Goal: Task Accomplishment & Management: Manage account settings

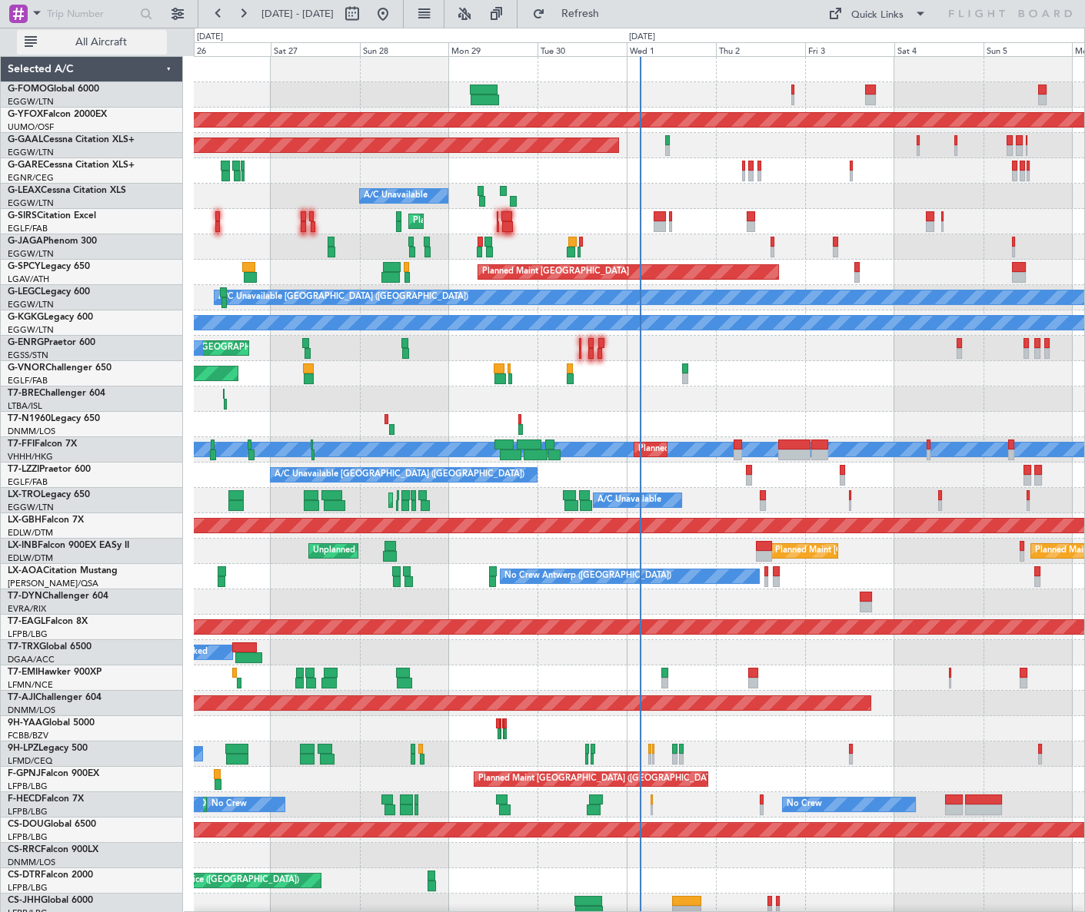
click at [125, 38] on span "All Aircraft" at bounding box center [101, 42] width 122 height 11
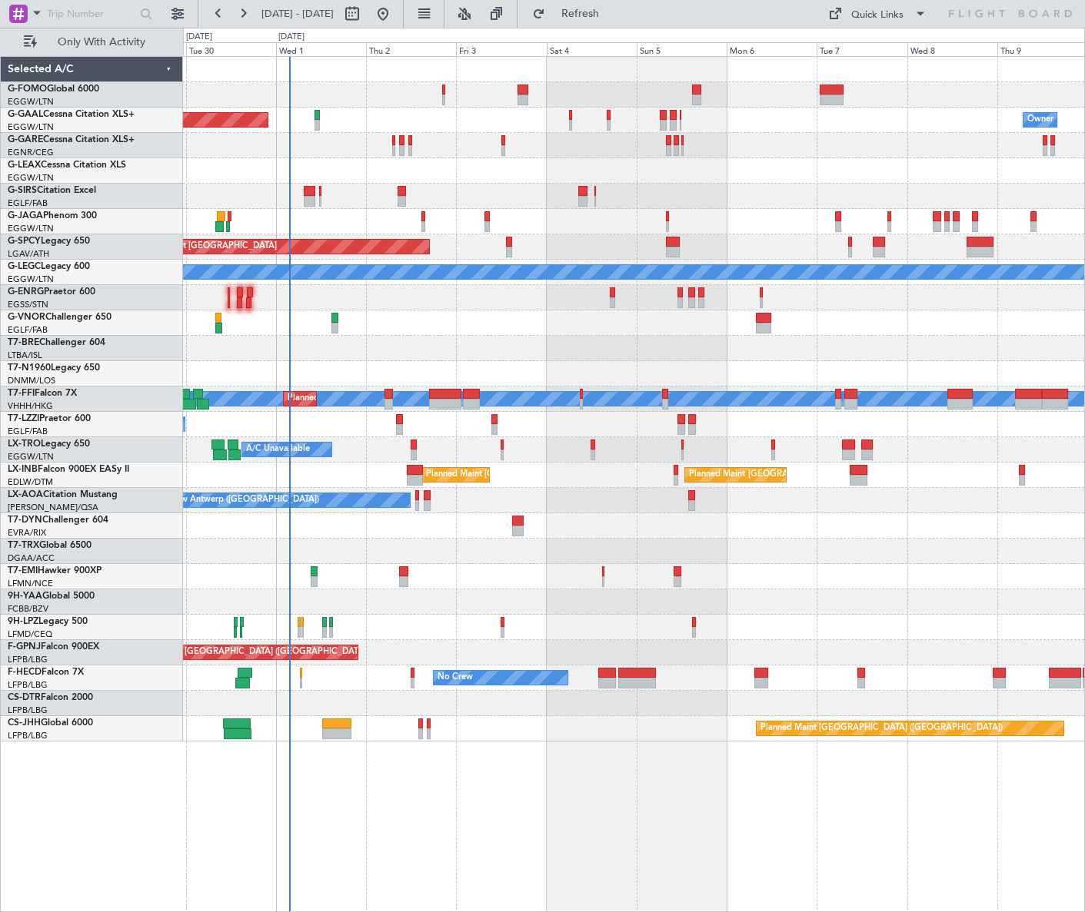
click at [460, 341] on div "Planned Maint Dusseldorf Owner Owner A/C Unavailable Planned Maint [GEOGRAPHIC_…" at bounding box center [633, 399] width 901 height 685
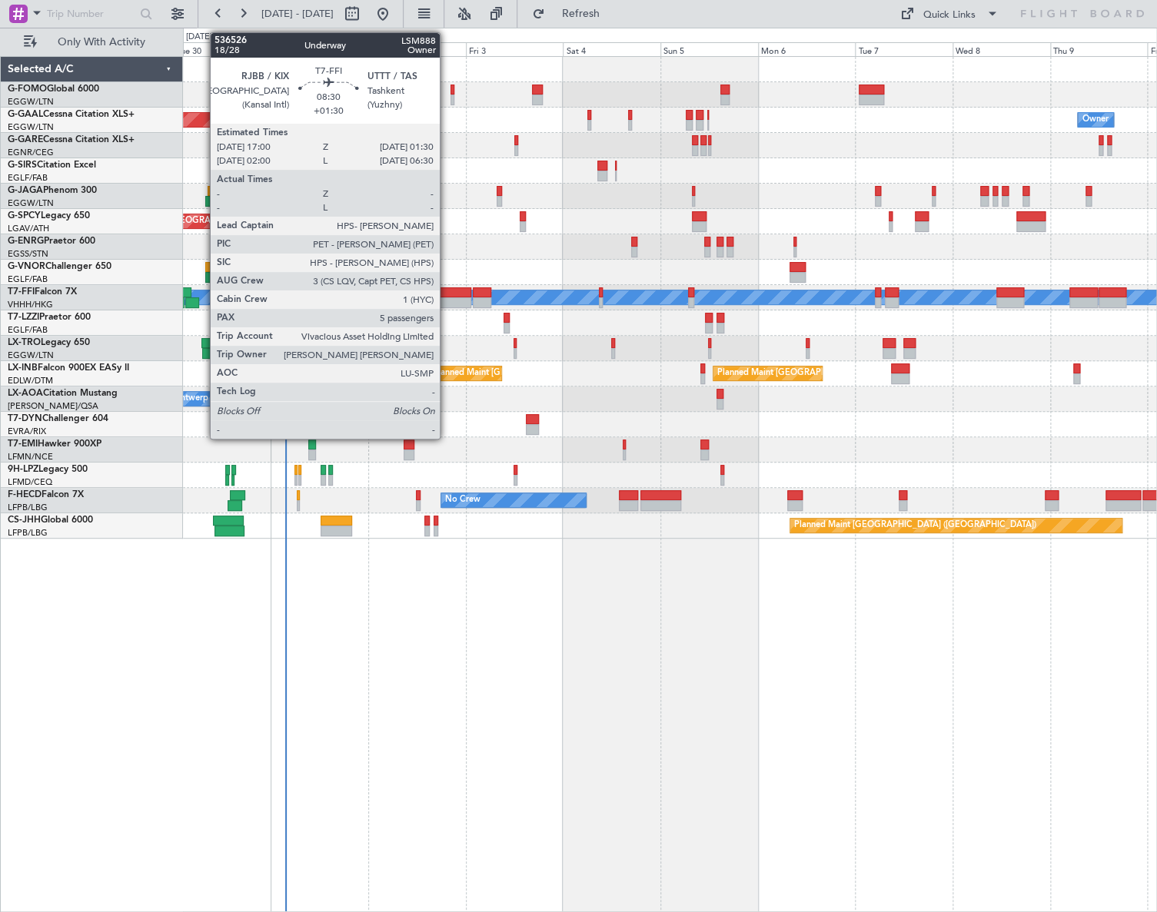
click at [447, 292] on div at bounding box center [454, 292] width 35 height 11
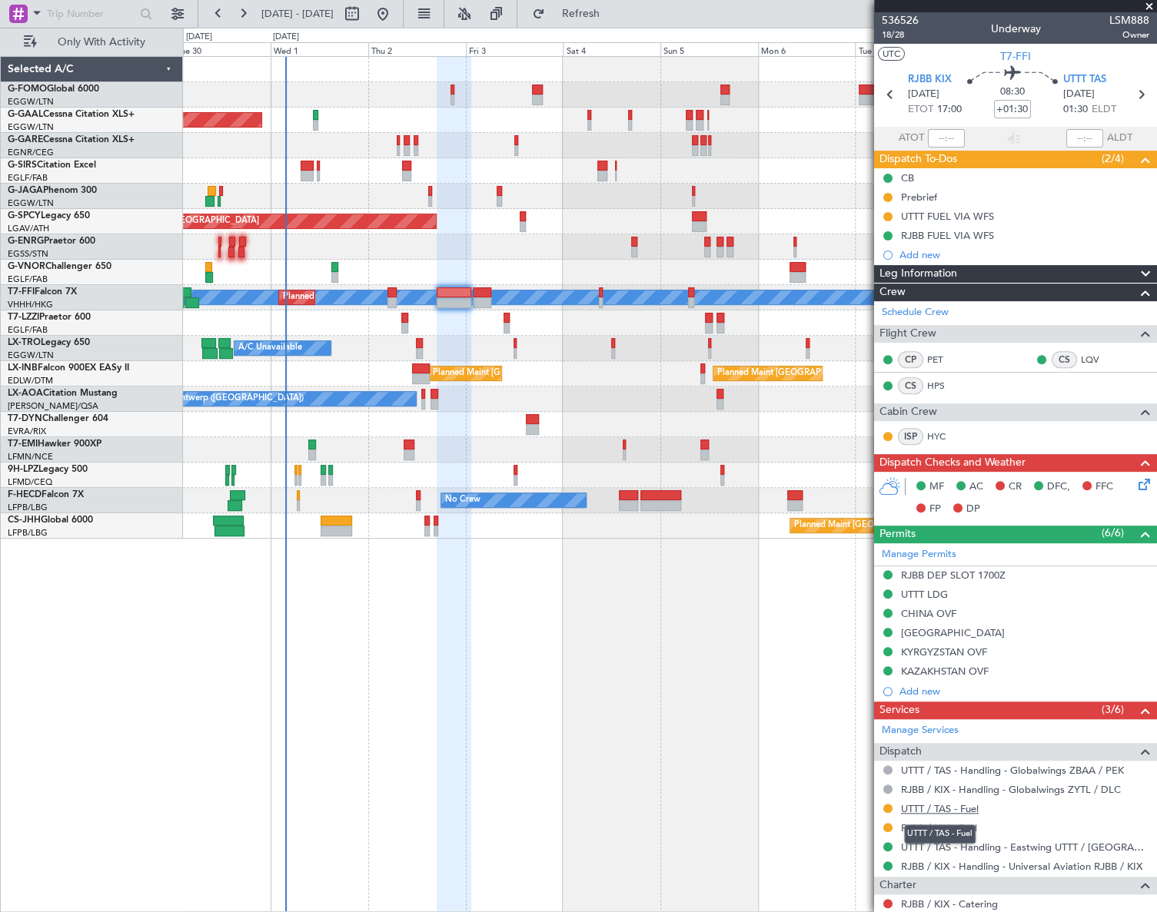
click at [968, 809] on link "UTTT / TAS - Fuel" at bounding box center [940, 808] width 78 height 13
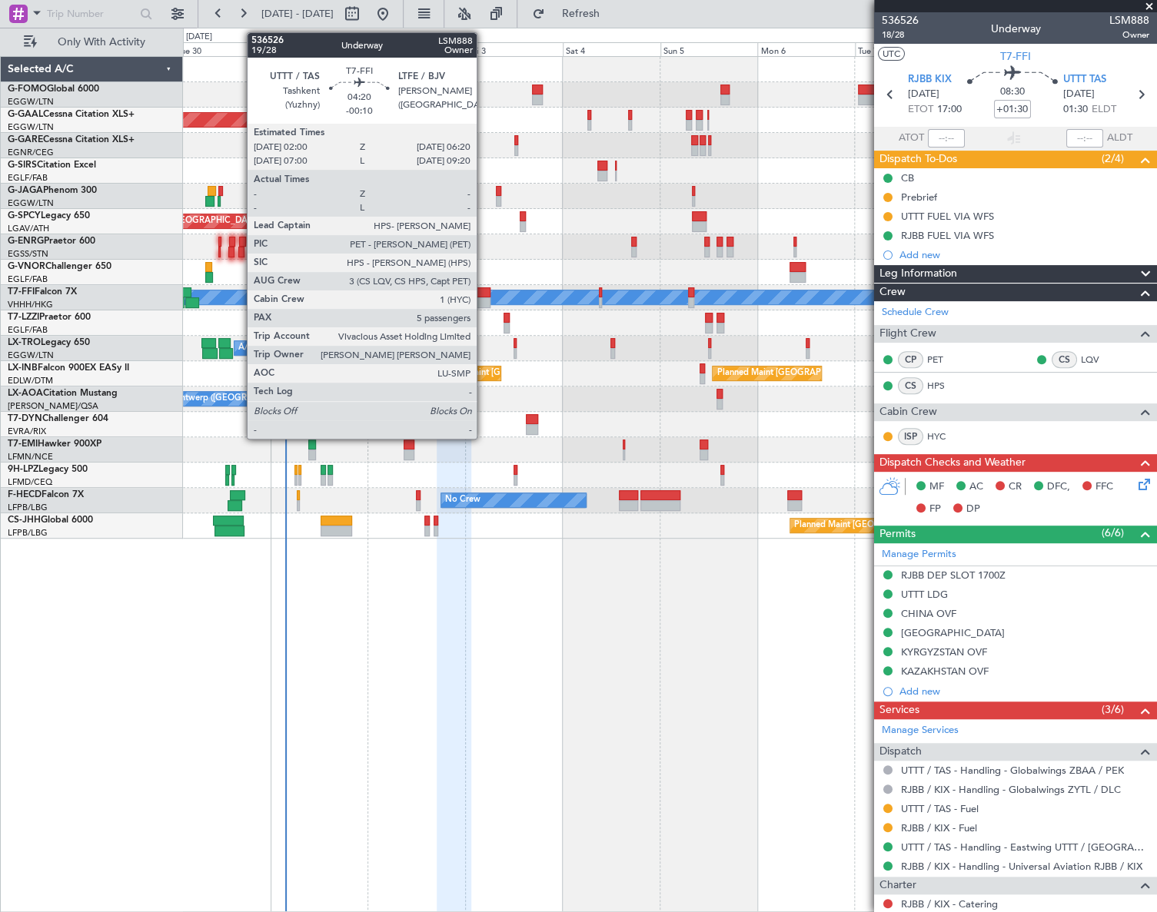
click at [483, 294] on div at bounding box center [482, 292] width 18 height 11
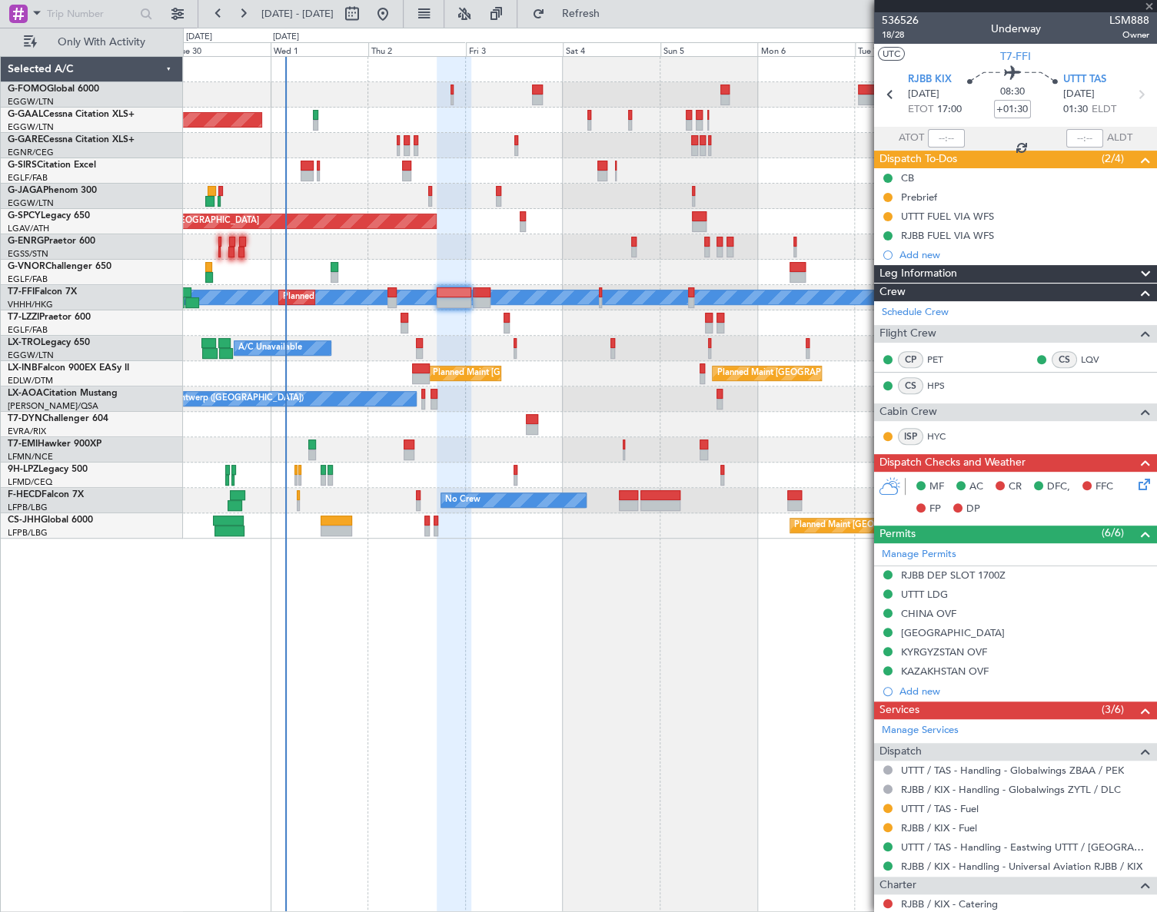
type input "-00:10"
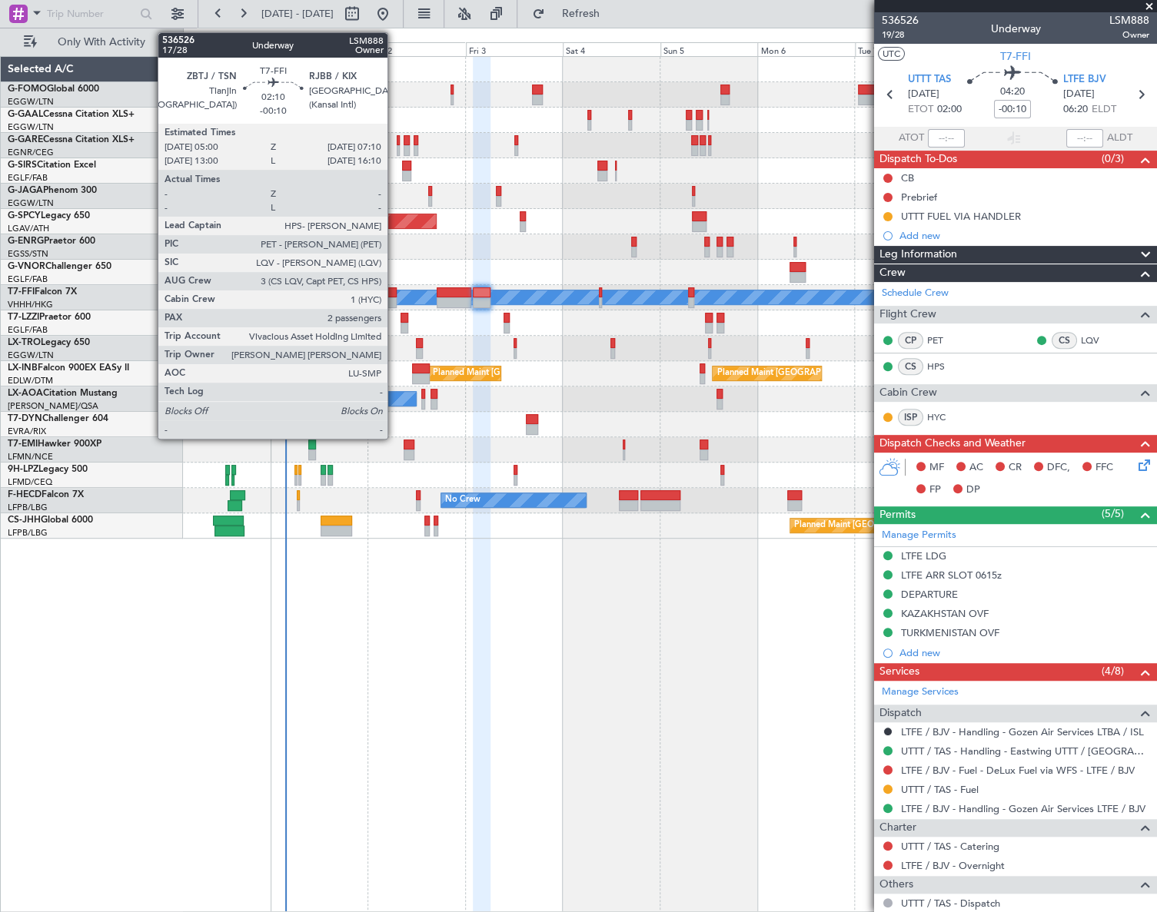
click at [394, 291] on div at bounding box center [391, 292] width 9 height 11
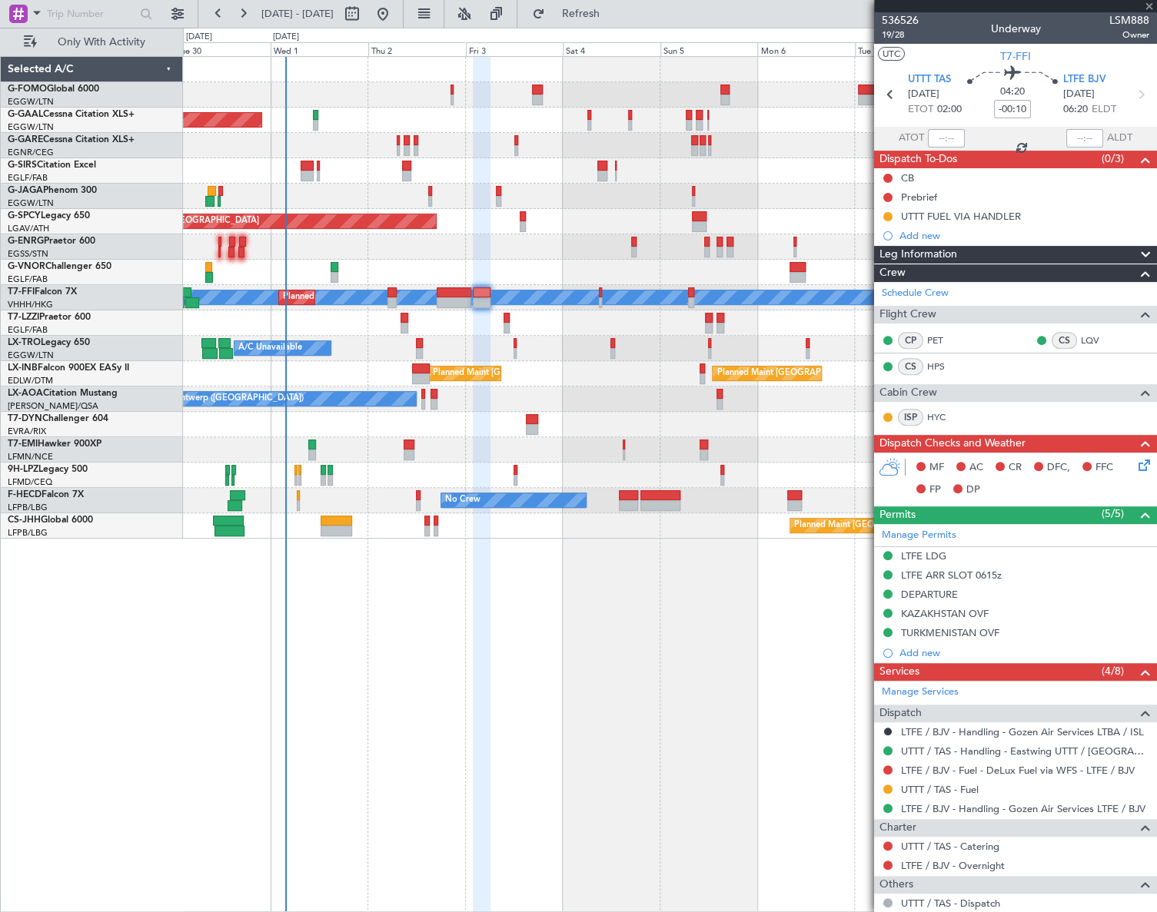
type input "2"
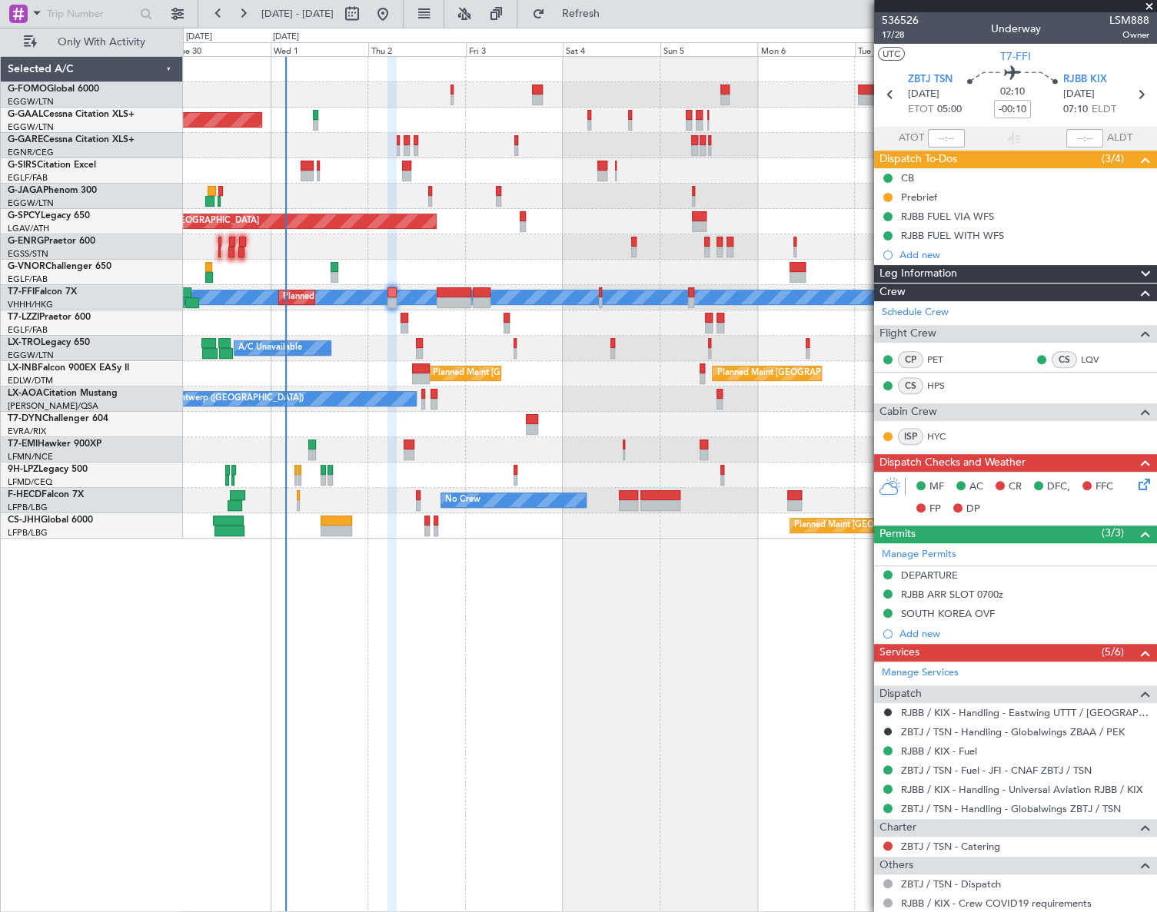
click at [1011, 271] on div "Leg Information" at bounding box center [1015, 274] width 283 height 18
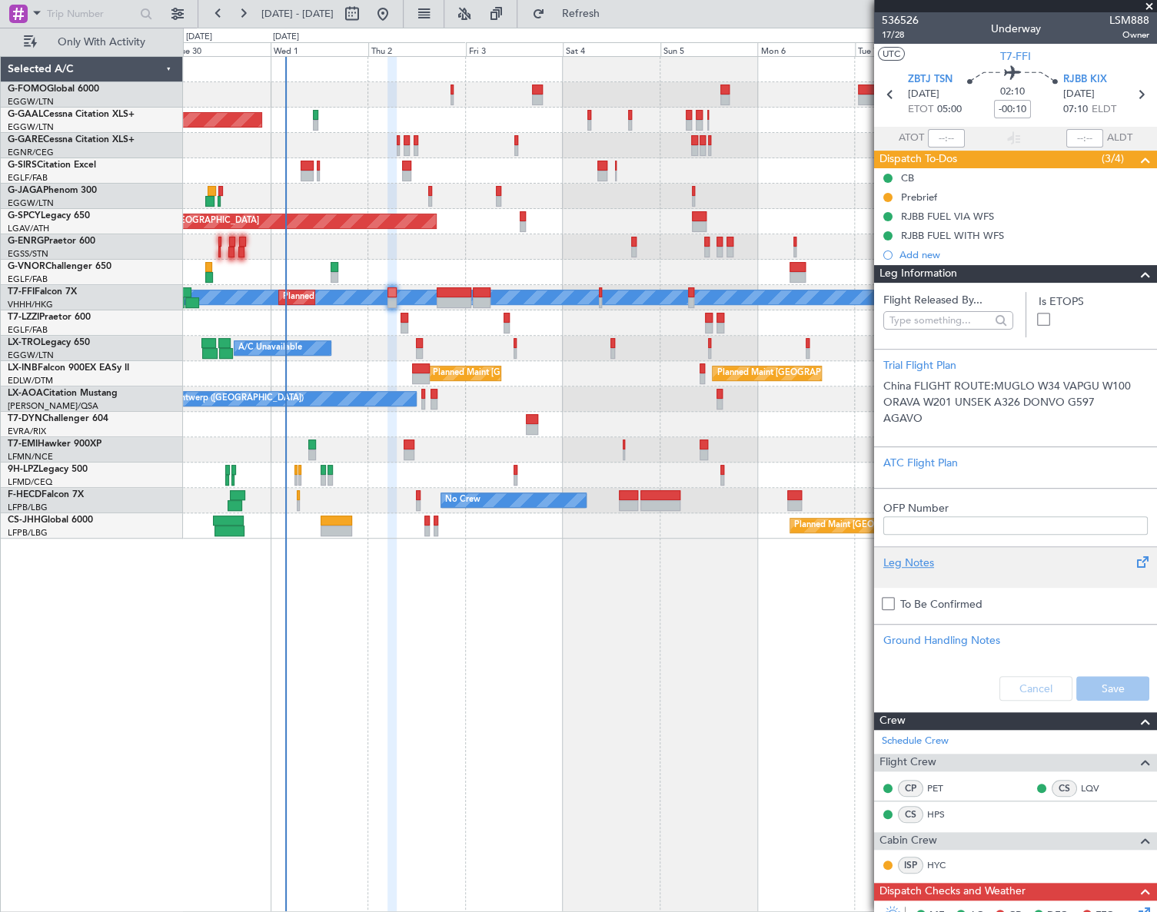
click at [915, 566] on div "Leg Notes" at bounding box center [1015, 563] width 264 height 16
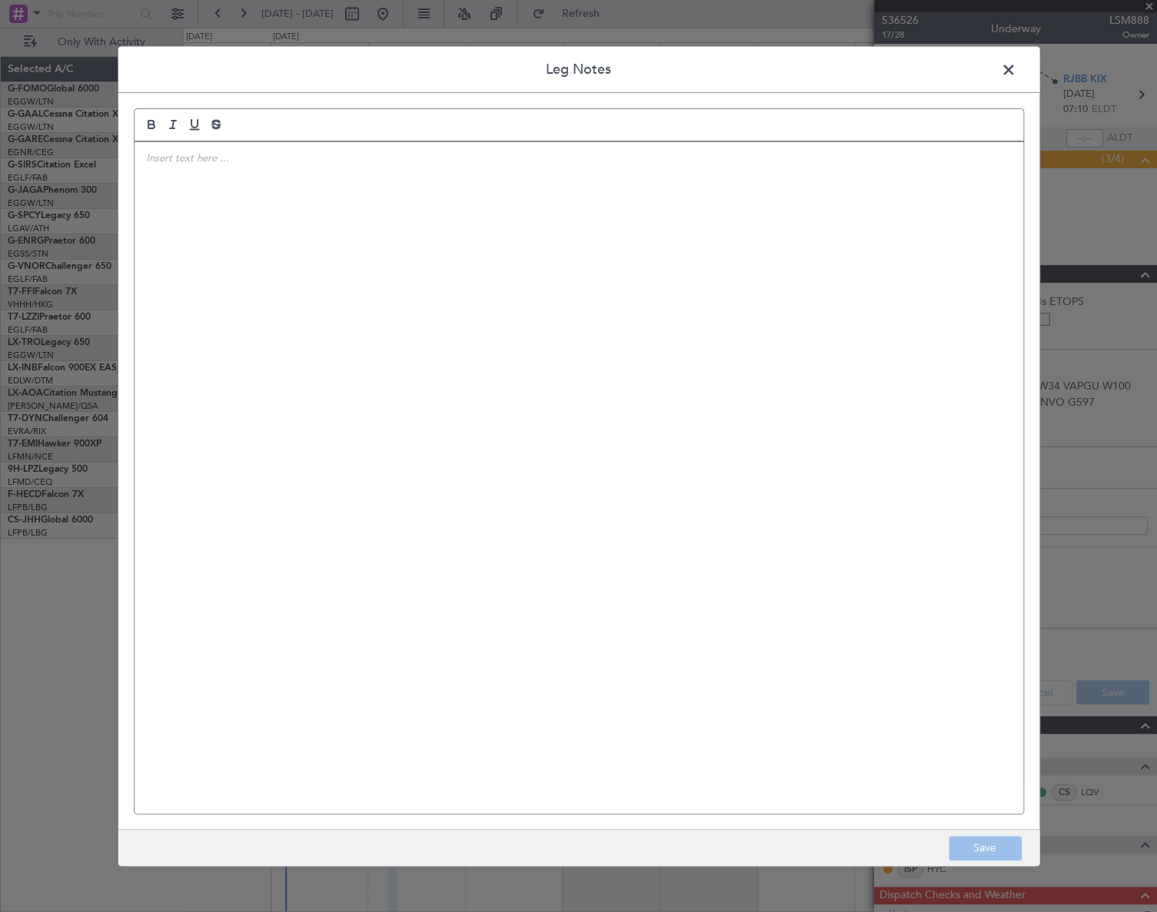
click at [307, 178] on div at bounding box center [579, 477] width 889 height 672
drag, startPoint x: 148, startPoint y: 154, endPoint x: 175, endPoint y: 149, distance: 28.1
click at [148, 154] on p "The parking spot will be #106" at bounding box center [578, 158] width 865 height 14
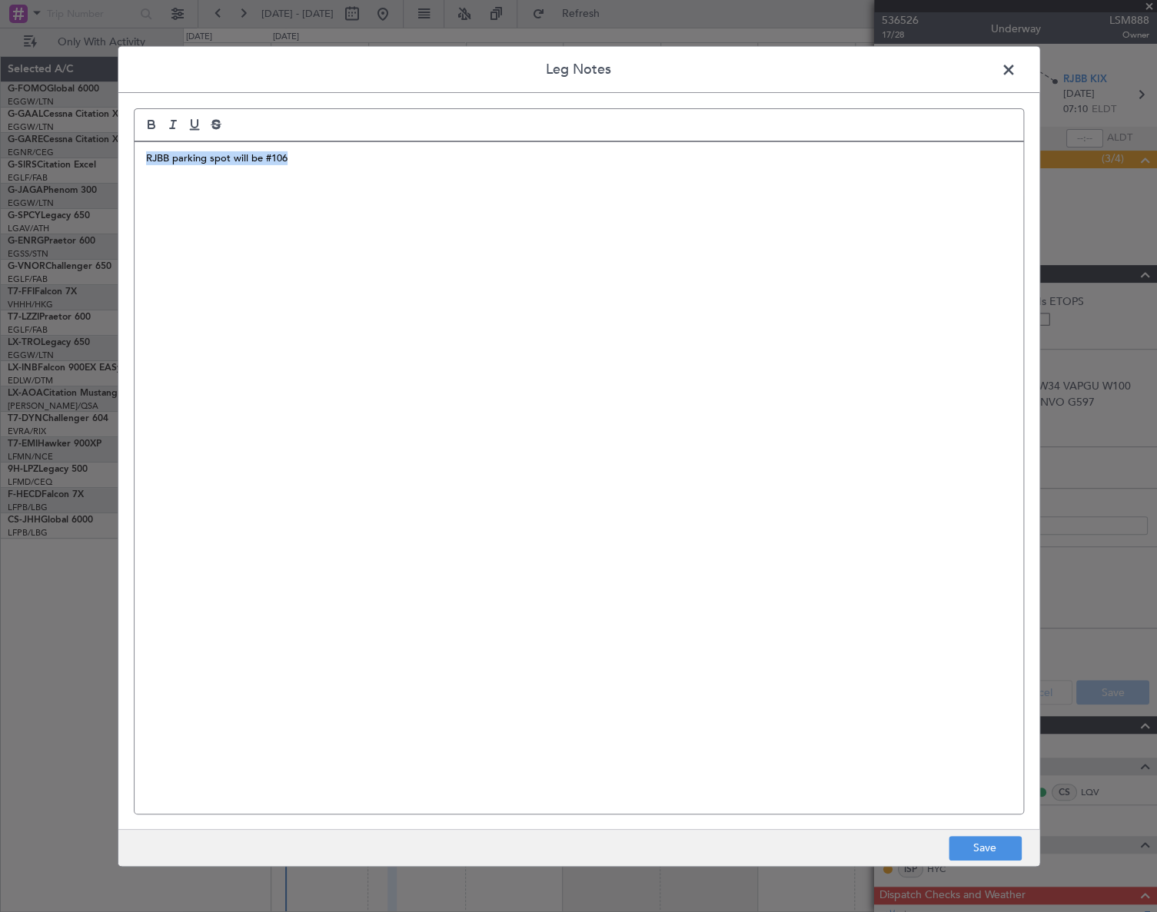
drag, startPoint x: 317, startPoint y: 163, endPoint x: 136, endPoint y: 164, distance: 181.4
click at [136, 164] on div "RJBB parking spot will be #106" at bounding box center [579, 477] width 889 height 672
copy p "RJBB parking spot will be #106"
click at [988, 844] on button "Save" at bounding box center [984, 848] width 73 height 25
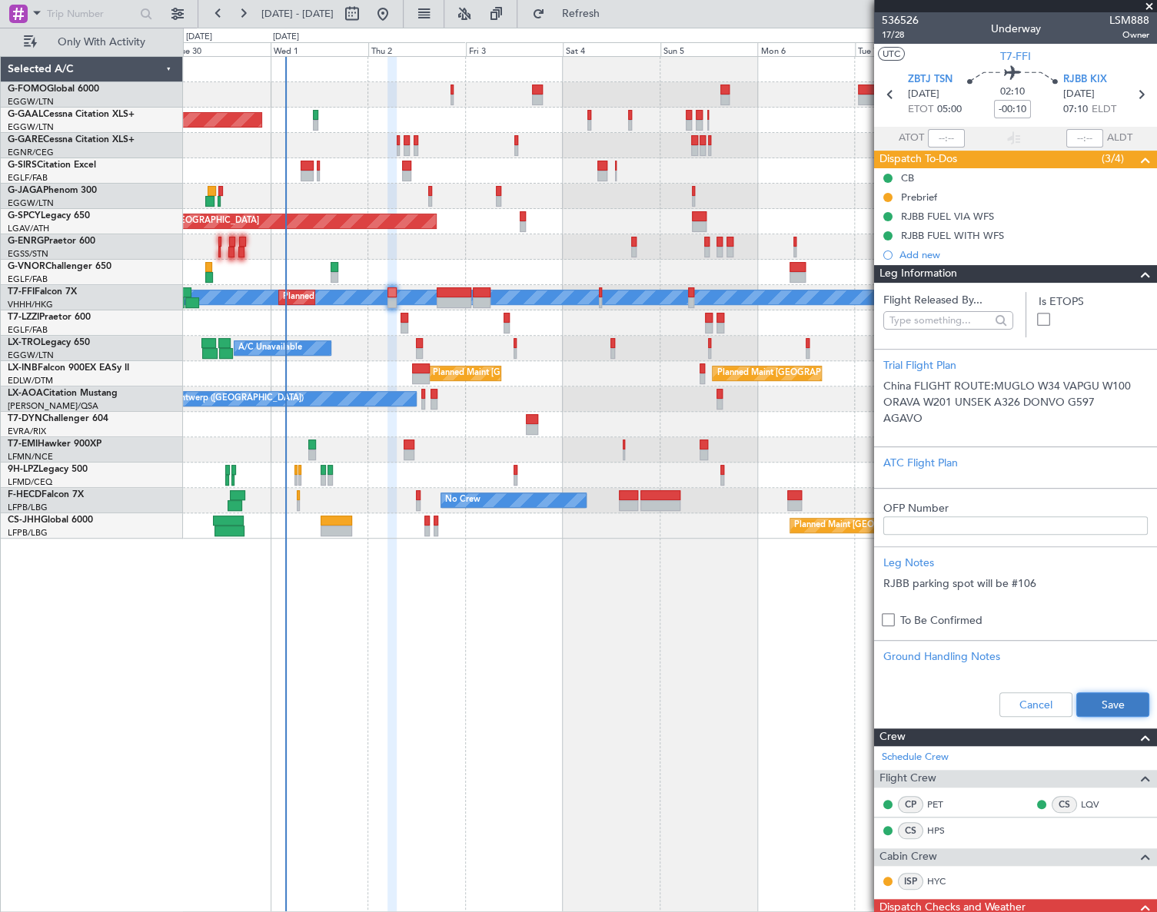
click at [1084, 701] on button "Save" at bounding box center [1112, 705] width 73 height 25
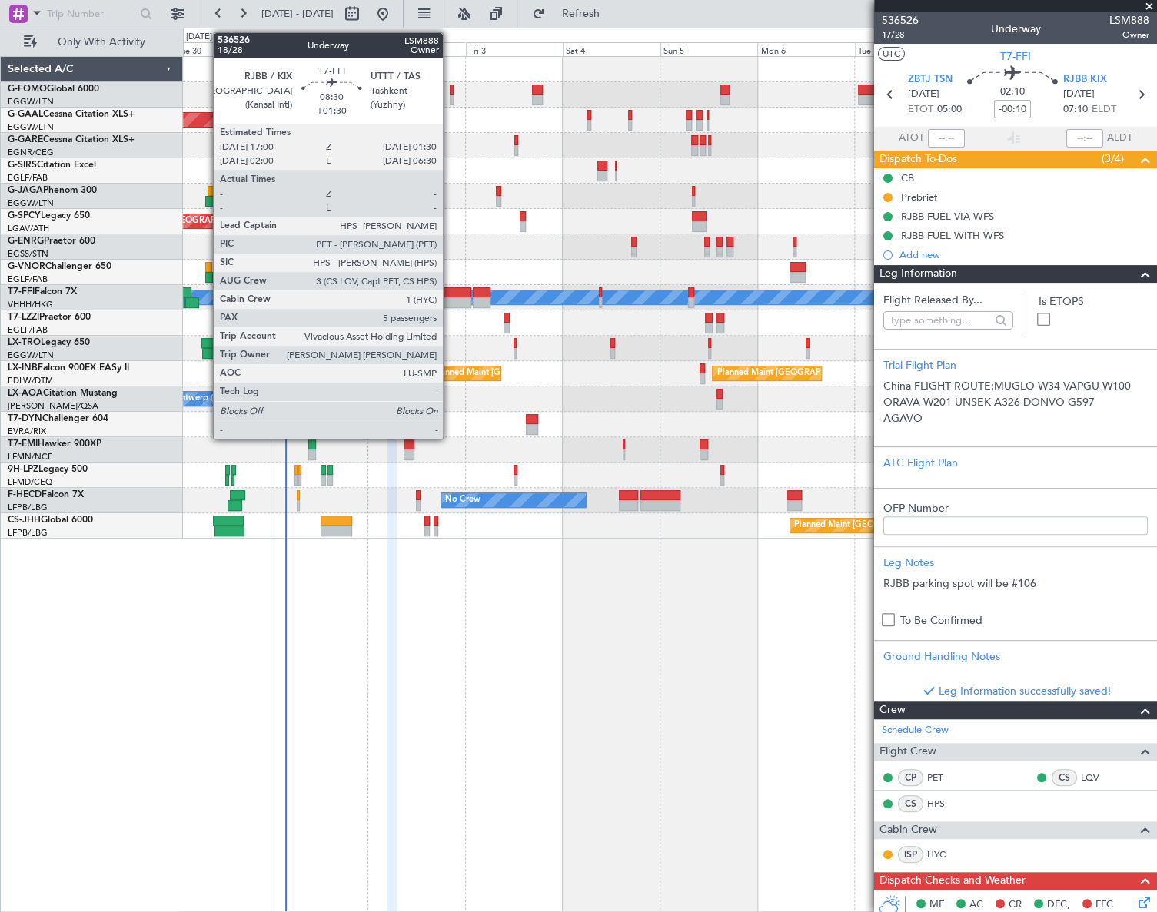
click at [450, 292] on div at bounding box center [454, 292] width 35 height 11
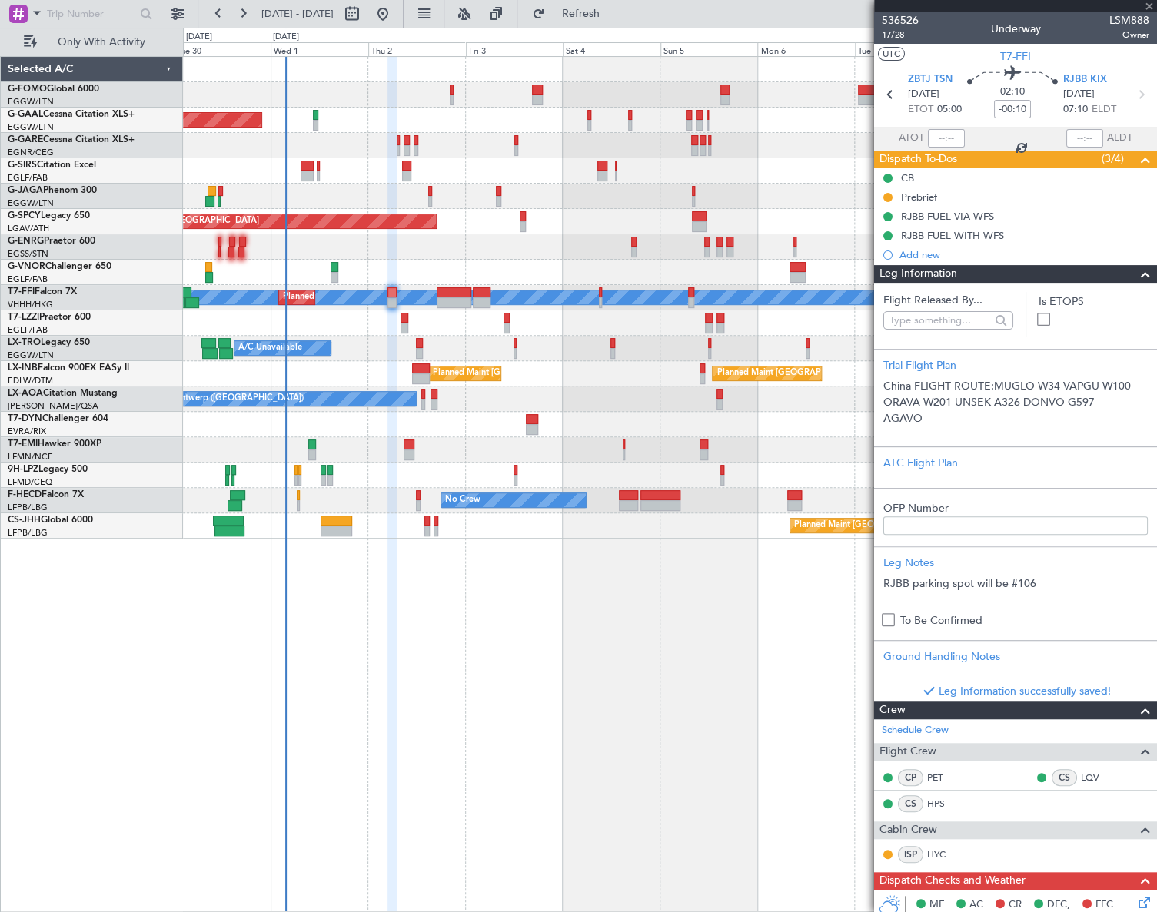
type input "+01:30"
type input "5"
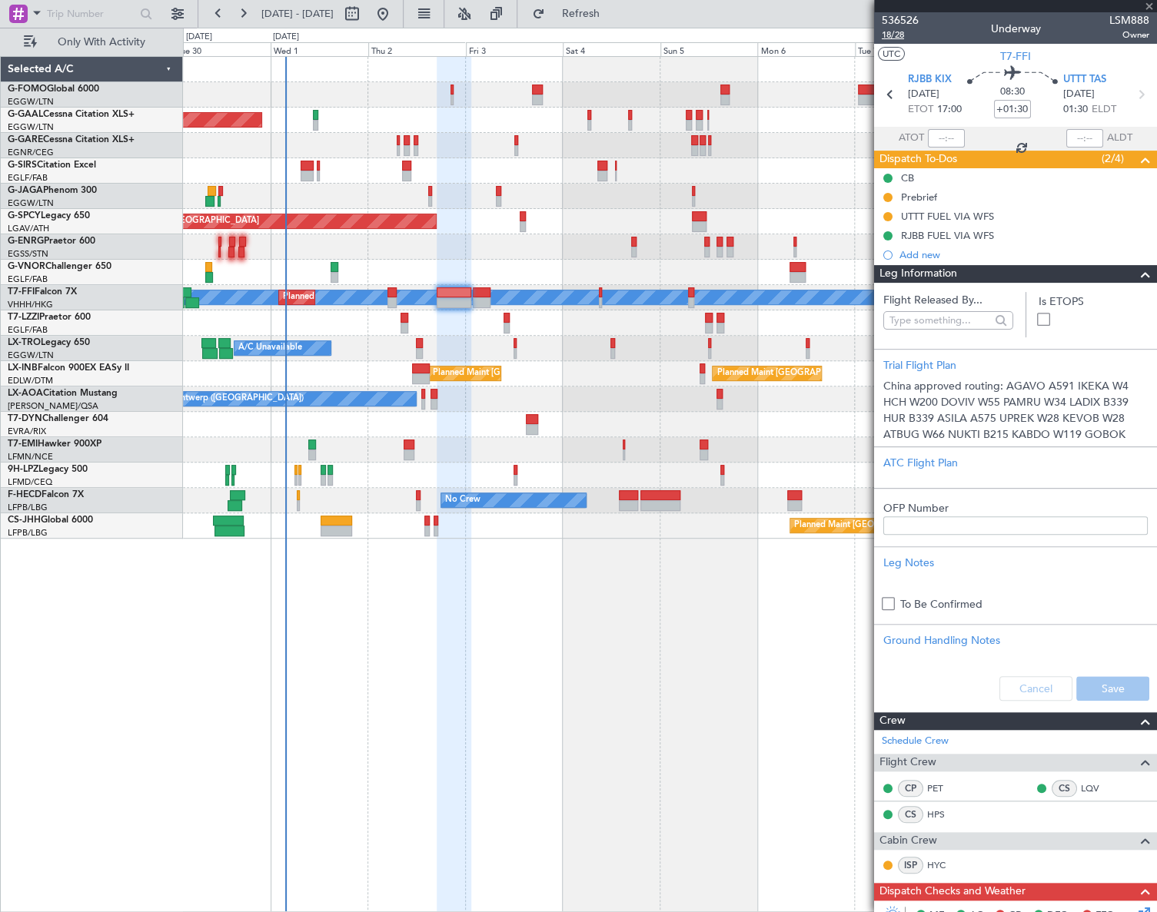
click at [897, 36] on span "18/28" at bounding box center [900, 34] width 37 height 13
click at [909, 560] on div "Leg Notes" at bounding box center [1015, 563] width 264 height 16
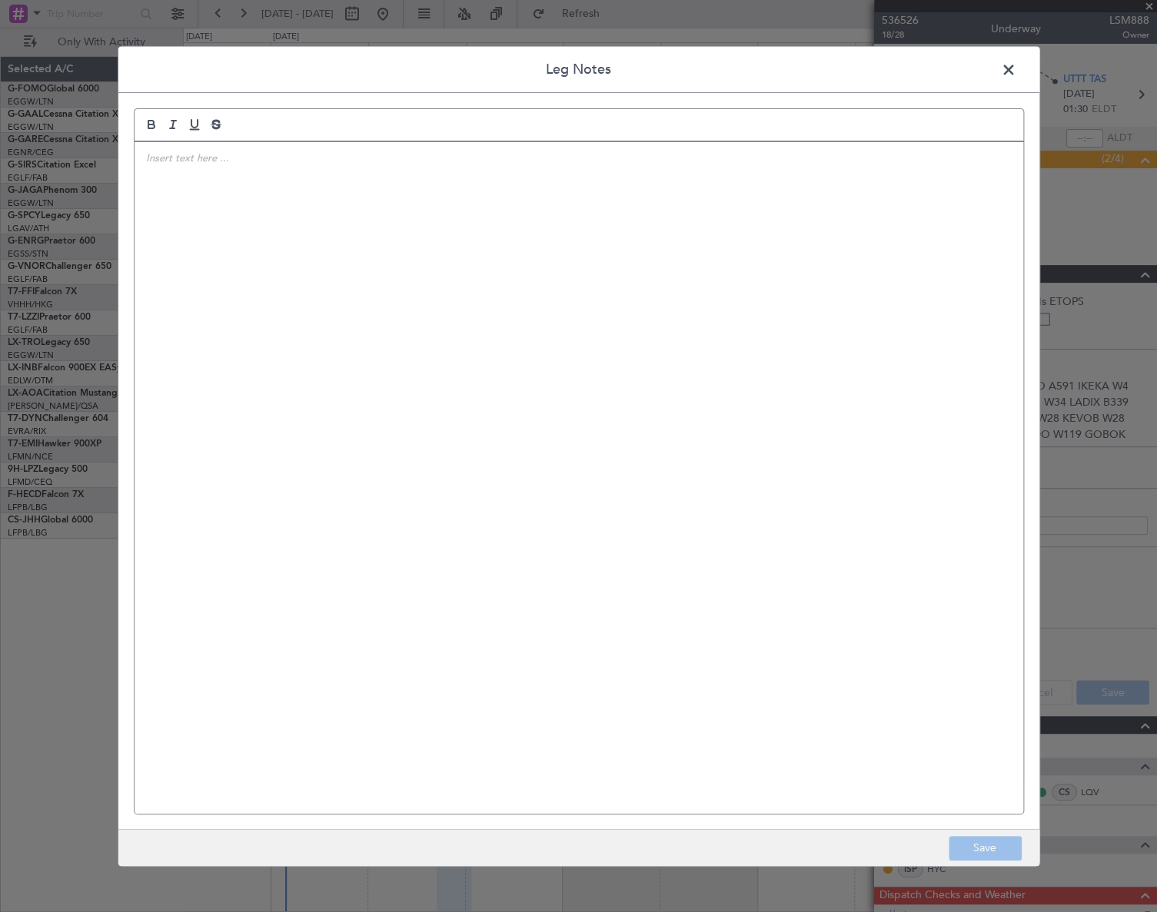
click at [188, 184] on div at bounding box center [579, 477] width 889 height 672
click at [979, 846] on button "Save" at bounding box center [984, 848] width 73 height 25
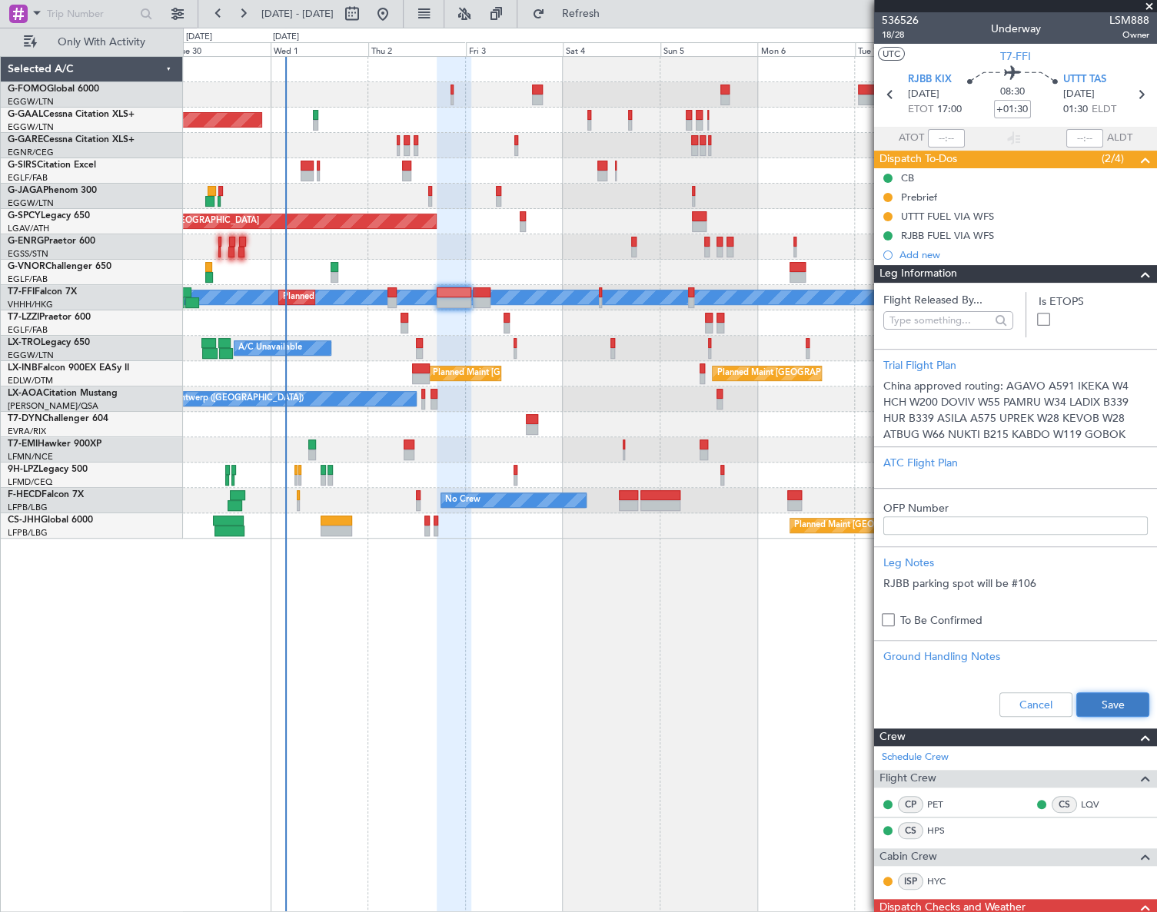
click at [1084, 699] on button "Save" at bounding box center [1112, 705] width 73 height 25
click at [1084, 272] on span at bounding box center [1145, 274] width 18 height 18
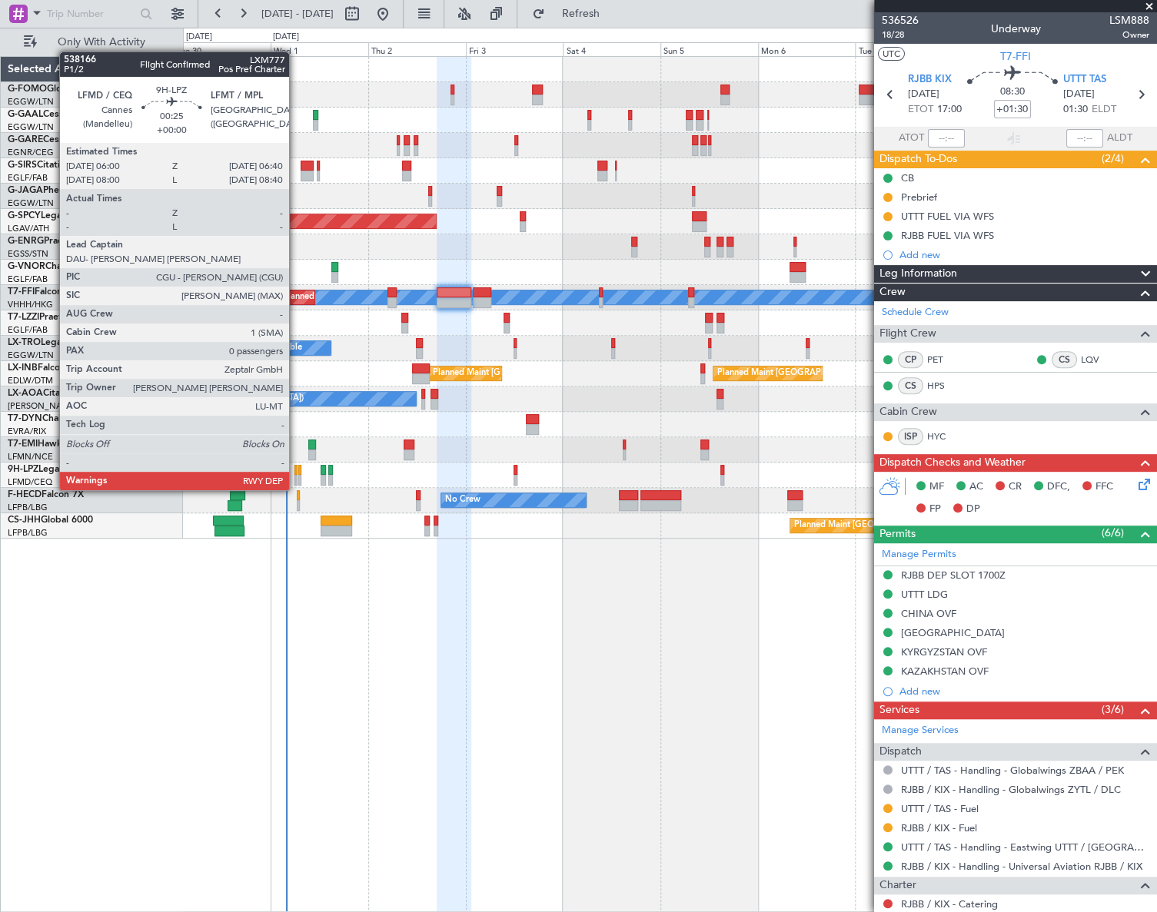
click at [296, 475] on div at bounding box center [295, 480] width 3 height 11
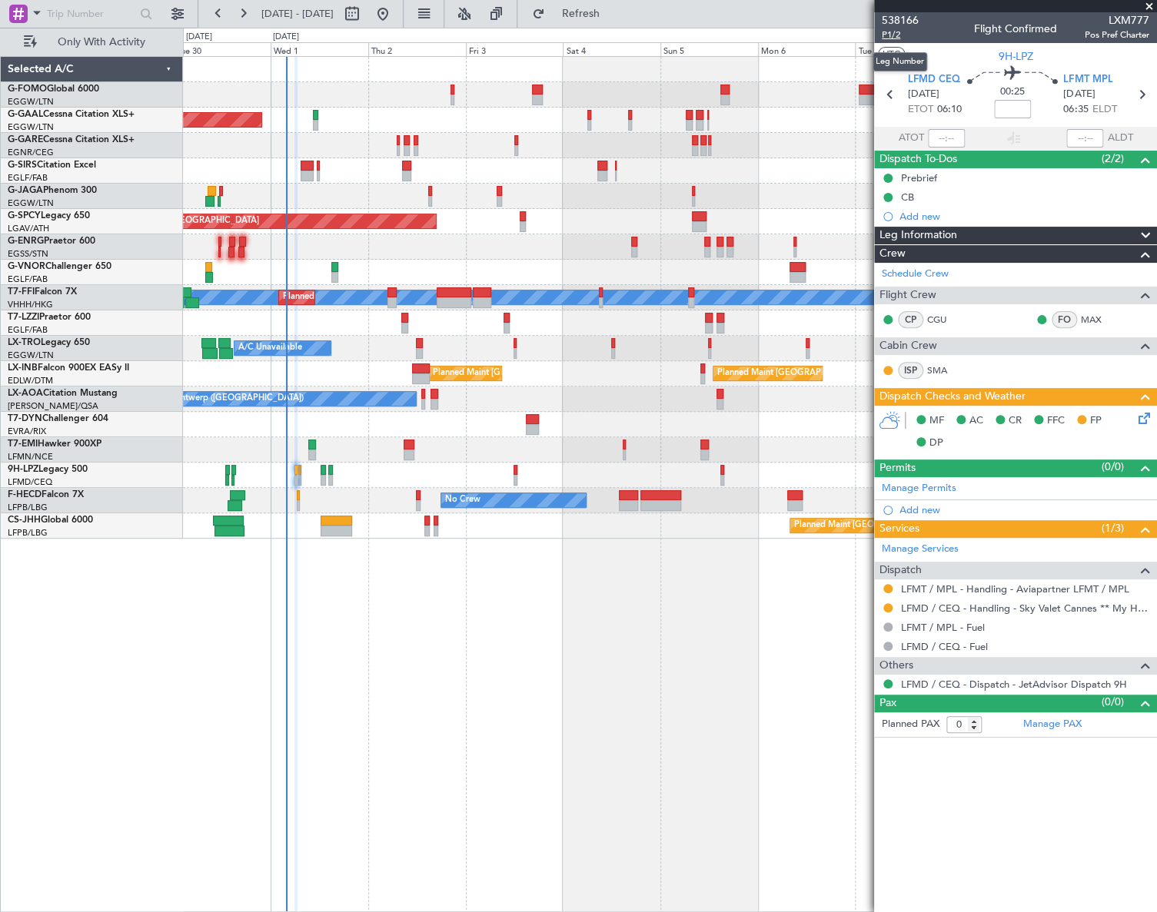
click at [899, 32] on span "P1/2" at bounding box center [900, 34] width 37 height 13
click at [970, 232] on div "Leg Information" at bounding box center [1015, 236] width 283 height 18
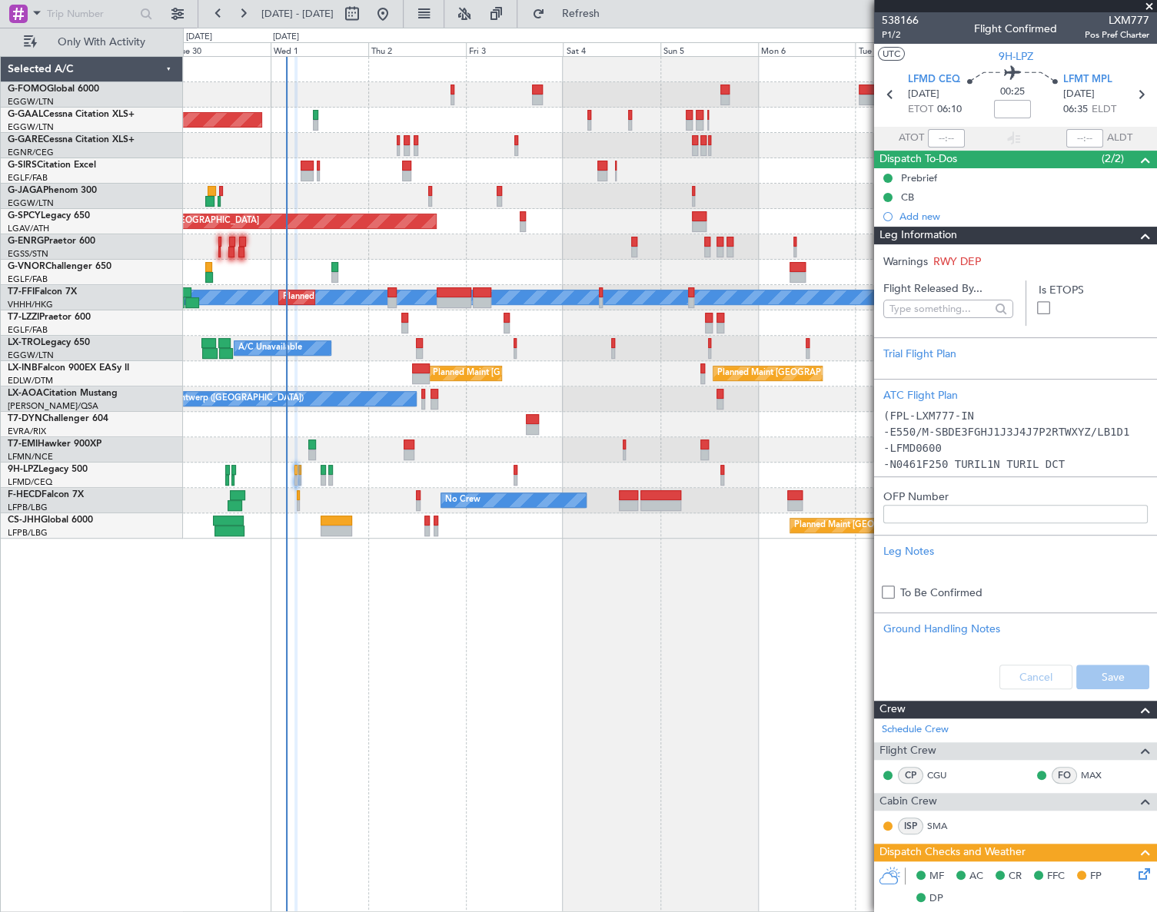
click at [970, 232] on div "Leg Information" at bounding box center [1015, 236] width 283 height 18
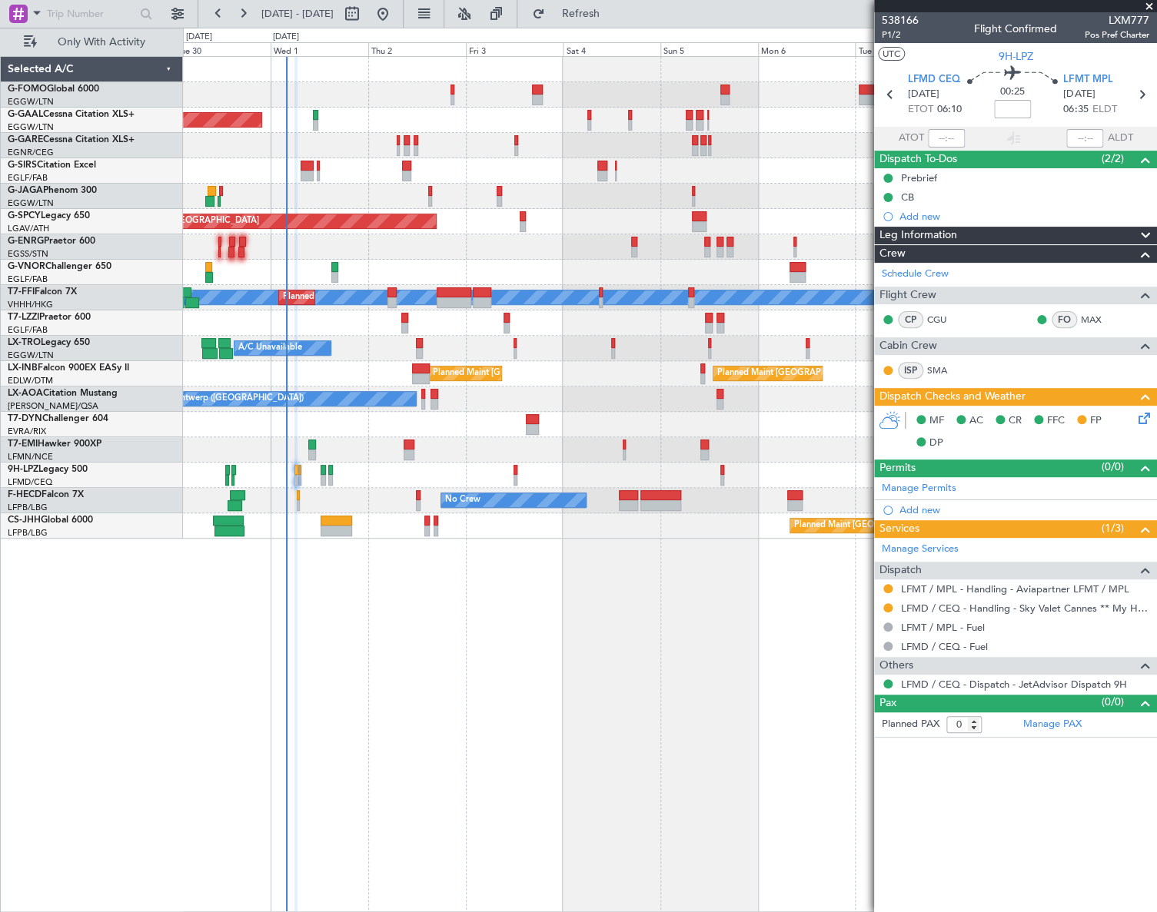
click at [1084, 419] on icon at bounding box center [1141, 416] width 12 height 12
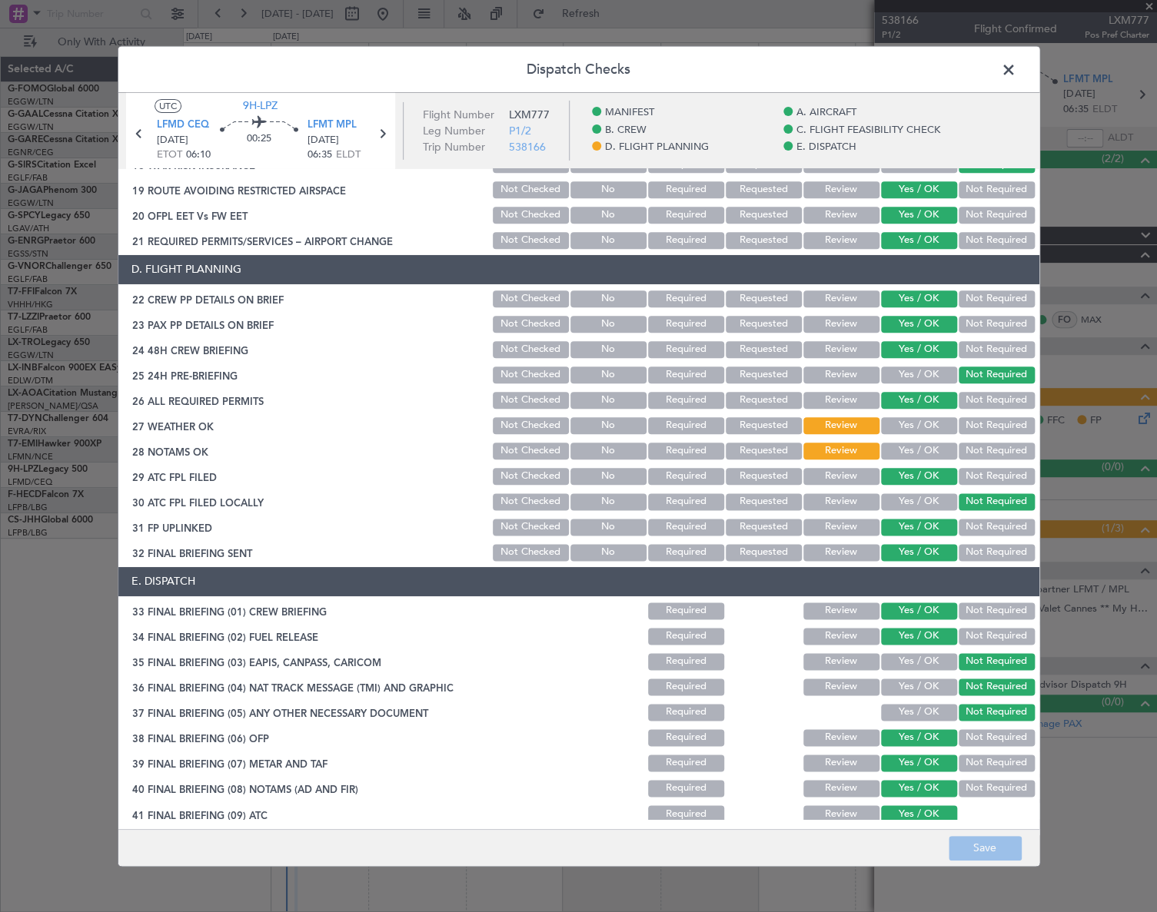
scroll to position [714, 0]
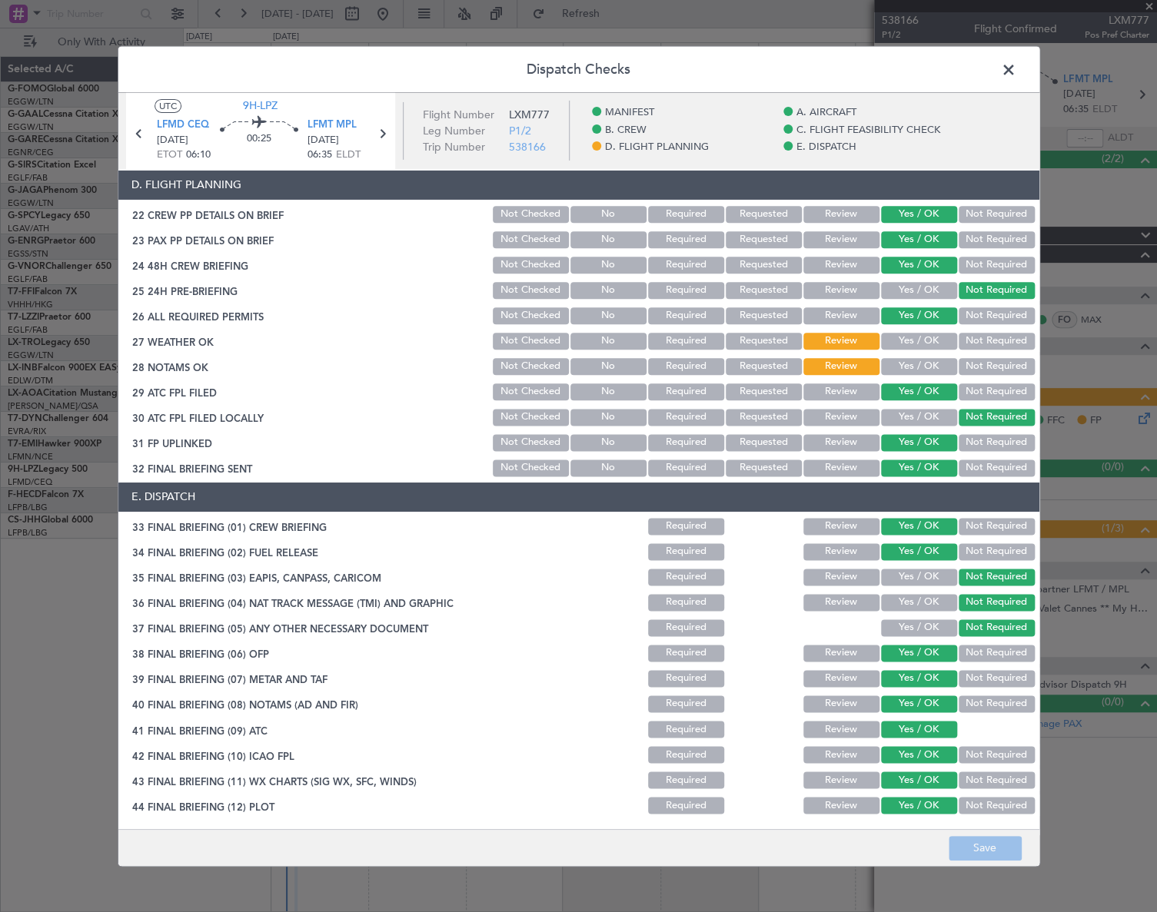
click at [896, 331] on div "Yes / OK" at bounding box center [918, 342] width 78 height 22
click at [899, 334] on button "Yes / OK" at bounding box center [919, 341] width 76 height 17
click at [908, 367] on button "Yes / OK" at bounding box center [919, 366] width 76 height 17
click at [984, 847] on button "Save" at bounding box center [984, 848] width 73 height 25
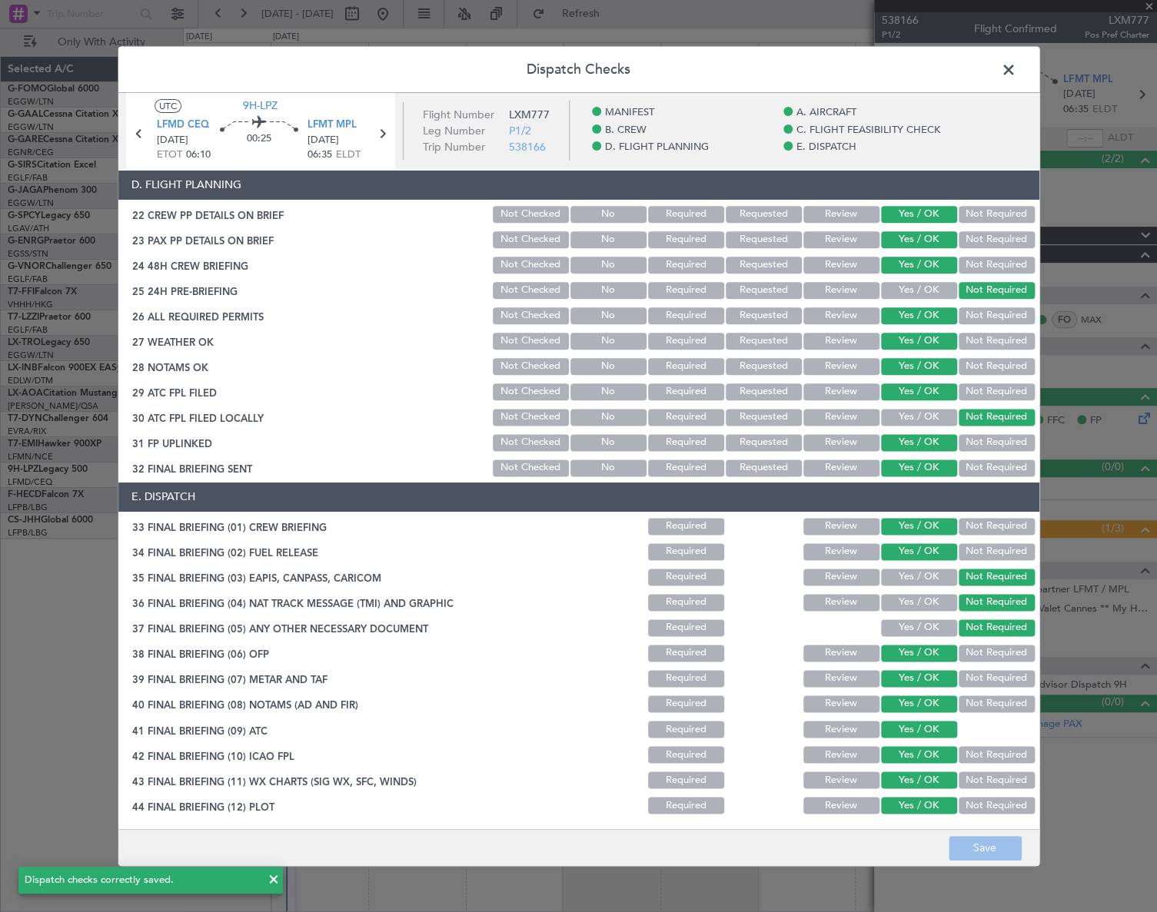
drag, startPoint x: 1015, startPoint y: 75, endPoint x: 999, endPoint y: 78, distance: 15.8
click at [1016, 75] on span at bounding box center [1016, 73] width 0 height 31
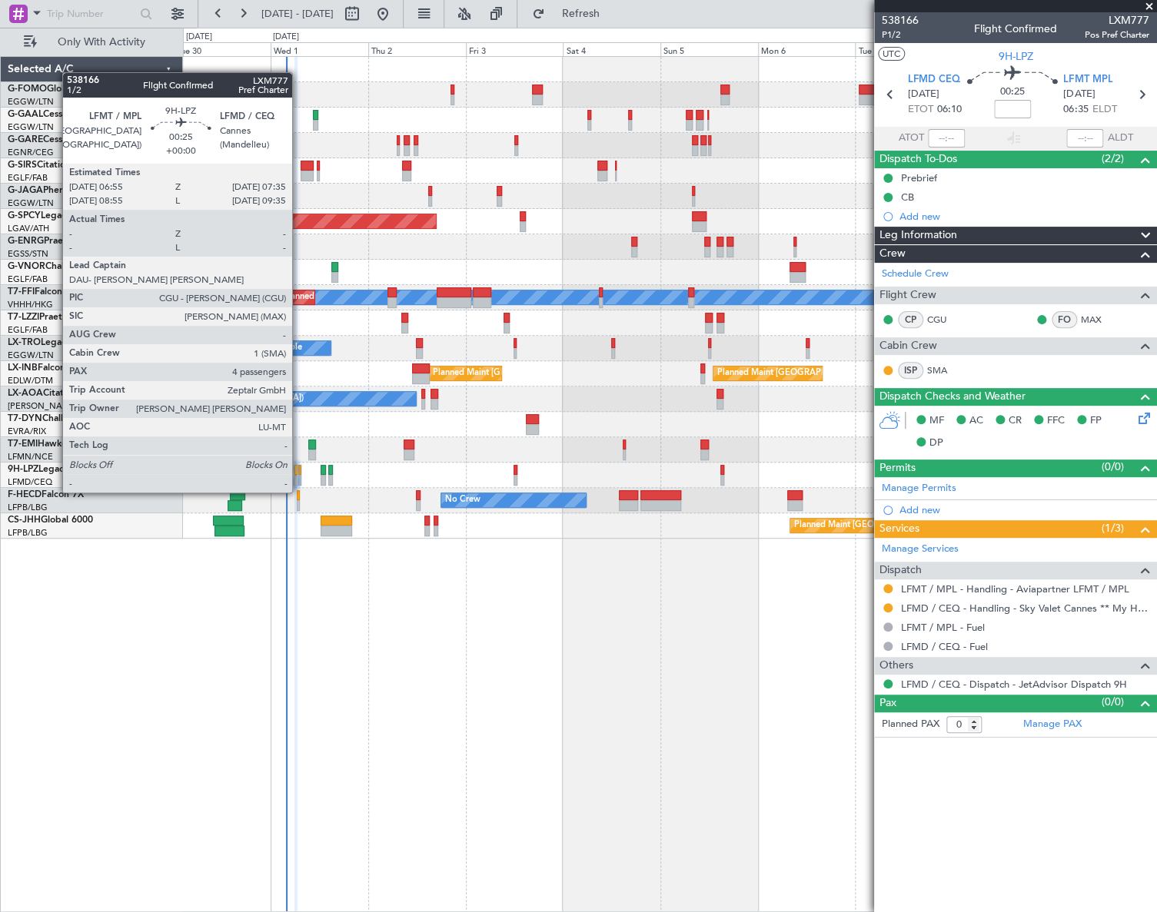
click at [299, 477] on div at bounding box center [299, 480] width 3 height 11
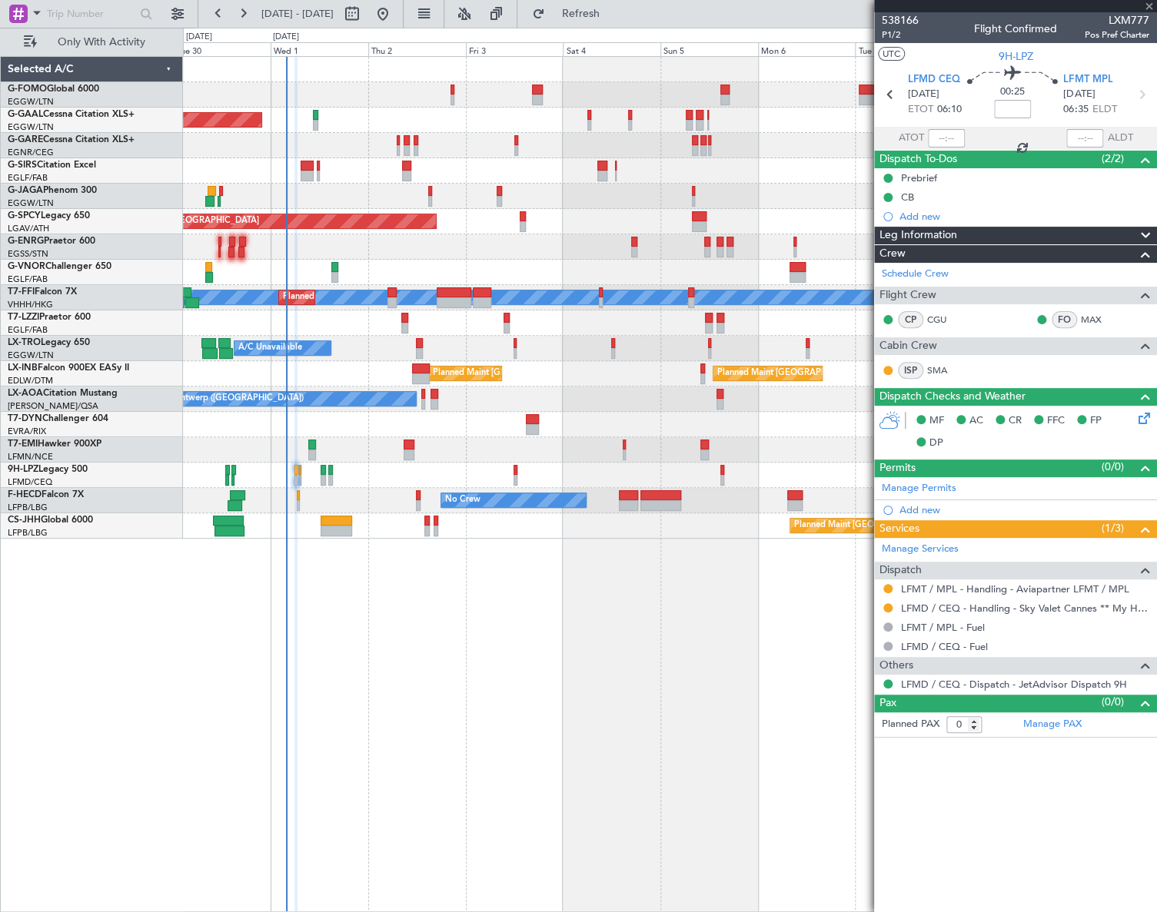
type input "4"
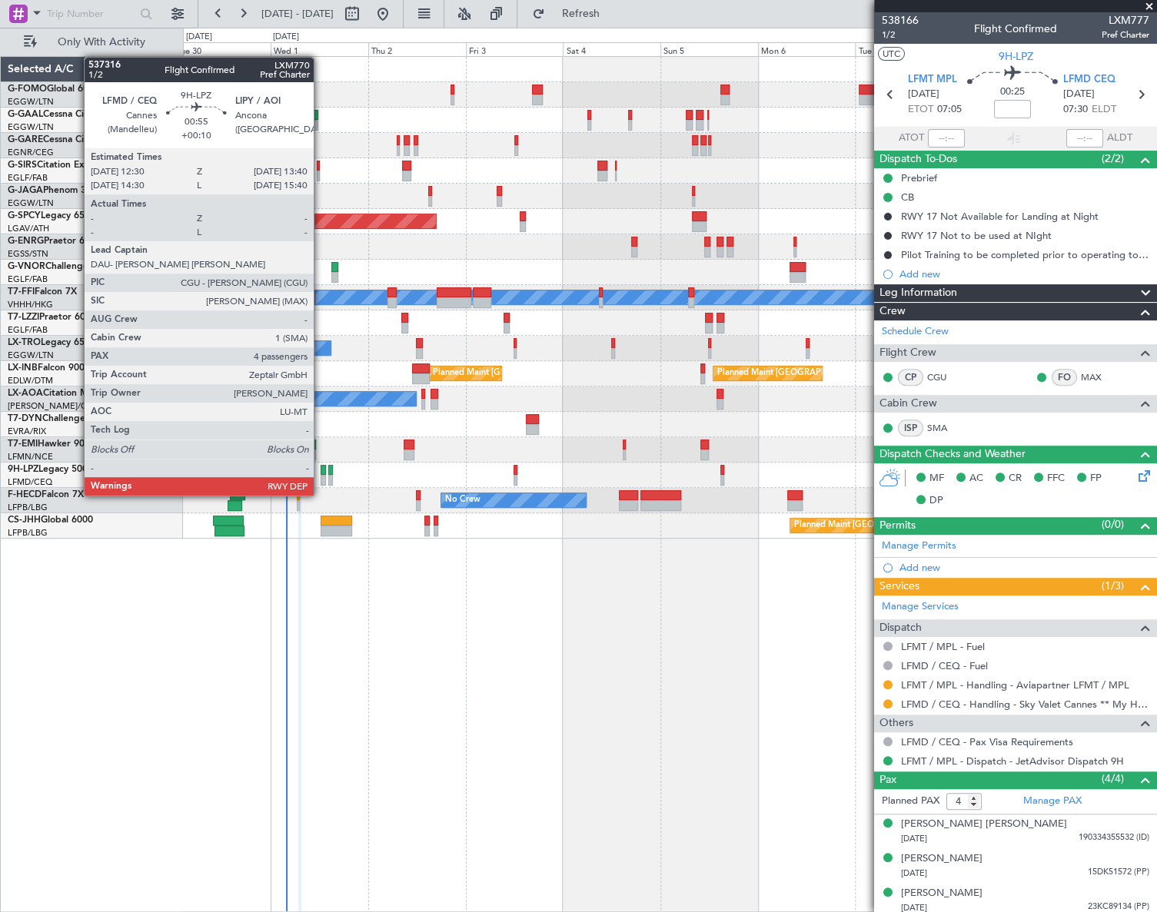
click at [321, 480] on div at bounding box center [323, 480] width 5 height 11
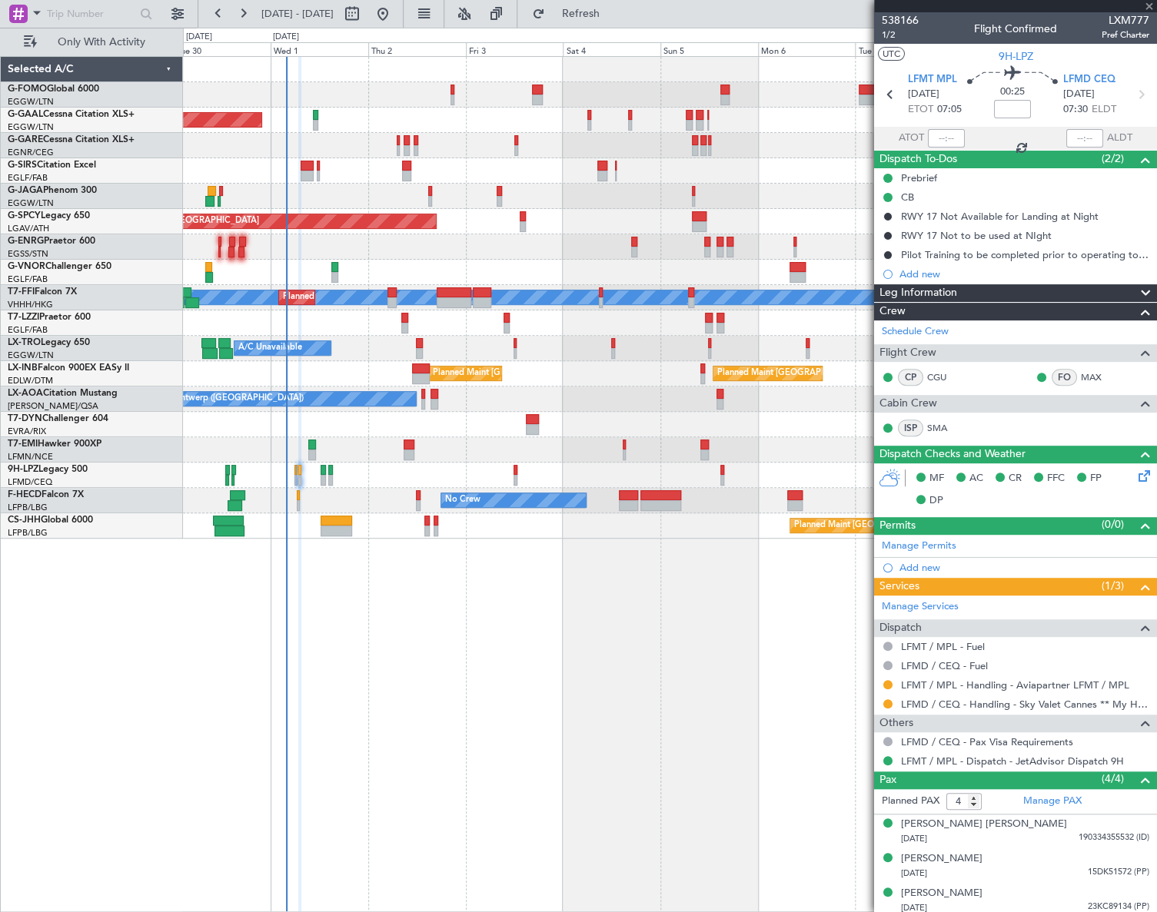
type input "+00:10"
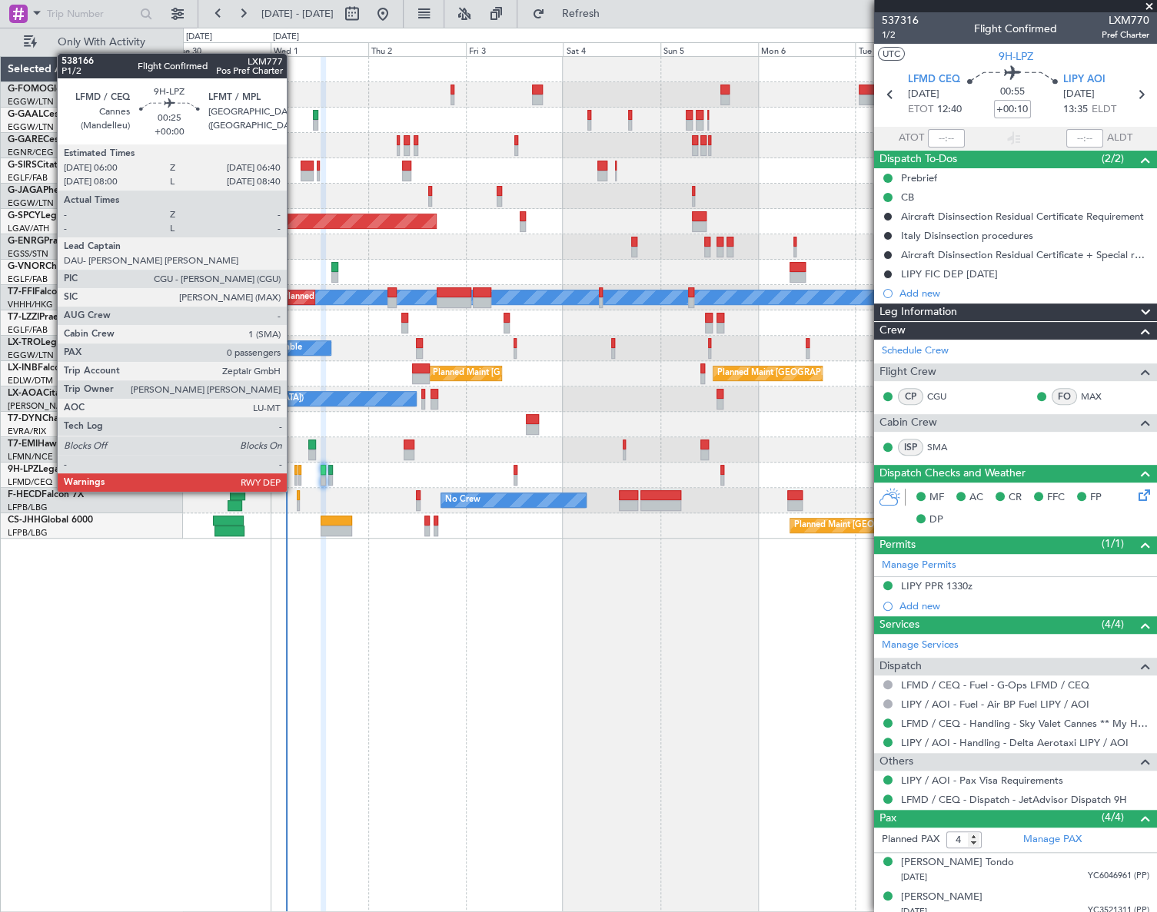
click at [294, 477] on div at bounding box center [295, 480] width 3 height 11
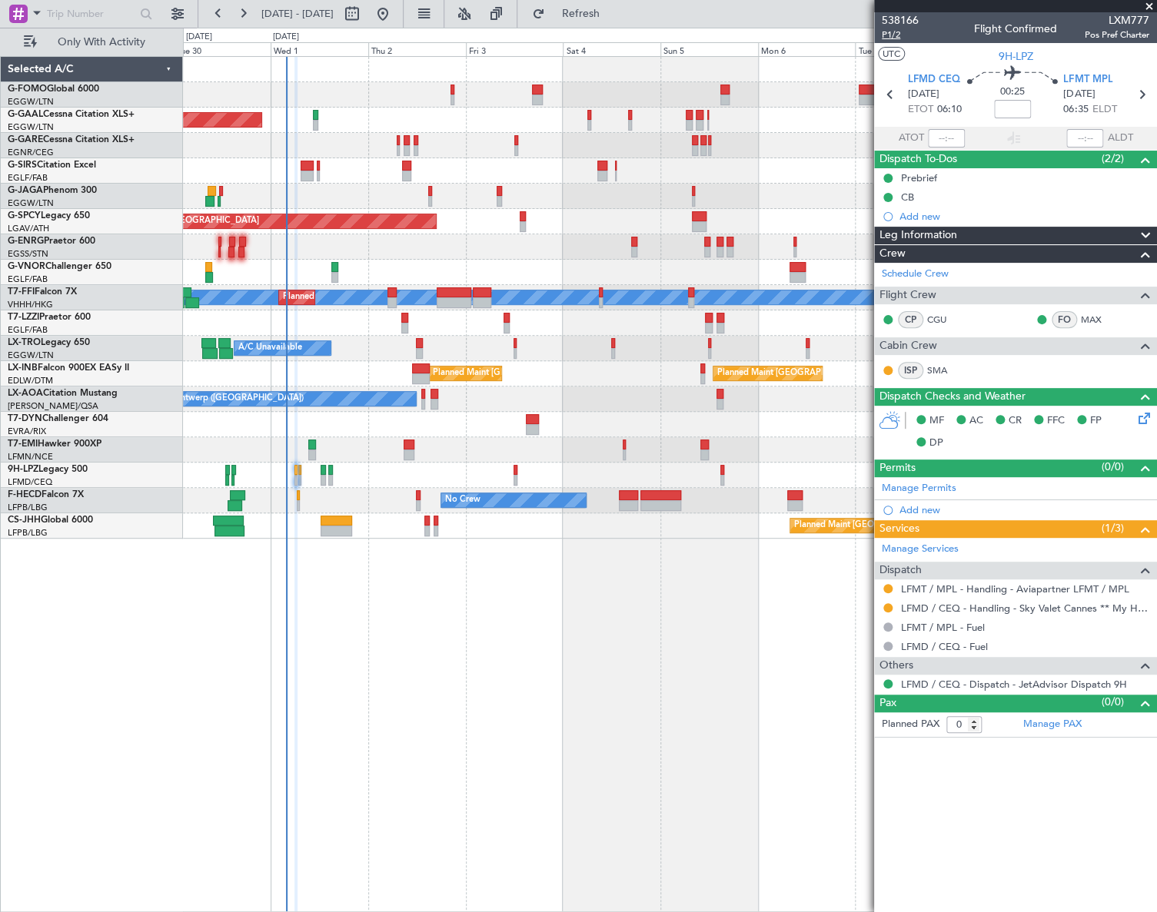
click at [892, 36] on span "P1/2" at bounding box center [900, 34] width 37 height 13
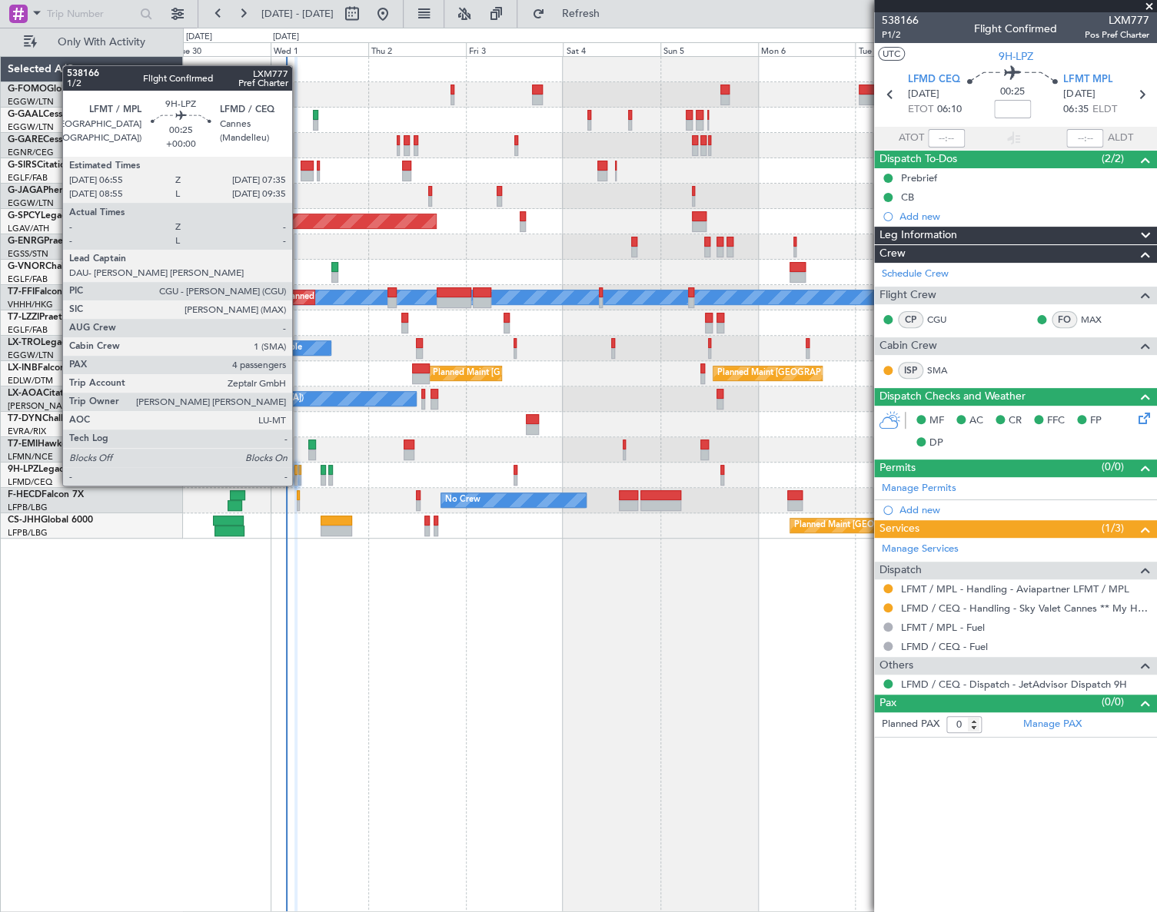
click at [299, 470] on div at bounding box center [299, 470] width 3 height 11
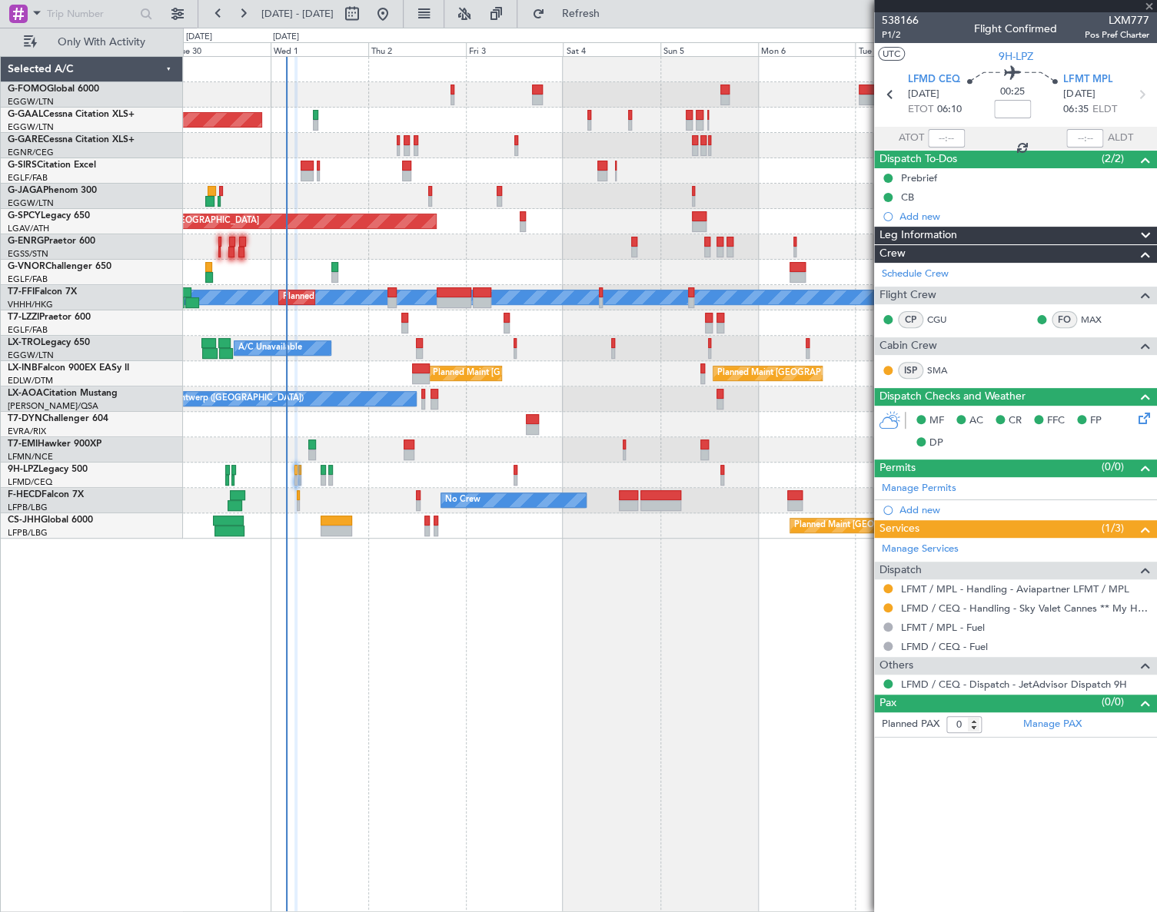
type input "4"
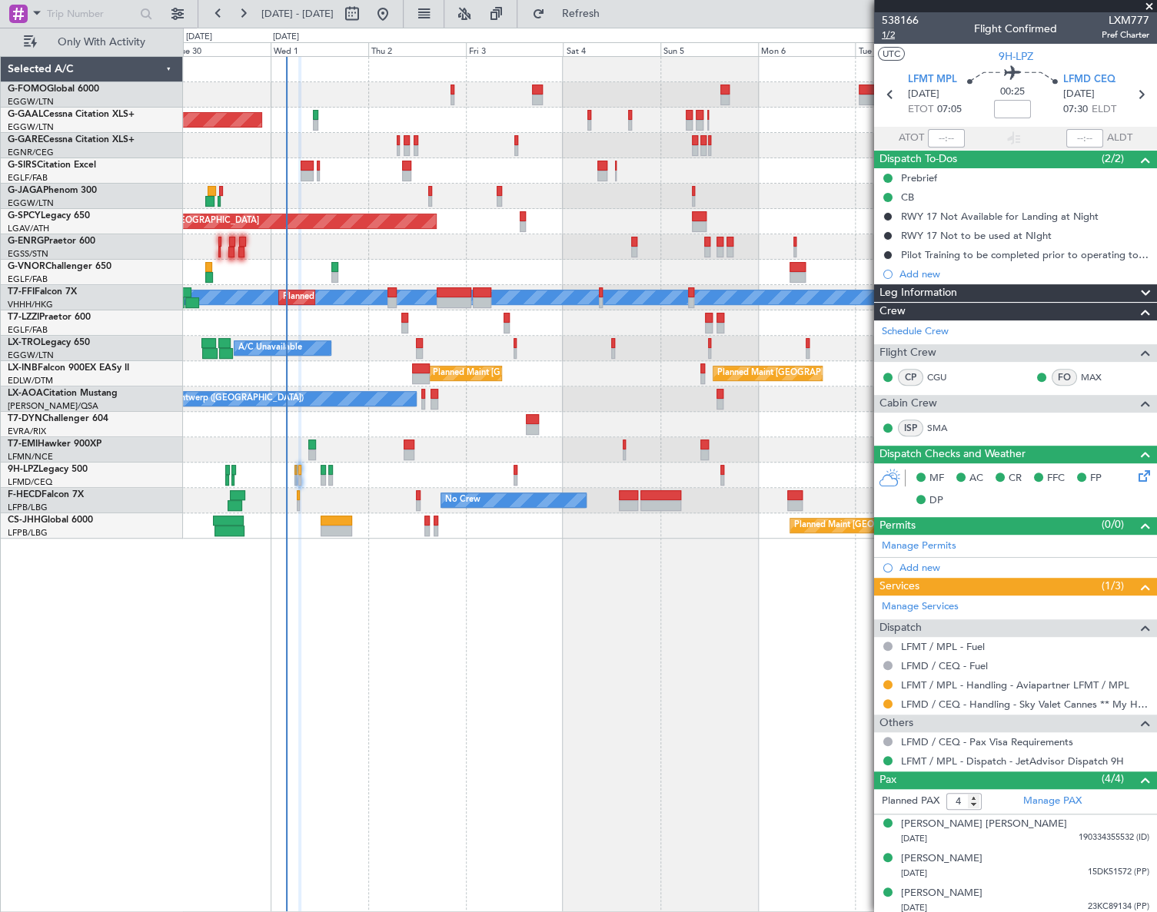
click at [888, 37] on span "1/2" at bounding box center [900, 34] width 37 height 13
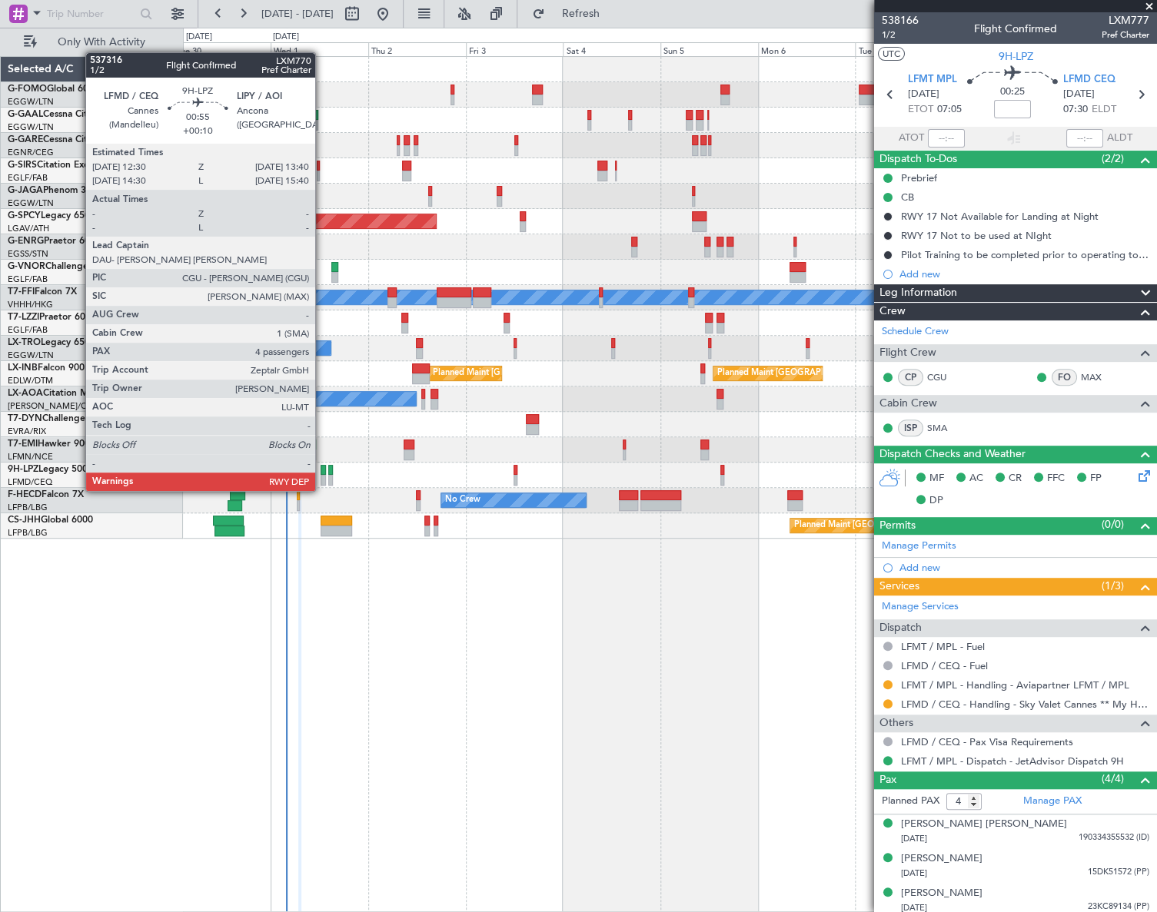
click at [322, 476] on div at bounding box center [323, 480] width 5 height 11
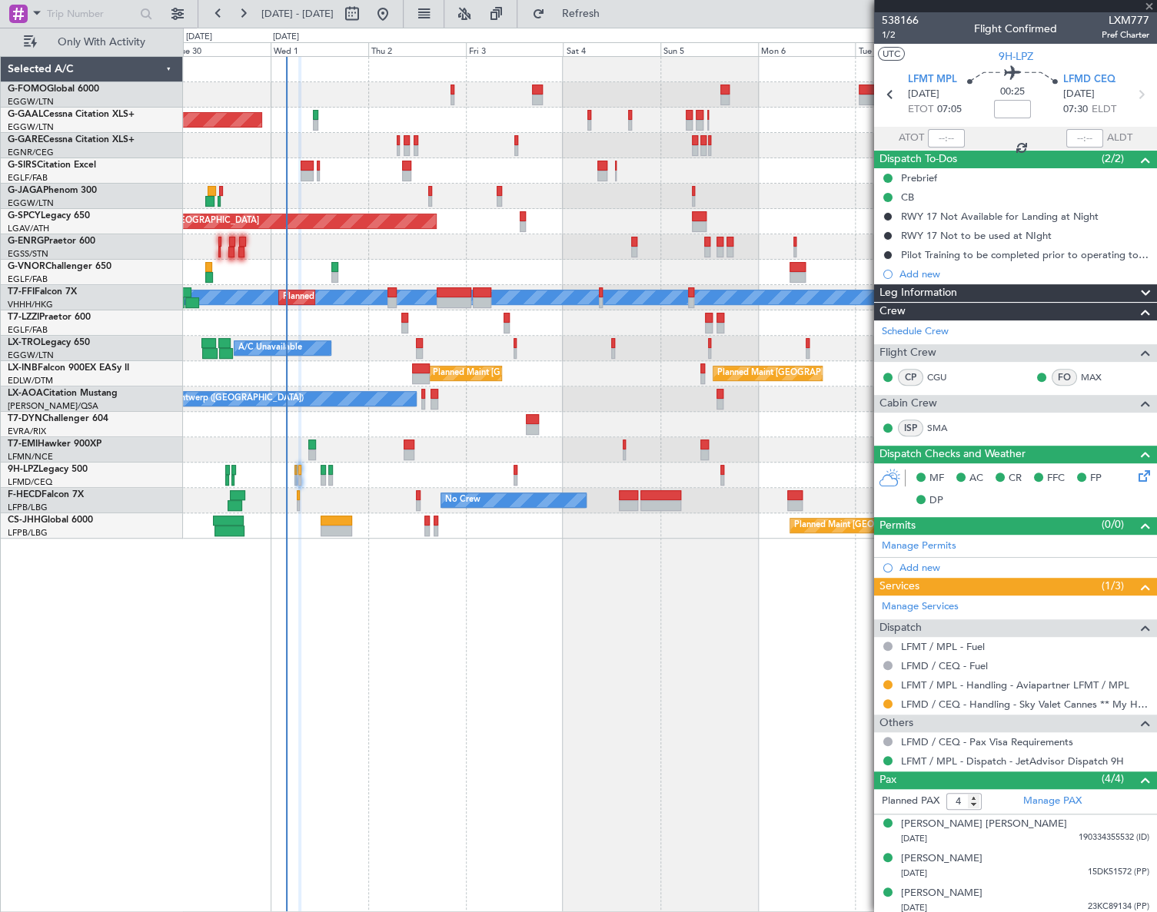
type input "+00:10"
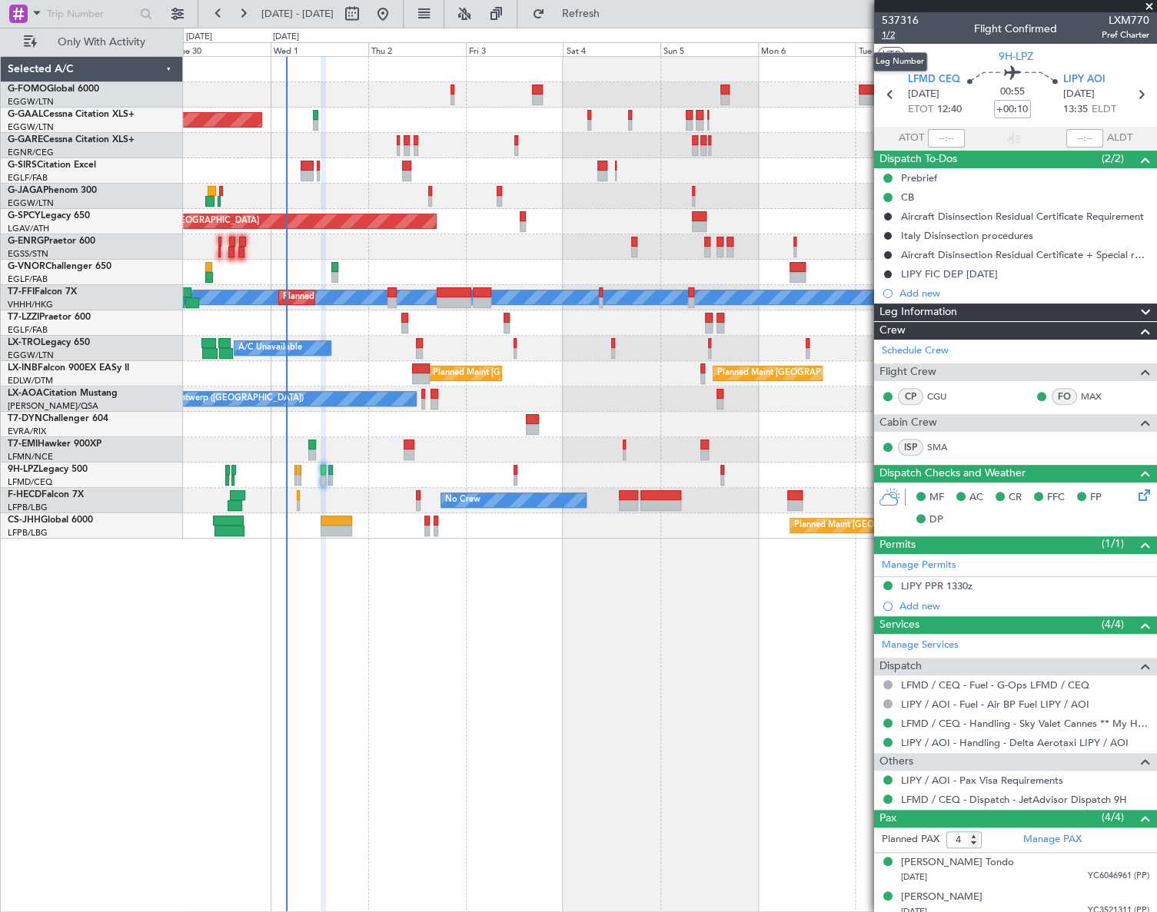
click at [887, 35] on span "1/2" at bounding box center [900, 34] width 37 height 13
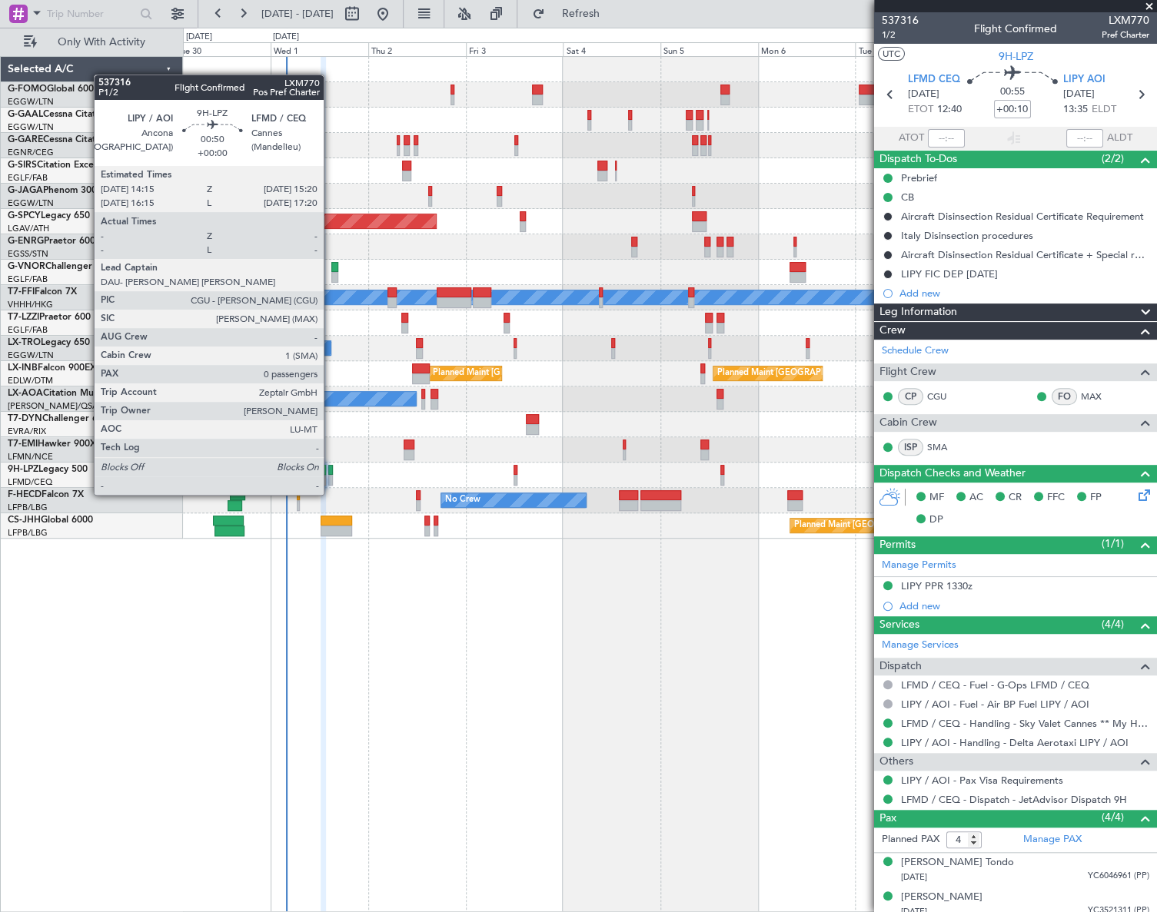
click at [330, 478] on div at bounding box center [330, 480] width 5 height 11
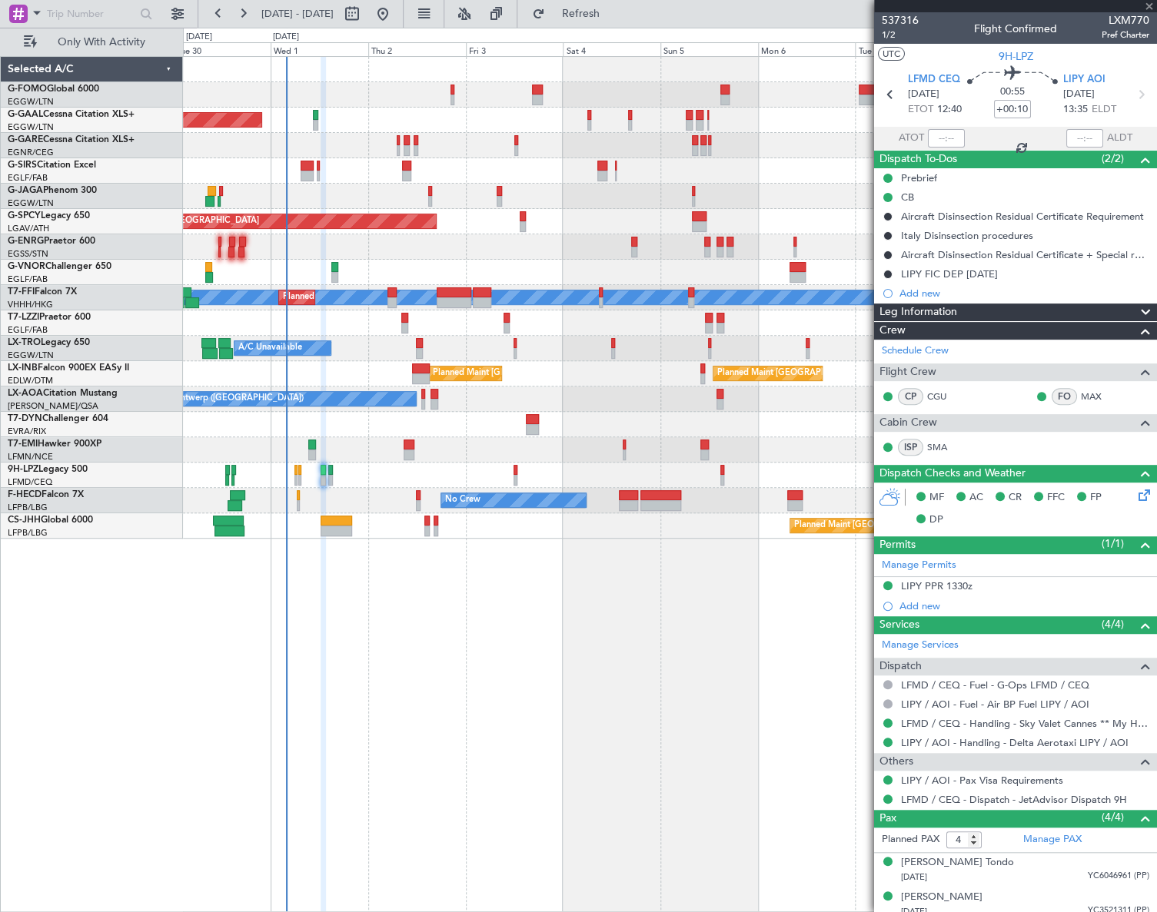
type input "0"
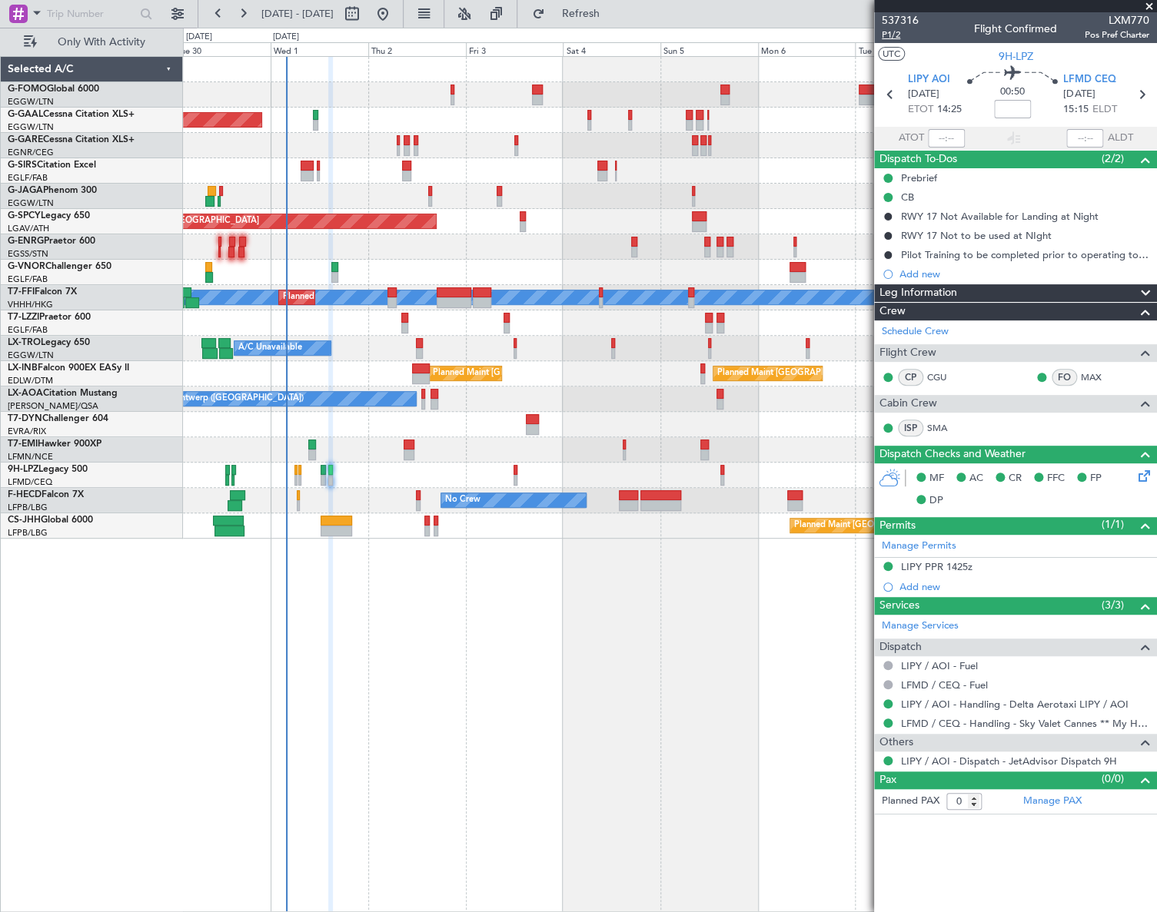
click at [893, 35] on span "P1/2" at bounding box center [900, 34] width 37 height 13
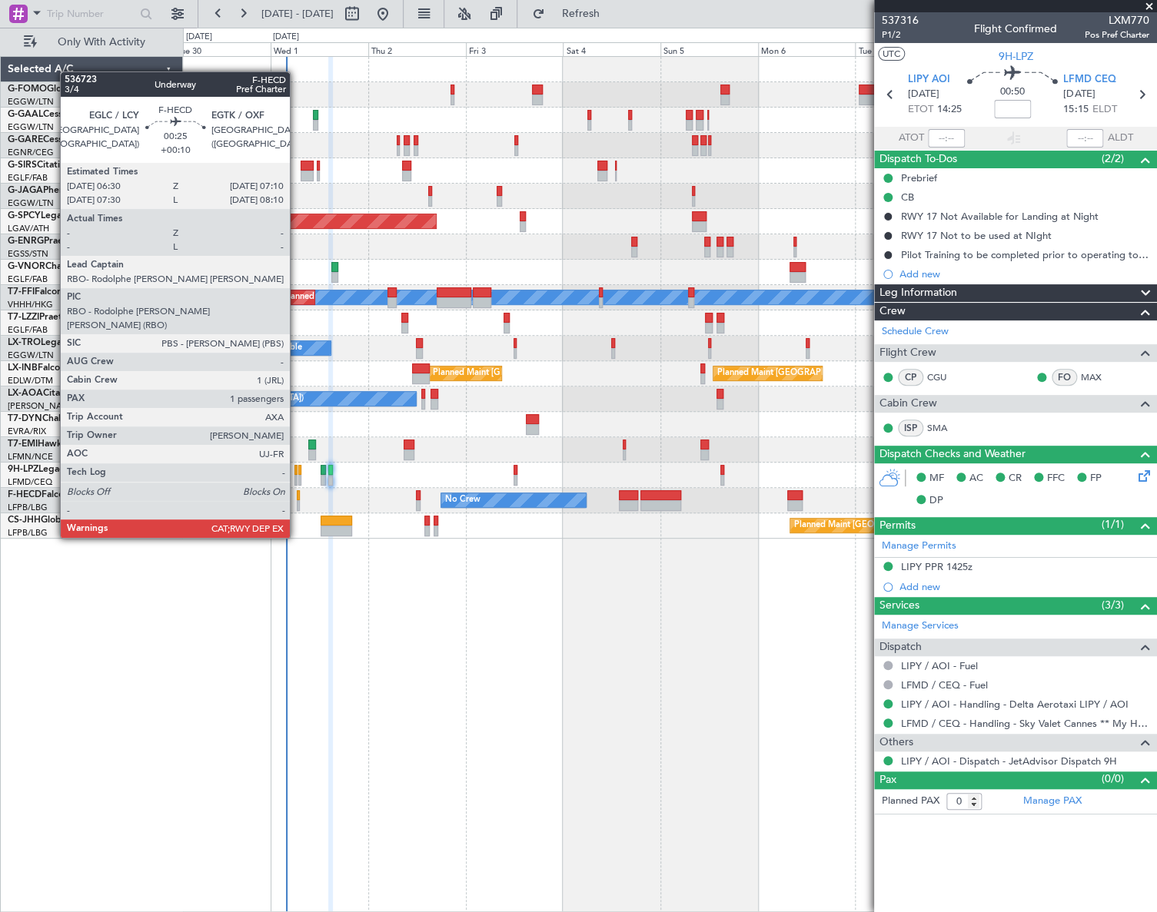
click at [297, 495] on div at bounding box center [298, 495] width 3 height 11
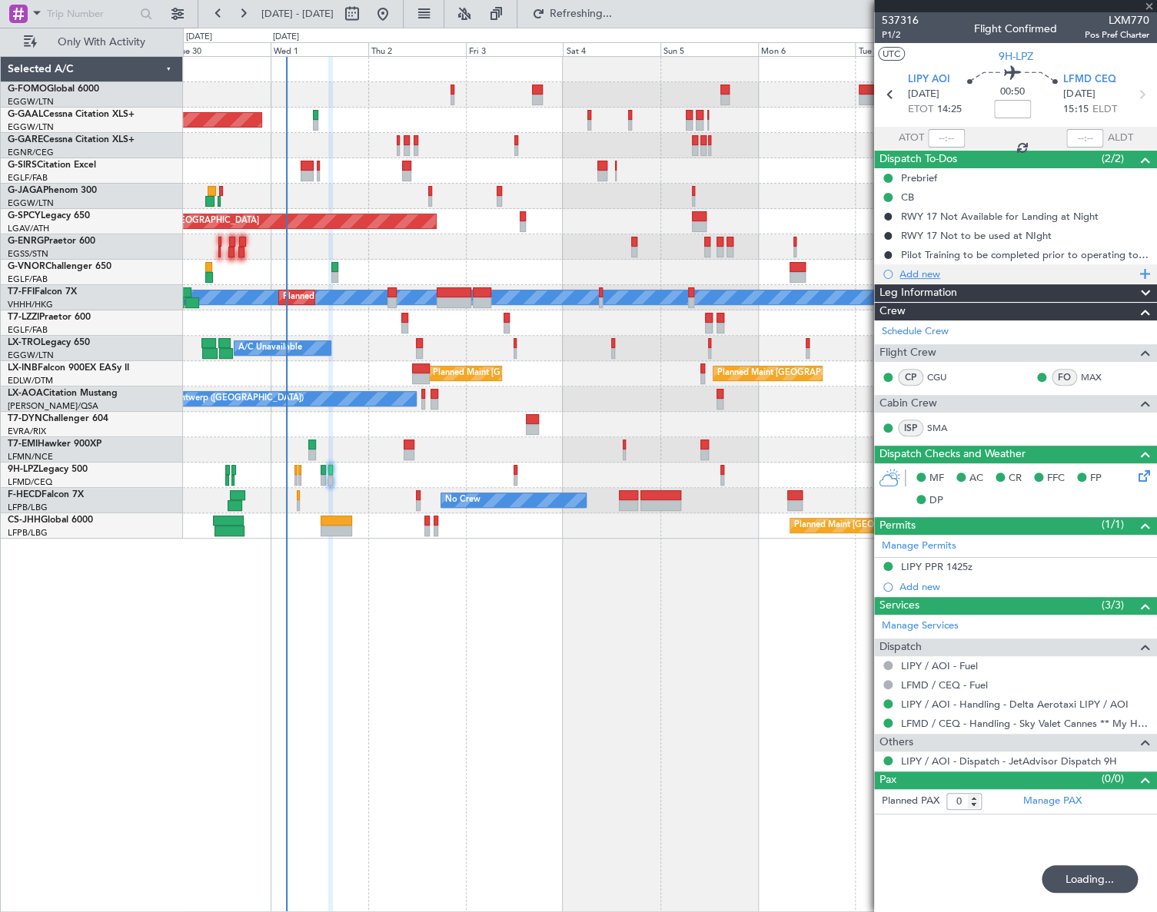
type input "+00:10"
type input "1"
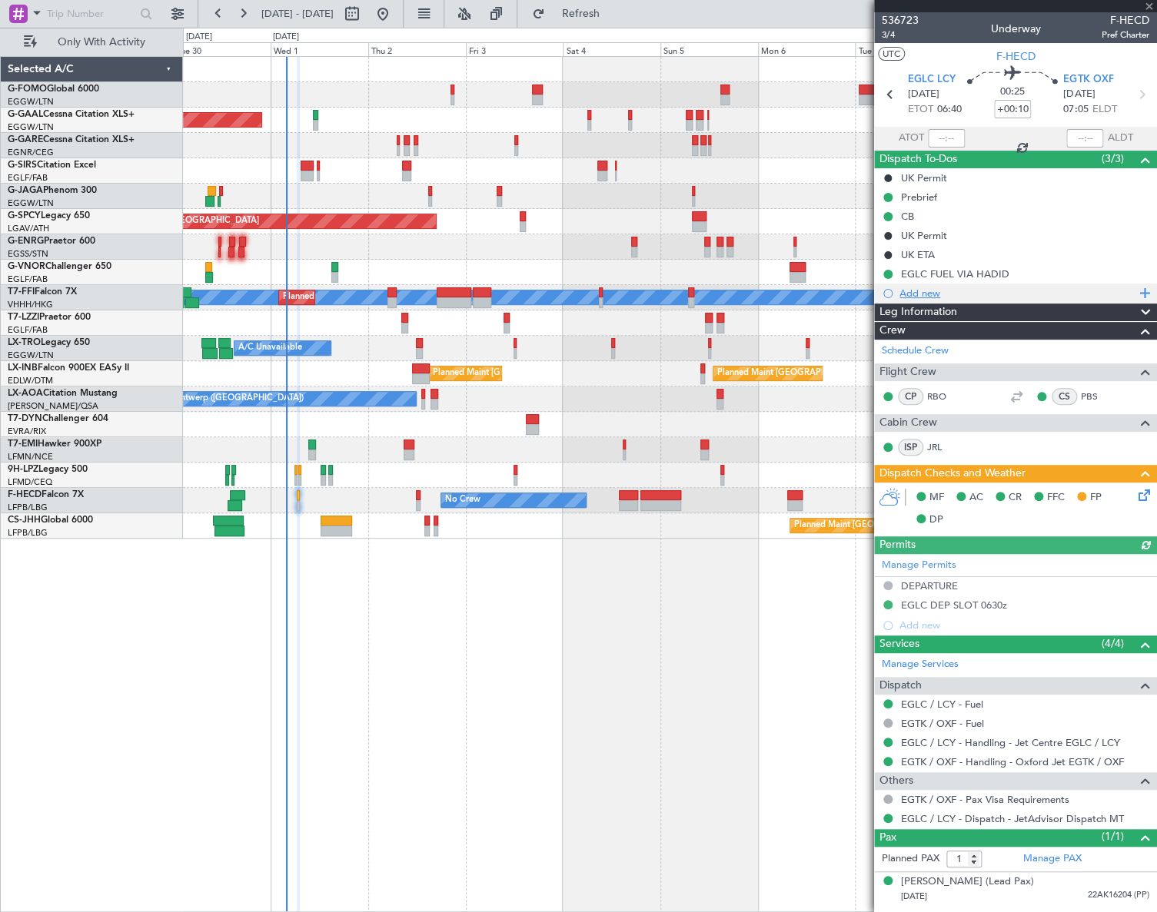
type input "0"
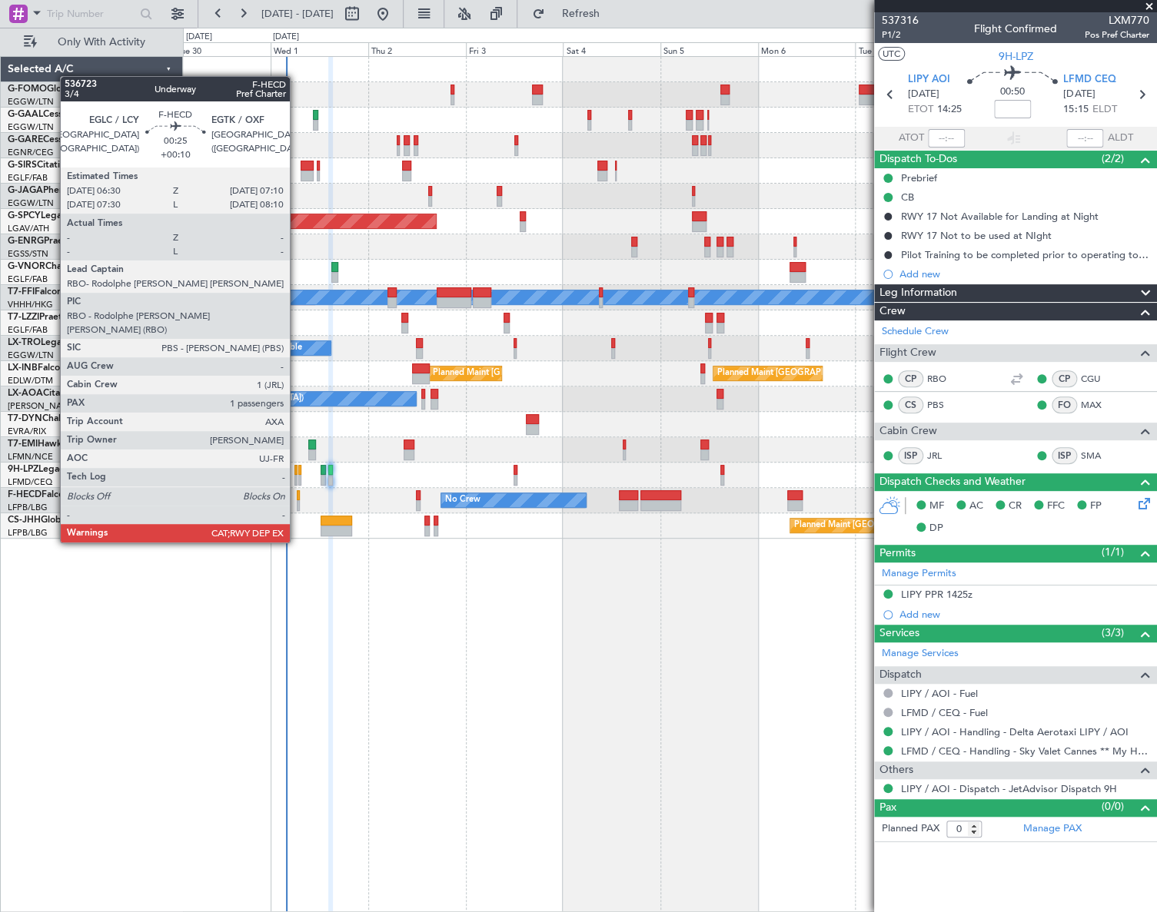
click at [297, 500] on div at bounding box center [298, 505] width 3 height 11
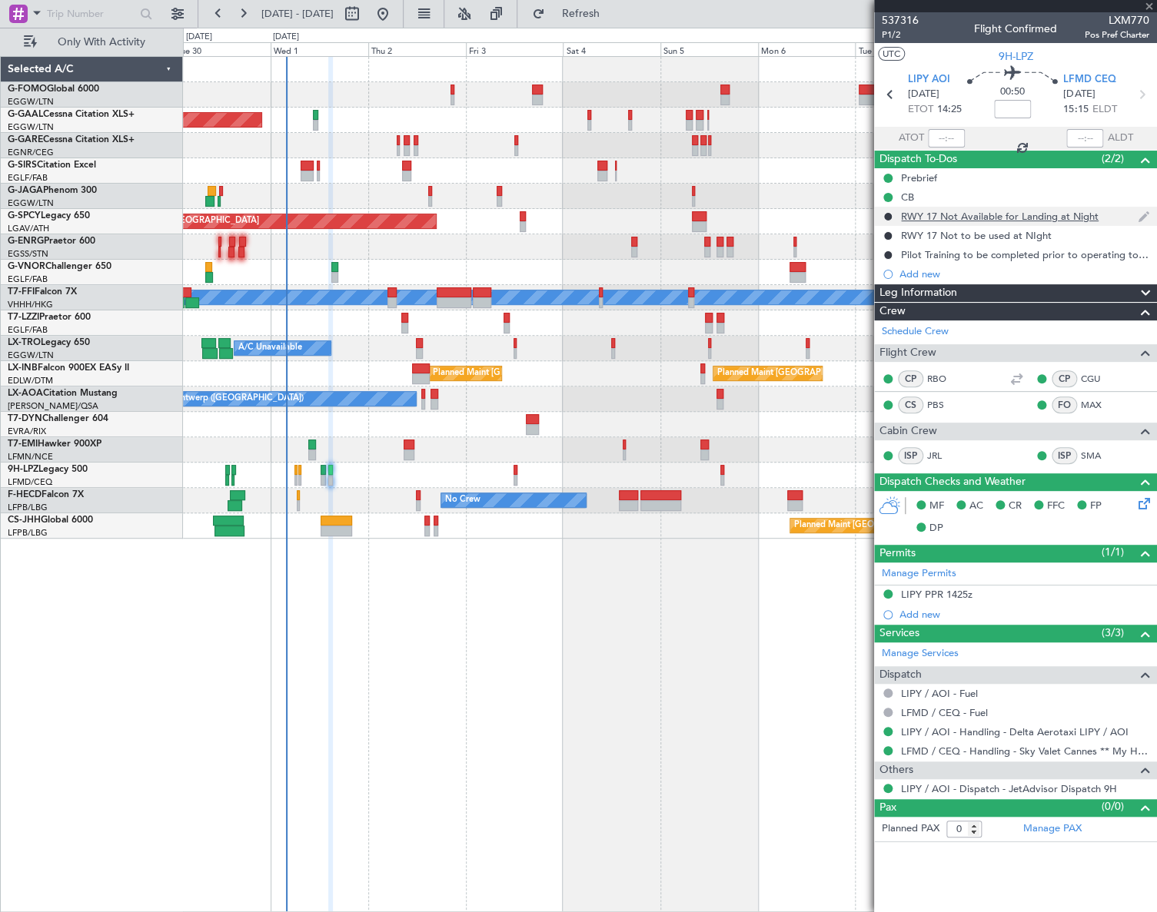
type input "+00:10"
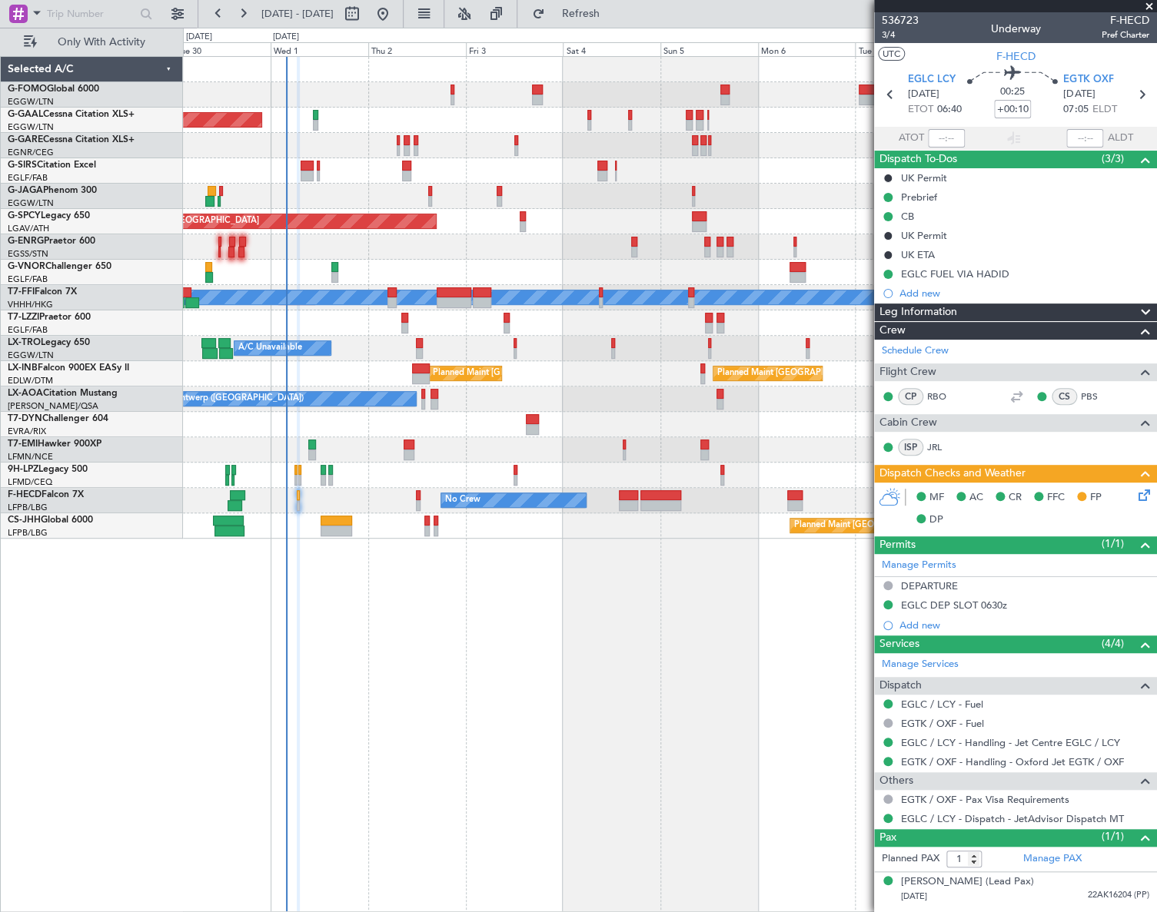
click at [1084, 495] on icon at bounding box center [1141, 493] width 12 height 12
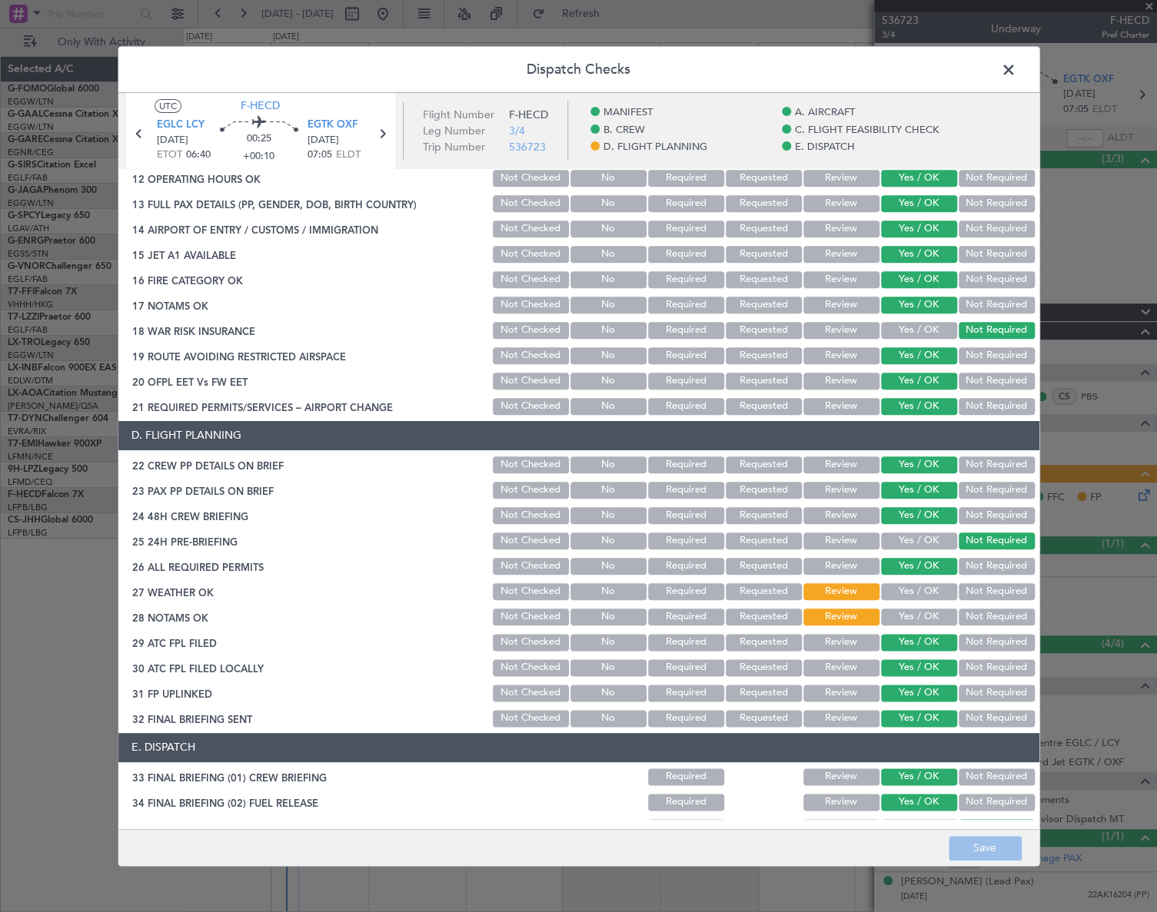
scroll to position [739, 0]
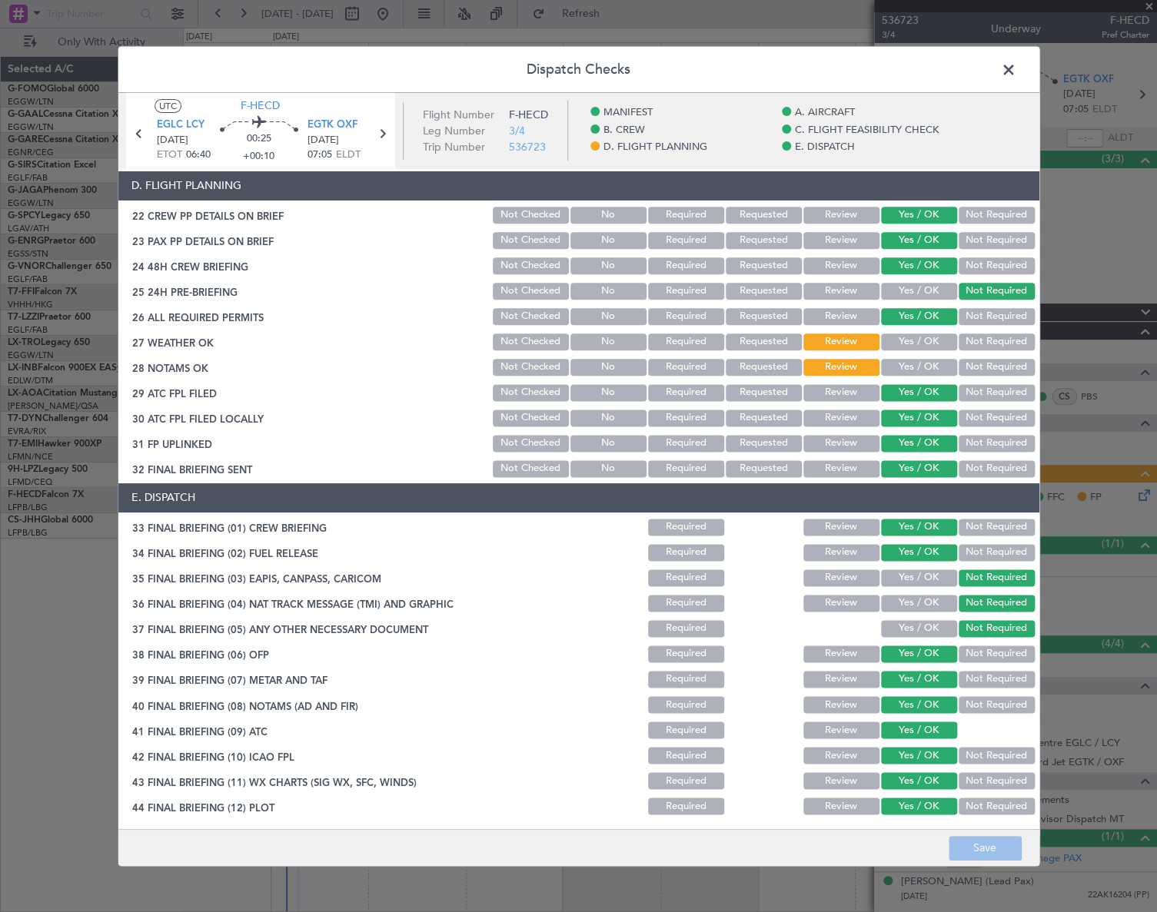
click at [923, 344] on button "Yes / OK" at bounding box center [919, 342] width 76 height 17
click at [918, 367] on button "Yes / OK" at bounding box center [919, 367] width 76 height 17
click at [996, 845] on button "Save" at bounding box center [984, 848] width 73 height 25
click at [1016, 69] on span at bounding box center [1016, 73] width 0 height 31
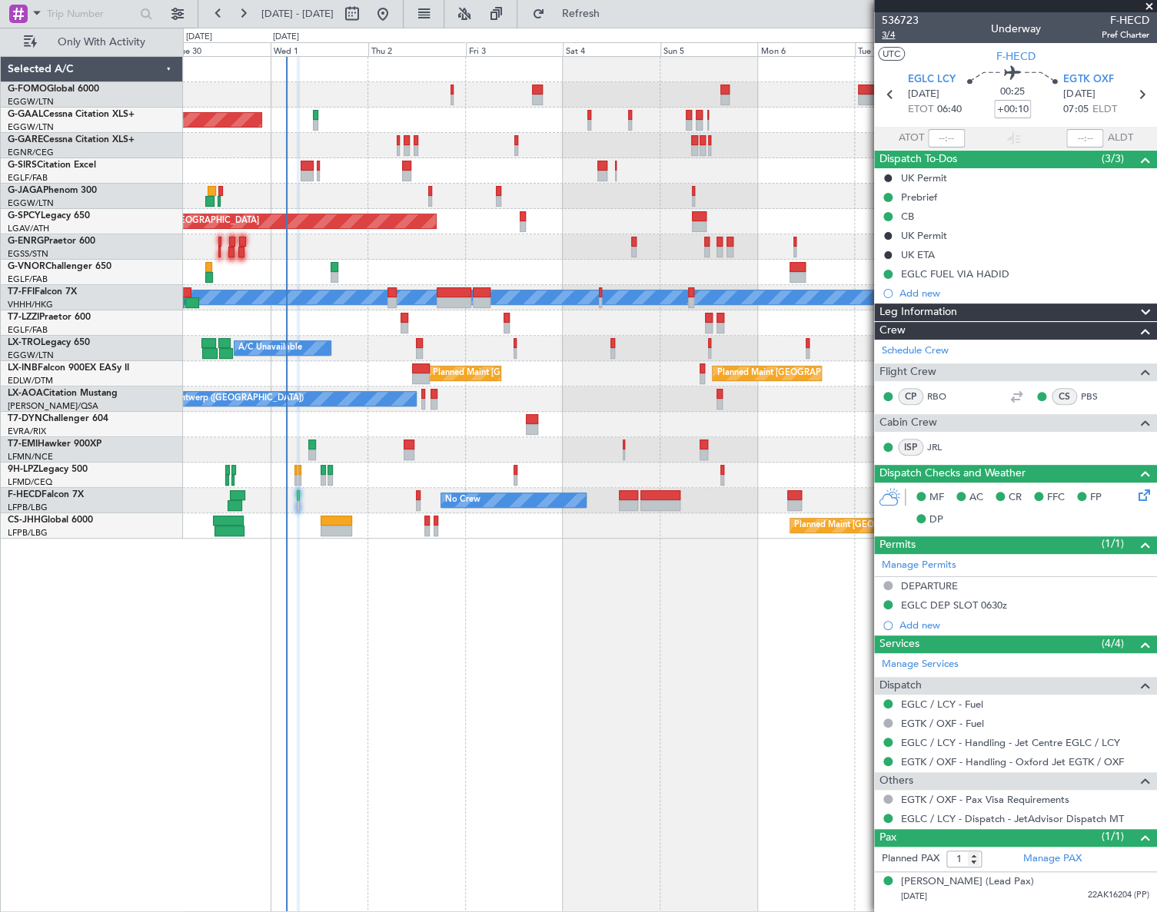
click at [885, 35] on span "3/4" at bounding box center [900, 34] width 37 height 13
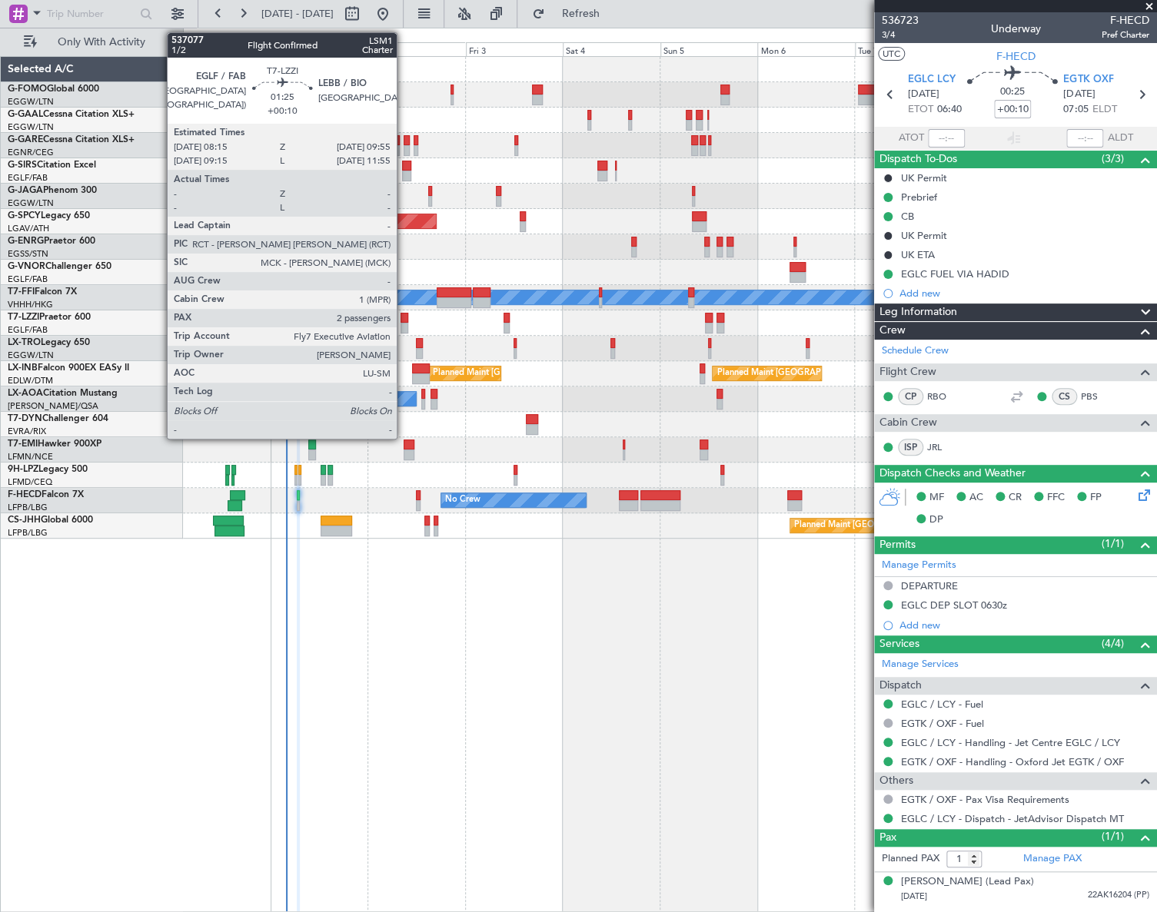
click at [404, 321] on div at bounding box center [403, 318] width 7 height 11
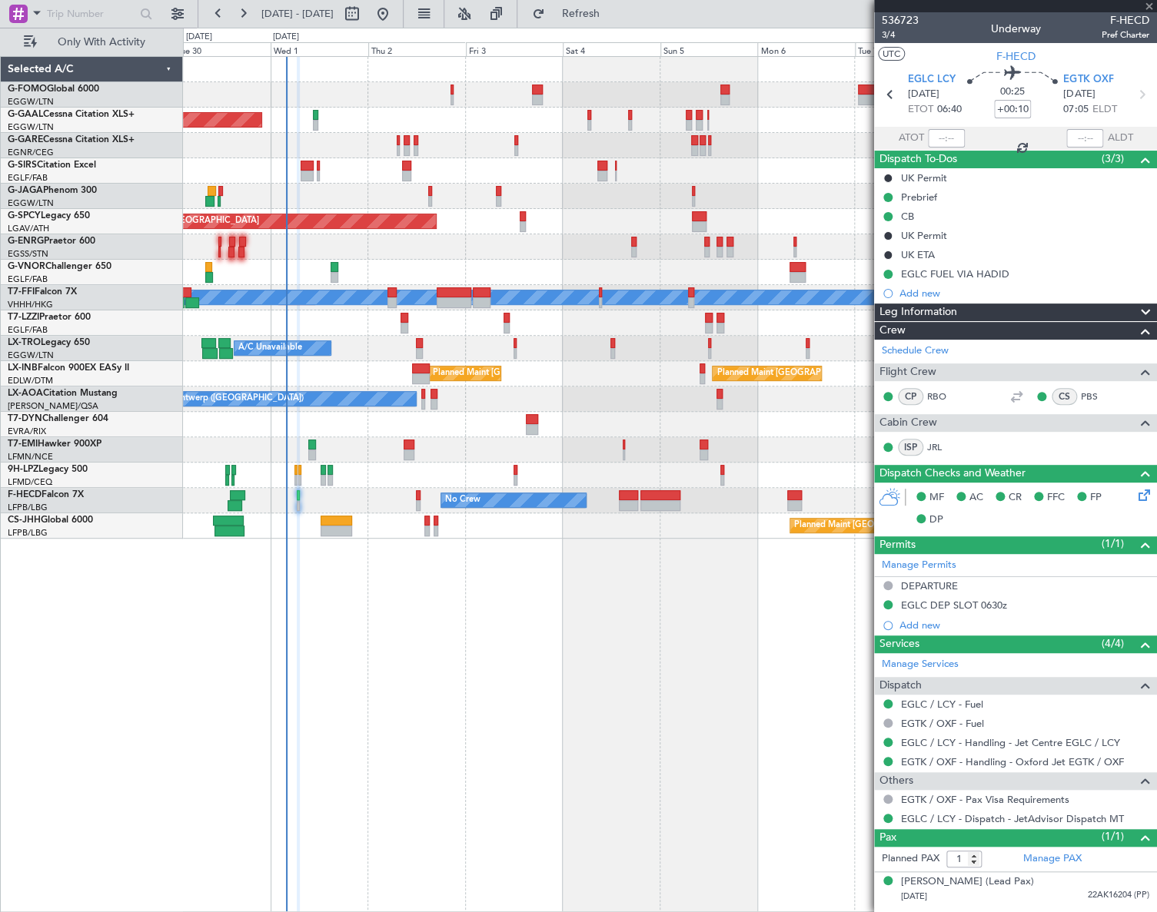
type input "2"
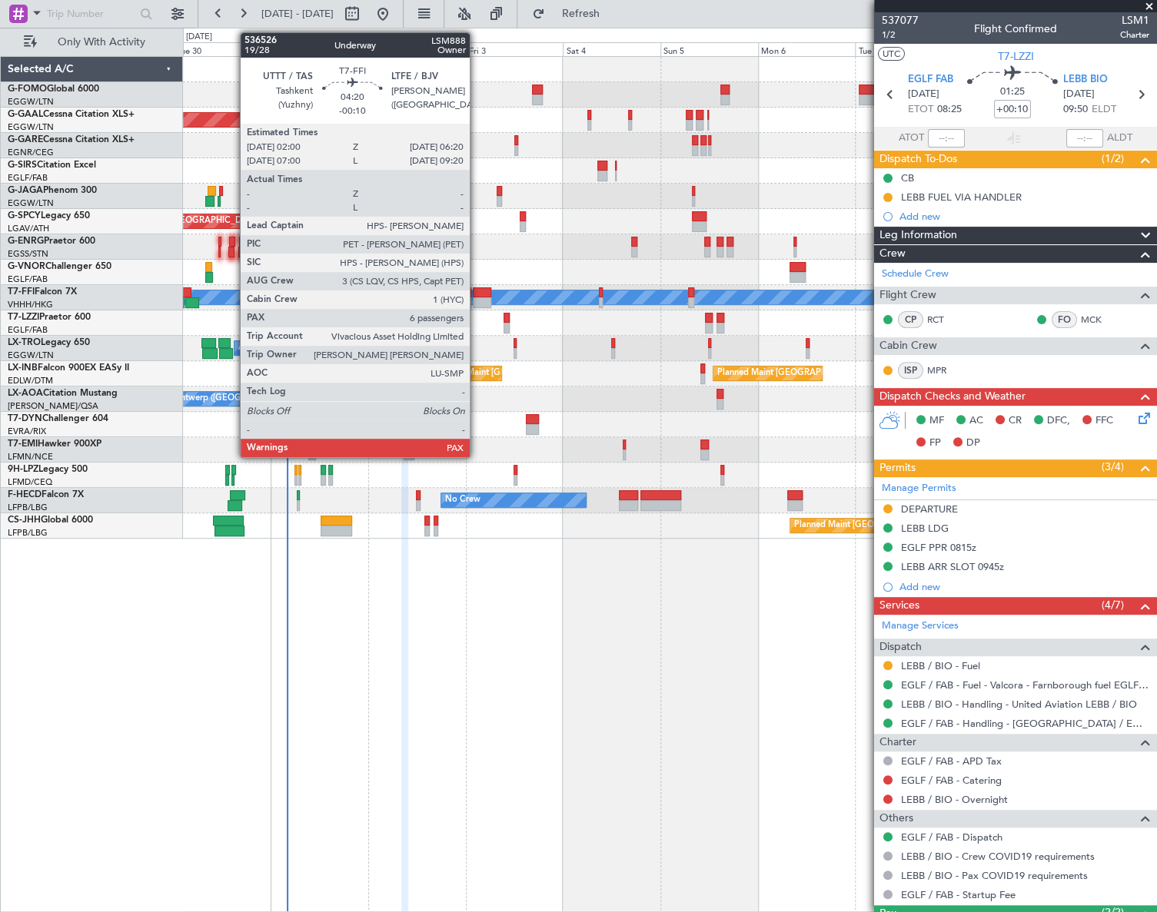
click at [477, 289] on div at bounding box center [482, 292] width 18 height 11
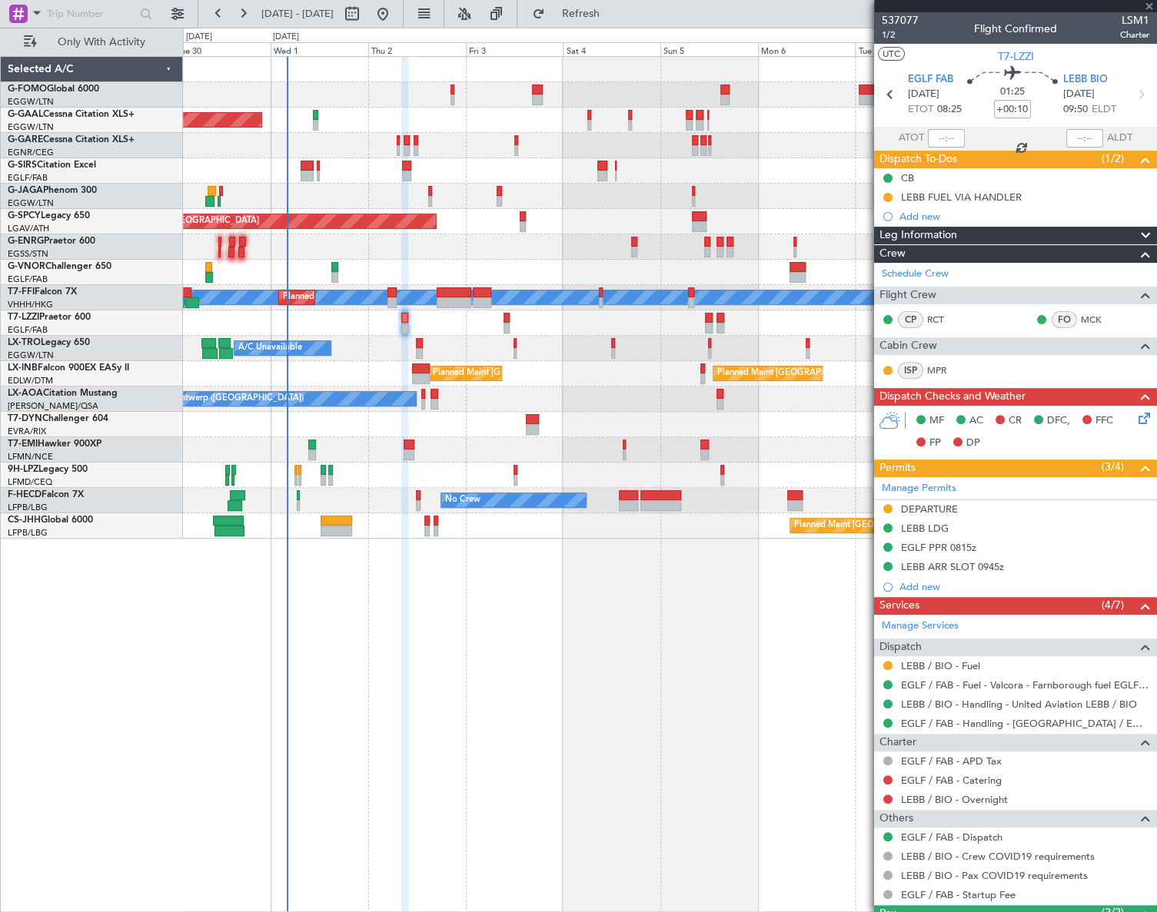
type input "-00:10"
type input "6"
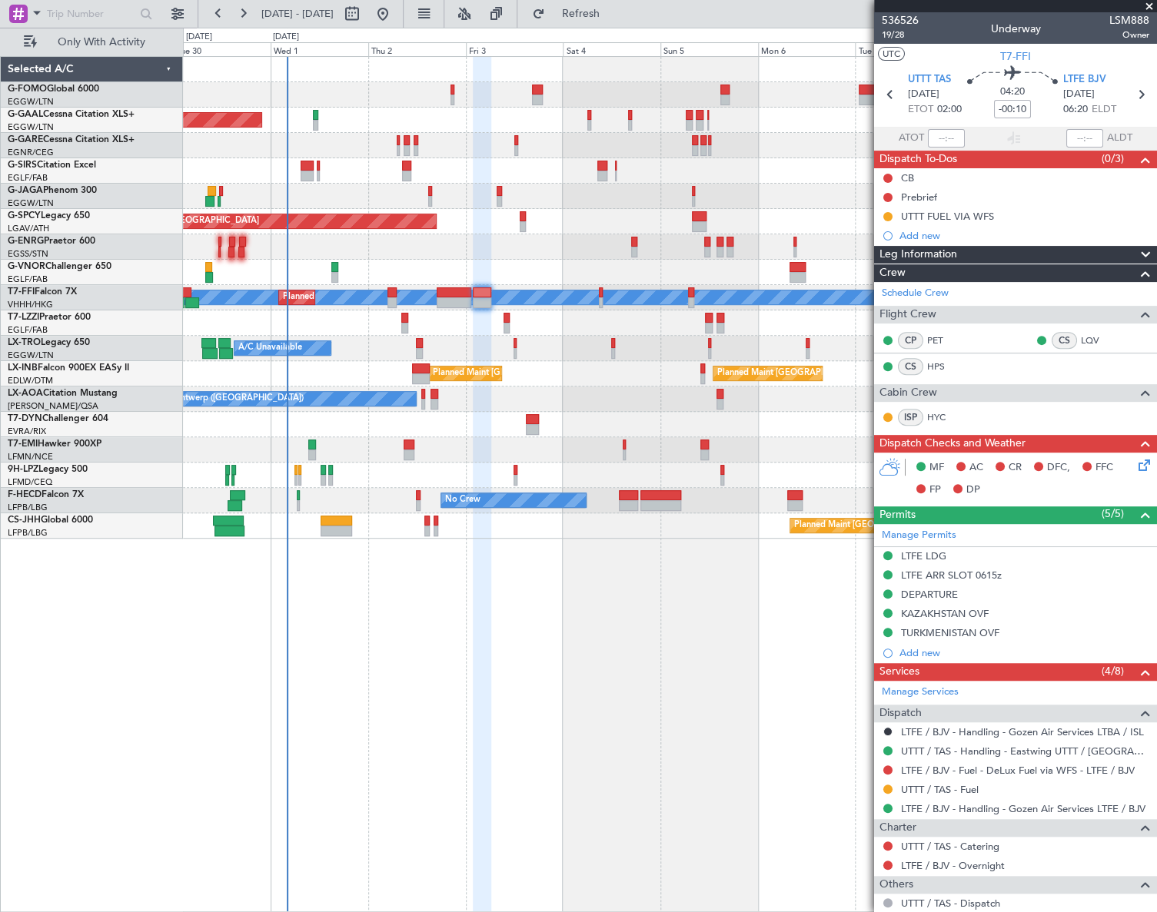
click at [566, 611] on div "Planned Maint Dusseldorf Owner Owner Planned Maint London (Luton) Planned Maint…" at bounding box center [670, 484] width 974 height 856
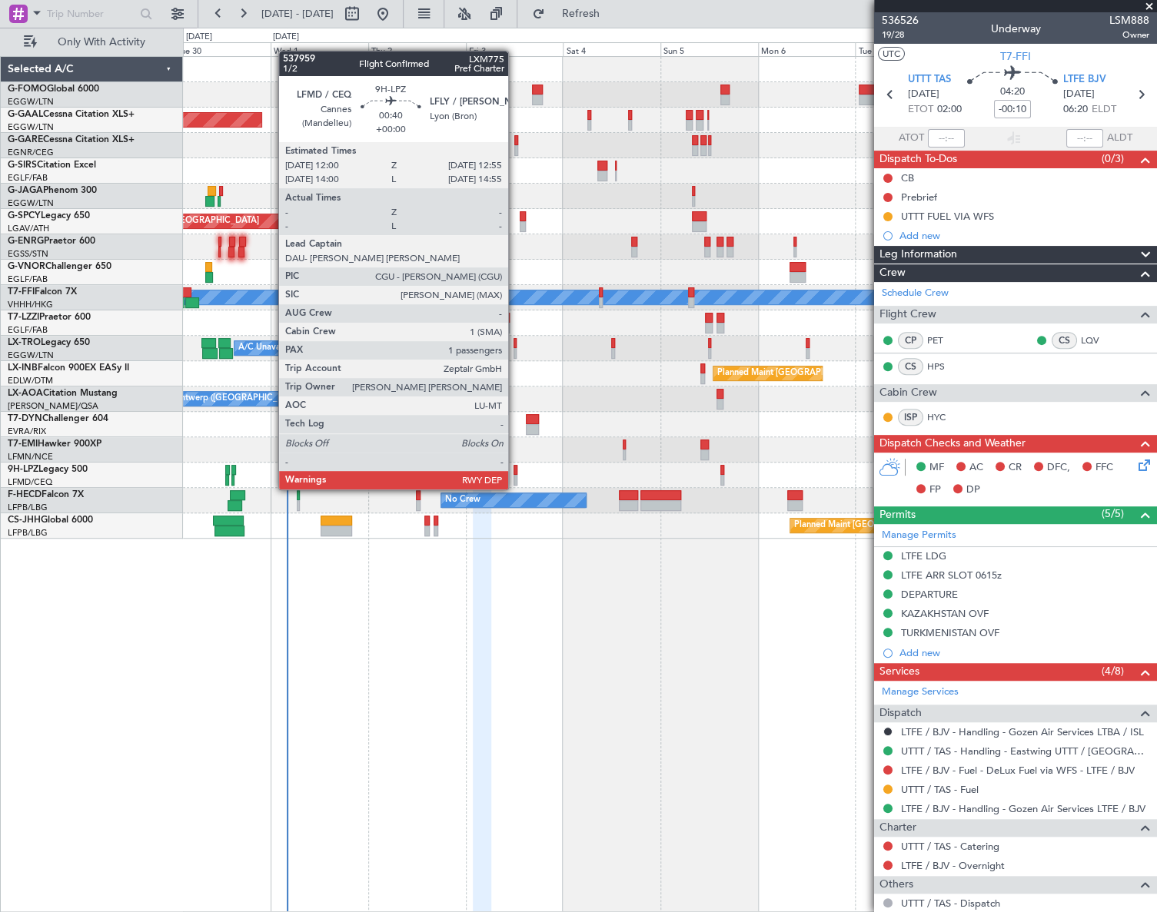
click at [515, 475] on div at bounding box center [515, 480] width 4 height 11
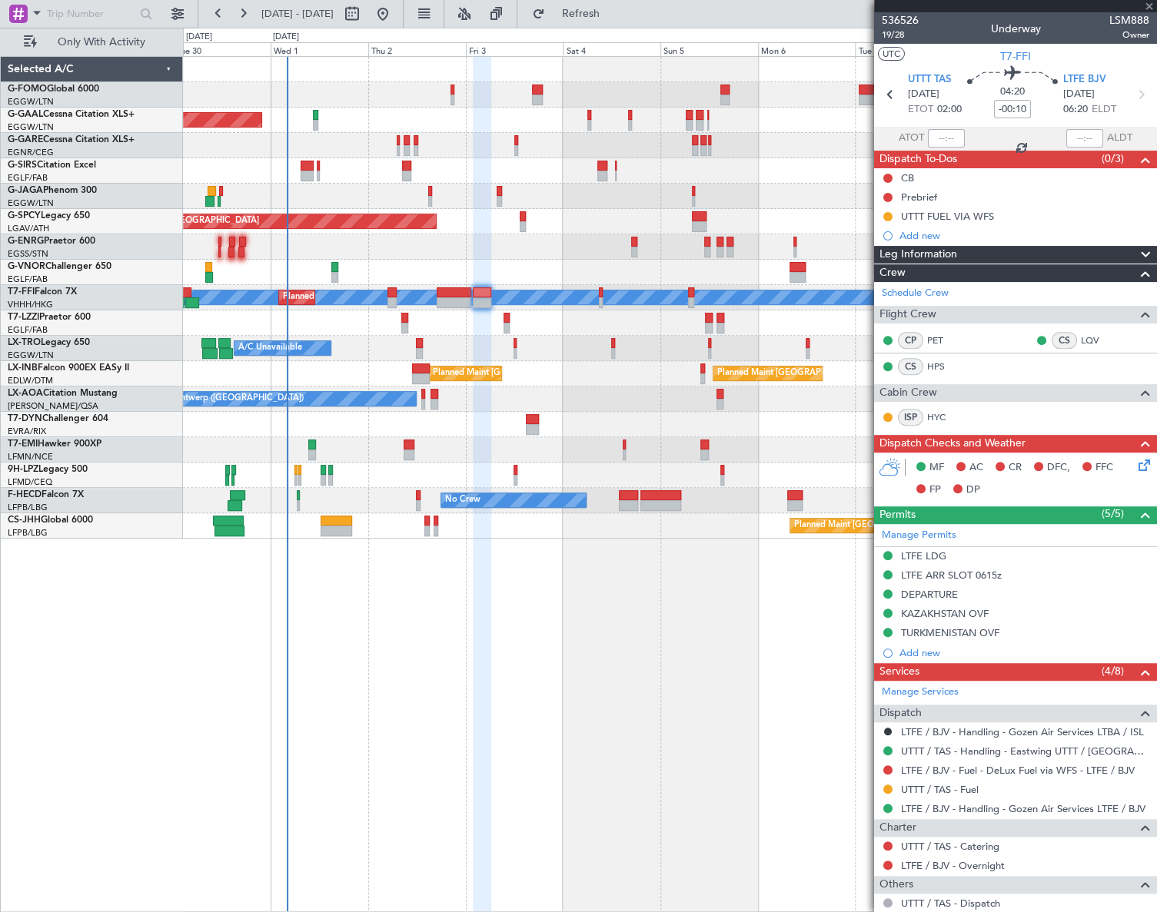
type input "1"
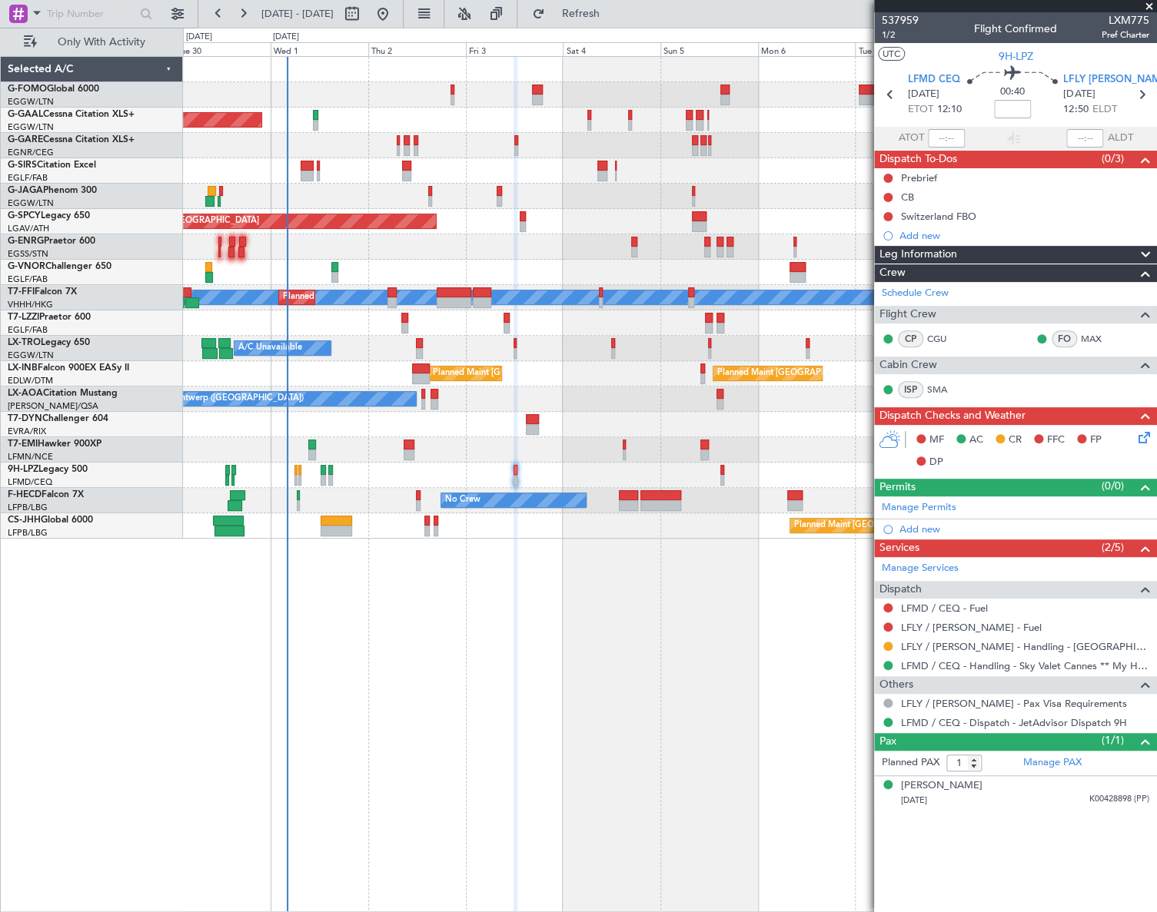
click at [1084, 19] on span "LXM775" at bounding box center [1125, 20] width 48 height 16
copy span "LXM775"
click at [885, 197] on button at bounding box center [887, 197] width 9 height 9
click at [875, 262] on span "Completed" at bounding box center [894, 264] width 51 height 15
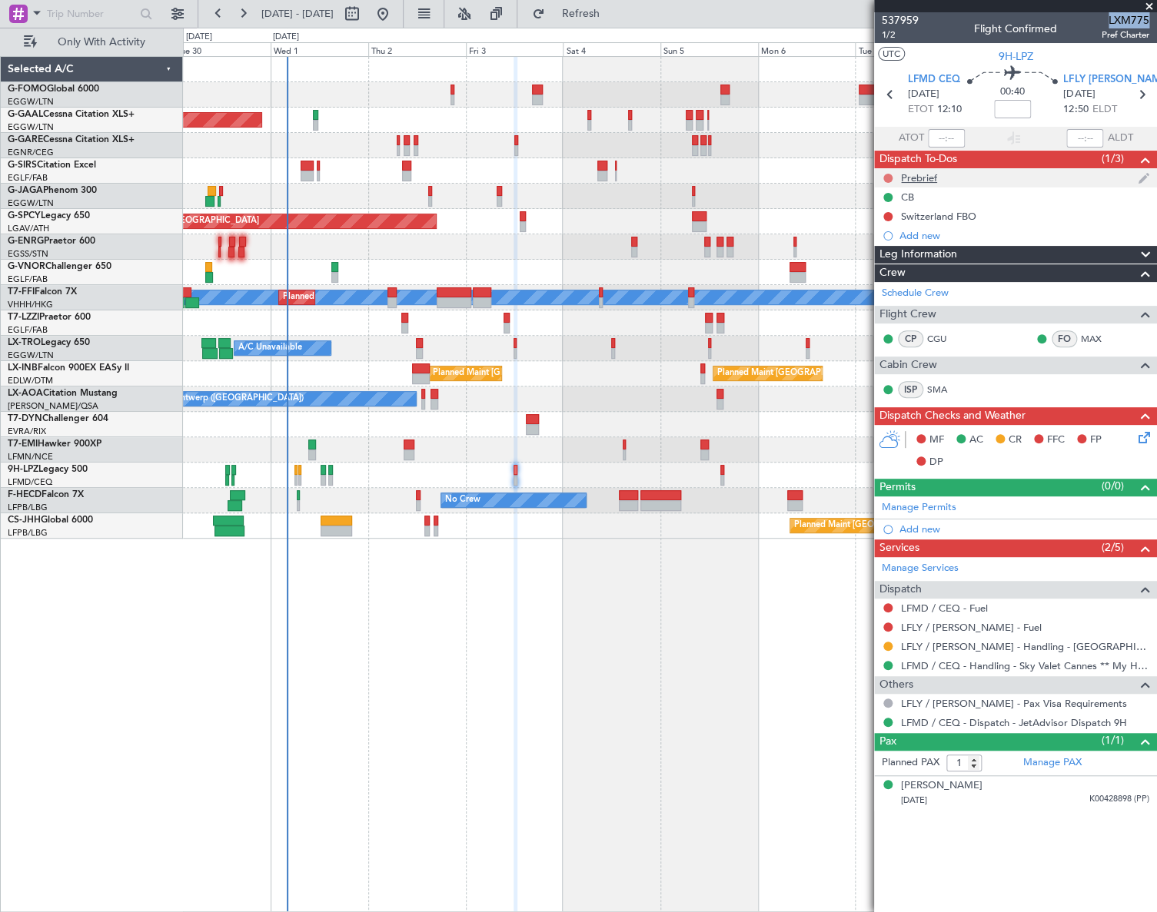
click at [890, 176] on button at bounding box center [887, 178] width 9 height 9
click at [879, 225] on span "In Progress" at bounding box center [895, 222] width 52 height 15
click at [975, 255] on div "Leg Information" at bounding box center [1015, 255] width 283 height 18
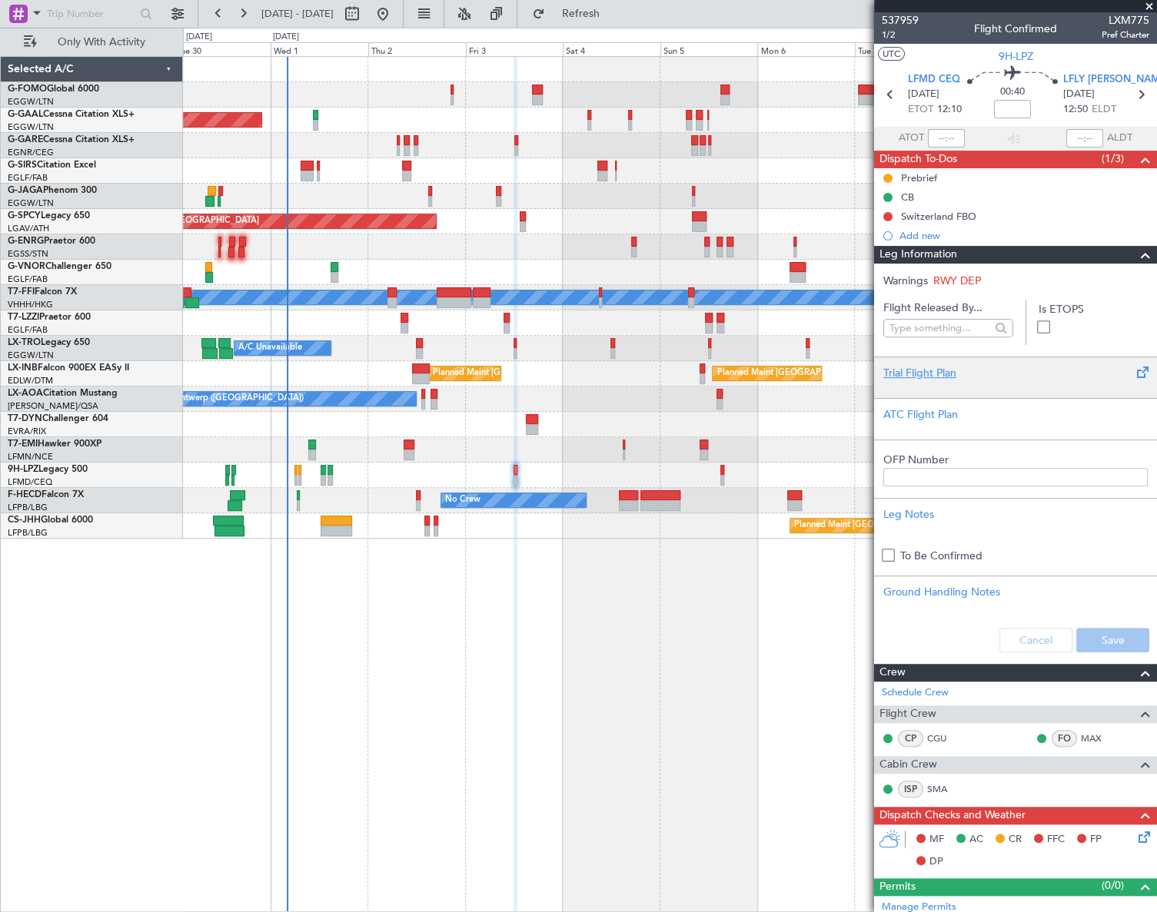
click at [899, 375] on div "Trial Flight Plan" at bounding box center [1015, 373] width 264 height 16
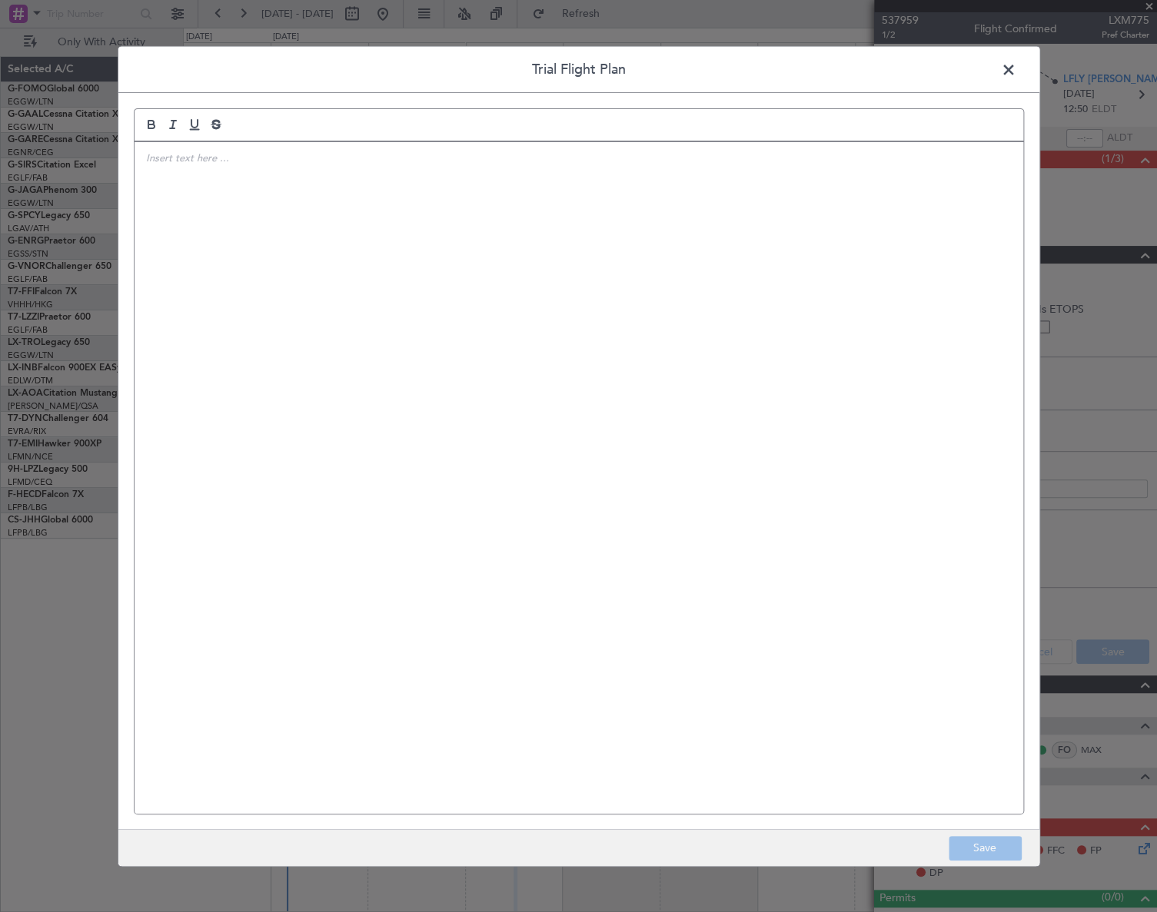
click at [307, 338] on div at bounding box center [579, 477] width 889 height 672
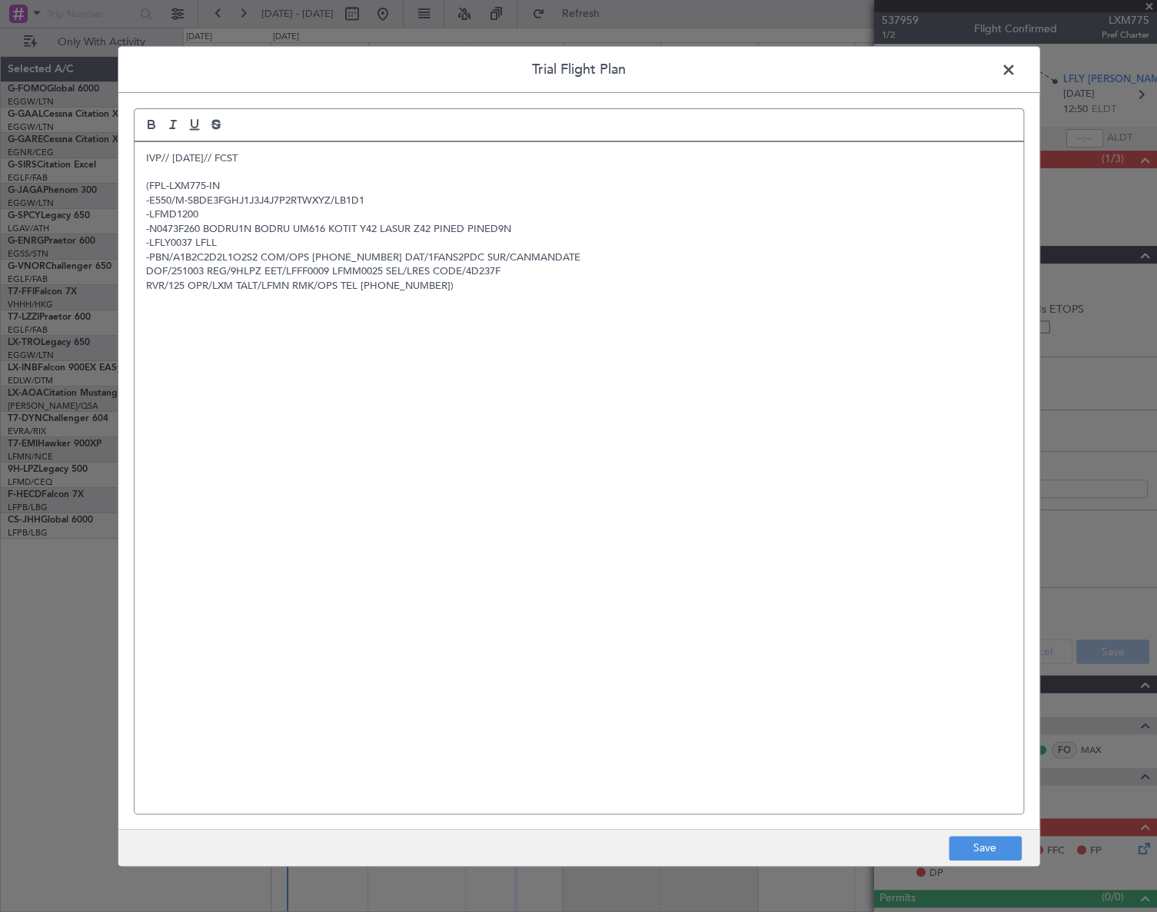
scroll to position [0, 0]
click at [990, 838] on button "Save" at bounding box center [984, 848] width 73 height 25
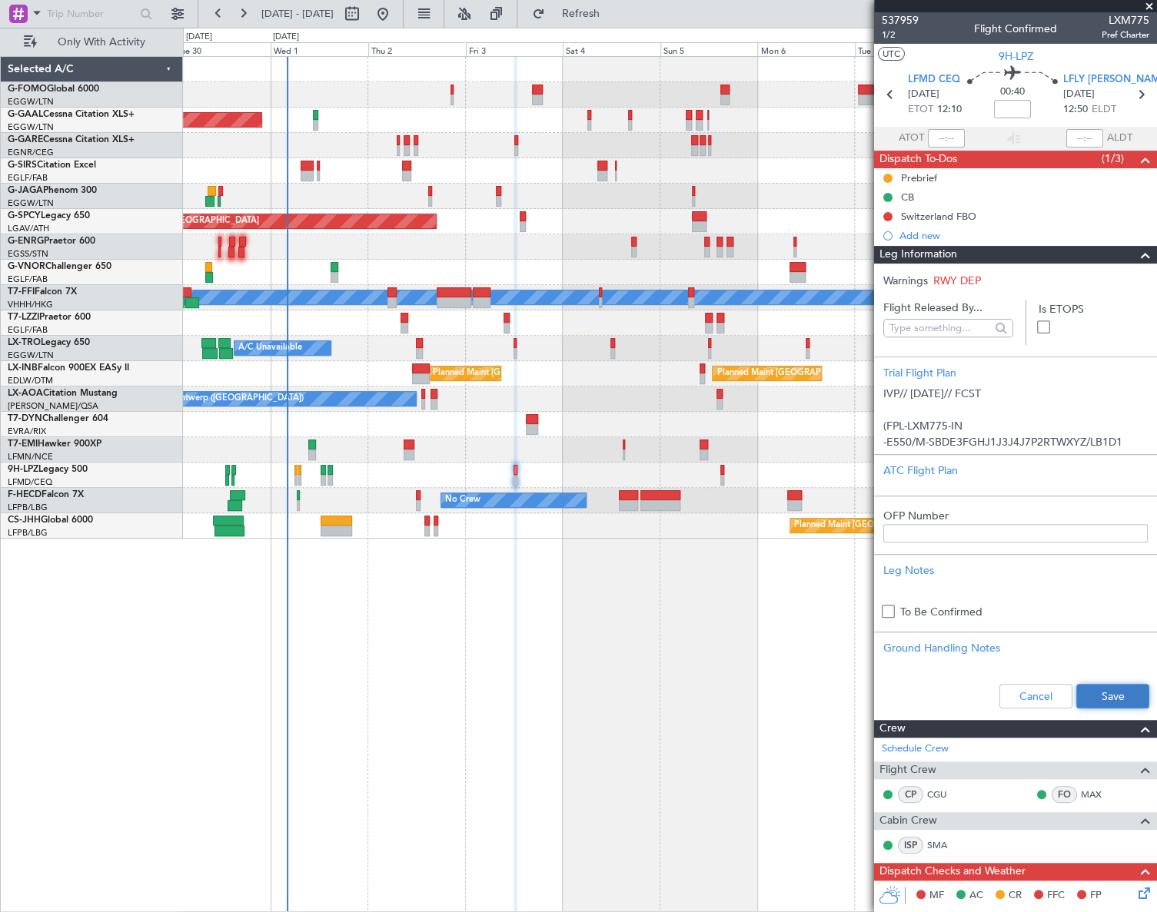
click at [1084, 699] on button "Save" at bounding box center [1112, 696] width 73 height 25
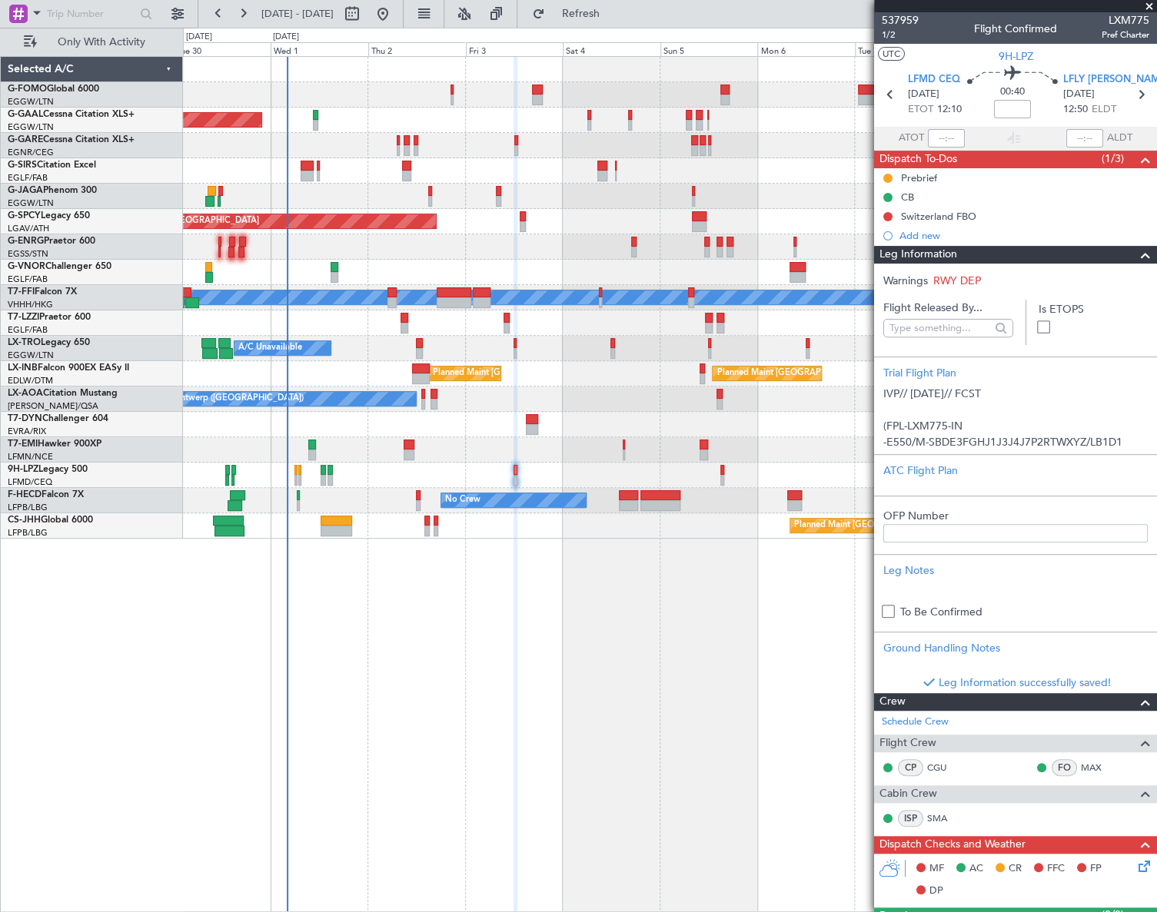
click at [1084, 253] on span at bounding box center [1145, 255] width 18 height 18
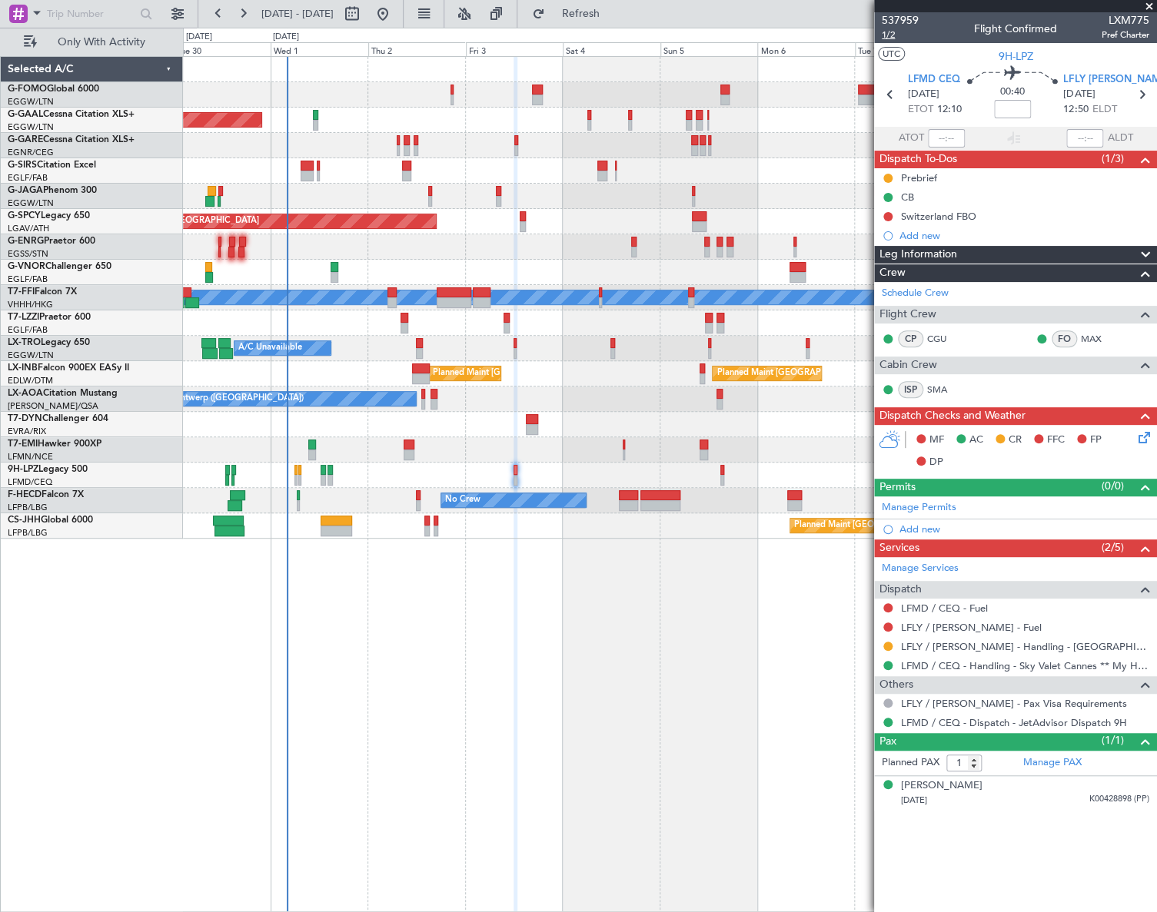
click at [884, 35] on span "1/2" at bounding box center [900, 34] width 37 height 13
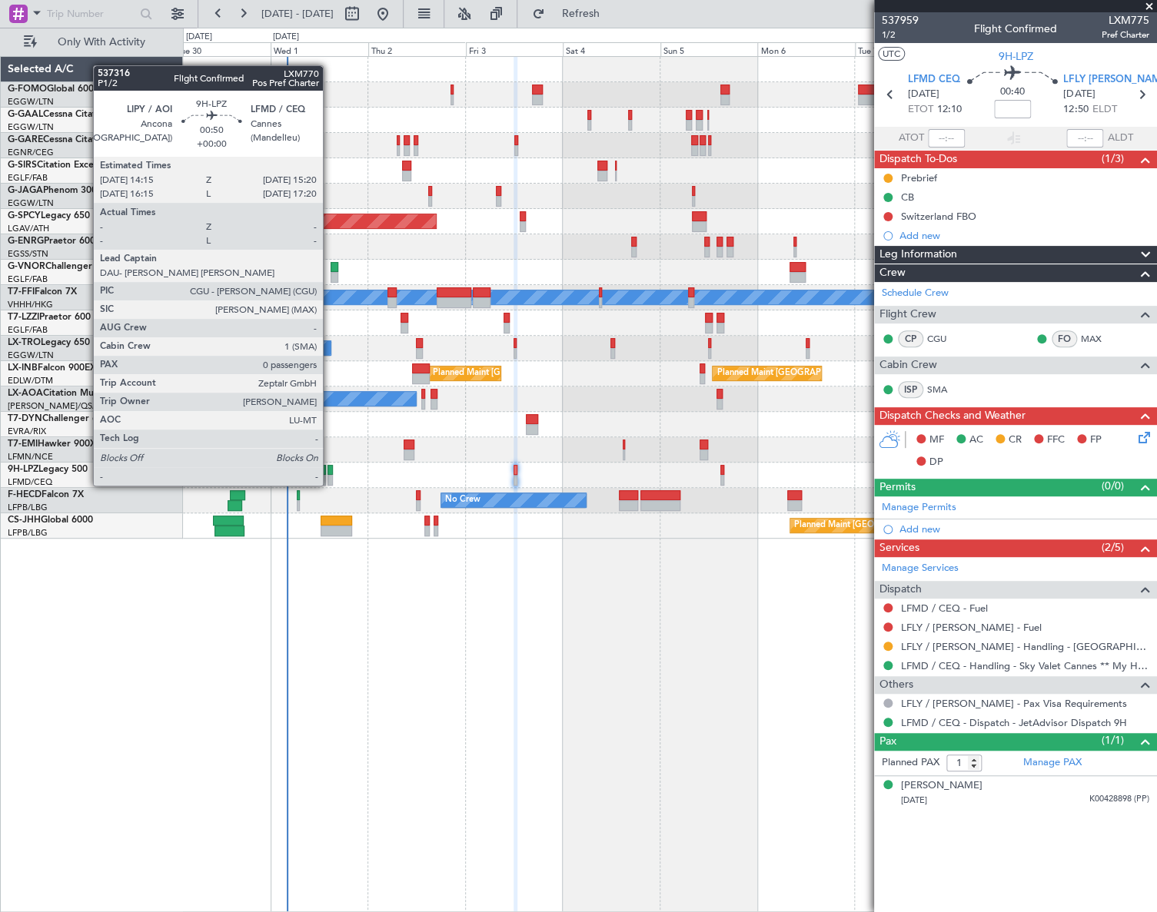
click at [330, 470] on div at bounding box center [329, 470] width 5 height 11
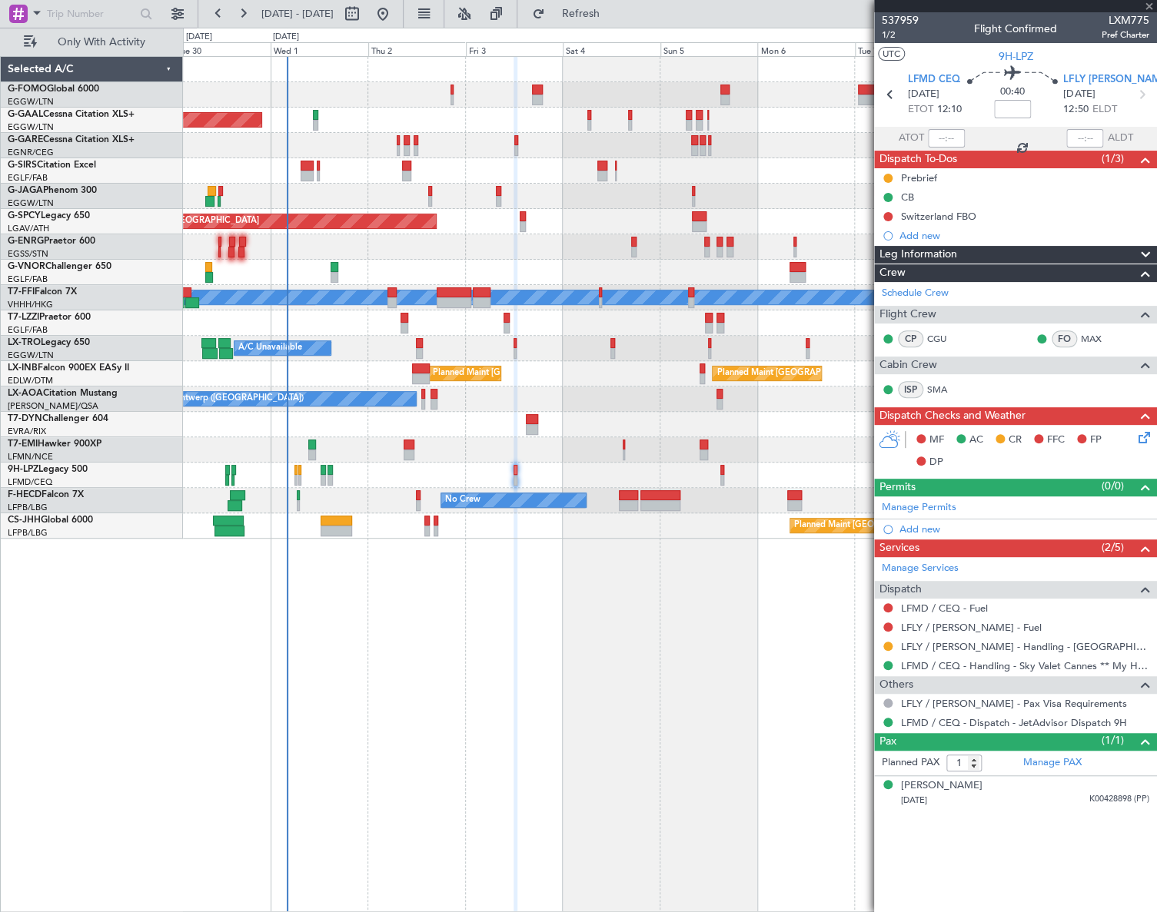
type input "0"
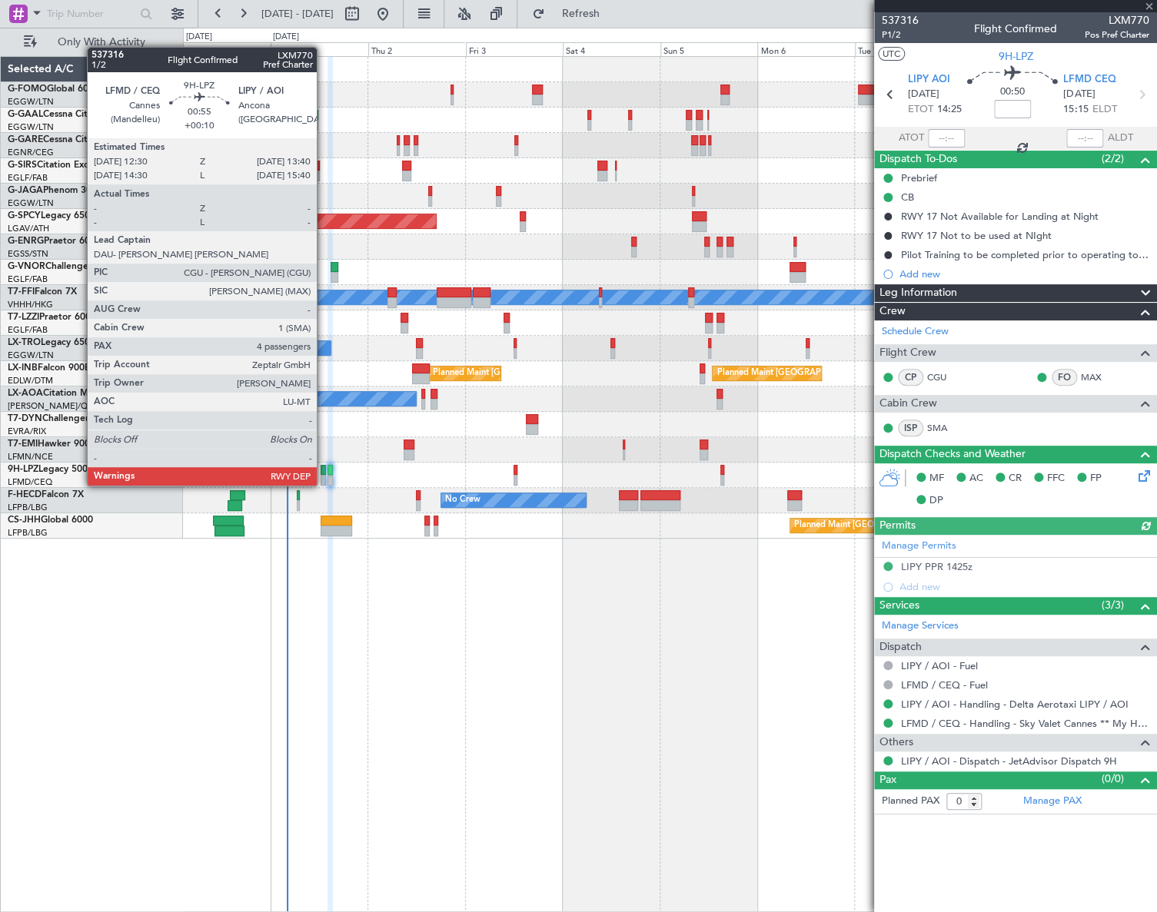
click at [324, 470] on div at bounding box center [323, 470] width 5 height 11
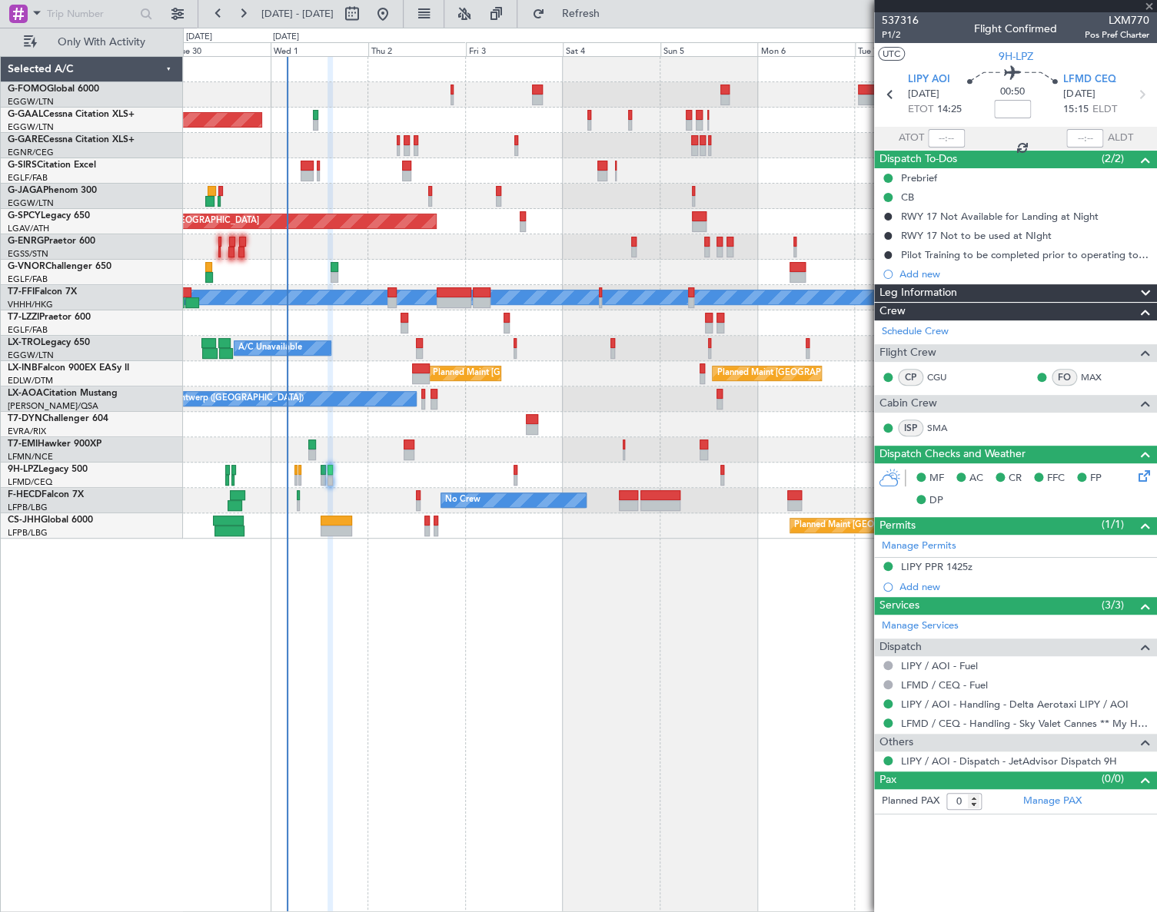
type input "+00:10"
type input "4"
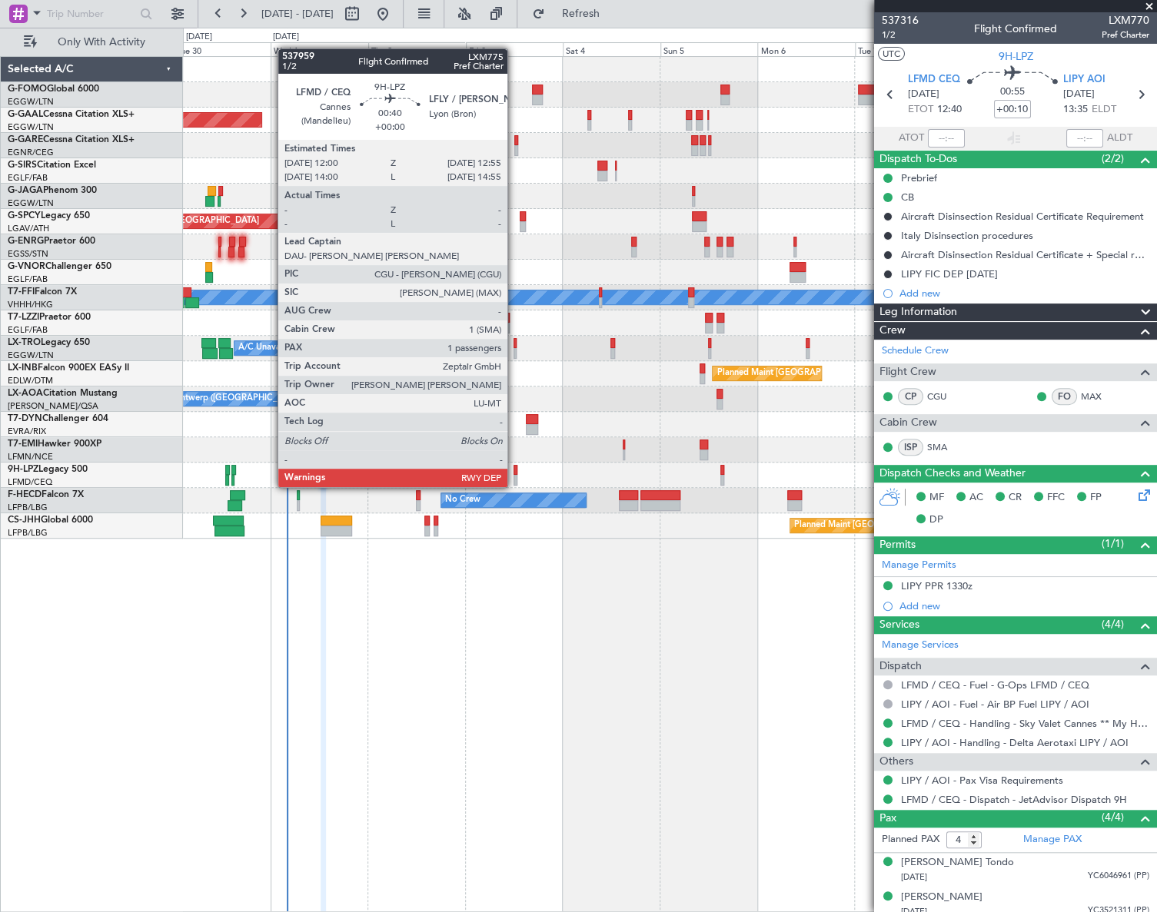
click at [514, 472] on div at bounding box center [515, 470] width 4 height 11
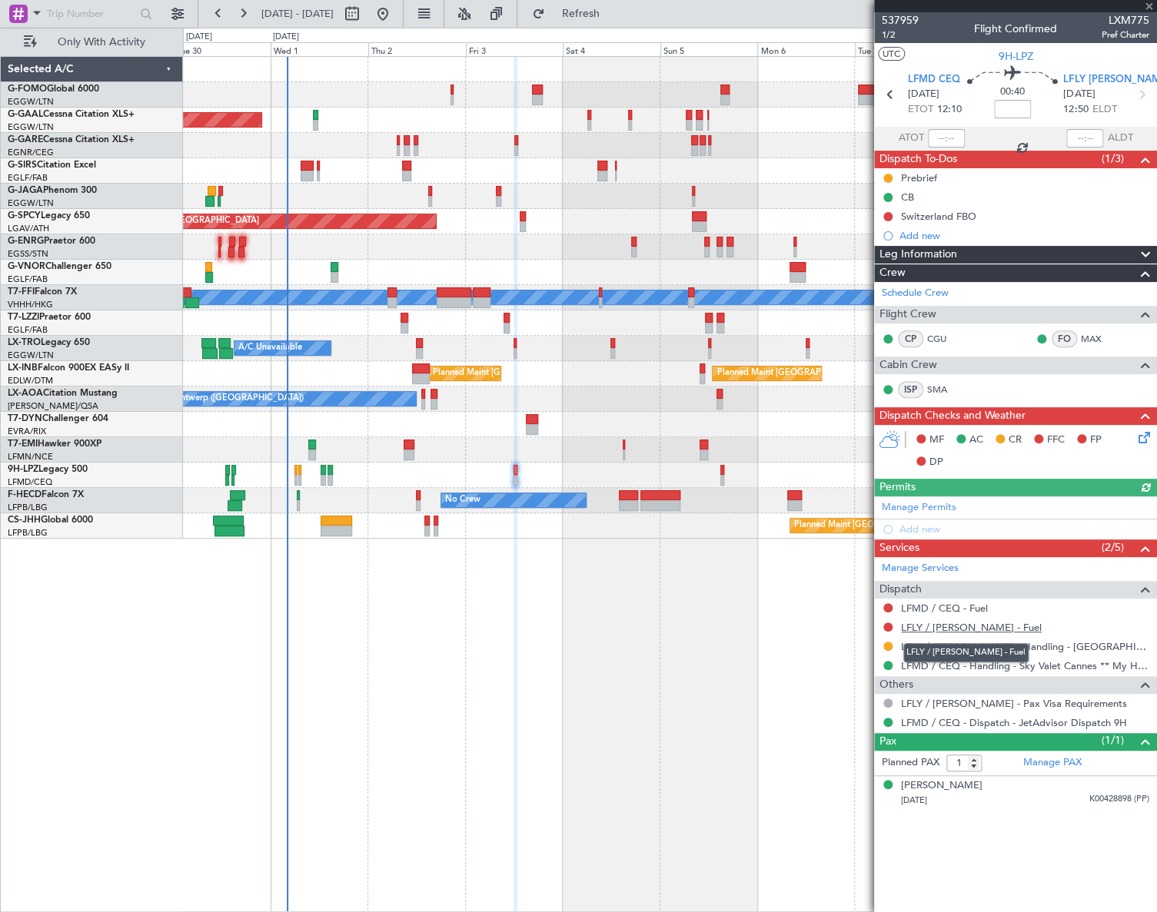
click at [932, 623] on link "LFLY / LYN - Fuel" at bounding box center [971, 627] width 141 height 13
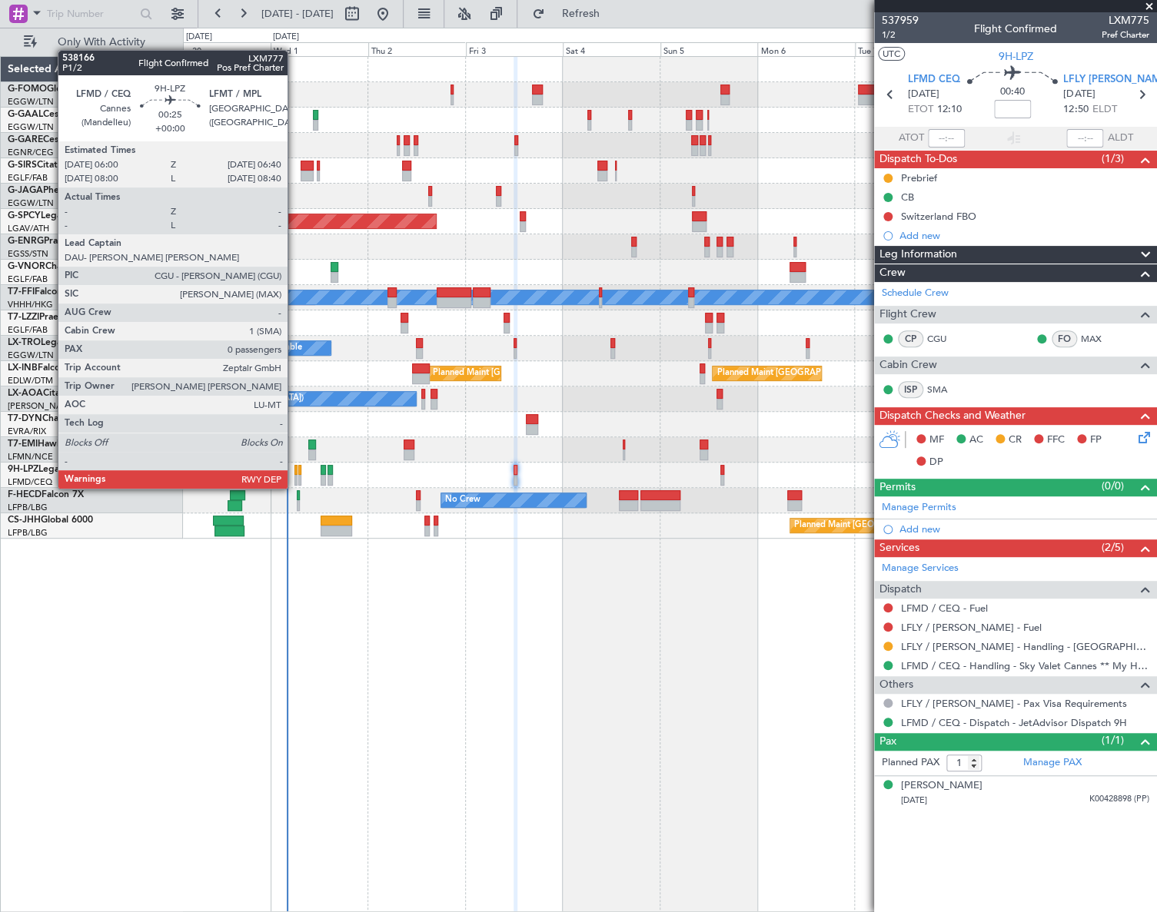
click at [294, 473] on div at bounding box center [295, 470] width 3 height 11
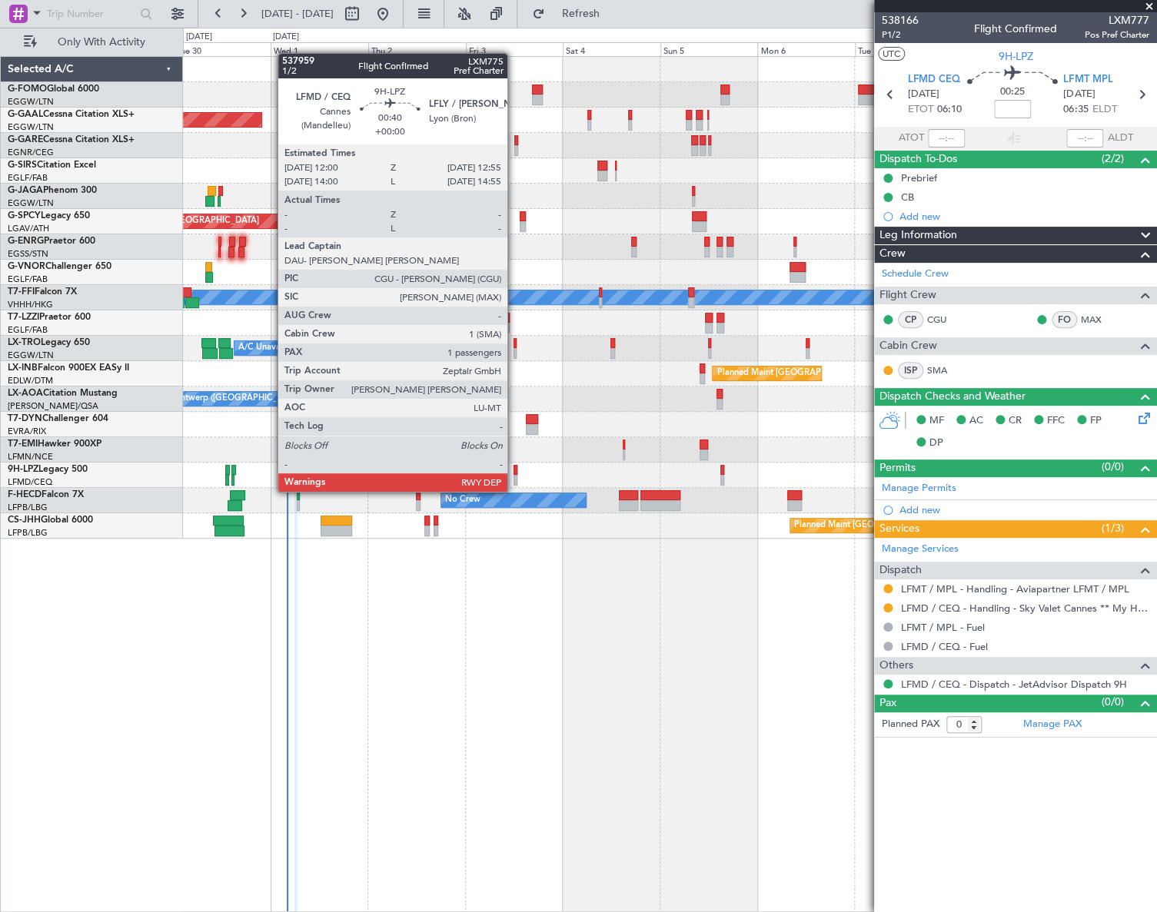
click at [514, 477] on div at bounding box center [515, 480] width 4 height 11
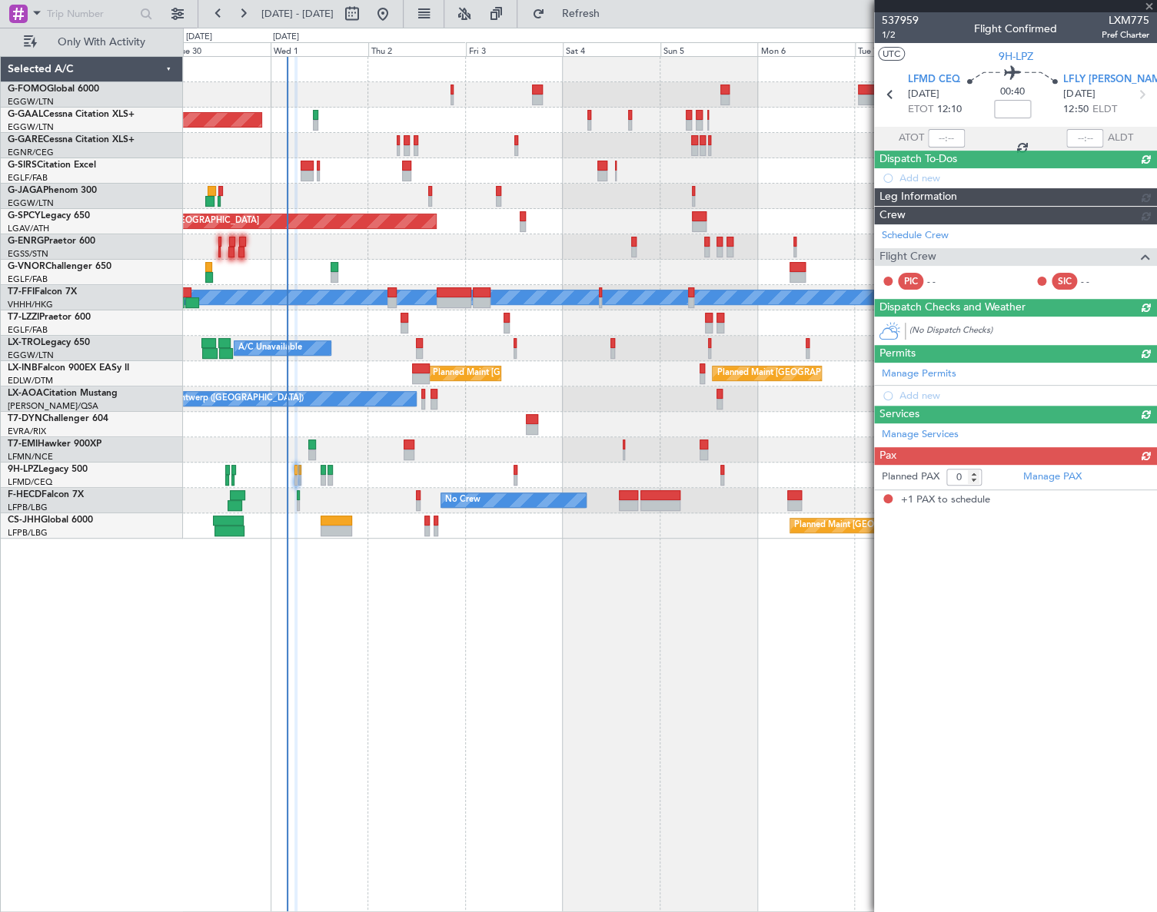
type input "1"
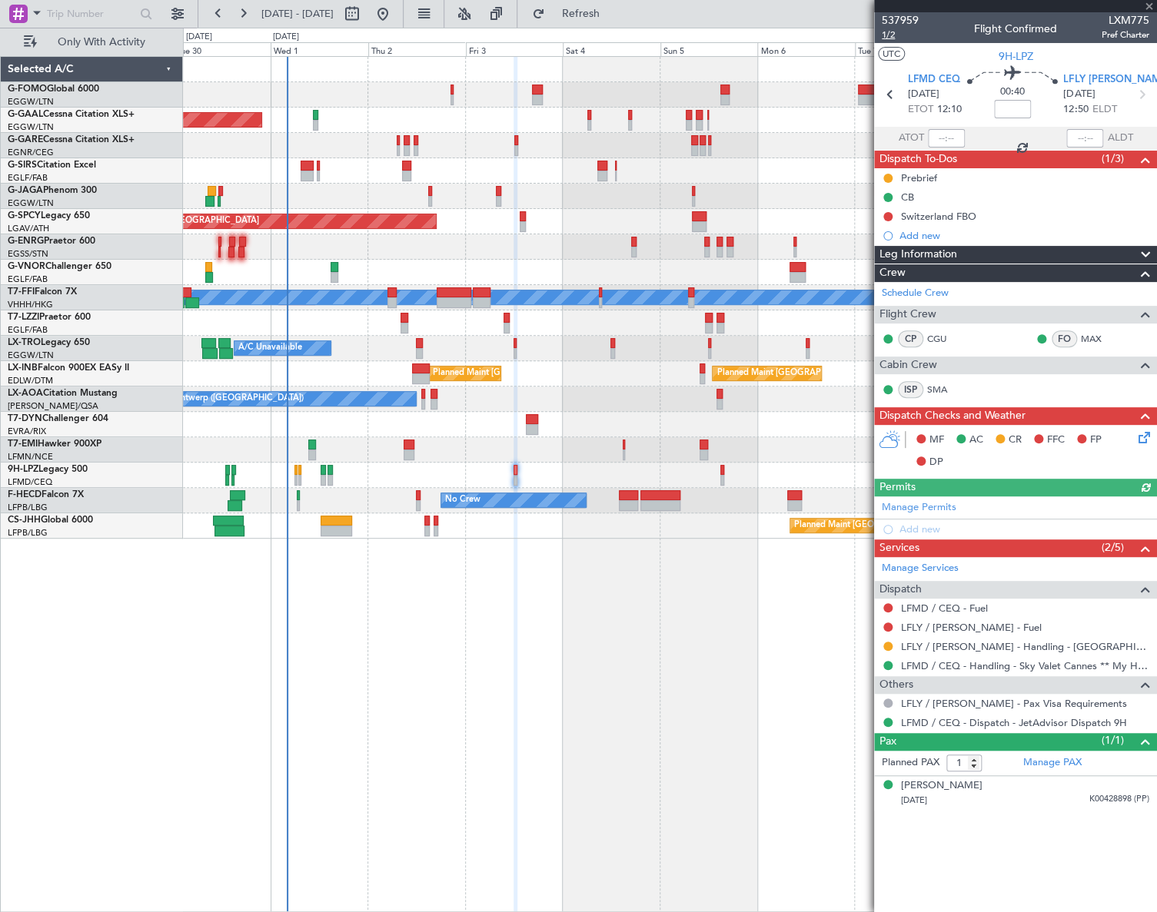
click at [885, 38] on span "1/2" at bounding box center [900, 34] width 37 height 13
click at [1084, 439] on icon at bounding box center [1141, 435] width 12 height 12
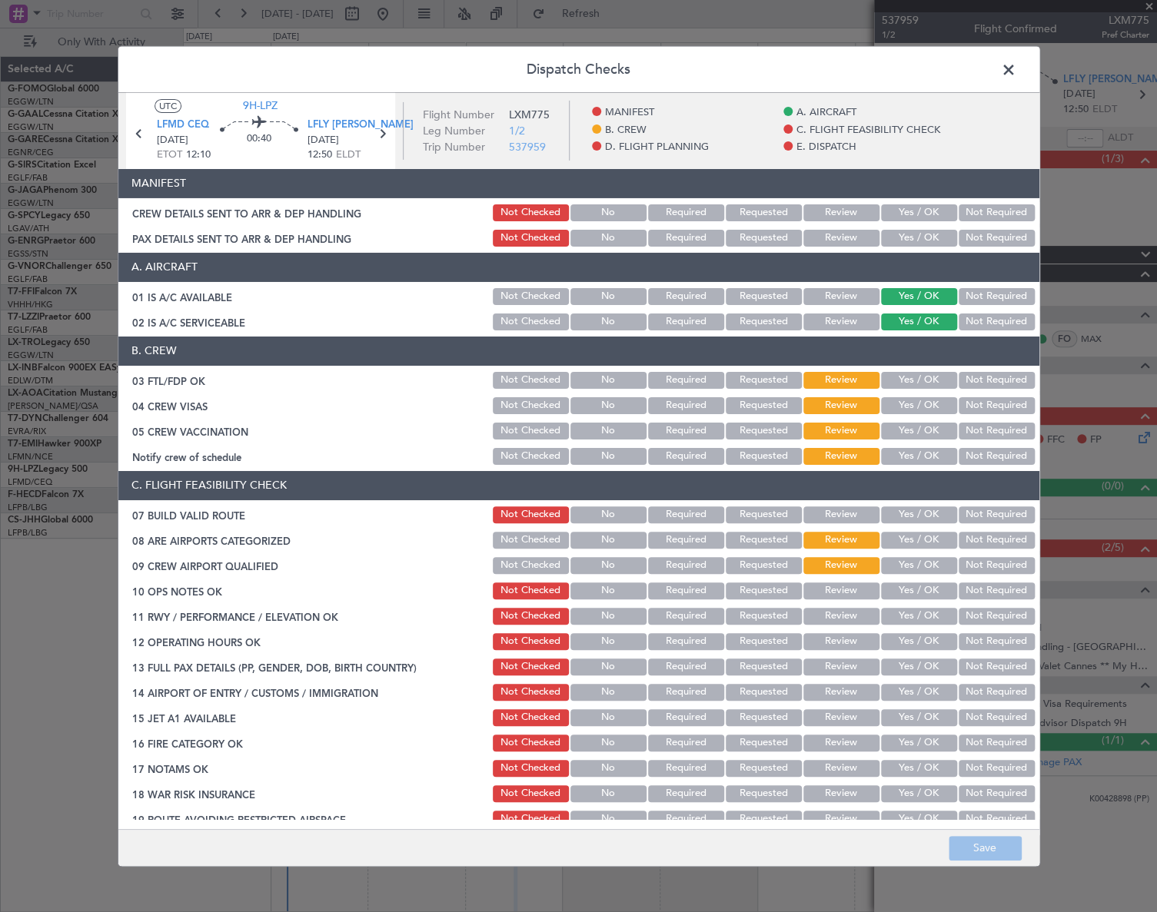
click at [930, 377] on button "Yes / OK" at bounding box center [919, 380] width 76 height 17
click at [976, 399] on button "Not Required" at bounding box center [996, 405] width 76 height 17
click at [979, 427] on button "Not Required" at bounding box center [996, 431] width 76 height 17
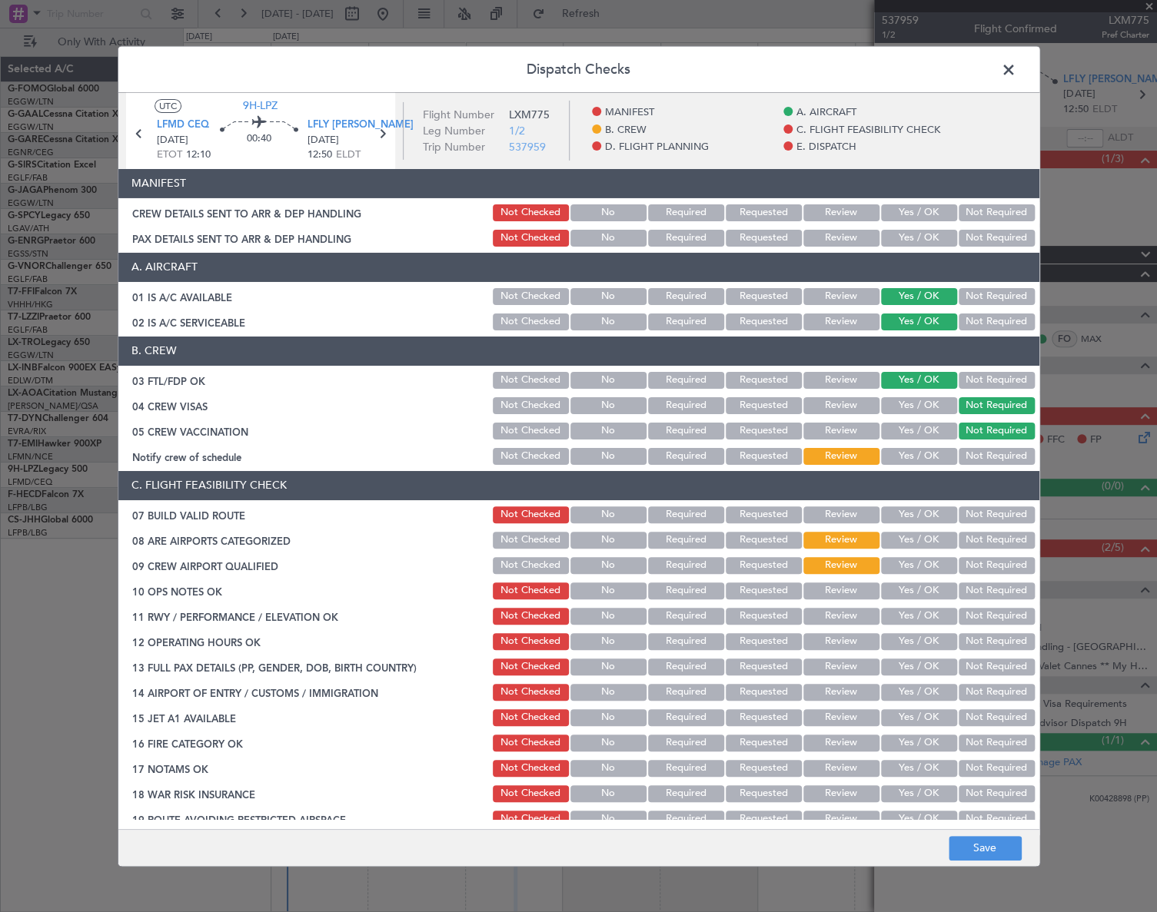
click at [936, 456] on button "Yes / OK" at bounding box center [919, 456] width 76 height 17
click at [922, 519] on button "Yes / OK" at bounding box center [919, 515] width 76 height 17
click at [925, 538] on button "Yes / OK" at bounding box center [919, 540] width 76 height 17
click at [937, 563] on button "Yes / OK" at bounding box center [919, 565] width 76 height 17
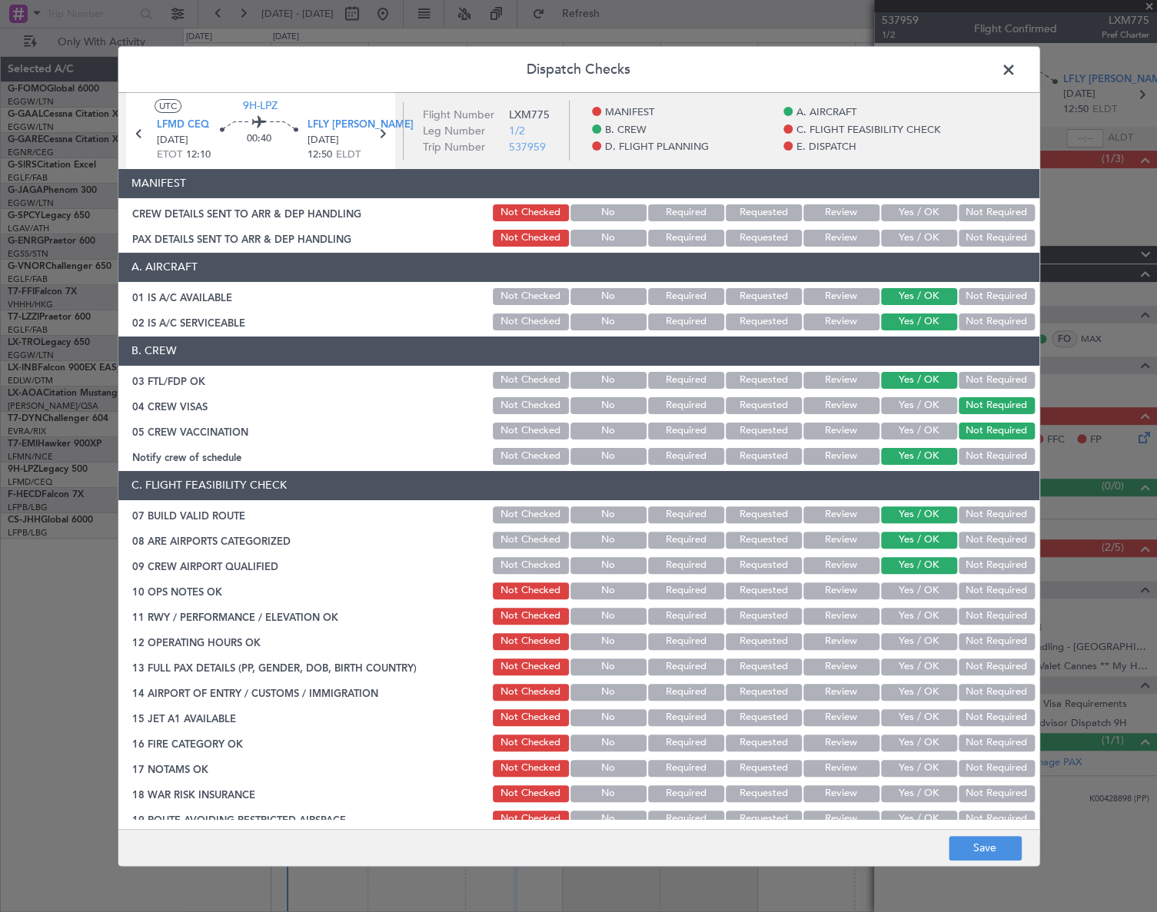
click at [930, 591] on button "Yes / OK" at bounding box center [919, 591] width 76 height 17
click at [933, 612] on button "Yes / OK" at bounding box center [919, 616] width 76 height 17
click at [928, 631] on div "Yes / OK" at bounding box center [918, 642] width 78 height 22
click at [925, 639] on button "Yes / OK" at bounding box center [919, 641] width 76 height 17
click at [932, 672] on button "Yes / OK" at bounding box center [919, 667] width 76 height 17
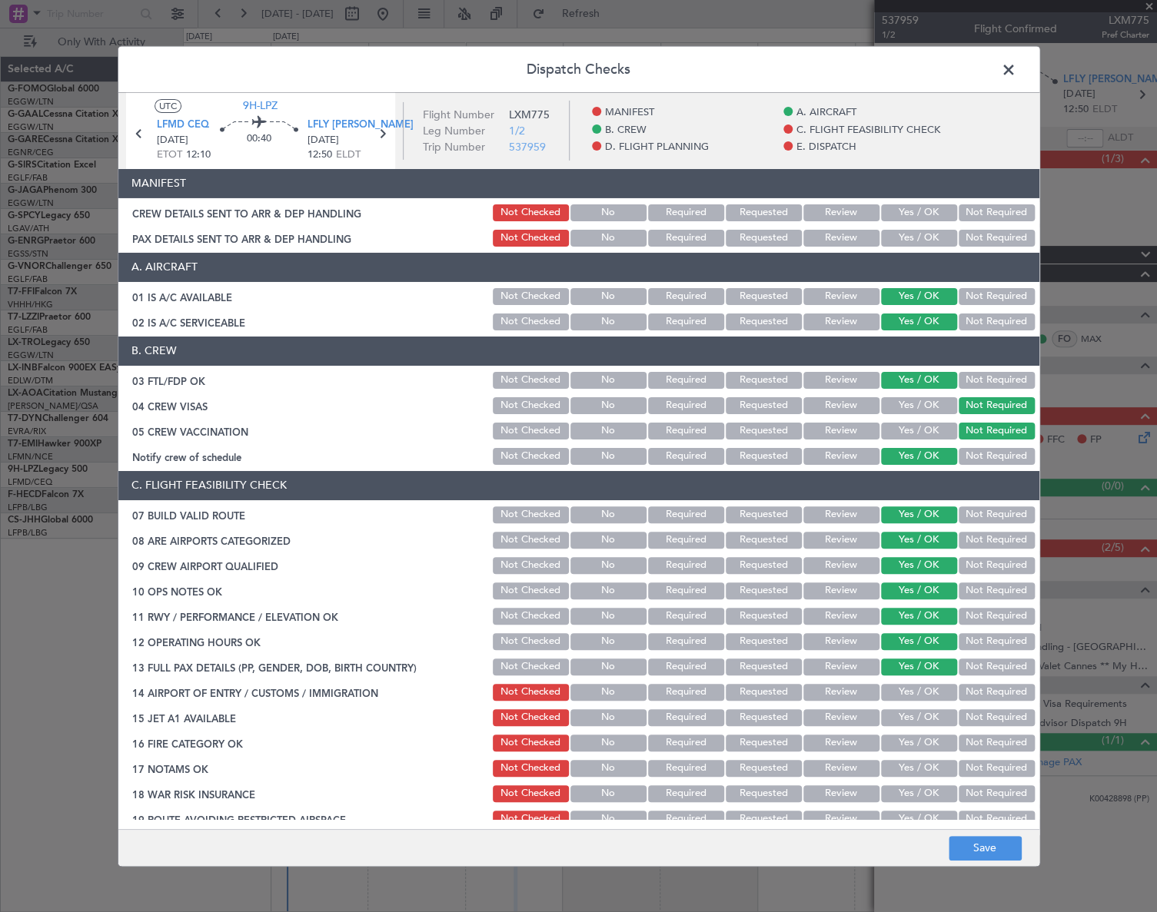
click at [929, 696] on button "Yes / OK" at bounding box center [919, 692] width 76 height 17
click at [925, 722] on button "Yes / OK" at bounding box center [919, 717] width 76 height 17
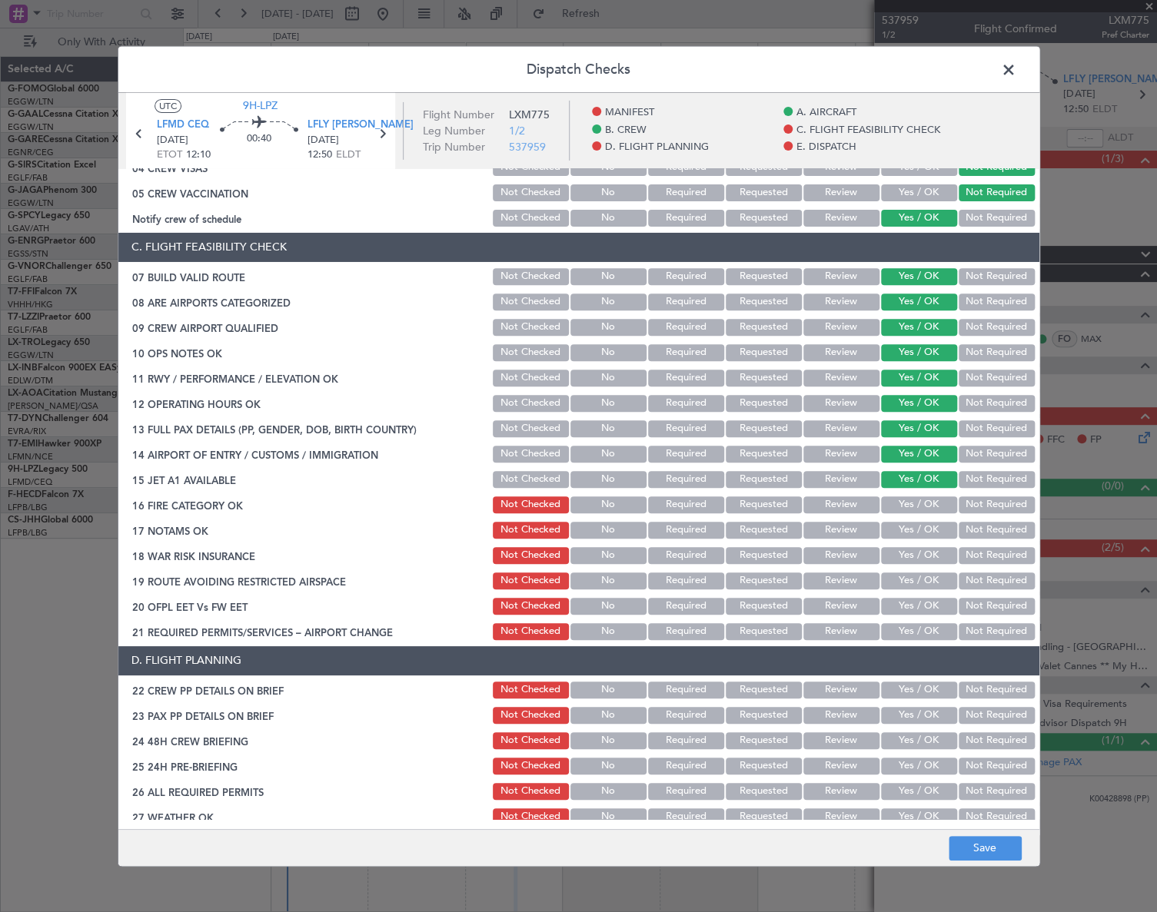
scroll to position [279, 0]
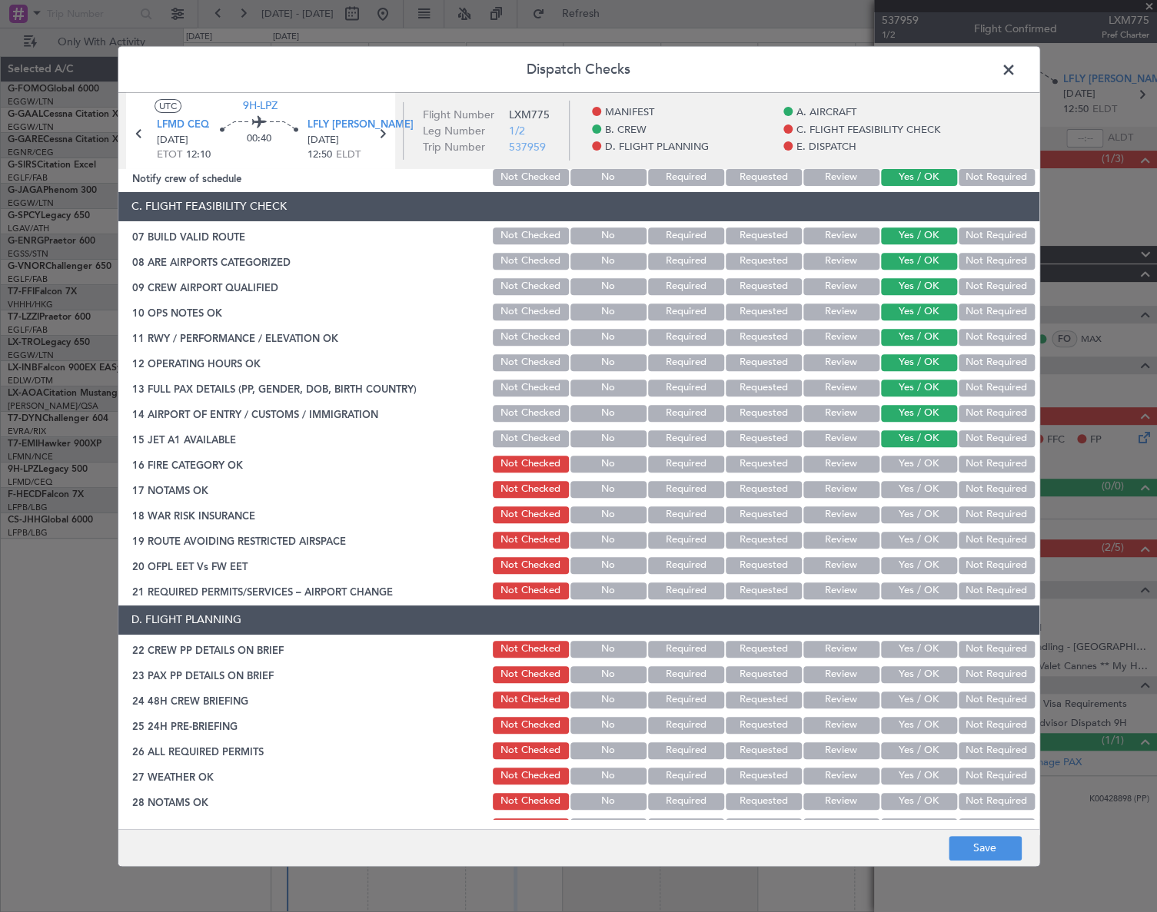
click at [932, 458] on button "Yes / OK" at bounding box center [919, 464] width 76 height 17
click at [935, 484] on button "Yes / OK" at bounding box center [919, 489] width 76 height 17
click at [976, 507] on button "Not Required" at bounding box center [996, 515] width 76 height 17
click at [922, 544] on button "Yes / OK" at bounding box center [919, 540] width 76 height 17
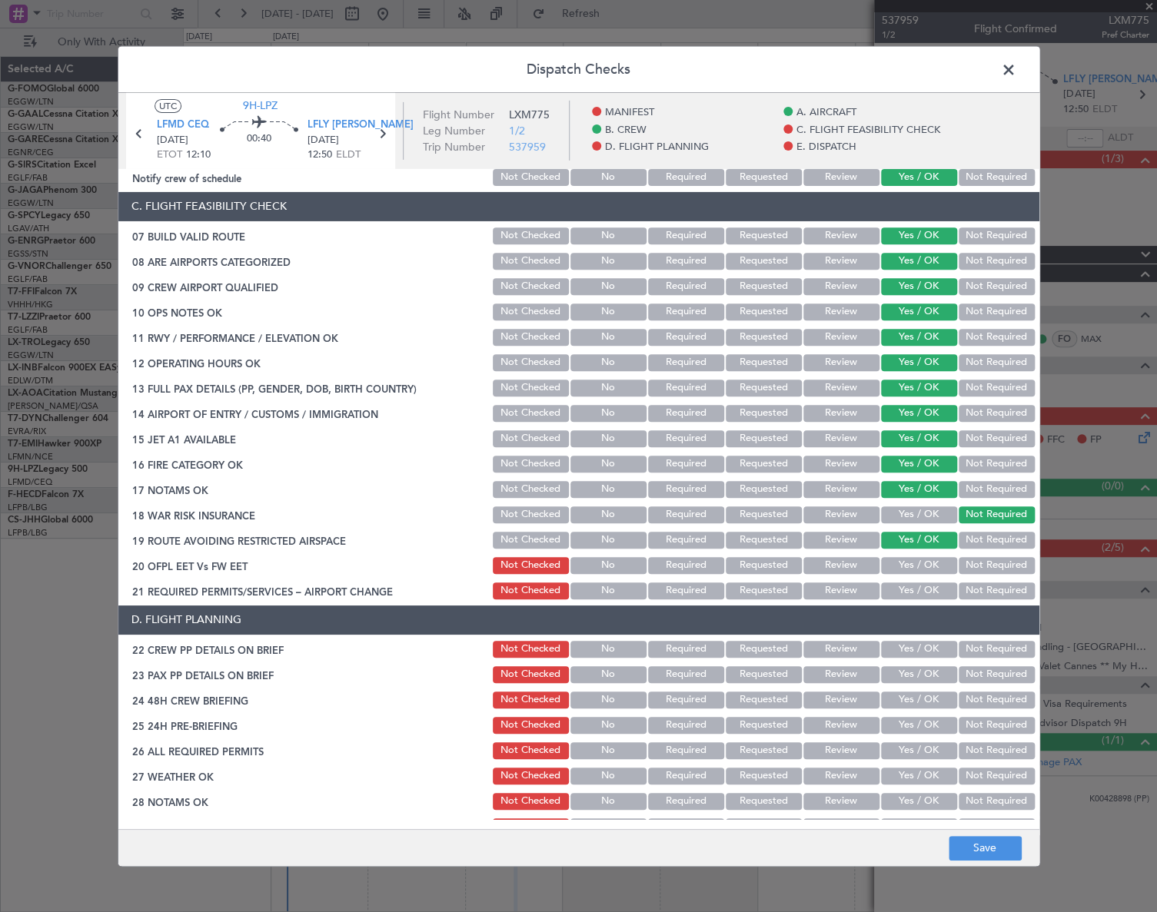
click at [925, 569] on button "Yes / OK" at bounding box center [919, 565] width 76 height 17
click at [926, 593] on button "Yes / OK" at bounding box center [919, 591] width 76 height 17
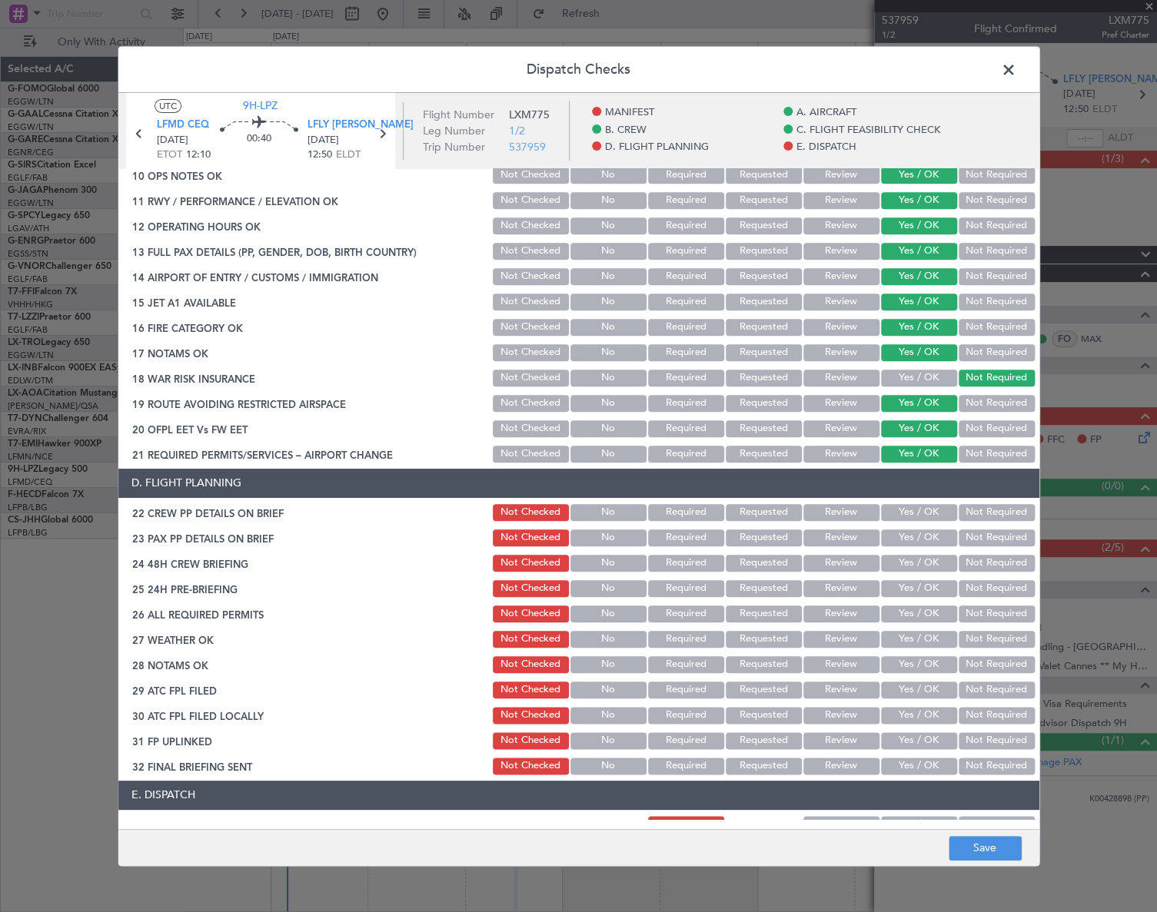
scroll to position [419, 0]
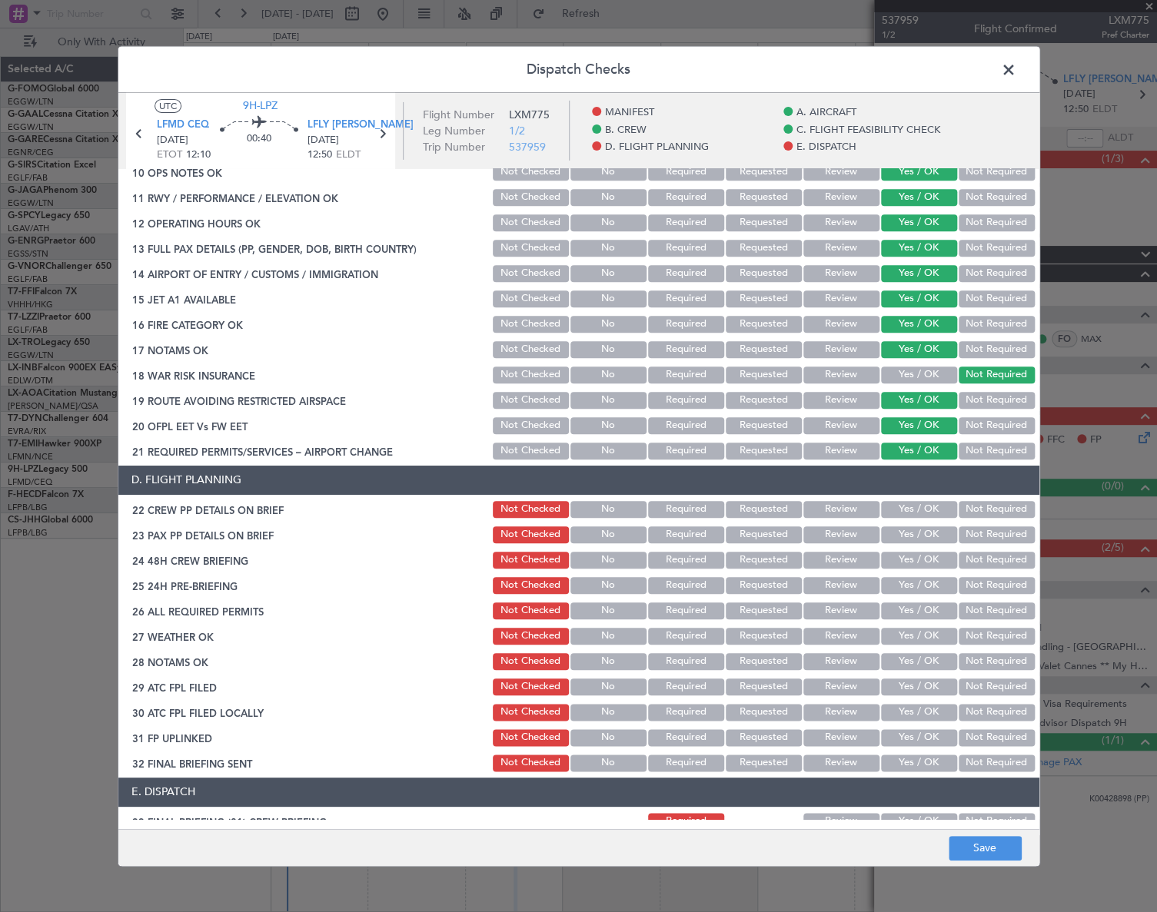
click at [913, 512] on button "Yes / OK" at bounding box center [919, 509] width 76 height 17
click at [918, 535] on button "Yes / OK" at bounding box center [919, 534] width 76 height 17
click at [918, 560] on button "Yes / OK" at bounding box center [919, 560] width 76 height 17
click at [961, 575] on div "Not Required" at bounding box center [995, 586] width 78 height 22
click at [966, 577] on button "Not Required" at bounding box center [996, 585] width 76 height 17
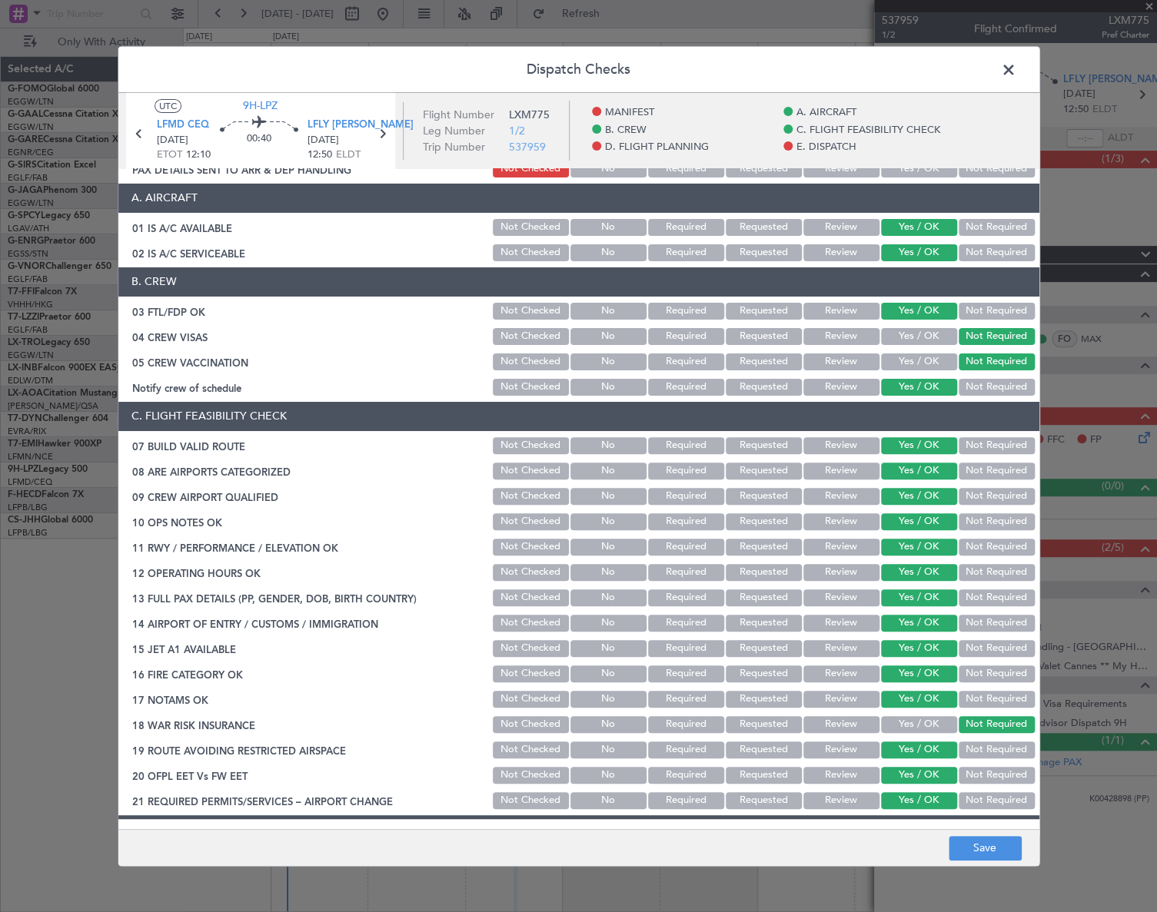
scroll to position [0, 0]
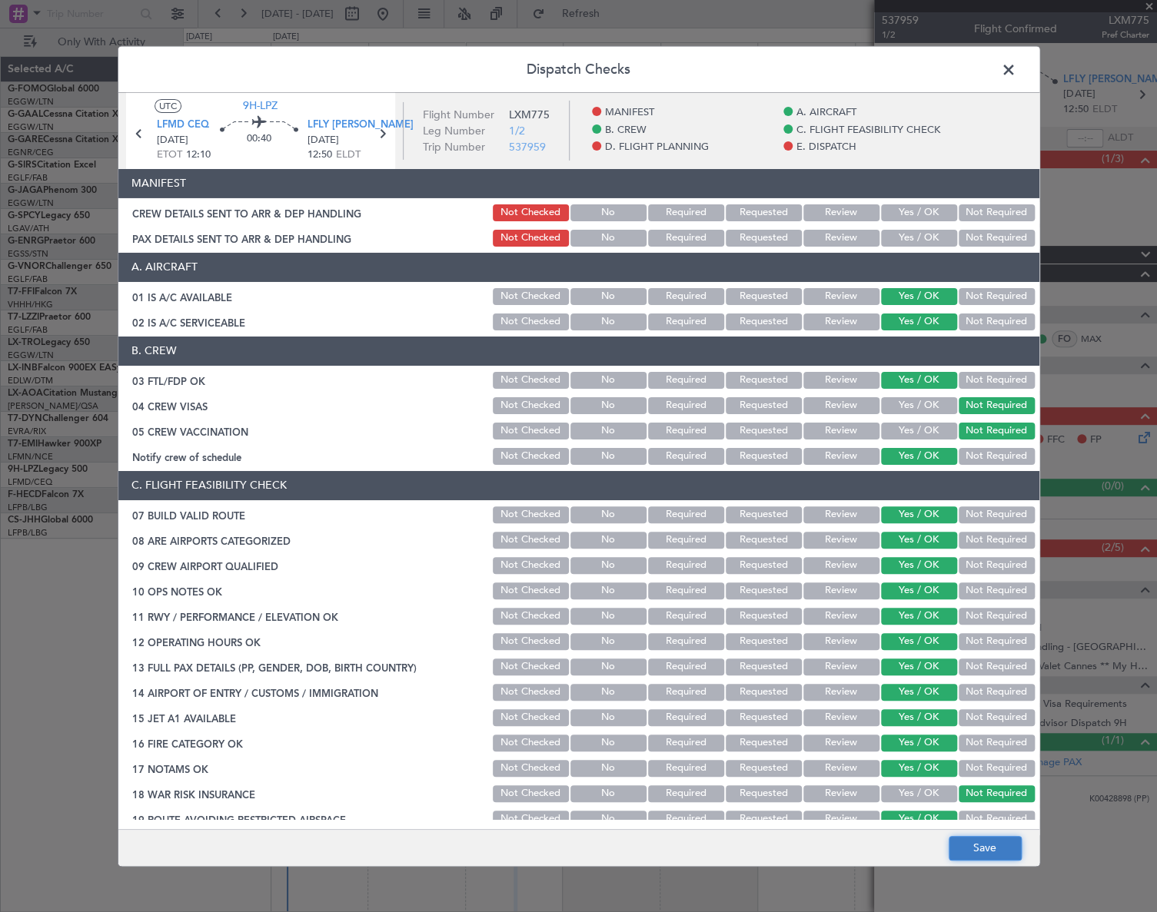
click at [1001, 849] on button "Save" at bounding box center [984, 848] width 73 height 25
click at [1016, 66] on span at bounding box center [1016, 73] width 0 height 31
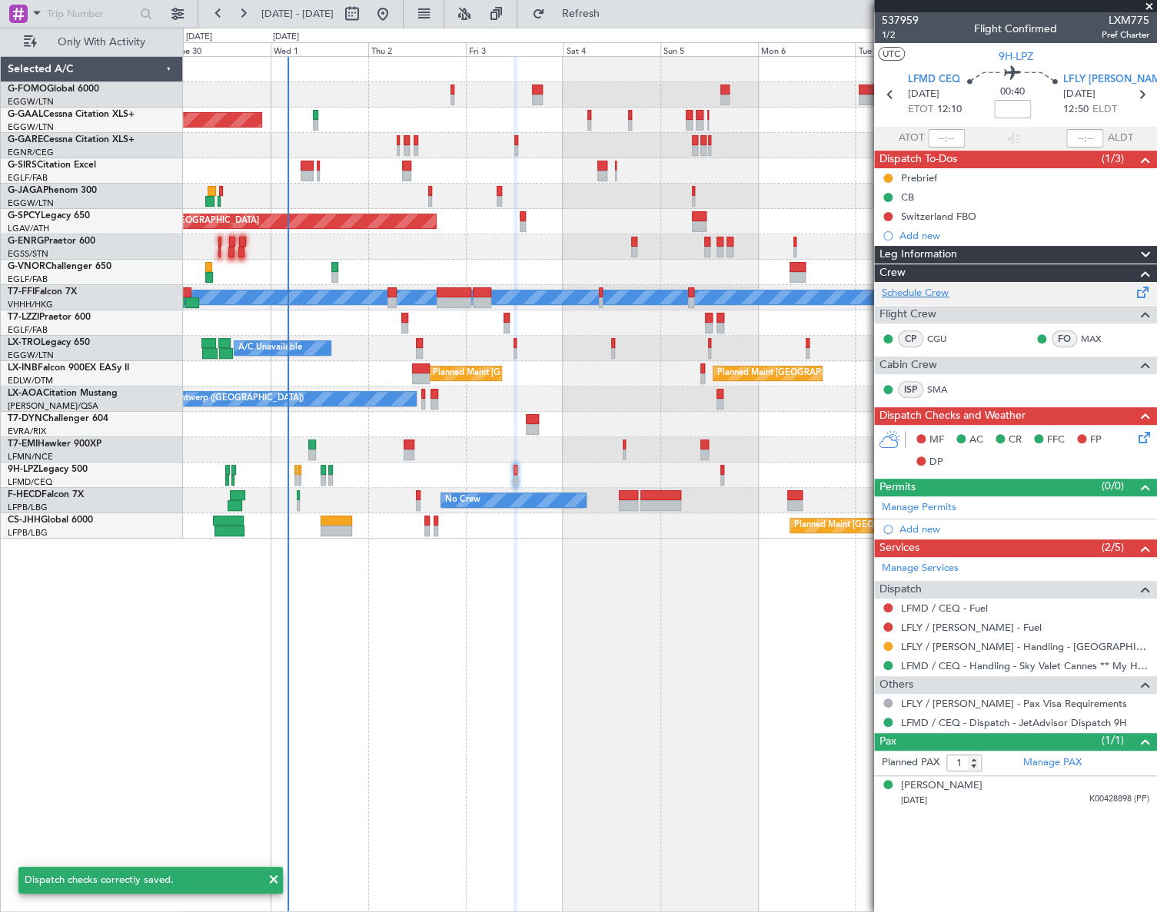
click at [912, 292] on link "Schedule Crew" at bounding box center [915, 293] width 67 height 15
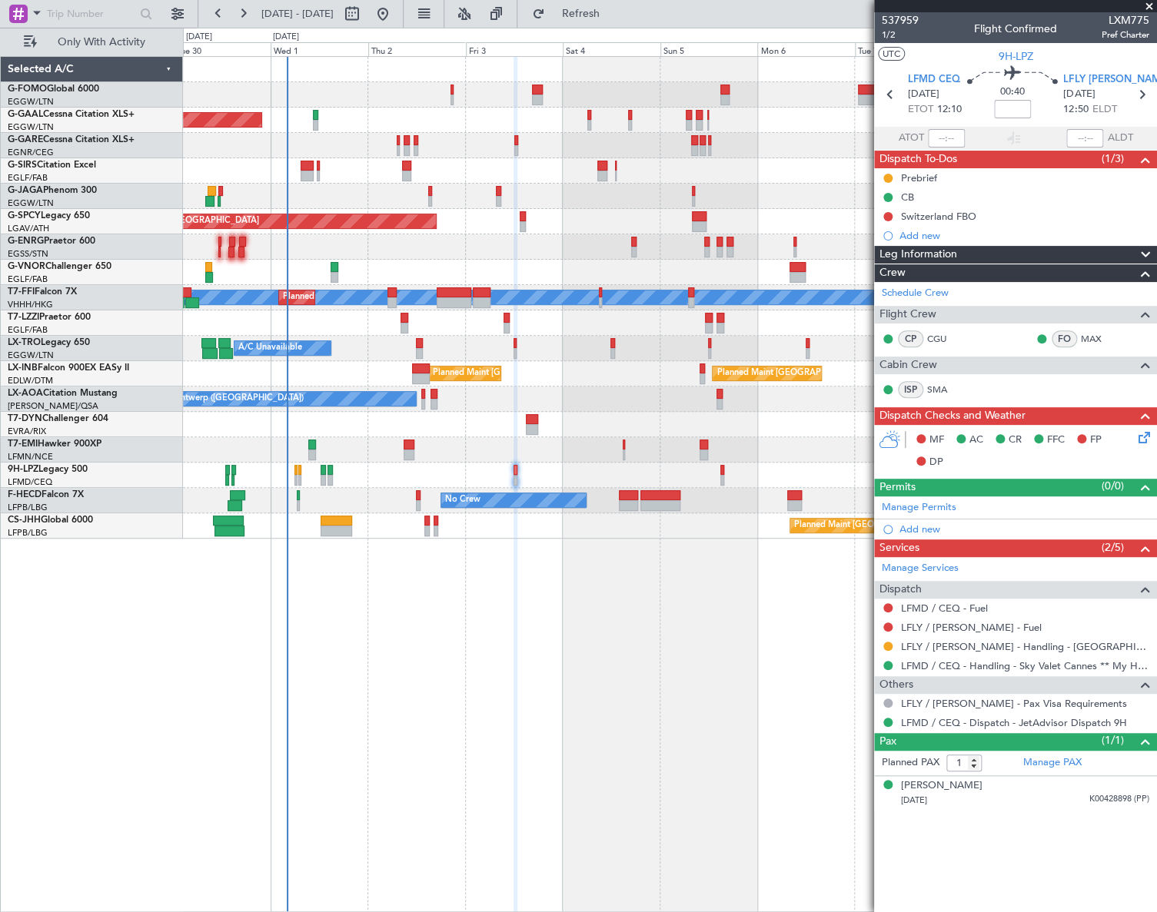
click at [1084, 440] on icon at bounding box center [1141, 435] width 12 height 12
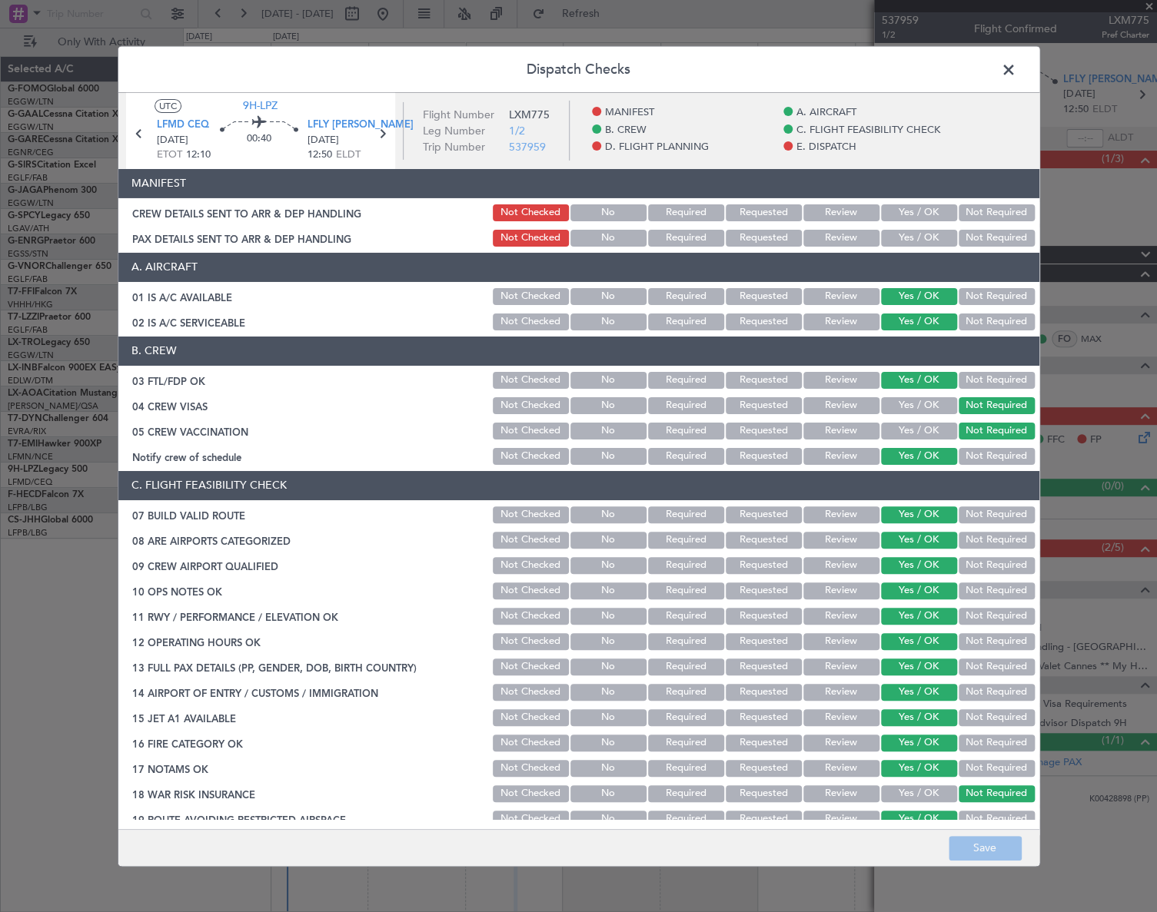
click at [1016, 66] on span at bounding box center [1016, 73] width 0 height 31
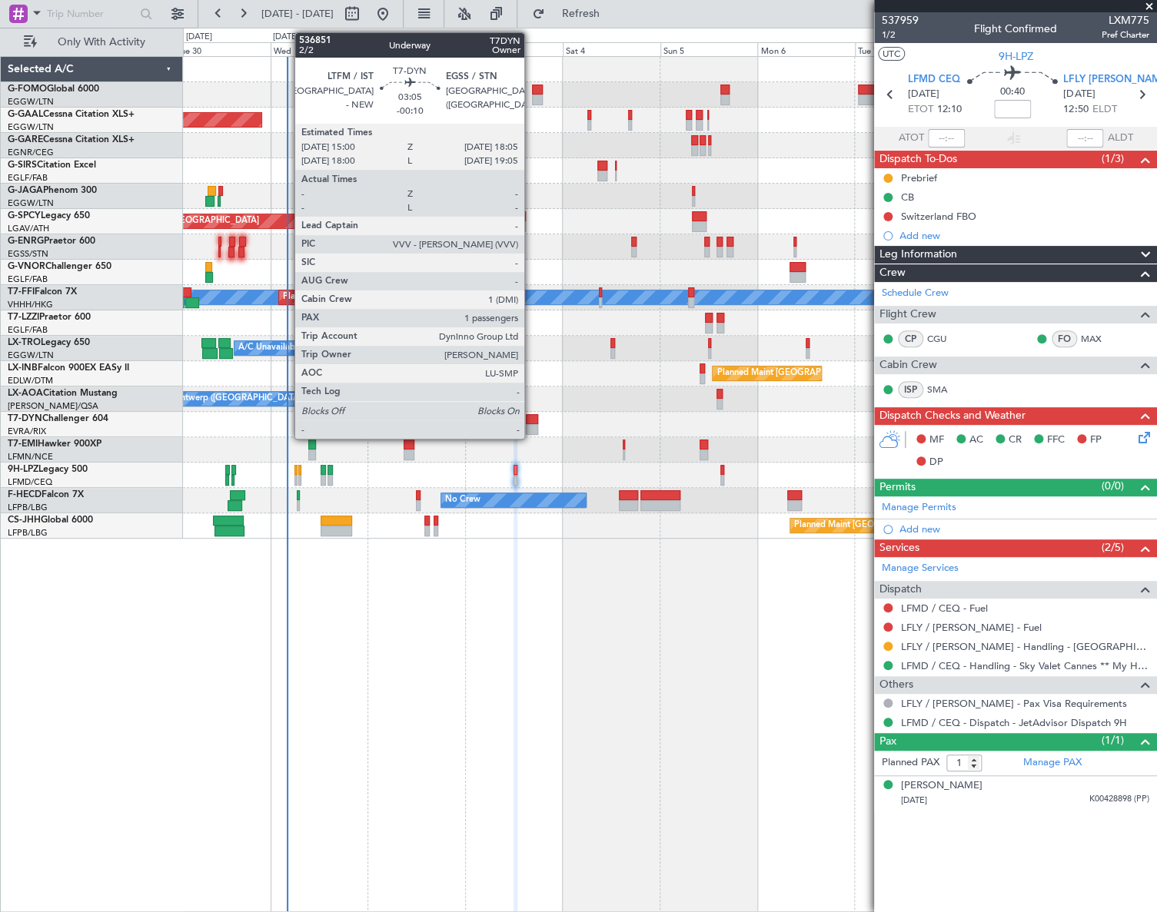
click at [531, 418] on div at bounding box center [532, 419] width 13 height 11
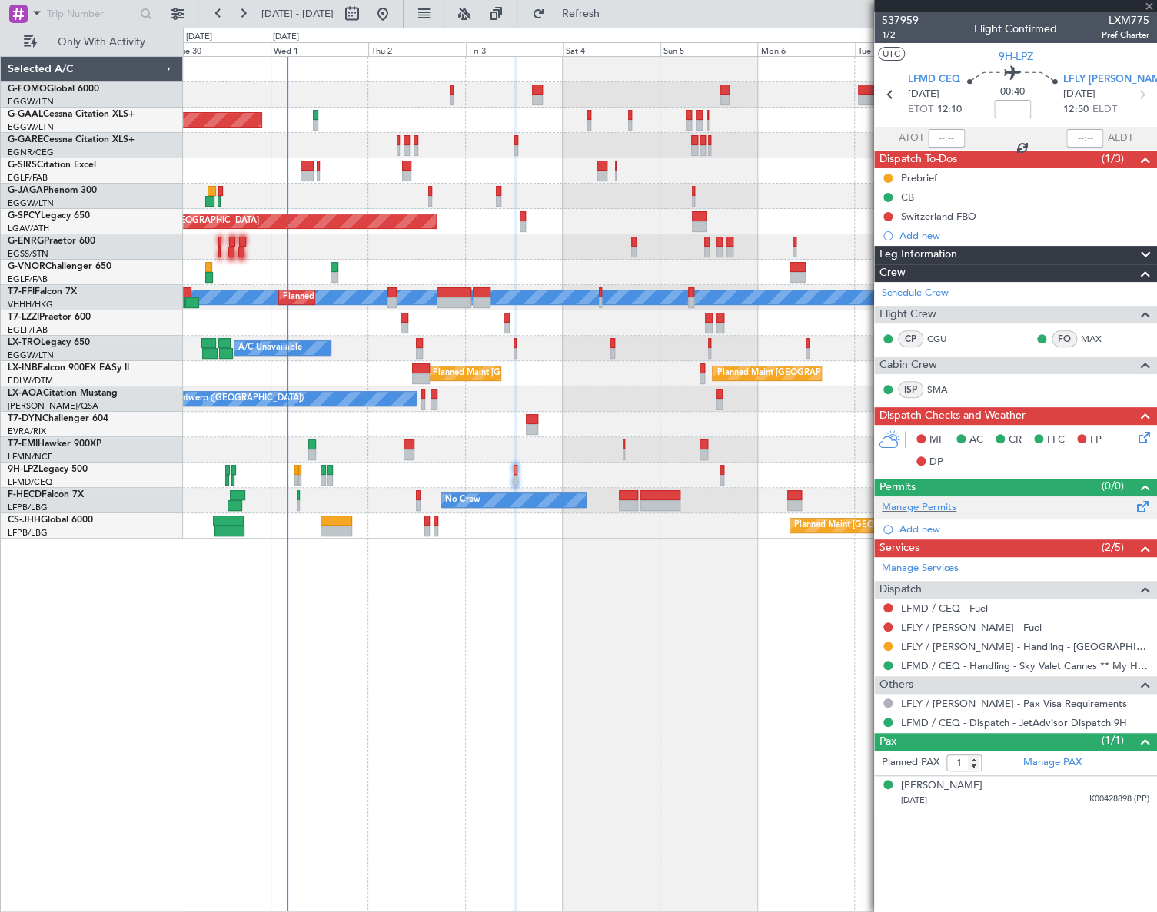
type input "-00:10"
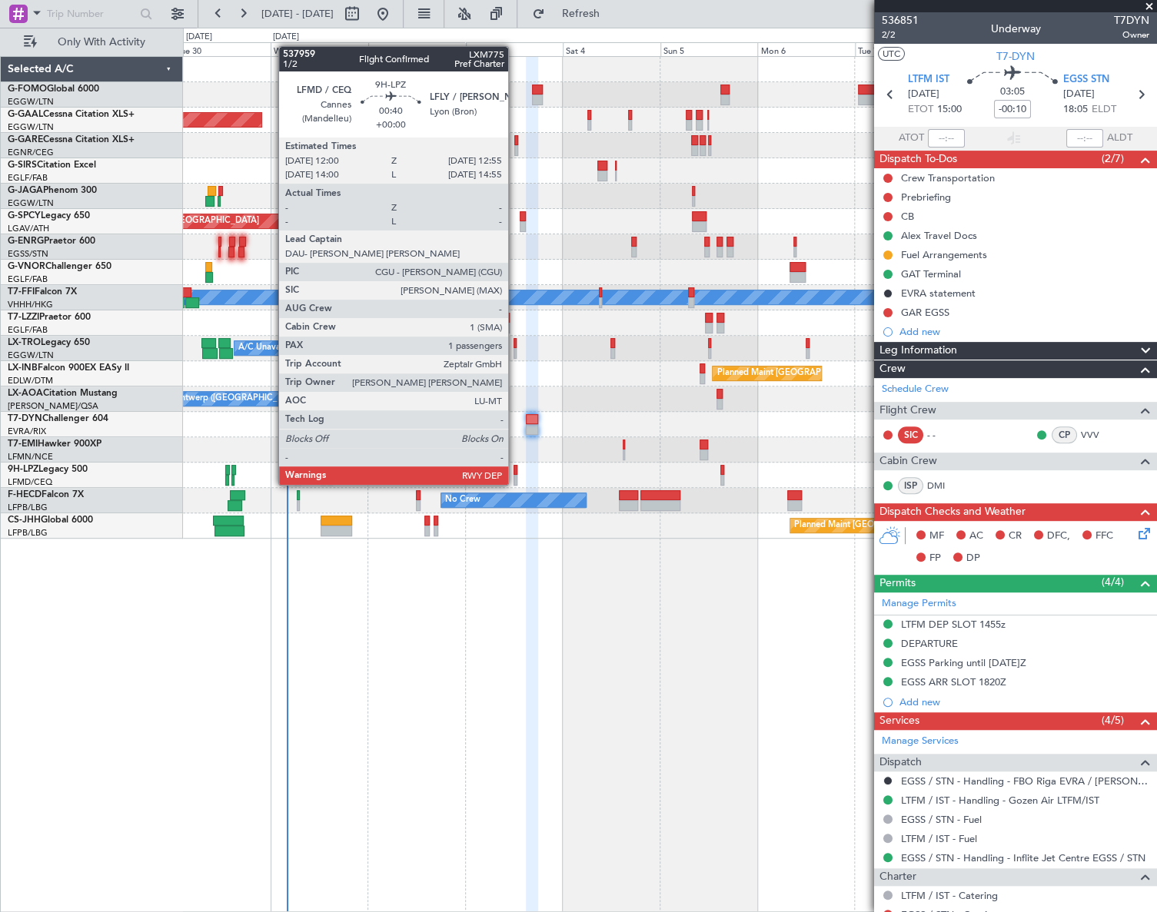
click at [515, 470] on div at bounding box center [515, 470] width 4 height 11
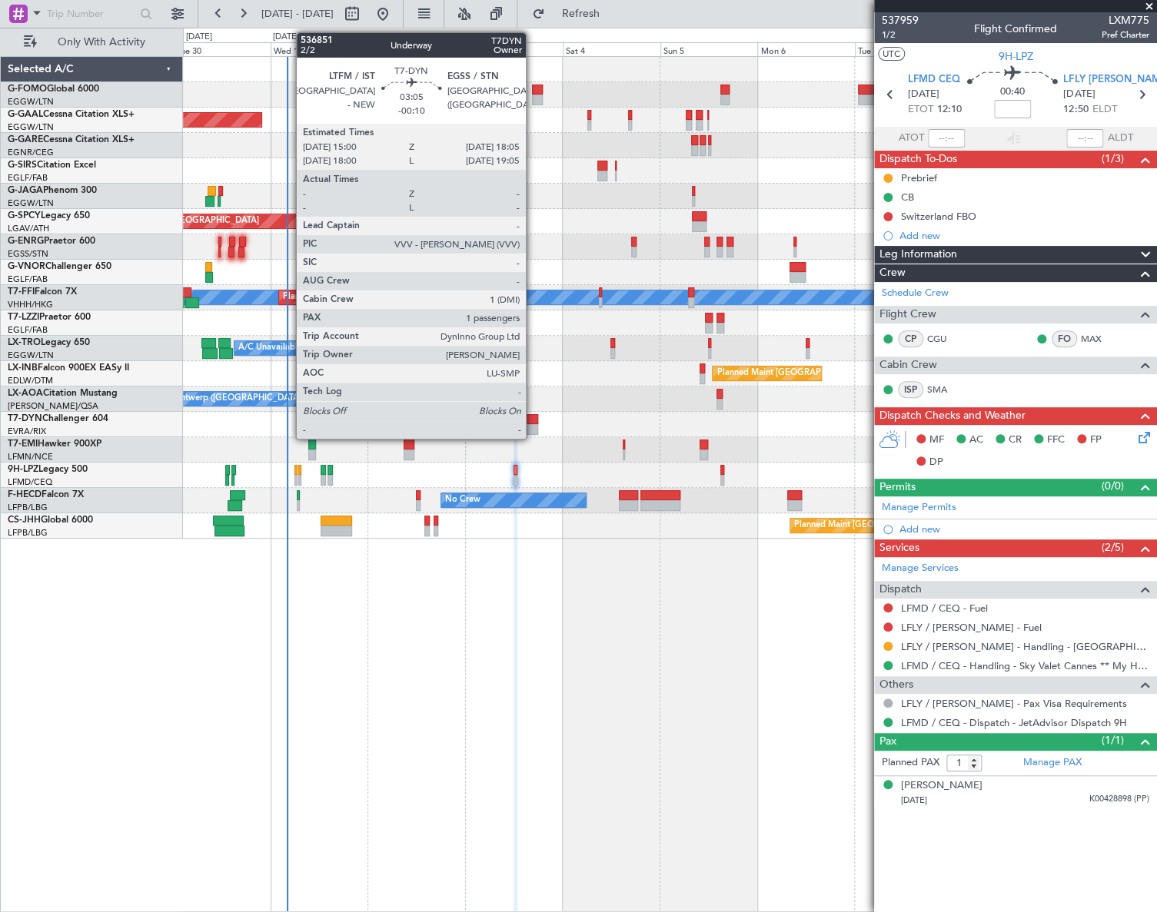
click at [533, 427] on div at bounding box center [532, 429] width 13 height 11
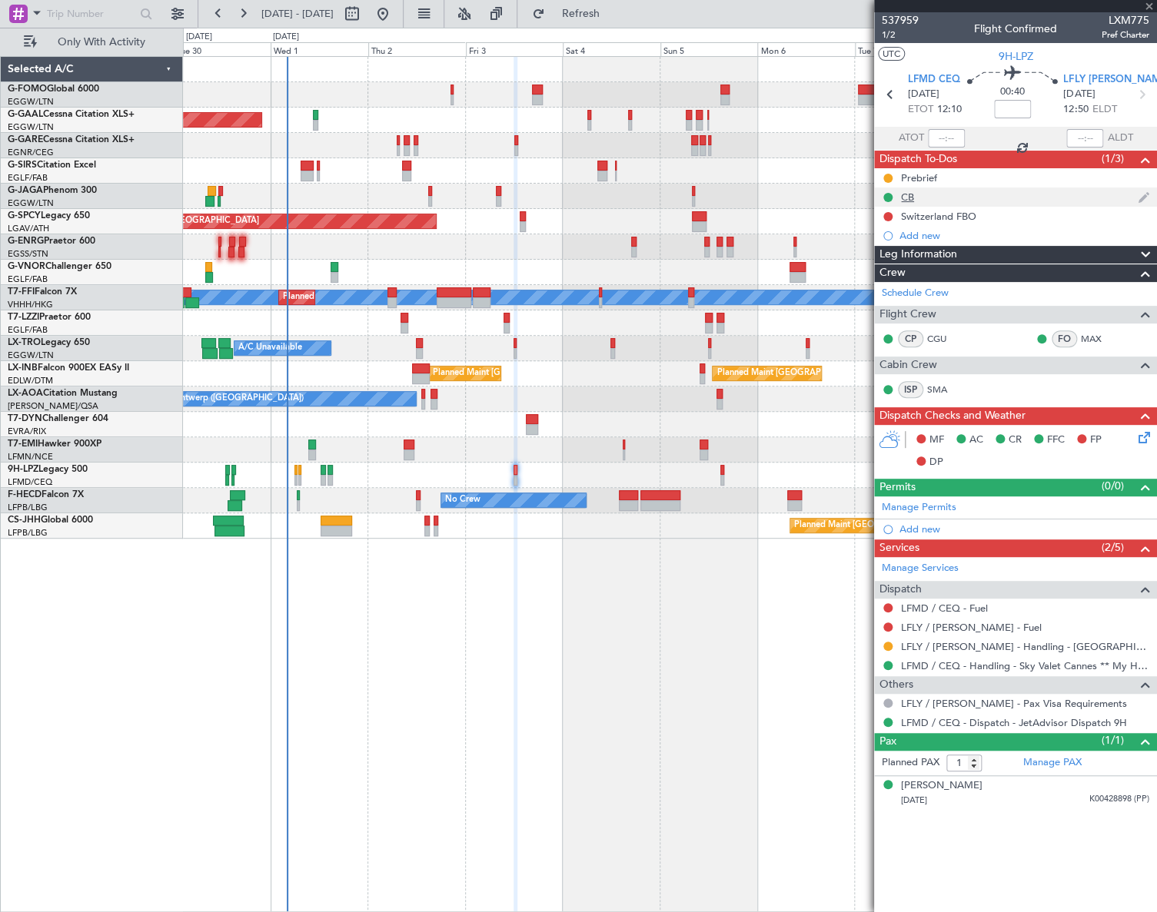
type input "-00:10"
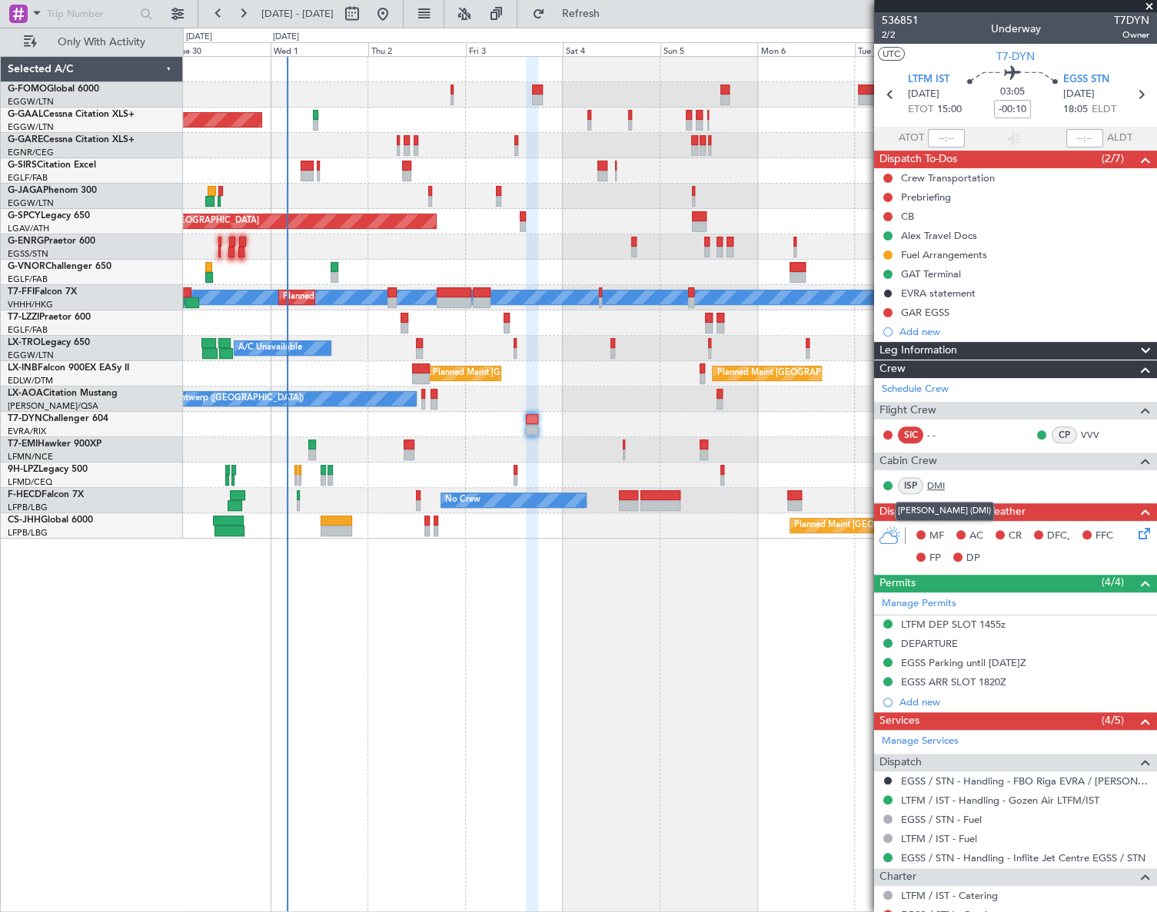
click at [938, 480] on link "DMI" at bounding box center [944, 486] width 35 height 14
click at [1014, 105] on input "-00:10" at bounding box center [1012, 109] width 37 height 18
type input "+00:00"
click at [889, 199] on button at bounding box center [887, 197] width 9 height 9
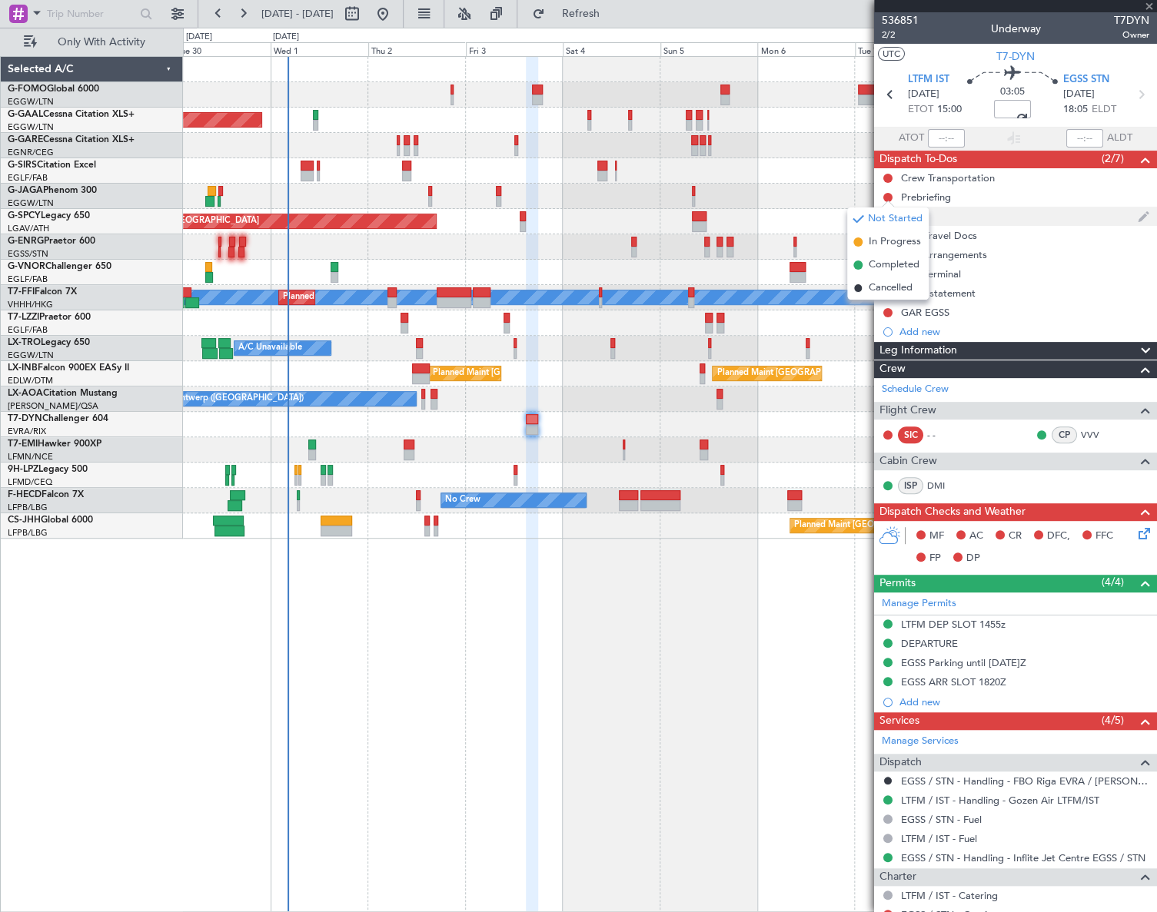
drag, startPoint x: 885, startPoint y: 240, endPoint x: 884, endPoint y: 208, distance: 32.3
click at [884, 237] on span "In Progress" at bounding box center [895, 241] width 52 height 15
click at [885, 213] on button at bounding box center [887, 216] width 9 height 9
click at [896, 284] on span "Completed" at bounding box center [894, 284] width 51 height 15
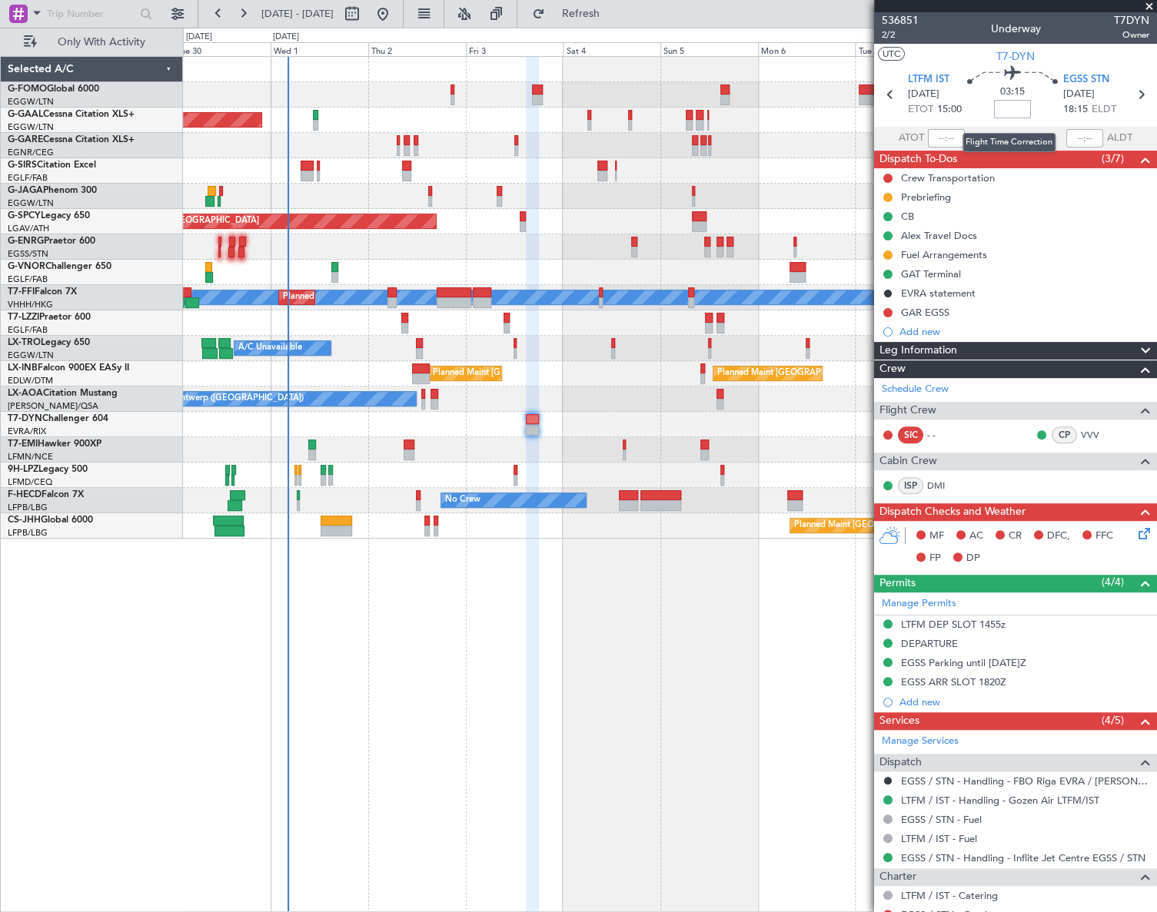
click at [1012, 106] on input at bounding box center [1012, 109] width 37 height 18
type input "+00:10"
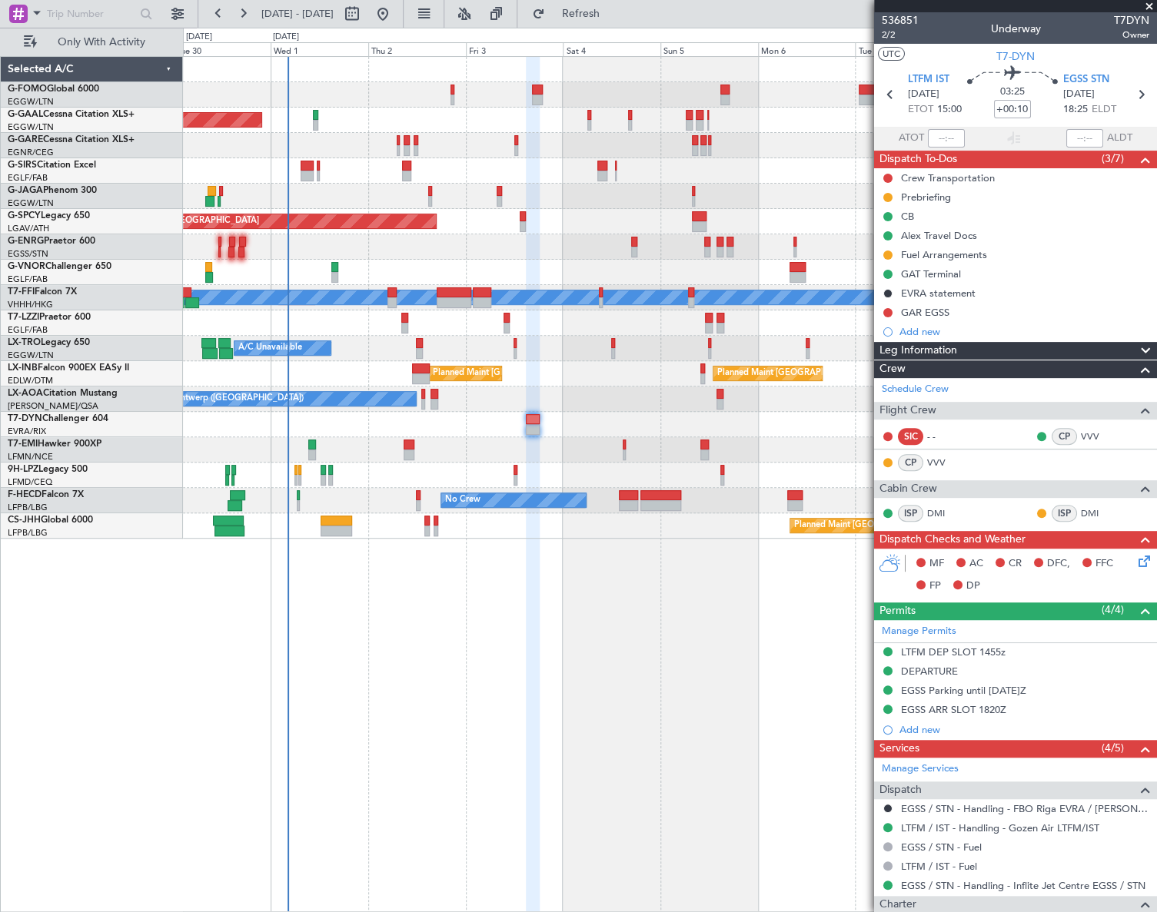
drag, startPoint x: 948, startPoint y: 344, endPoint x: 940, endPoint y: 361, distance: 19.3
click at [947, 344] on span "Leg Information" at bounding box center [918, 351] width 78 height 18
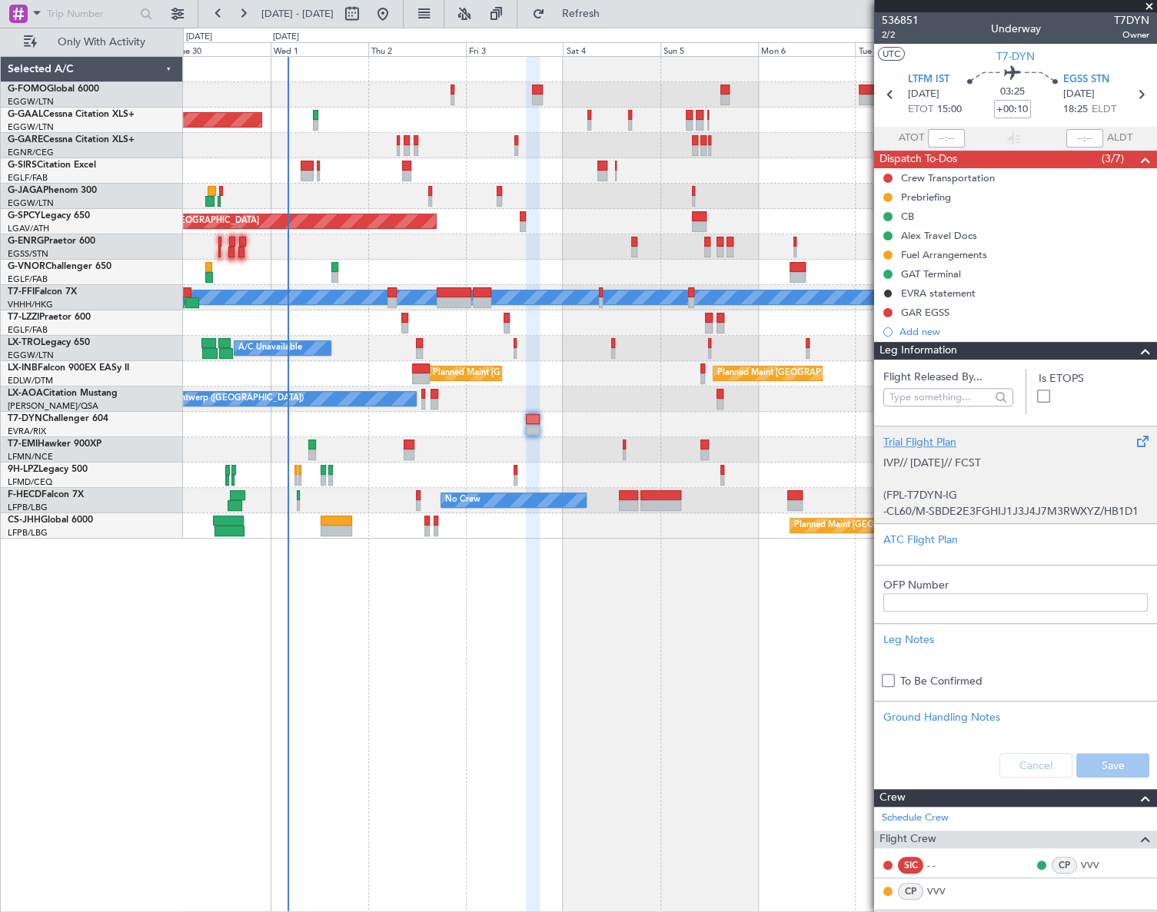
click at [922, 437] on div "Trial Flight Plan" at bounding box center [1015, 442] width 264 height 16
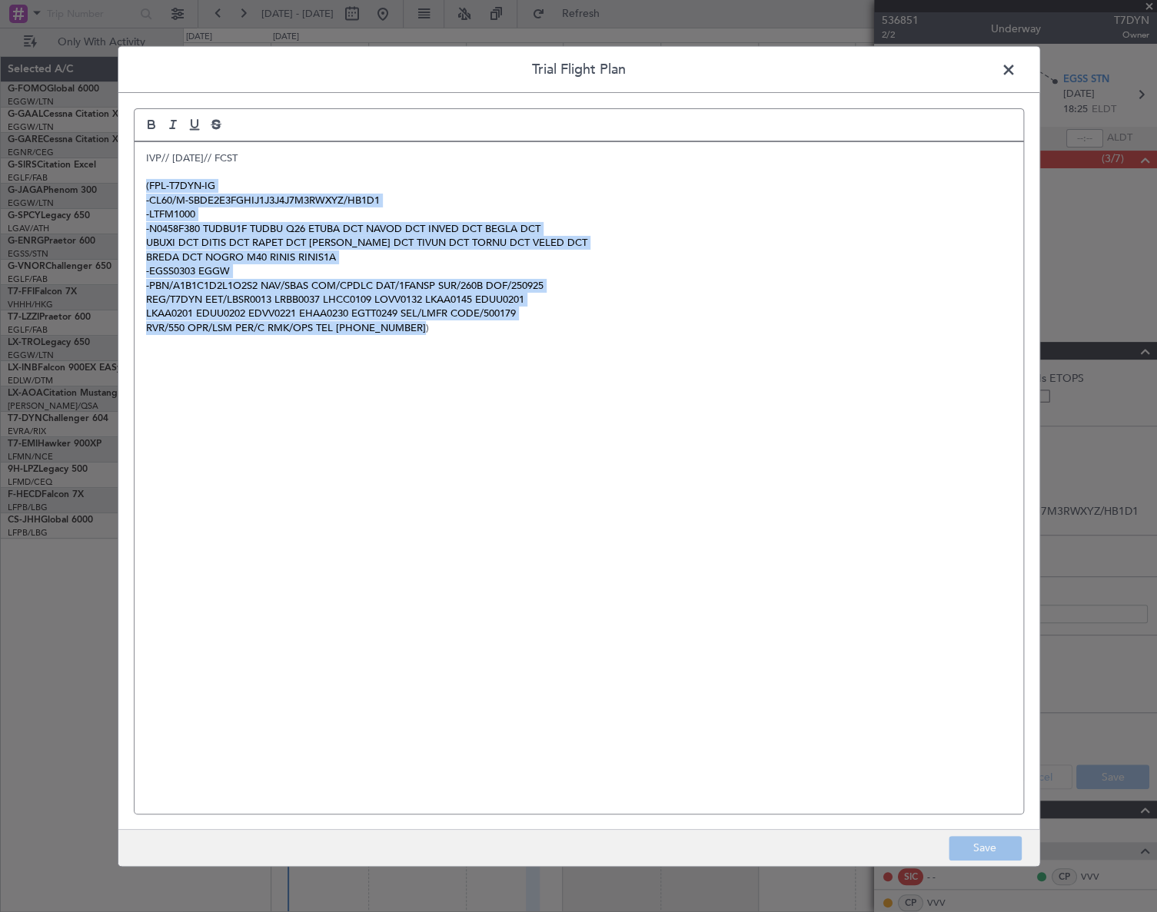
drag, startPoint x: 447, startPoint y: 355, endPoint x: 132, endPoint y: 189, distance: 356.2
click at [134, 189] on div "IVP// 24SEP// FCST (FPL-T7DYN-IG -CL60/M-SBDE2E3FGHIJ1J3J4J7M3RWXYZ/HB1D1 -LTFM…" at bounding box center [579, 477] width 890 height 673
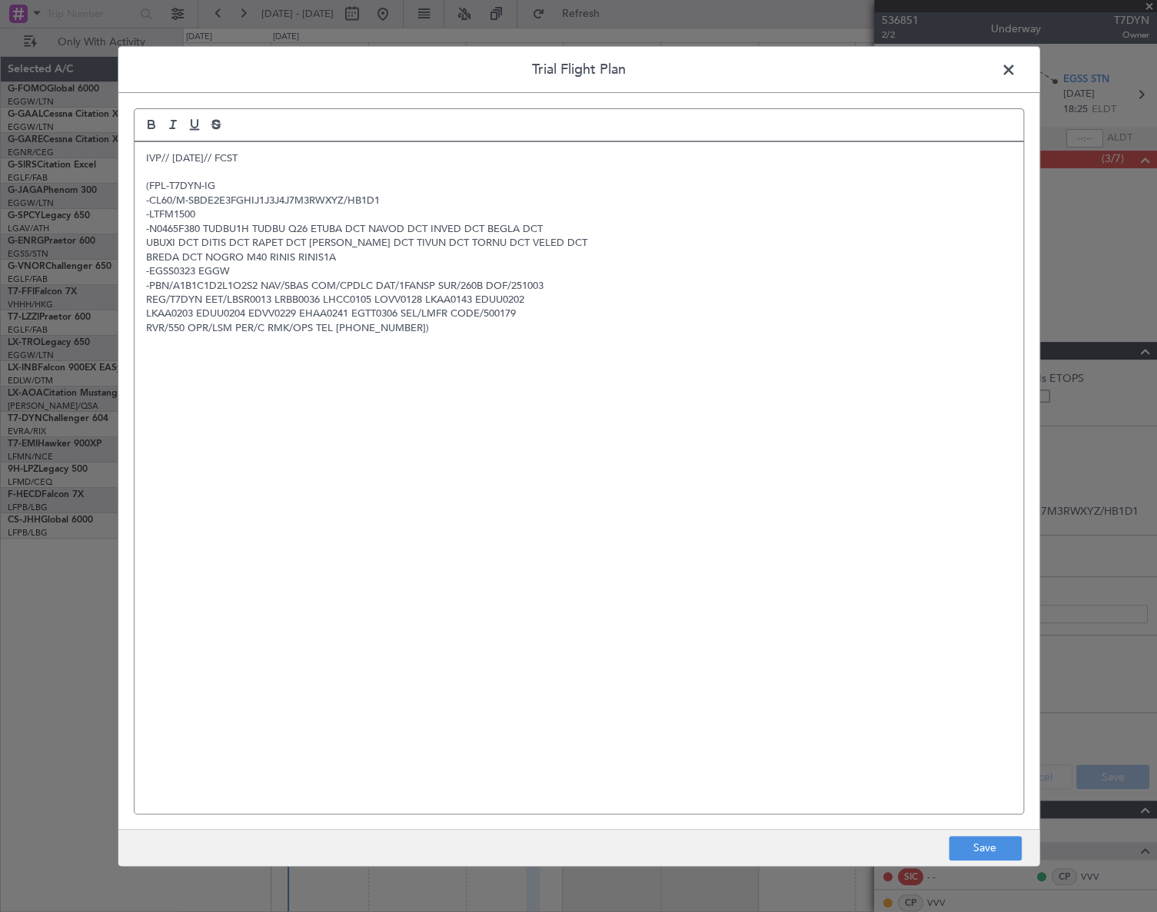
click at [1016, 72] on span at bounding box center [1016, 73] width 0 height 31
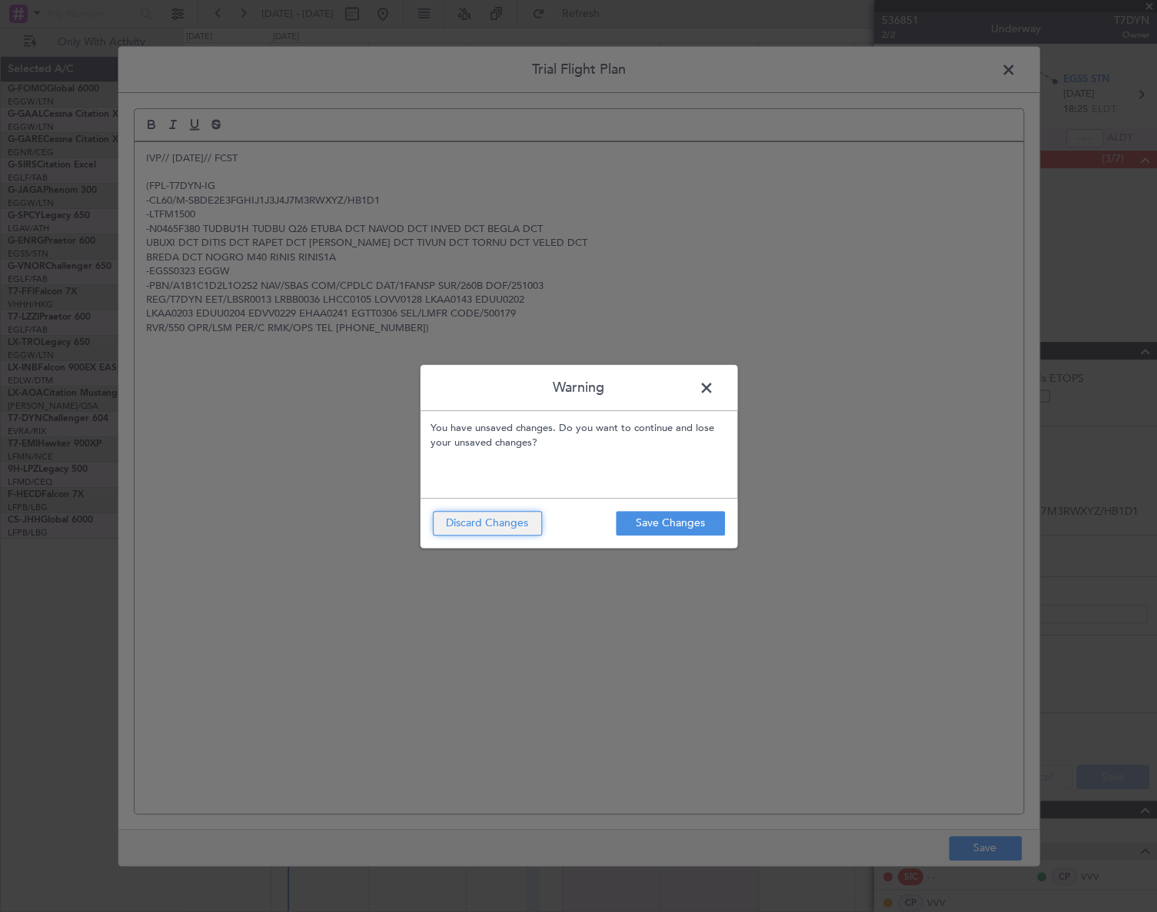
click at [511, 526] on button "Discard Changes" at bounding box center [487, 523] width 109 height 25
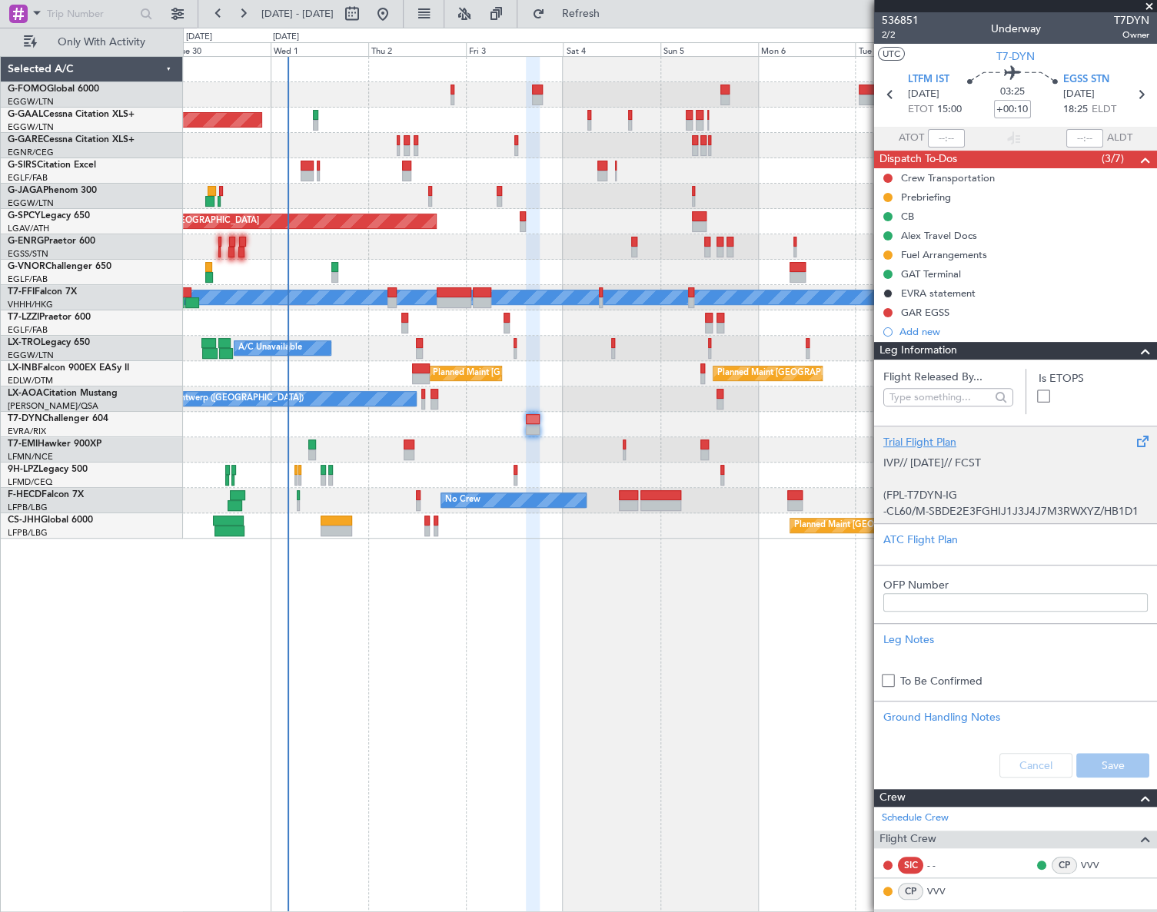
click at [1040, 461] on p "IVP// [DATE]// FCST" at bounding box center [1015, 463] width 264 height 16
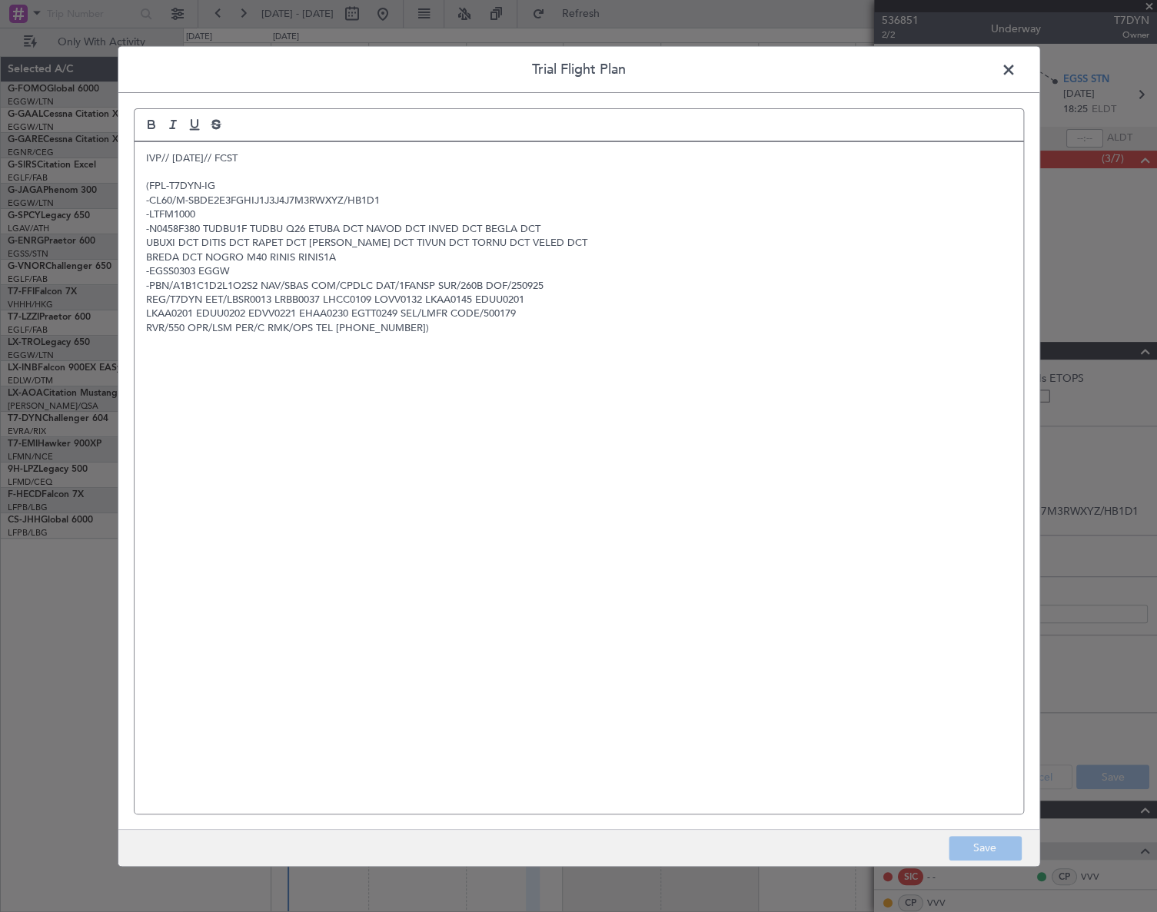
click at [141, 155] on div "IVP// 24SEP// FCST (FPL-T7DYN-IG -CL60/M-SBDE2E3FGHIJ1J3J4J7M3RWXYZ/HB1D1 -LTFM…" at bounding box center [579, 477] width 889 height 672
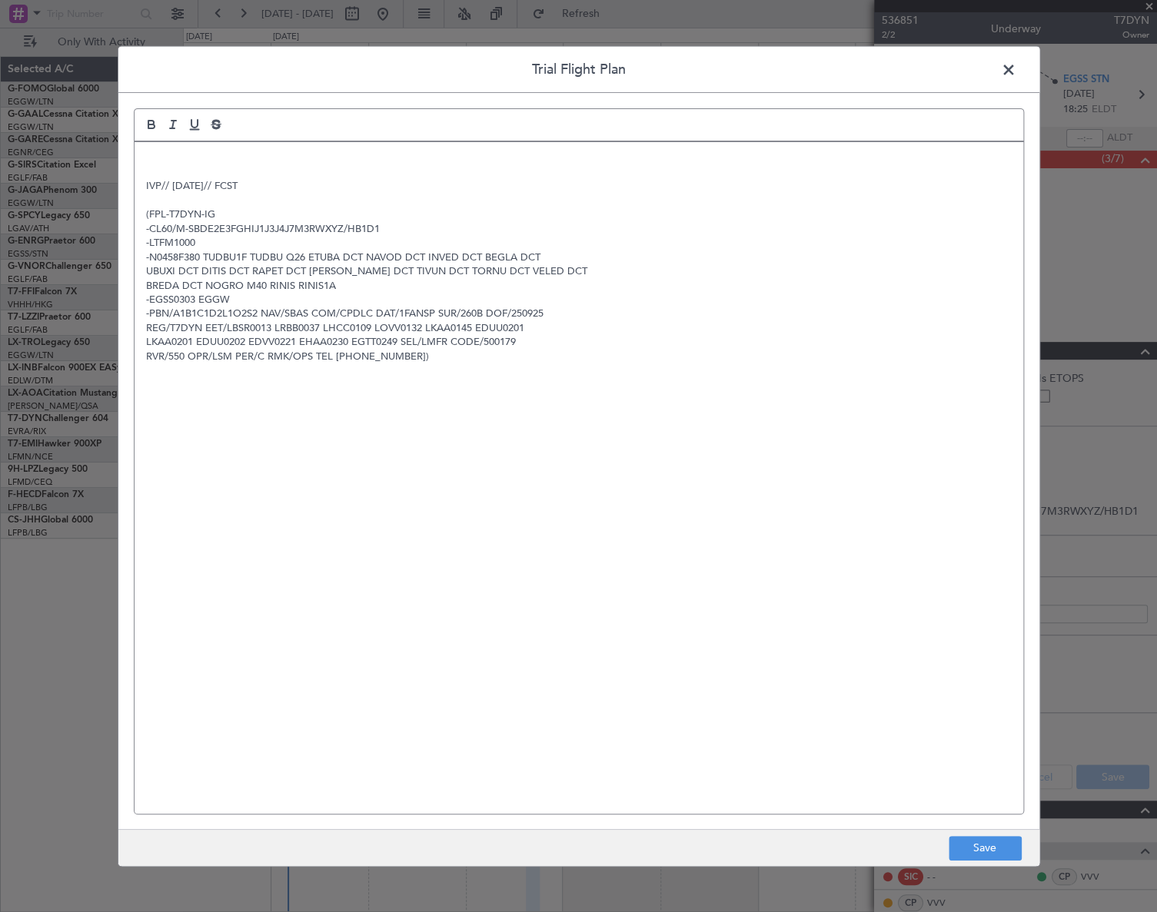
click at [154, 161] on p at bounding box center [578, 158] width 865 height 14
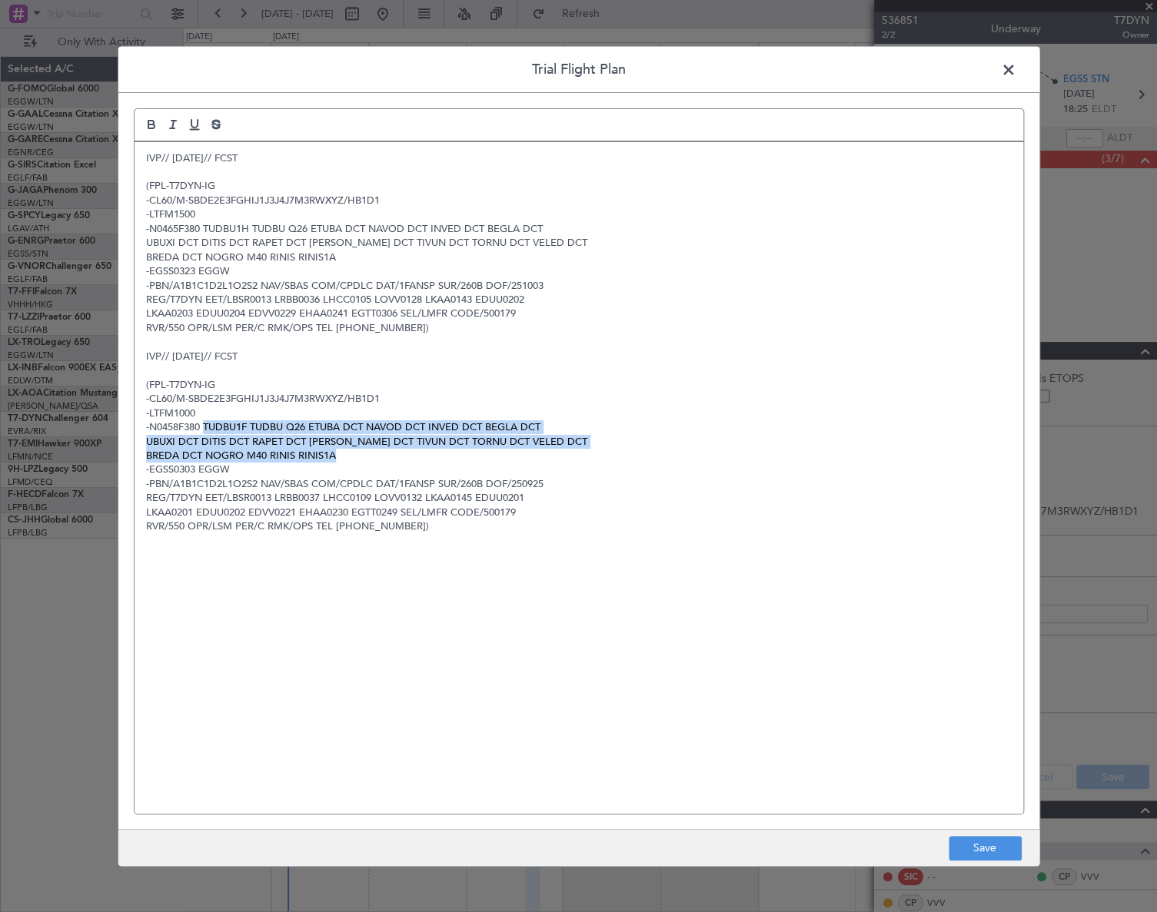
drag, startPoint x: 203, startPoint y: 423, endPoint x: 356, endPoint y: 451, distance: 155.6
click at [356, 451] on div "IVP// 01OCT// FCST (FPL-T7DYN-IG -CL60/M-SBDE2E3FGHIJ1J3J4J7M3RWXYZ/HB1D1 -LTFM…" at bounding box center [579, 477] width 889 height 672
click at [972, 847] on button "Save" at bounding box center [984, 848] width 73 height 25
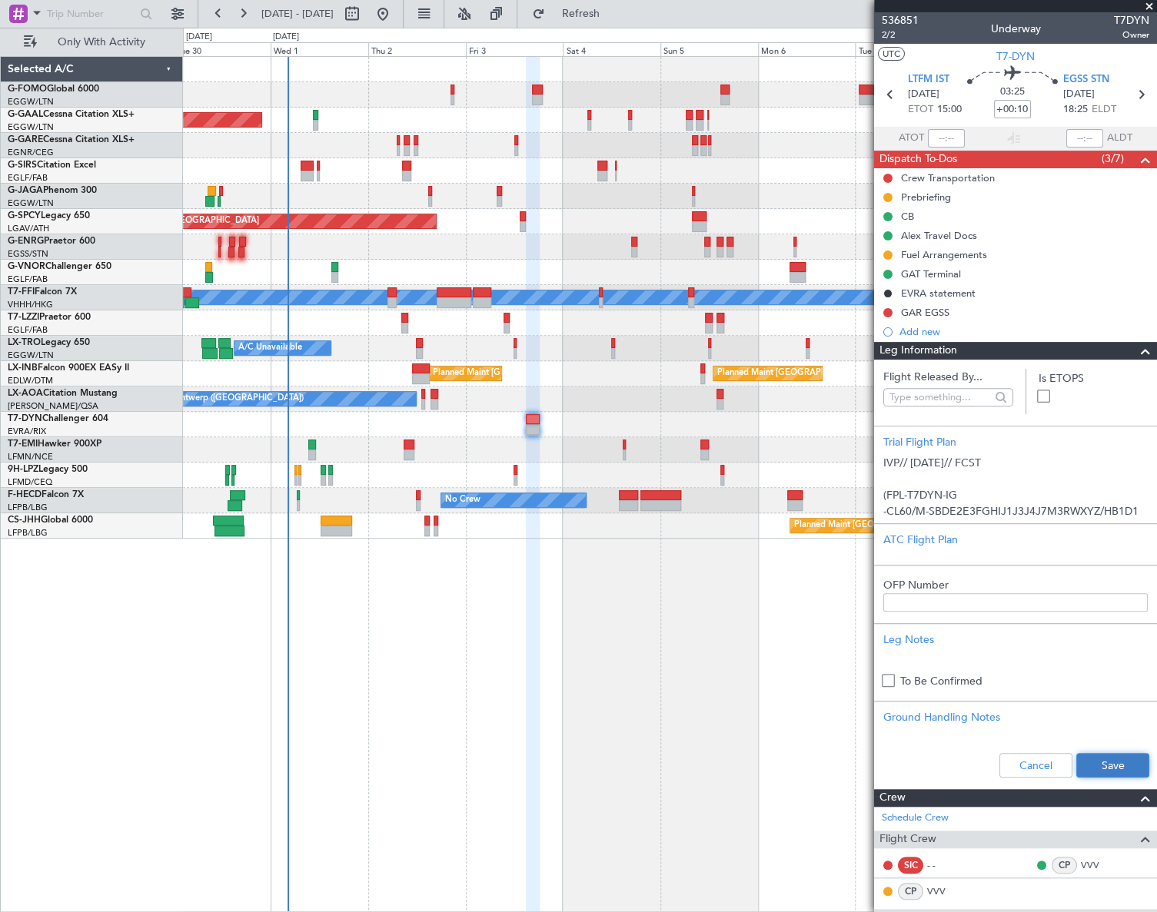
click at [1124, 761] on button "Save" at bounding box center [1112, 765] width 73 height 25
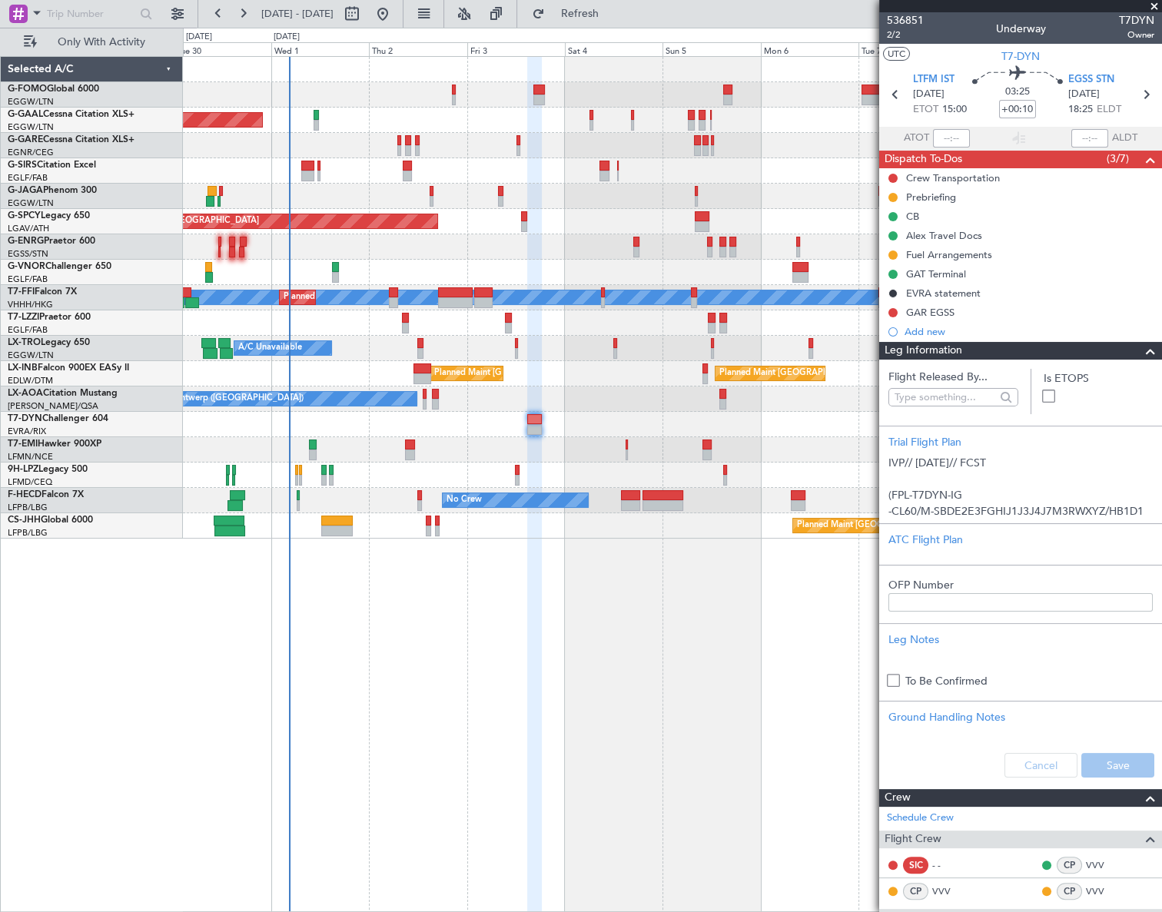
click at [1141, 351] on span at bounding box center [1150, 351] width 18 height 18
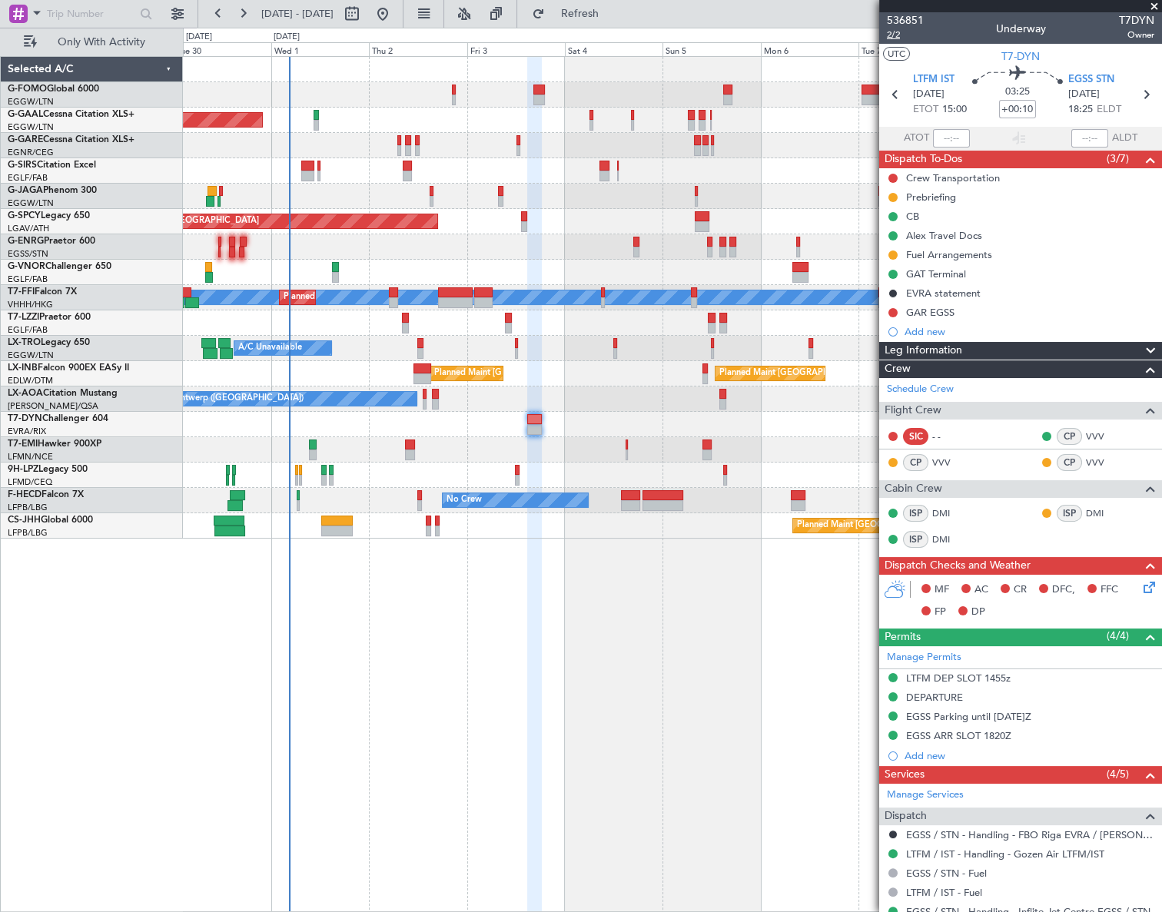
click at [892, 38] on span "2/2" at bounding box center [905, 34] width 37 height 13
click at [1141, 583] on icon at bounding box center [1147, 585] width 12 height 12
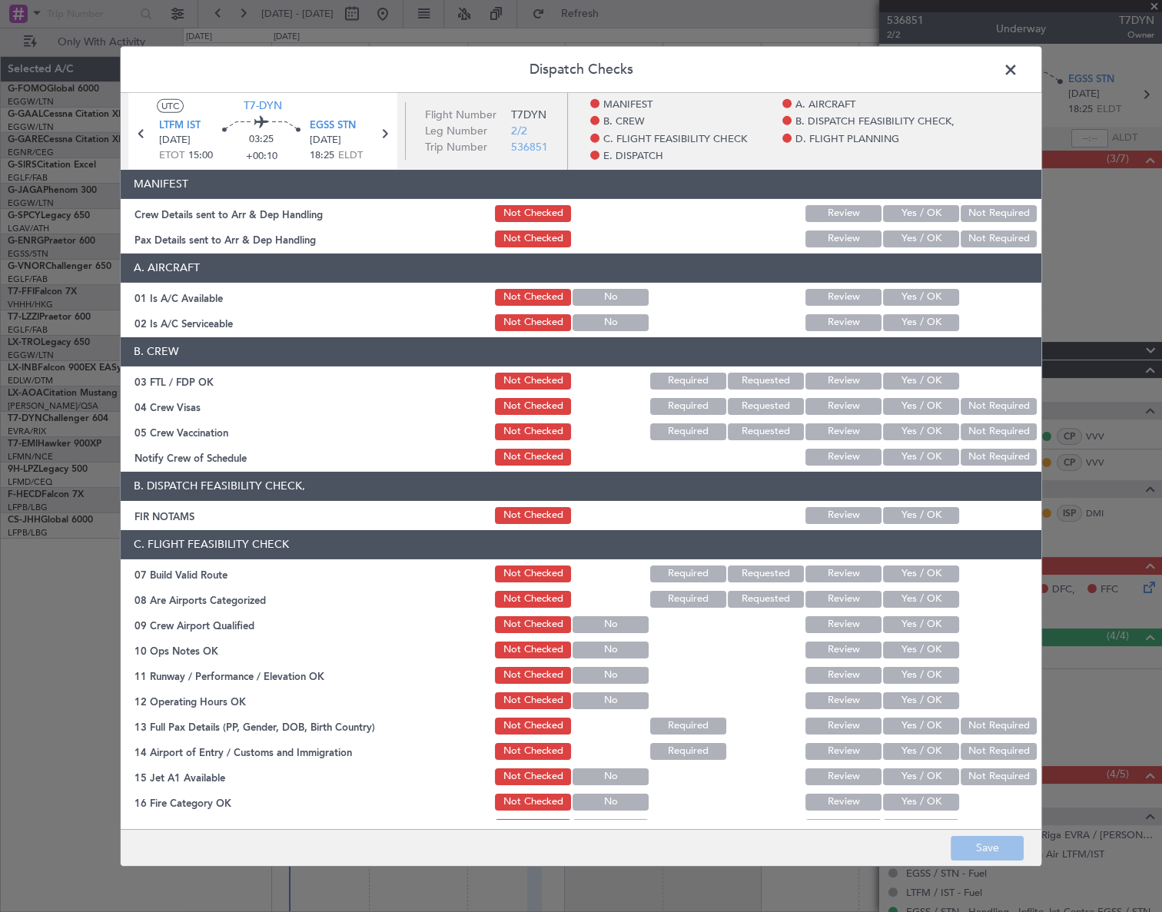
click at [903, 296] on button "Yes / OK" at bounding box center [921, 296] width 76 height 17
click at [910, 327] on button "Yes / OK" at bounding box center [921, 322] width 76 height 17
click at [929, 510] on button "Yes / OK" at bounding box center [921, 515] width 76 height 17
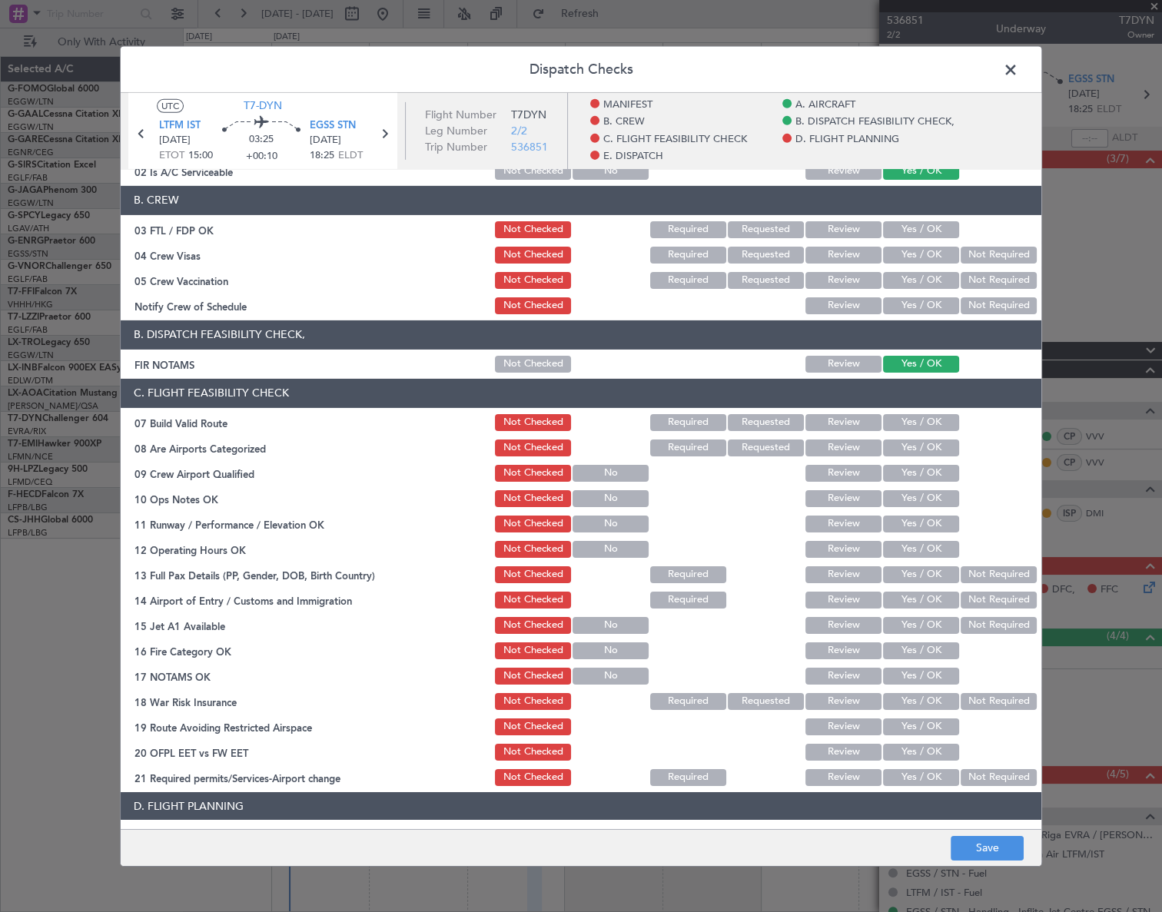
scroll to position [209, 0]
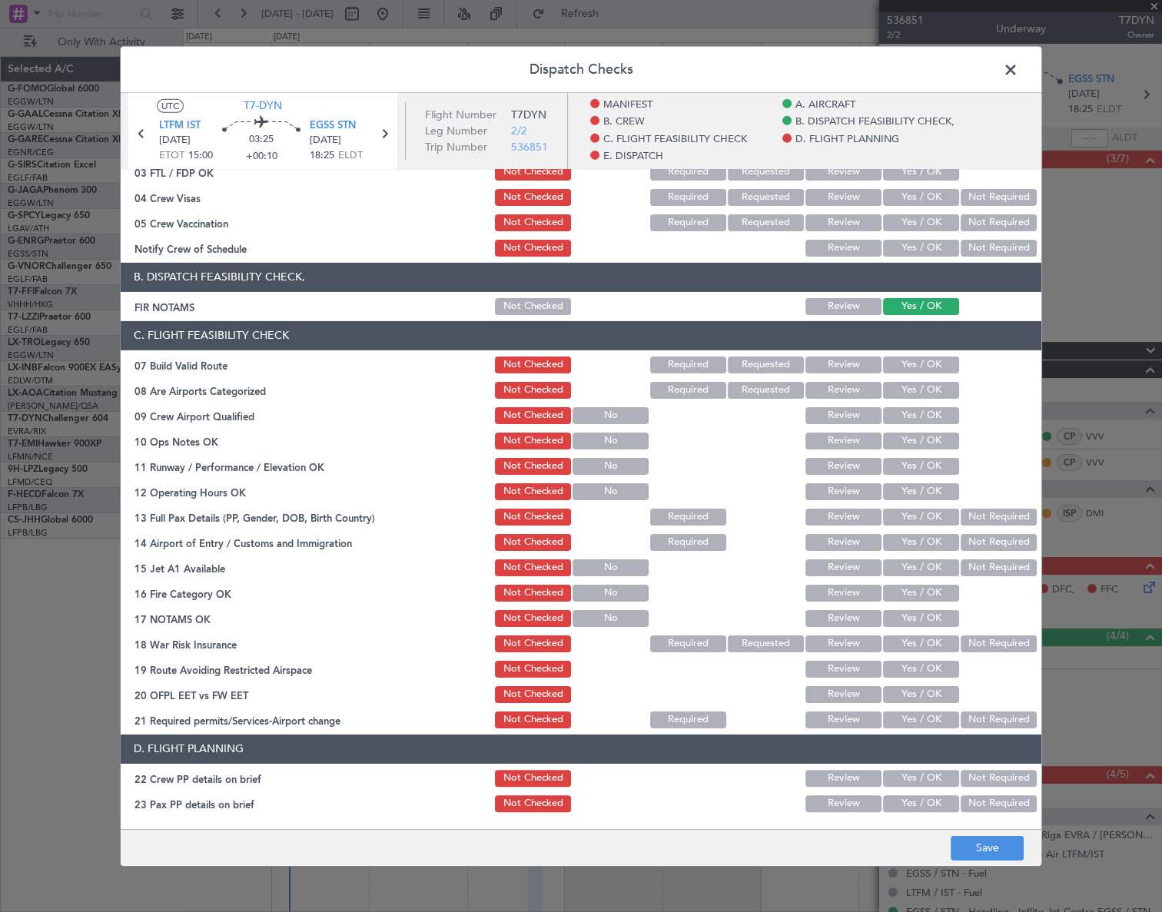
click at [933, 368] on button "Yes / OK" at bounding box center [921, 364] width 76 height 17
click at [928, 437] on button "Yes / OK" at bounding box center [921, 440] width 76 height 17
drag, startPoint x: 935, startPoint y: 460, endPoint x: 938, endPoint y: 480, distance: 20.1
click at [936, 461] on button "Yes / OK" at bounding box center [921, 465] width 76 height 17
click at [938, 486] on button "Yes / OK" at bounding box center [921, 491] width 76 height 17
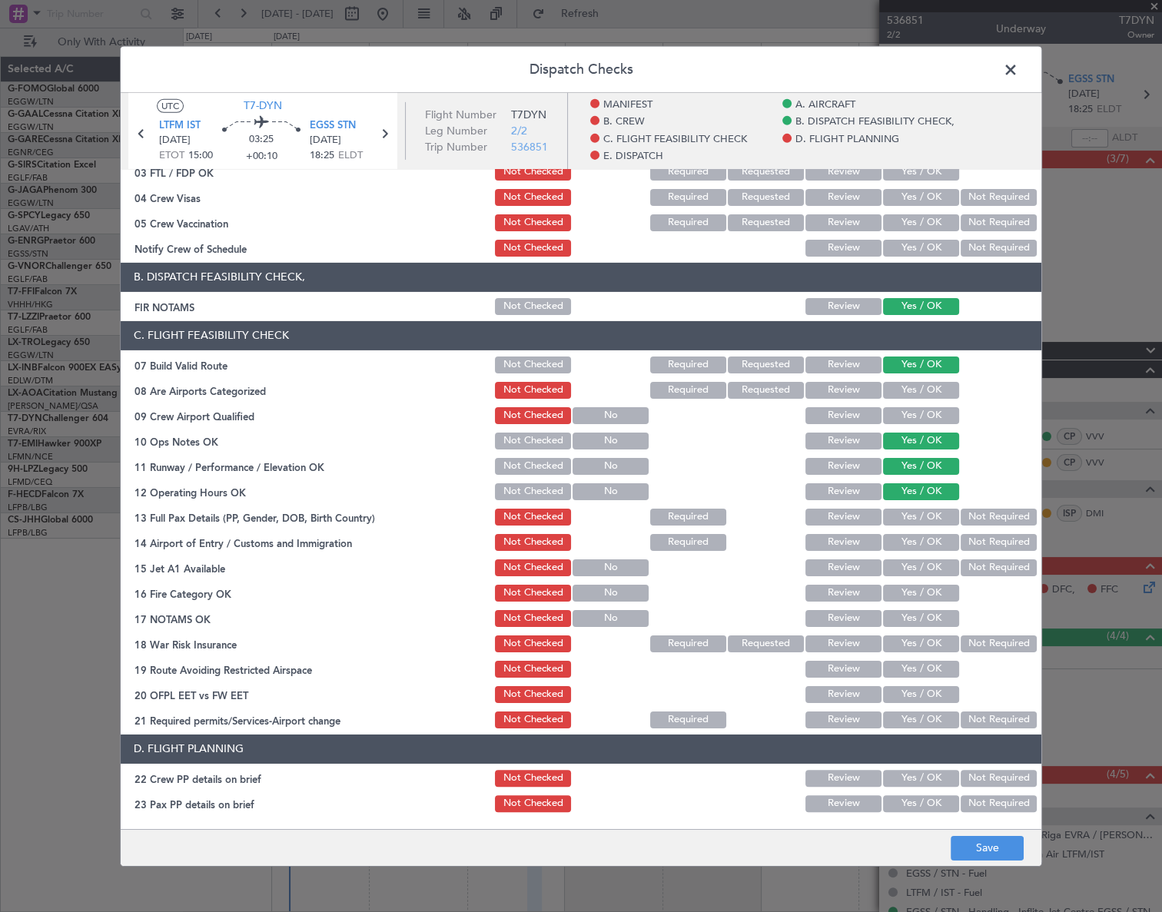
click at [935, 511] on button "Yes / OK" at bounding box center [921, 516] width 76 height 17
click at [934, 538] on button "Yes / OK" at bounding box center [921, 541] width 76 height 17
click at [930, 576] on div "Yes / OK" at bounding box center [920, 567] width 78 height 22
click at [934, 566] on button "Yes / OK" at bounding box center [921, 567] width 76 height 17
click at [935, 595] on button "Yes / OK" at bounding box center [921, 592] width 76 height 17
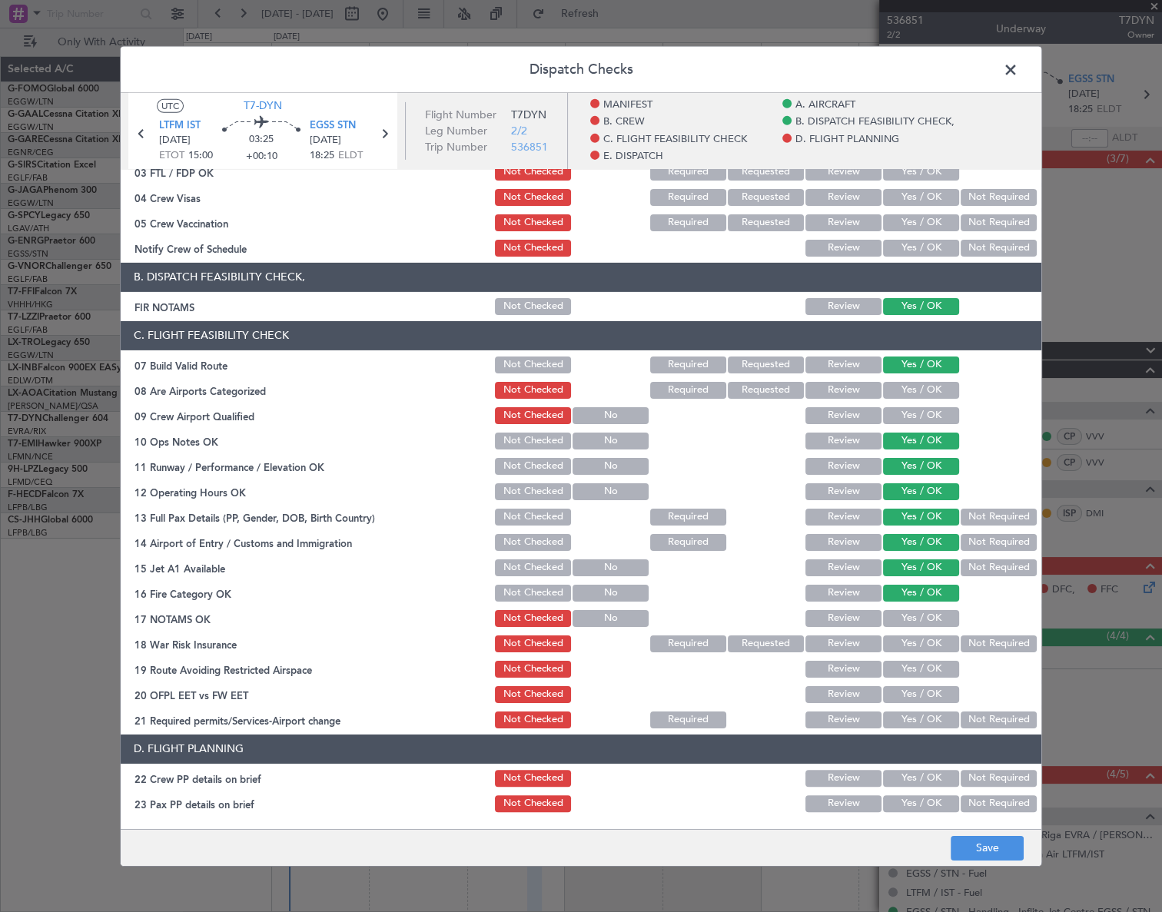
click at [932, 616] on button "Yes / OK" at bounding box center [921, 618] width 76 height 17
click at [976, 635] on button "Not Required" at bounding box center [999, 643] width 76 height 17
click at [930, 668] on button "Yes / OK" at bounding box center [921, 668] width 76 height 17
drag, startPoint x: 922, startPoint y: 696, endPoint x: 918, endPoint y: 709, distance: 13.4
click at [920, 699] on button "Yes / OK" at bounding box center [921, 694] width 76 height 17
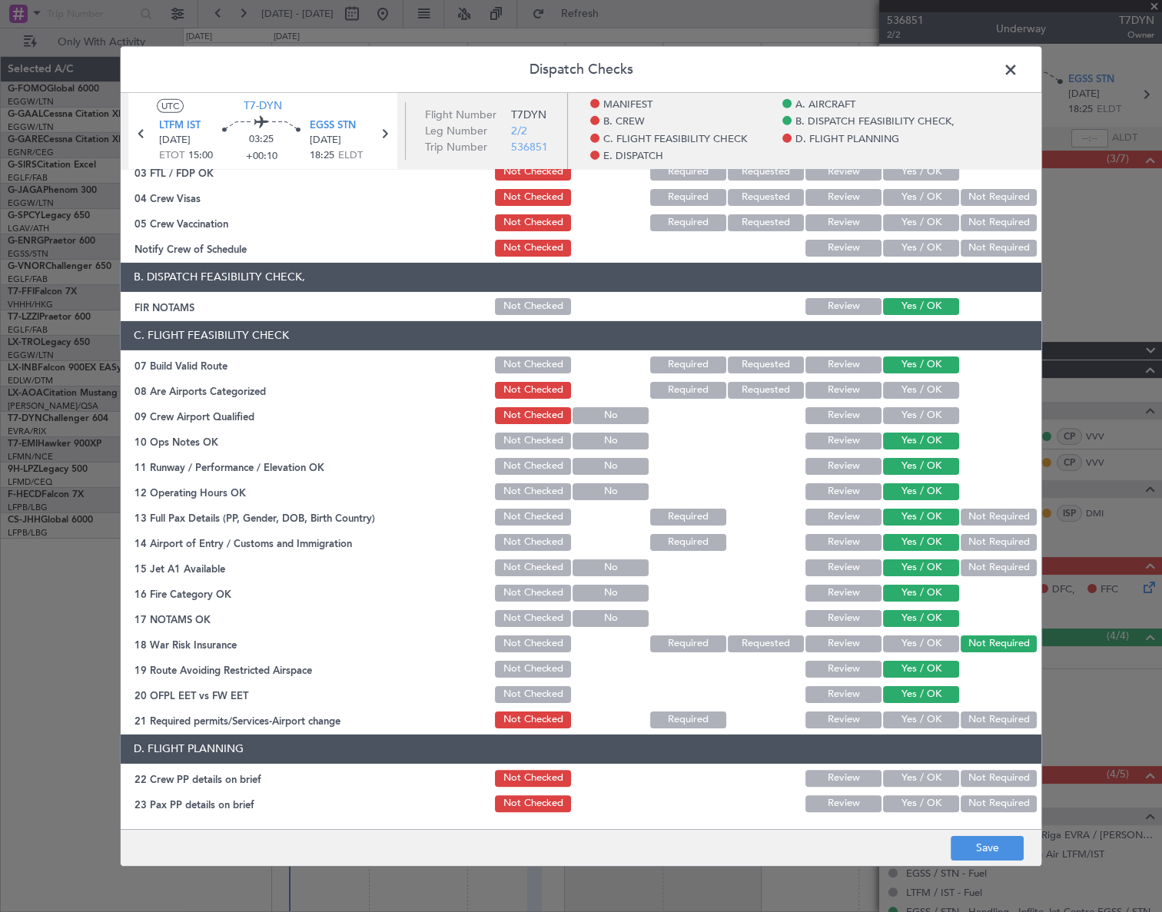
click at [919, 726] on button "Yes / OK" at bounding box center [921, 719] width 76 height 17
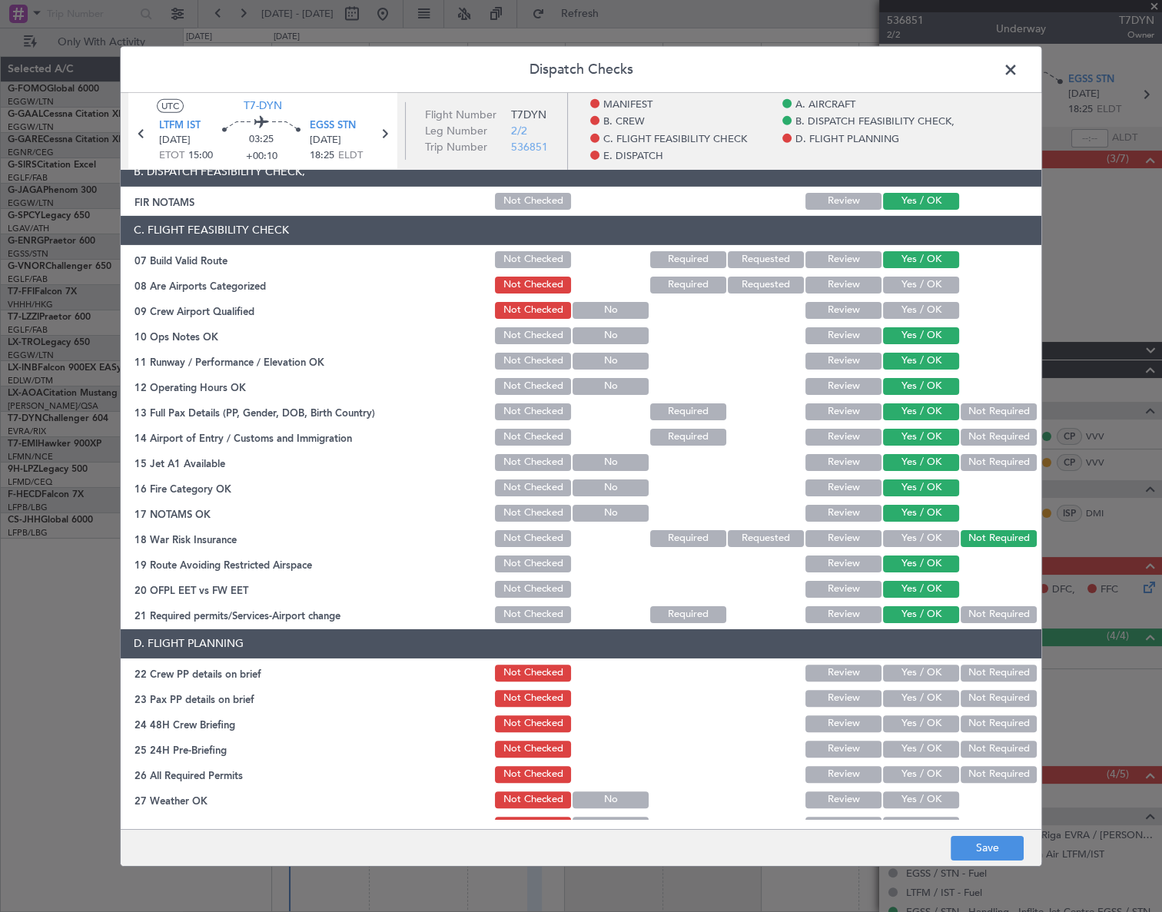
scroll to position [419, 0]
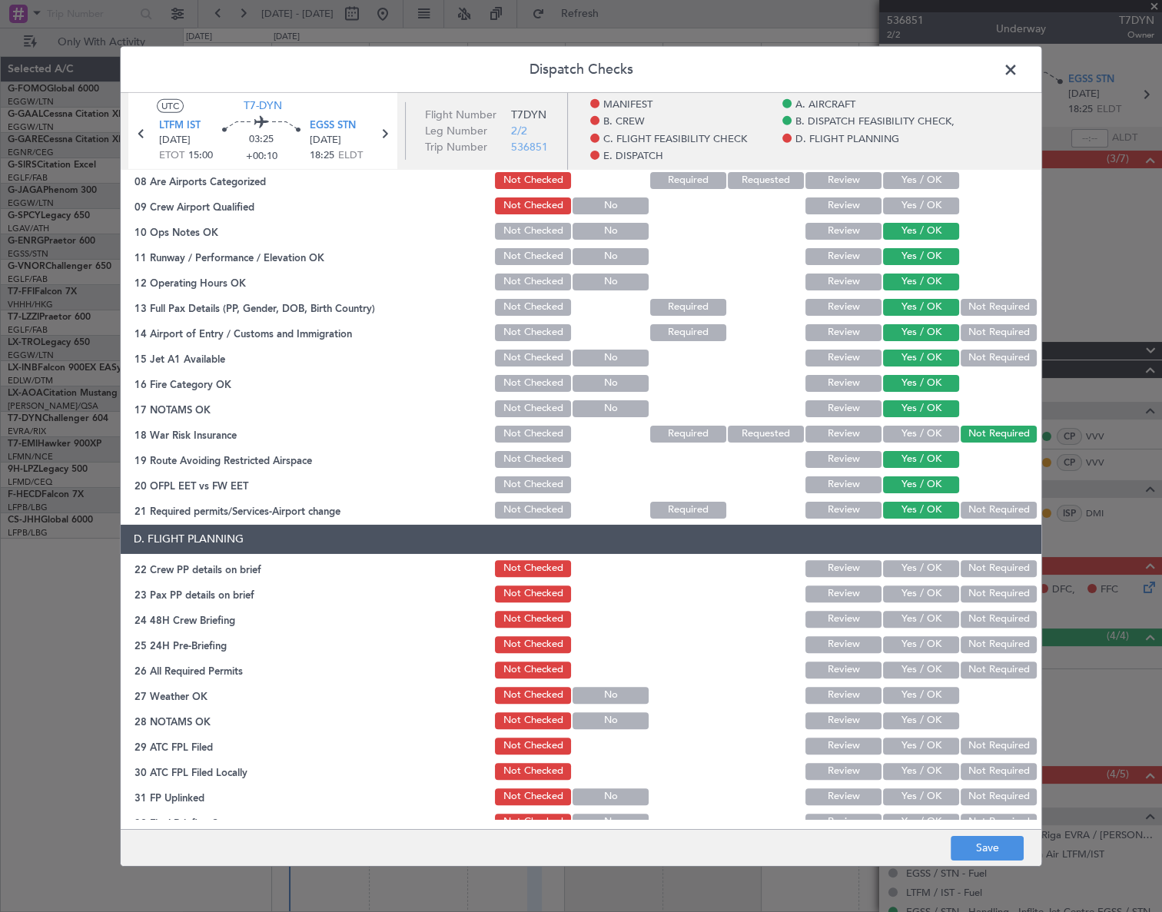
click at [921, 566] on button "Yes / OK" at bounding box center [921, 568] width 76 height 17
click at [922, 597] on button "Yes / OK" at bounding box center [921, 593] width 76 height 17
click at [931, 625] on button "Yes / OK" at bounding box center [921, 618] width 76 height 17
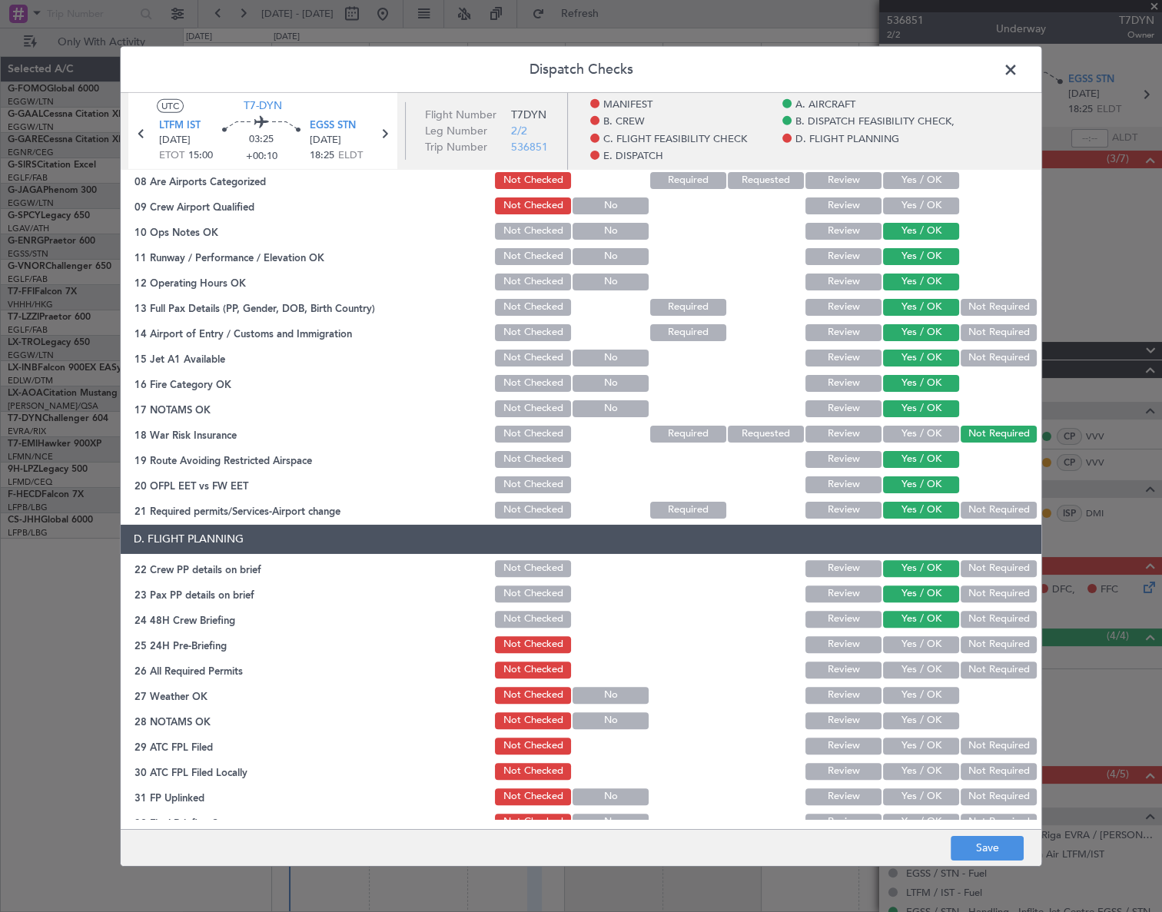
click at [961, 638] on button "Not Required" at bounding box center [999, 644] width 76 height 17
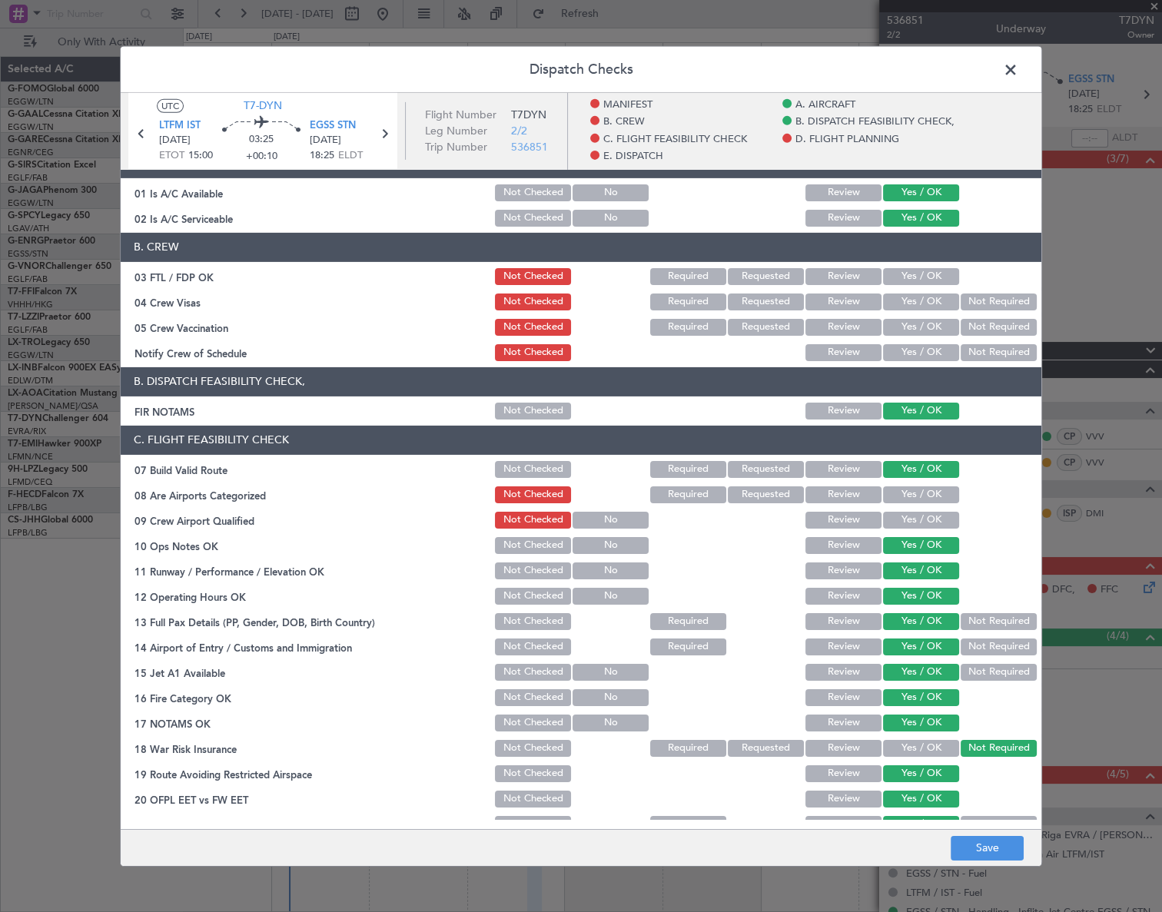
scroll to position [0, 0]
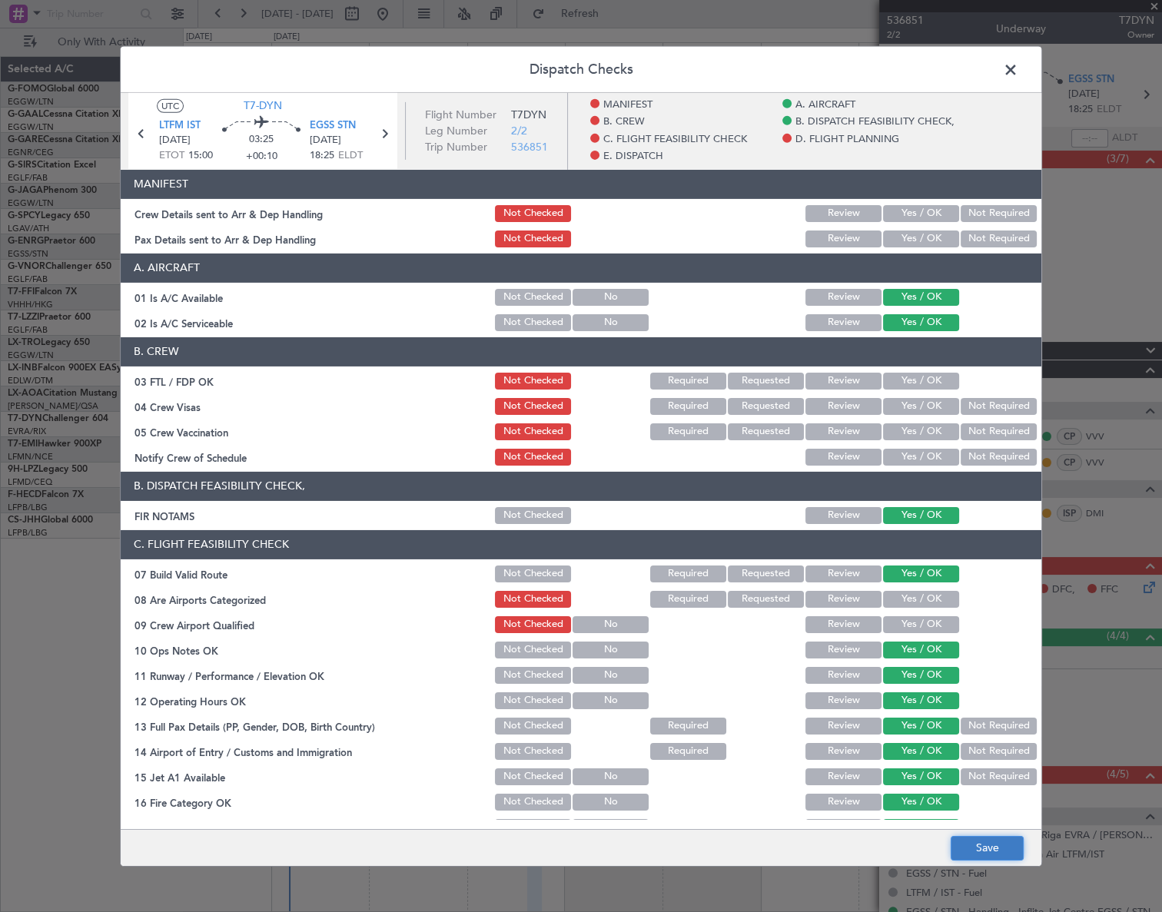
click at [1004, 848] on button "Save" at bounding box center [987, 848] width 73 height 25
click at [1018, 73] on span at bounding box center [1018, 73] width 0 height 31
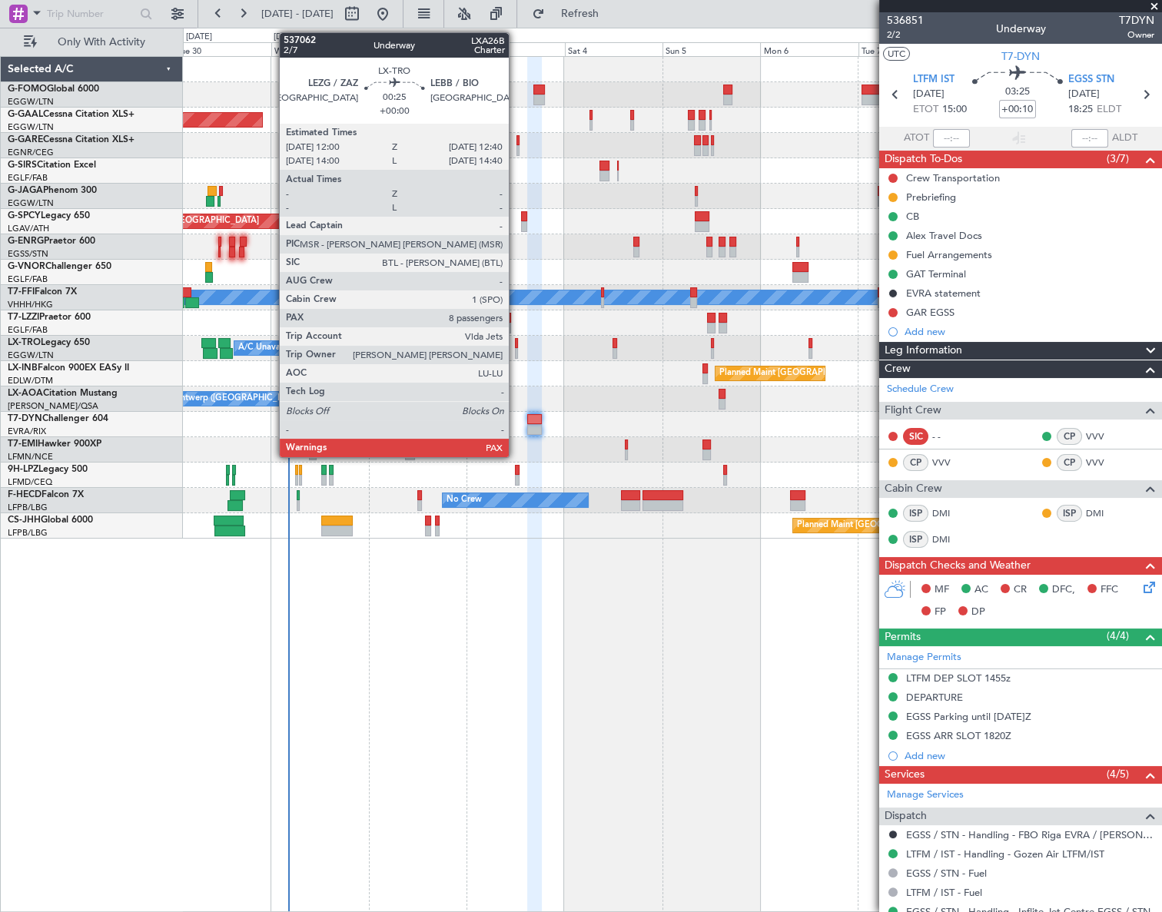
click at [516, 345] on div at bounding box center [516, 343] width 3 height 11
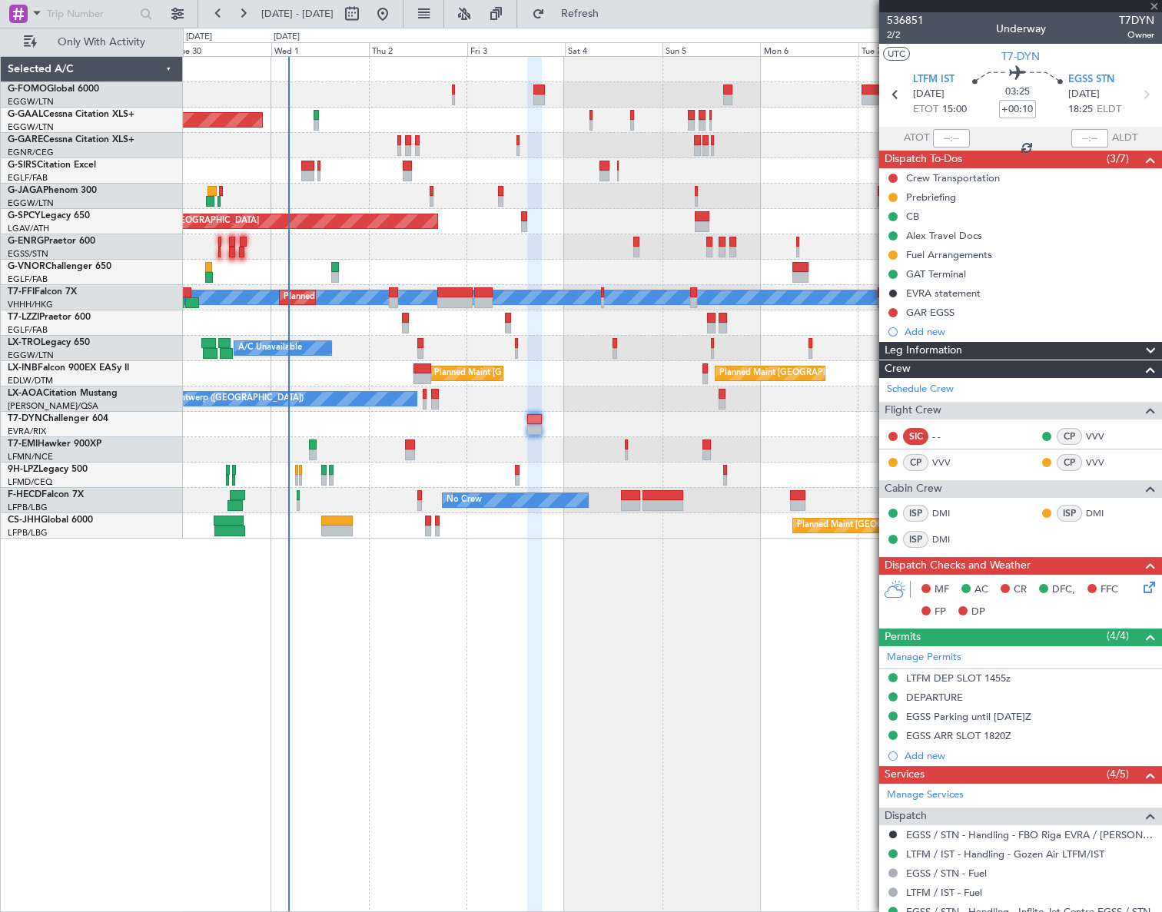
type input "8"
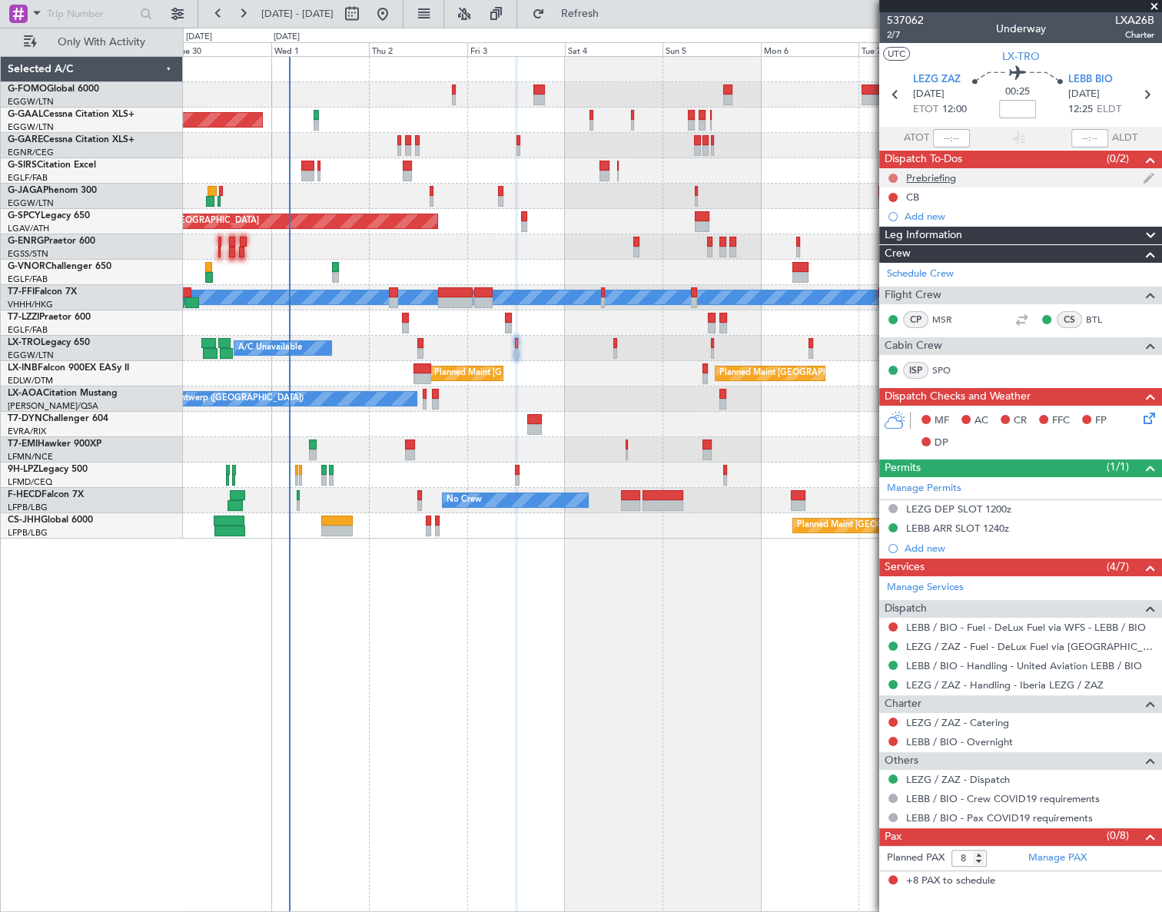
click at [892, 176] on button at bounding box center [893, 178] width 9 height 9
click at [879, 221] on span "In Progress" at bounding box center [900, 222] width 52 height 15
click at [890, 196] on button at bounding box center [893, 197] width 9 height 9
click at [879, 260] on span "Completed" at bounding box center [899, 264] width 51 height 15
click at [1010, 113] on input at bounding box center [1017, 109] width 37 height 18
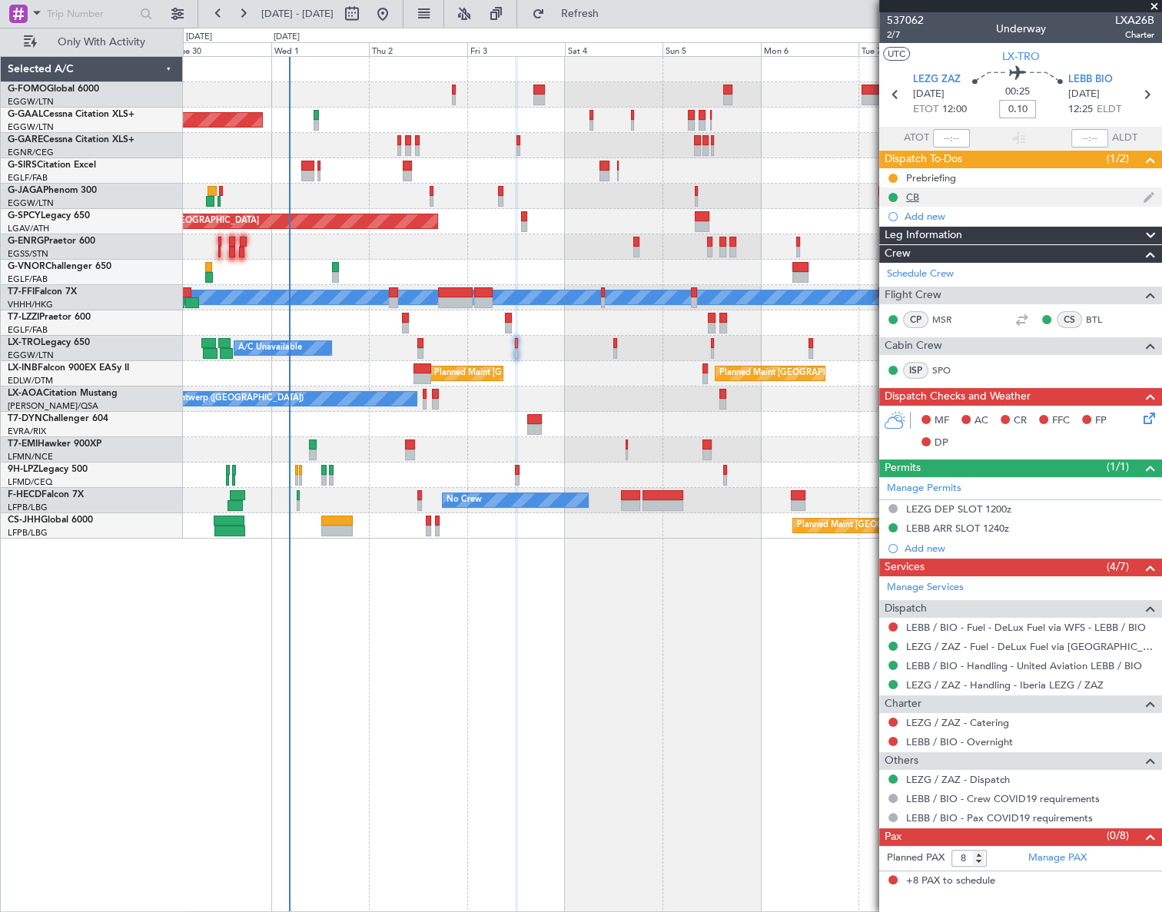
type input "+00:10"
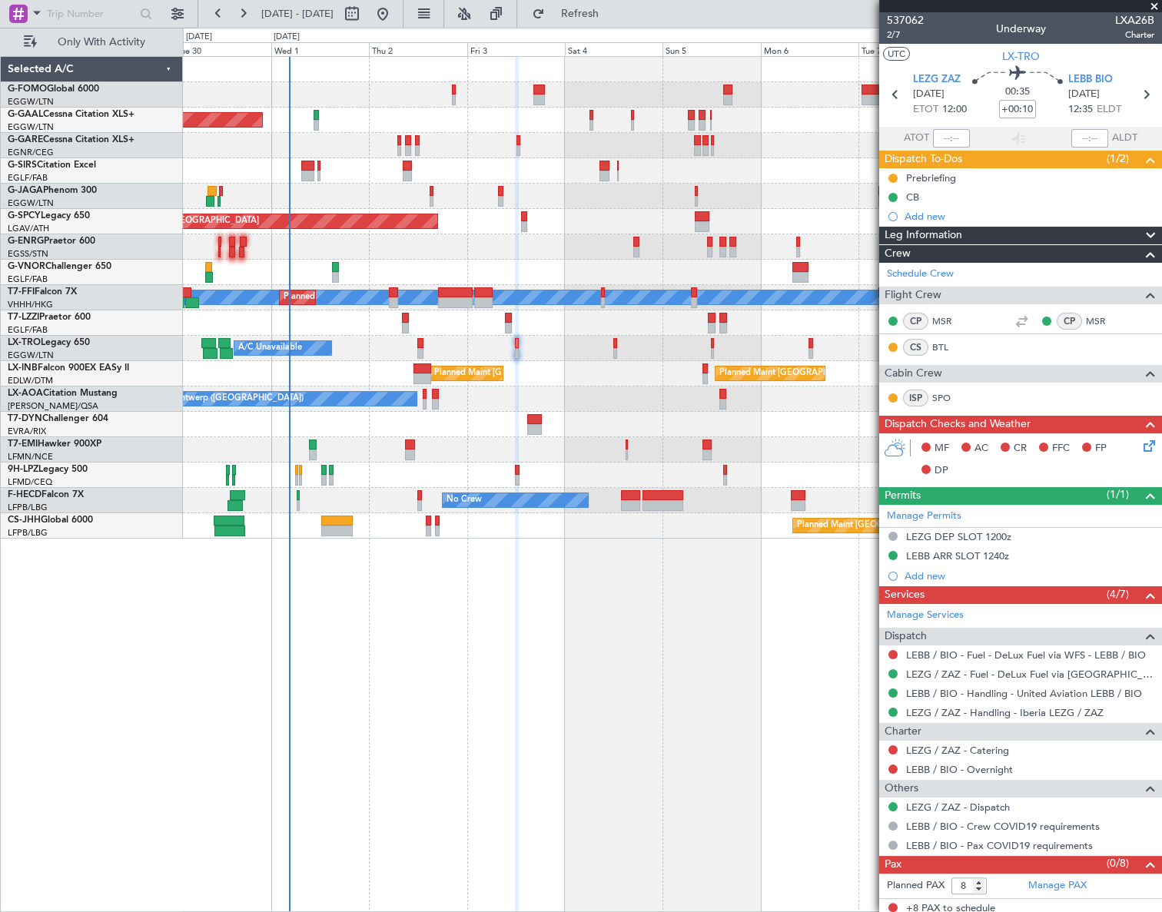
click at [985, 232] on div "Leg Information" at bounding box center [1020, 236] width 283 height 18
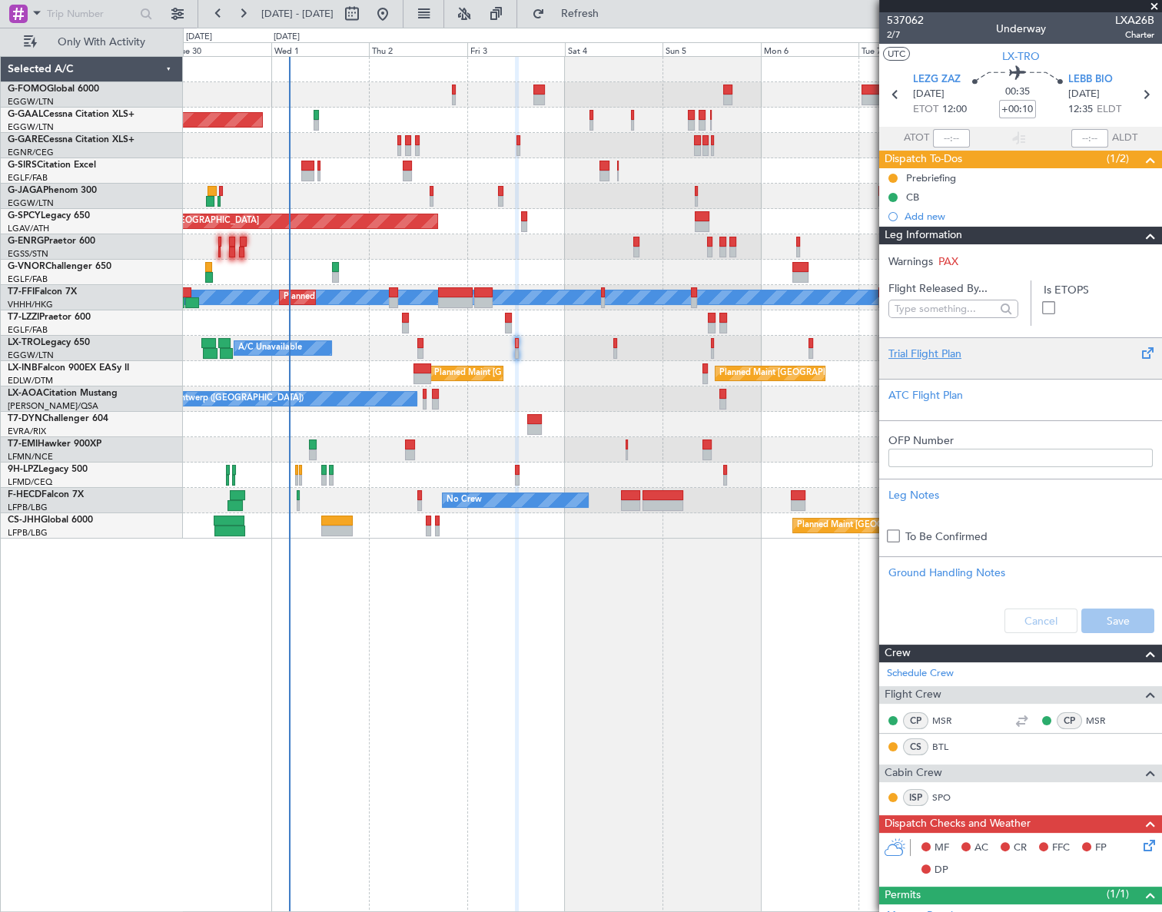
click at [927, 351] on div "Trial Flight Plan" at bounding box center [1021, 354] width 264 height 16
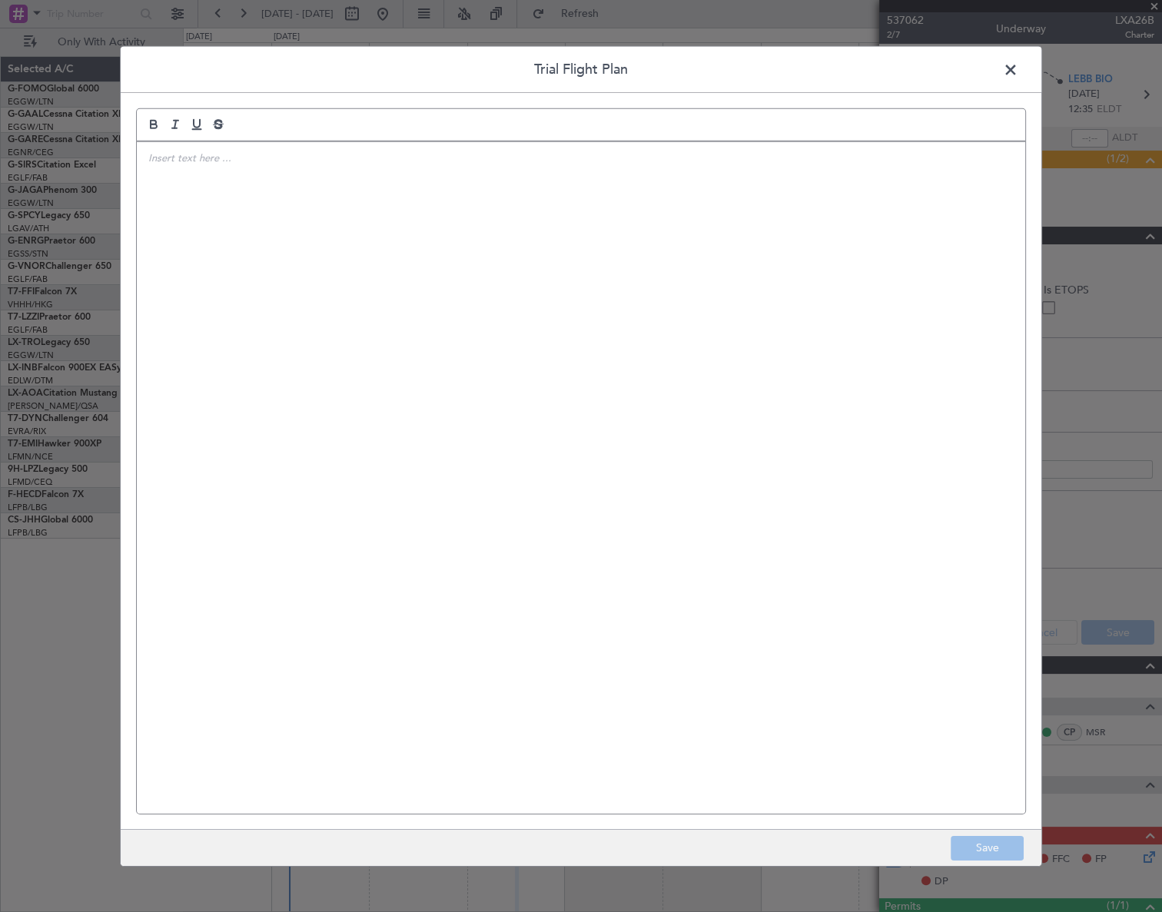
click at [568, 331] on div at bounding box center [581, 477] width 889 height 672
click at [209, 162] on p "IVP//" at bounding box center [580, 158] width 865 height 14
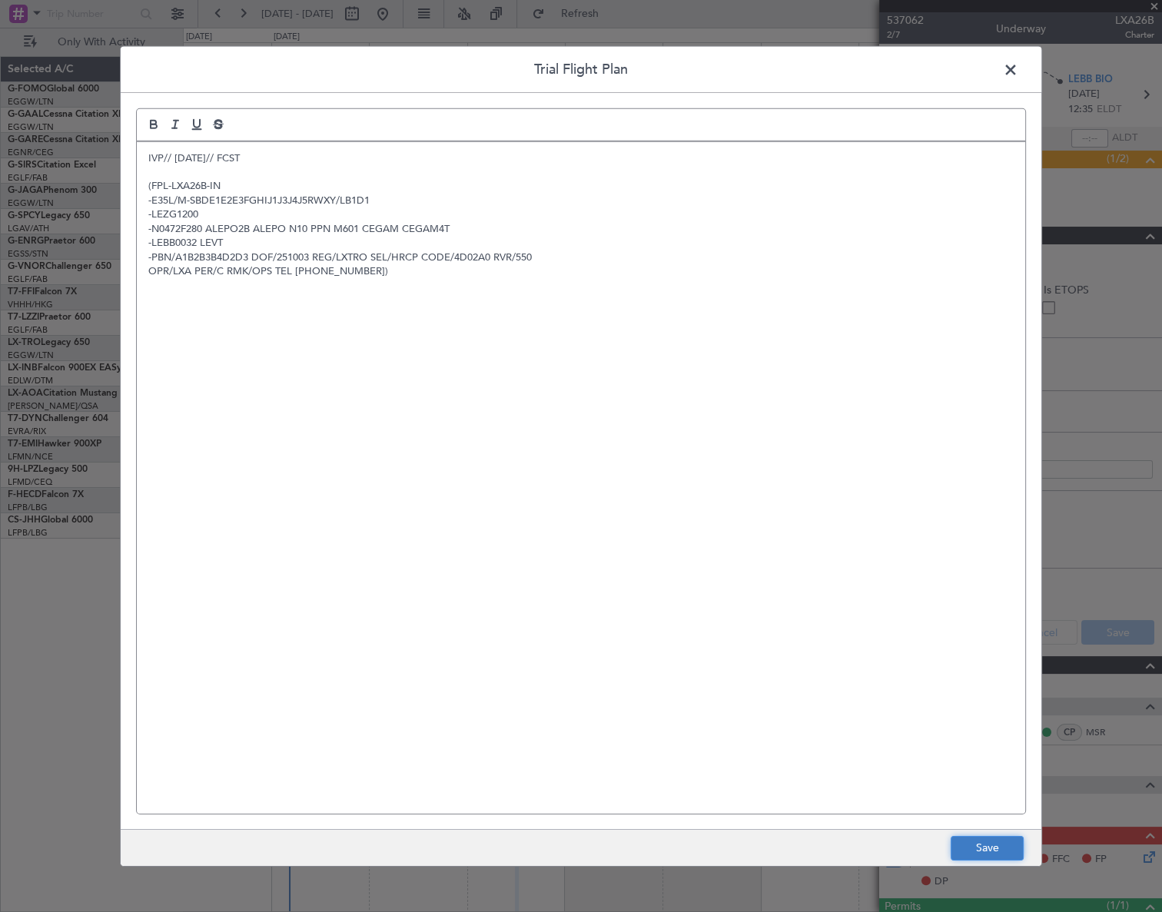
click at [999, 845] on button "Save" at bounding box center [987, 848] width 73 height 25
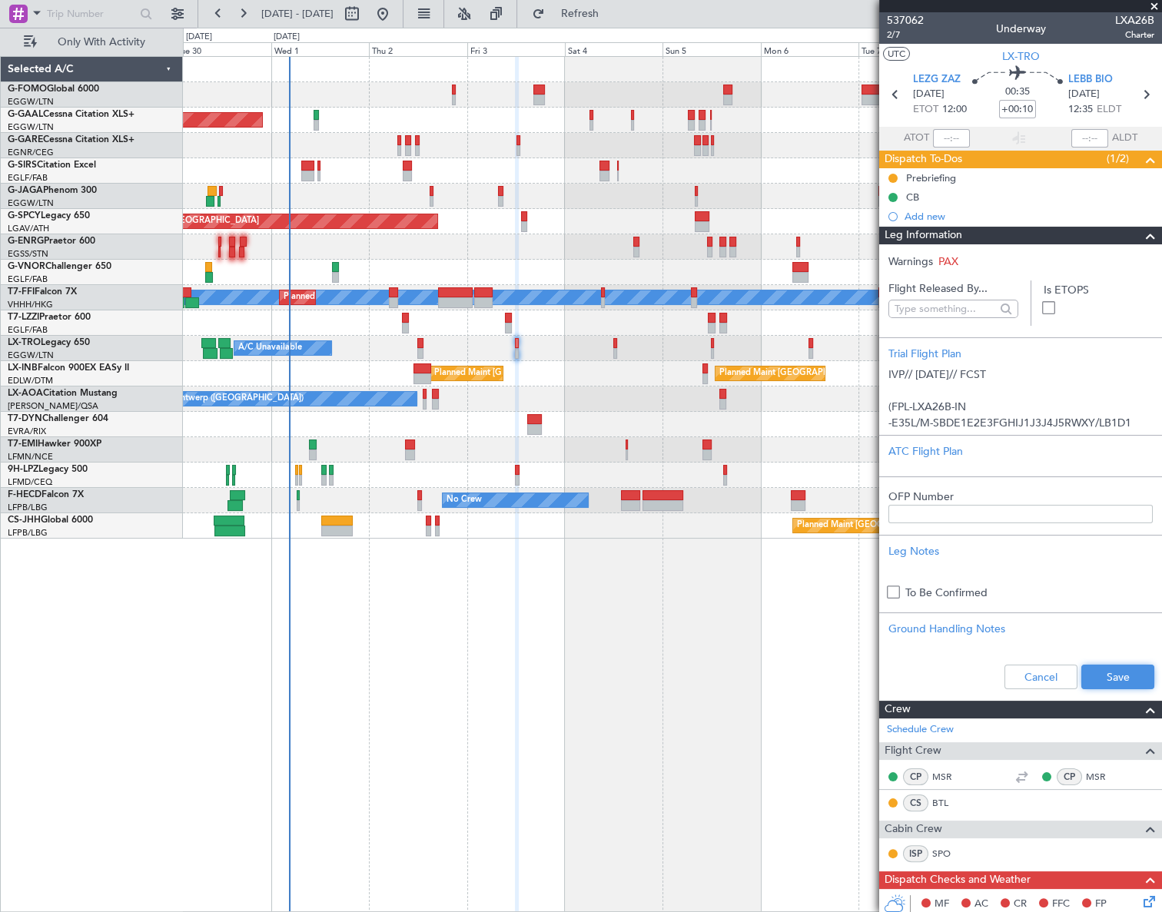
click at [1092, 676] on button "Save" at bounding box center [1117, 677] width 73 height 25
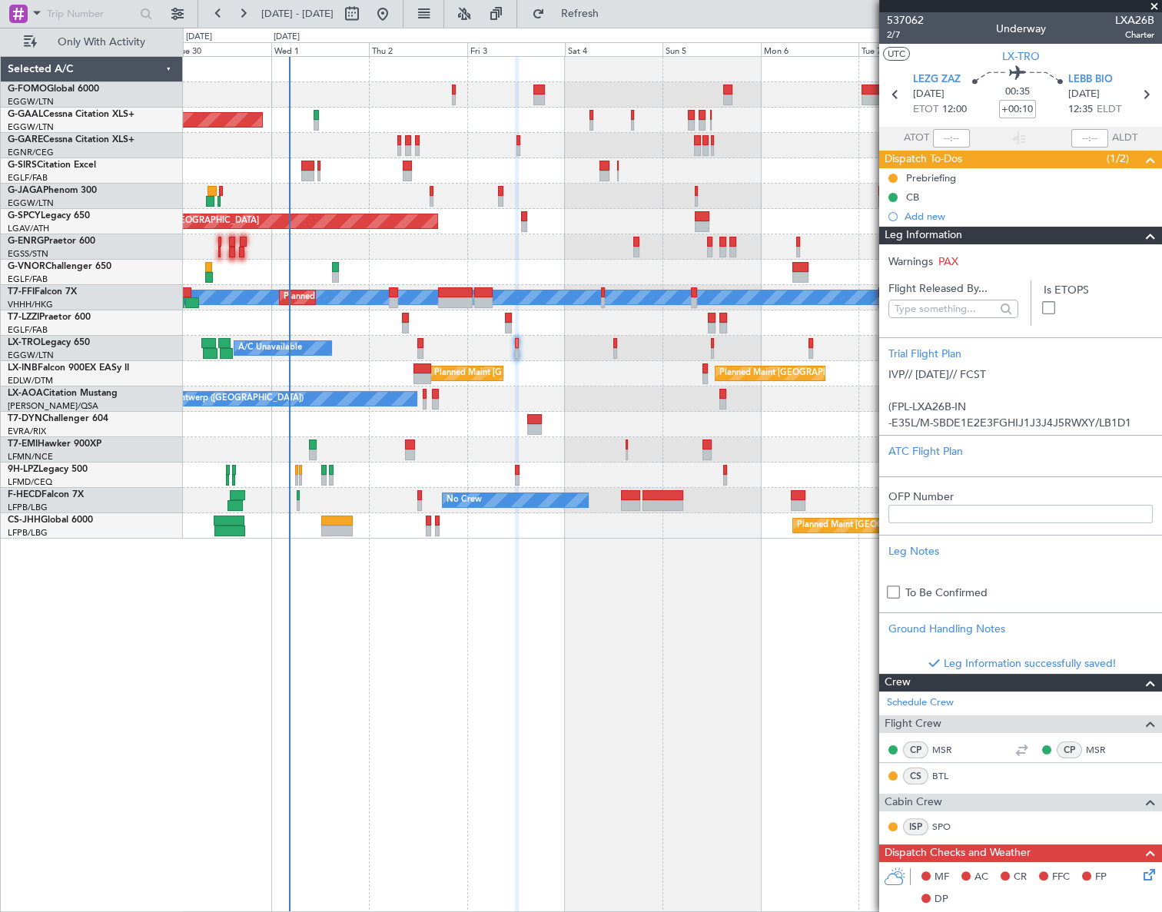
click at [1141, 236] on span at bounding box center [1150, 236] width 18 height 18
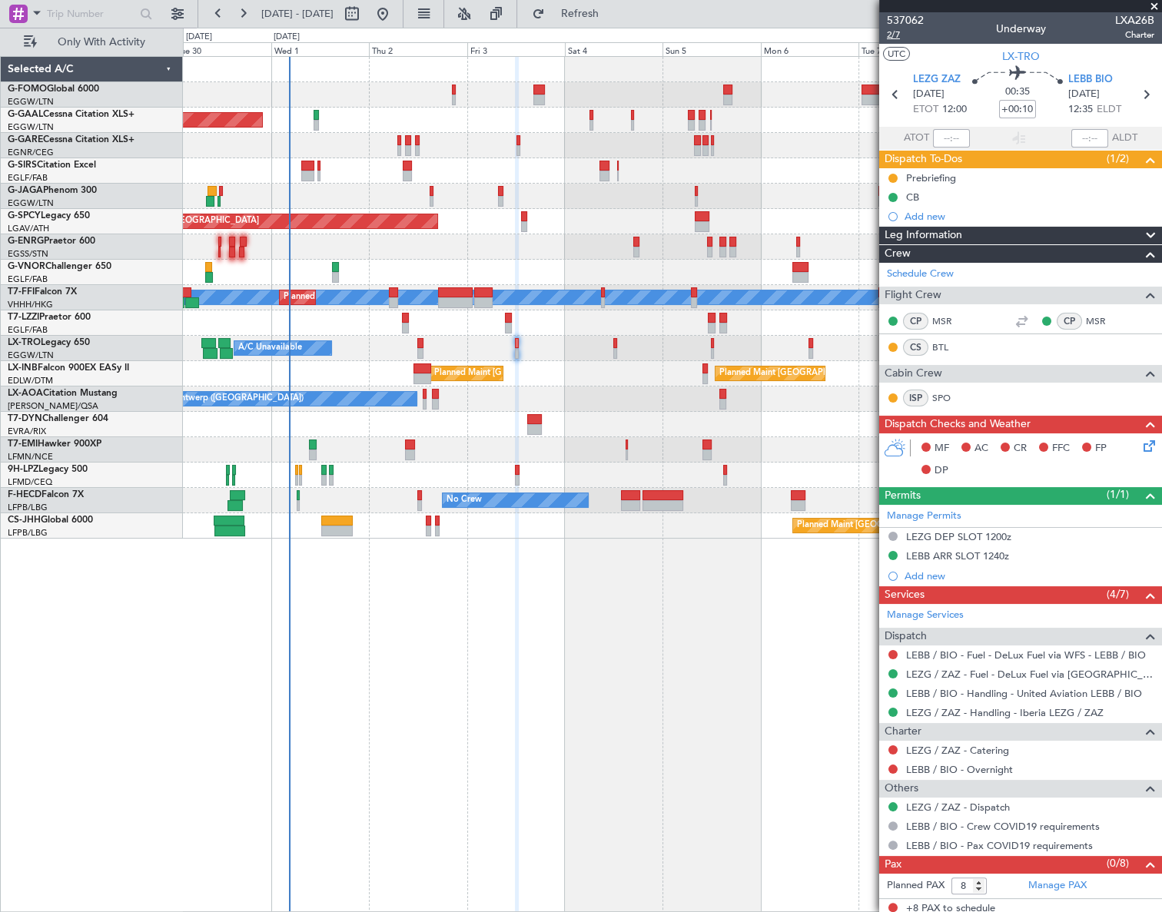
click at [892, 35] on span "2/7" at bounding box center [905, 34] width 37 height 13
click at [1141, 448] on icon at bounding box center [1147, 443] width 12 height 12
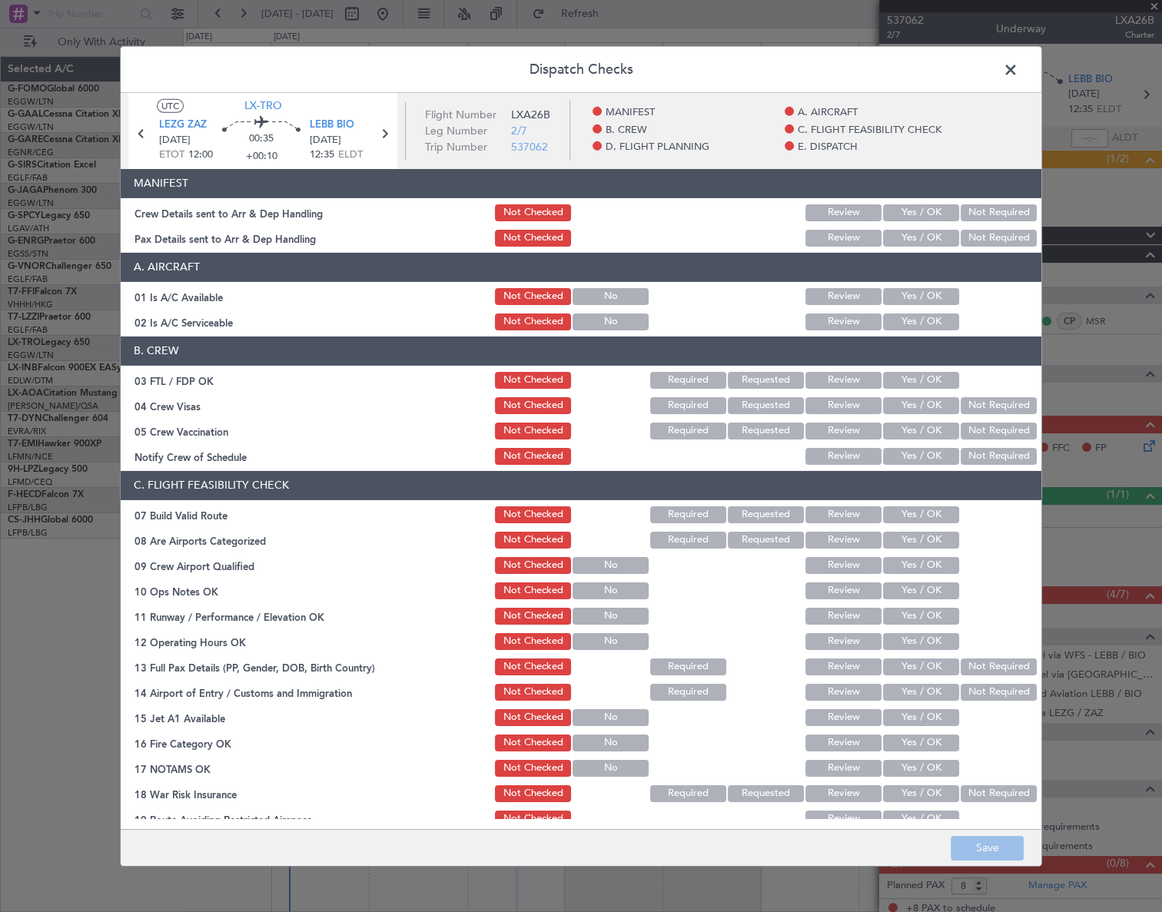
click at [930, 293] on button "Yes / OK" at bounding box center [921, 296] width 76 height 17
click at [929, 324] on button "Yes / OK" at bounding box center [921, 322] width 76 height 17
click at [925, 517] on button "Yes / OK" at bounding box center [921, 515] width 76 height 17
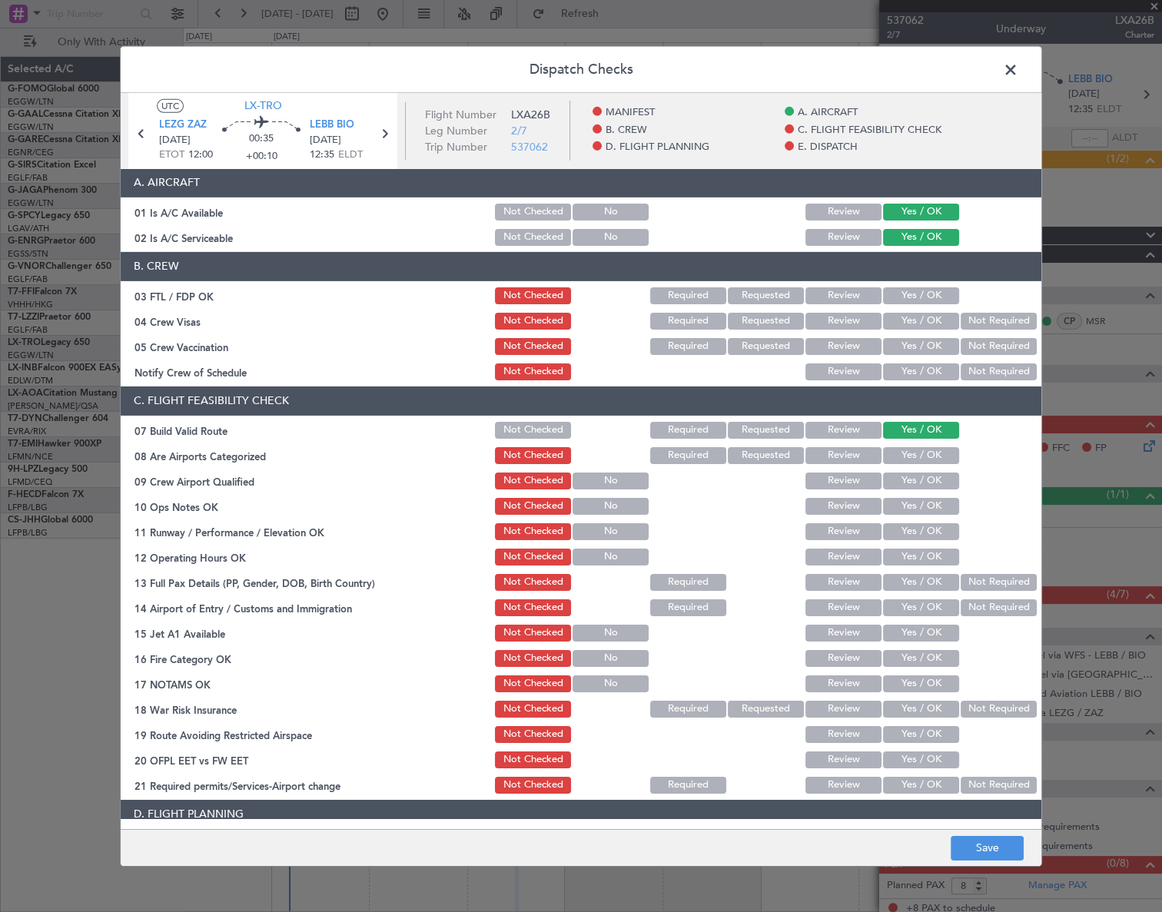
scroll to position [209, 0]
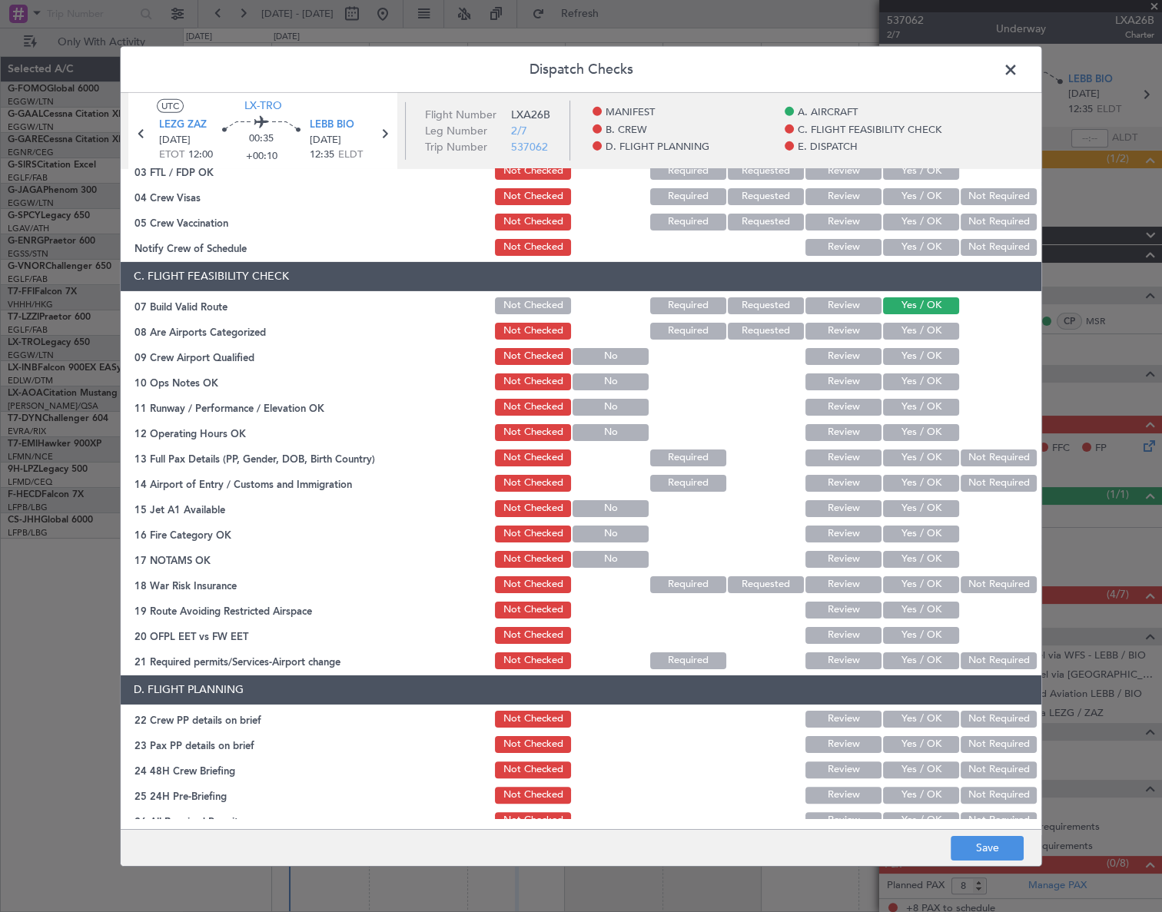
click at [930, 380] on button "Yes / OK" at bounding box center [921, 382] width 76 height 17
drag, startPoint x: 930, startPoint y: 399, endPoint x: 930, endPoint y: 407, distance: 8.5
click at [930, 401] on button "Yes / OK" at bounding box center [921, 407] width 76 height 17
drag, startPoint x: 932, startPoint y: 423, endPoint x: 935, endPoint y: 446, distance: 23.4
click at [932, 424] on button "Yes / OK" at bounding box center [921, 432] width 76 height 17
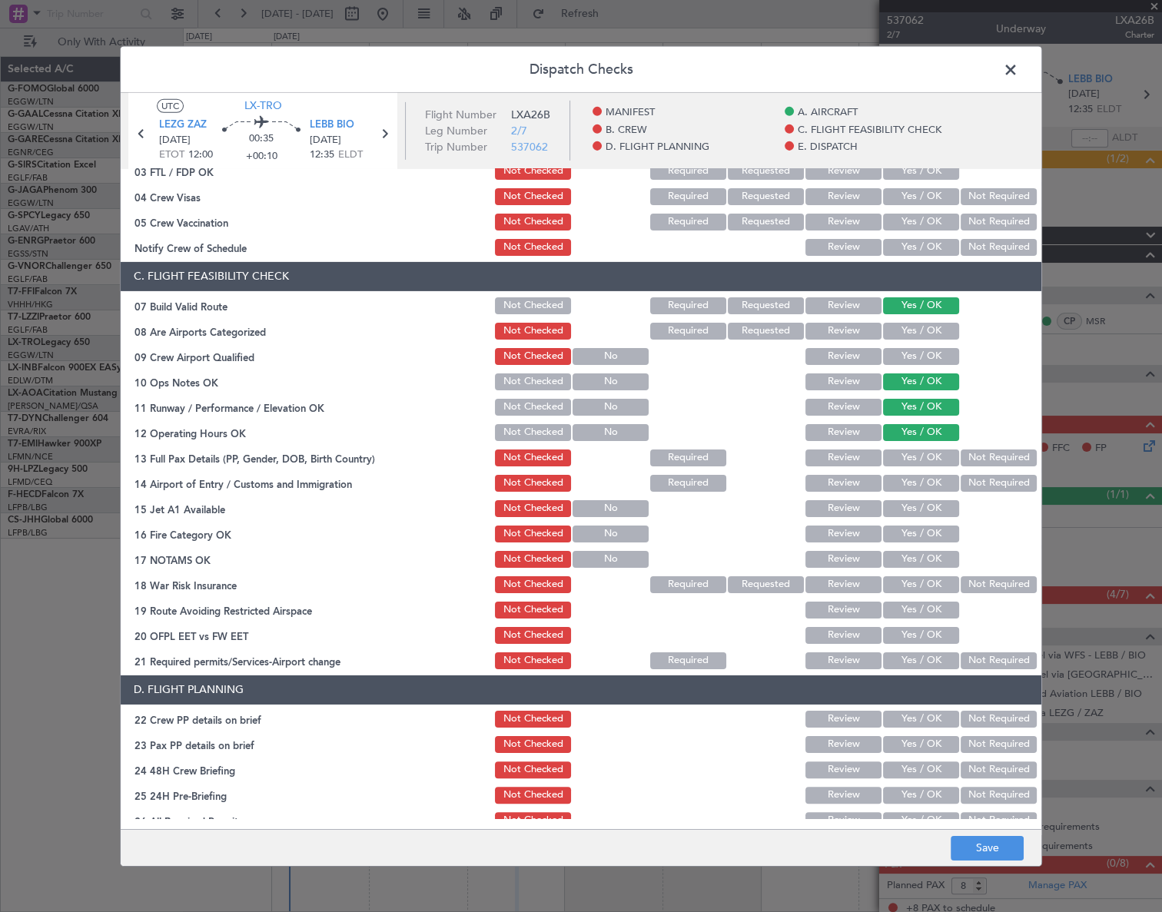
click at [938, 456] on button "Yes / OK" at bounding box center [921, 458] width 76 height 17
click at [940, 484] on button "Yes / OK" at bounding box center [921, 483] width 76 height 17
click at [942, 507] on button "Yes / OK" at bounding box center [921, 508] width 76 height 17
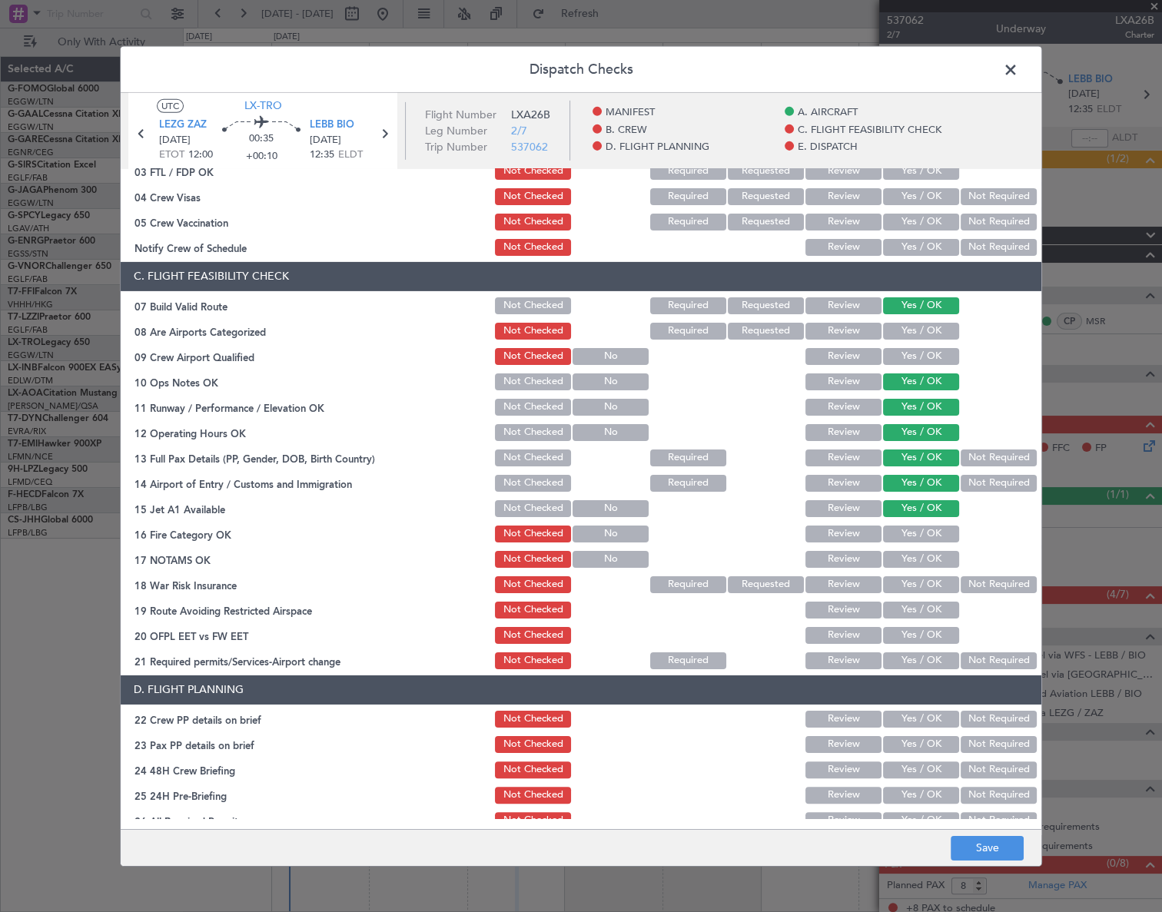
click at [941, 533] on button "Yes / OK" at bounding box center [921, 534] width 76 height 17
click at [935, 559] on button "Yes / OK" at bounding box center [921, 559] width 76 height 17
click at [968, 580] on button "Not Required" at bounding box center [999, 584] width 76 height 17
click at [930, 615] on button "Yes / OK" at bounding box center [921, 610] width 76 height 17
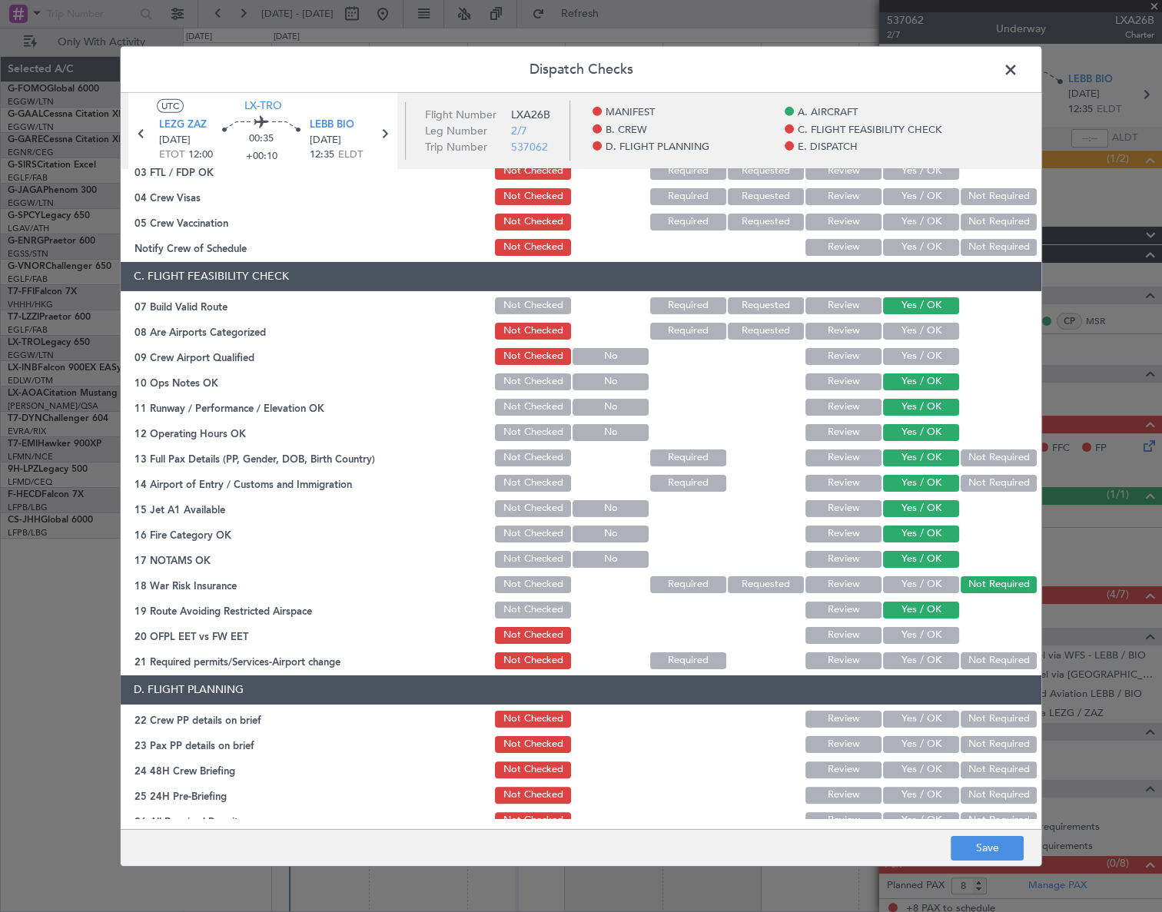
click at [927, 643] on div "Yes / OK" at bounding box center [920, 636] width 78 height 22
click at [927, 637] on button "Yes / OK" at bounding box center [921, 635] width 76 height 17
click at [926, 661] on button "Yes / OK" at bounding box center [921, 661] width 76 height 17
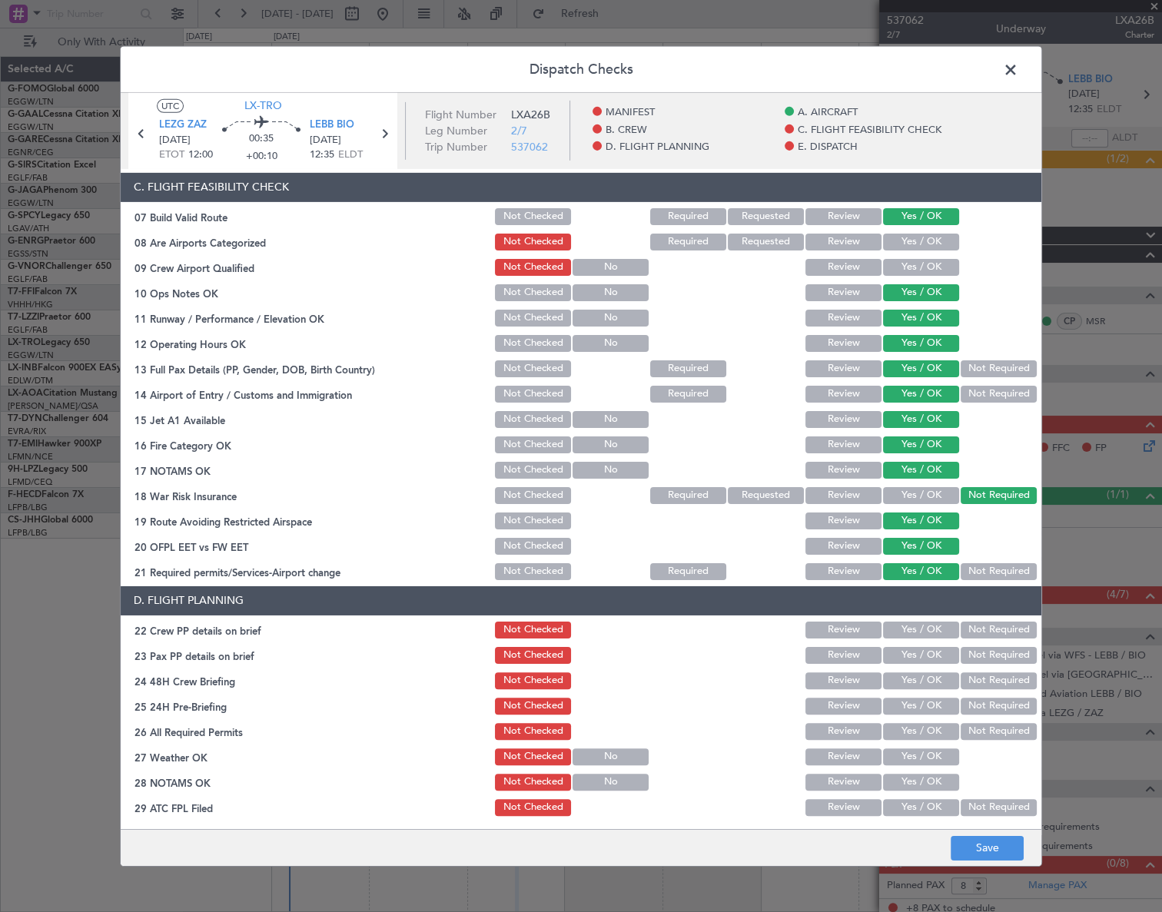
scroll to position [349, 0]
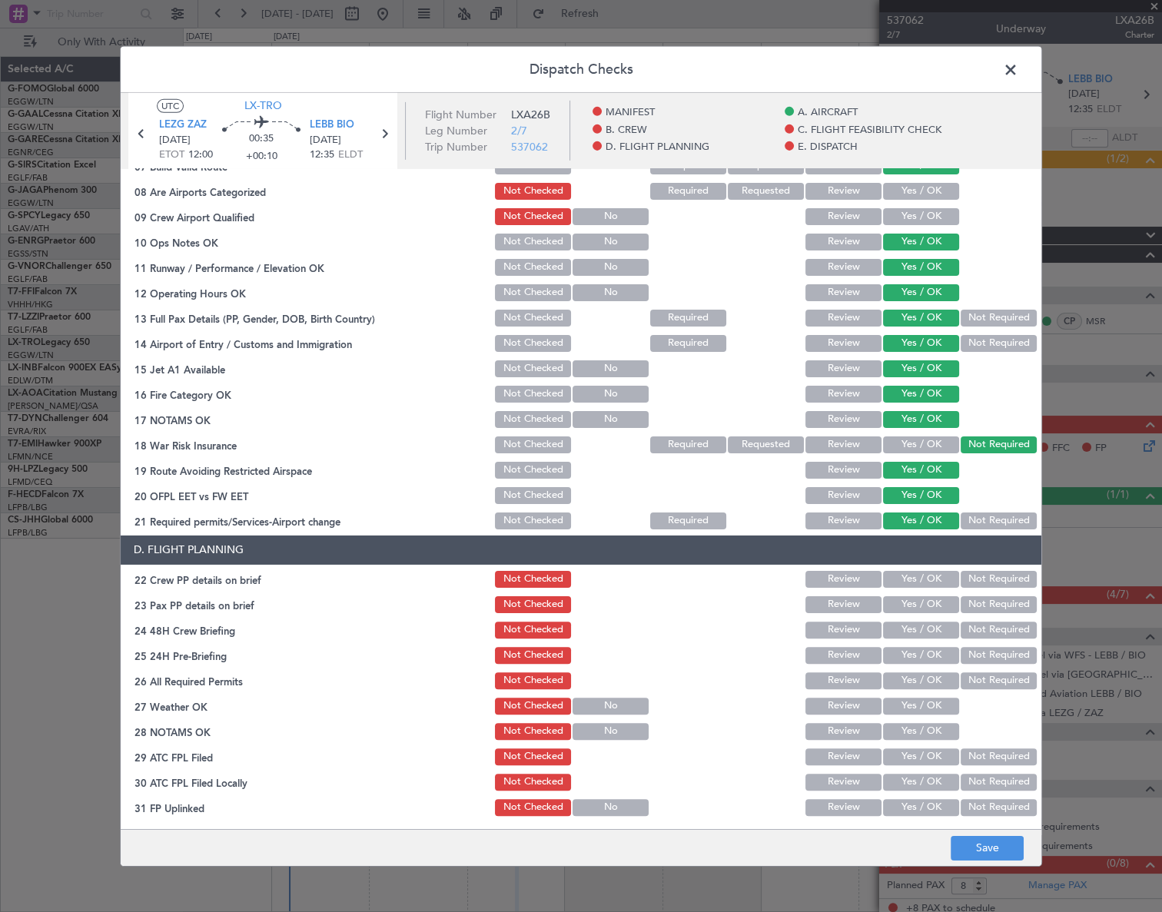
click at [913, 581] on button "Yes / OK" at bounding box center [921, 579] width 76 height 17
click at [917, 606] on button "Yes / OK" at bounding box center [921, 604] width 76 height 17
click at [922, 623] on button "Yes / OK" at bounding box center [921, 630] width 76 height 17
click at [976, 654] on button "Not Required" at bounding box center [999, 655] width 76 height 17
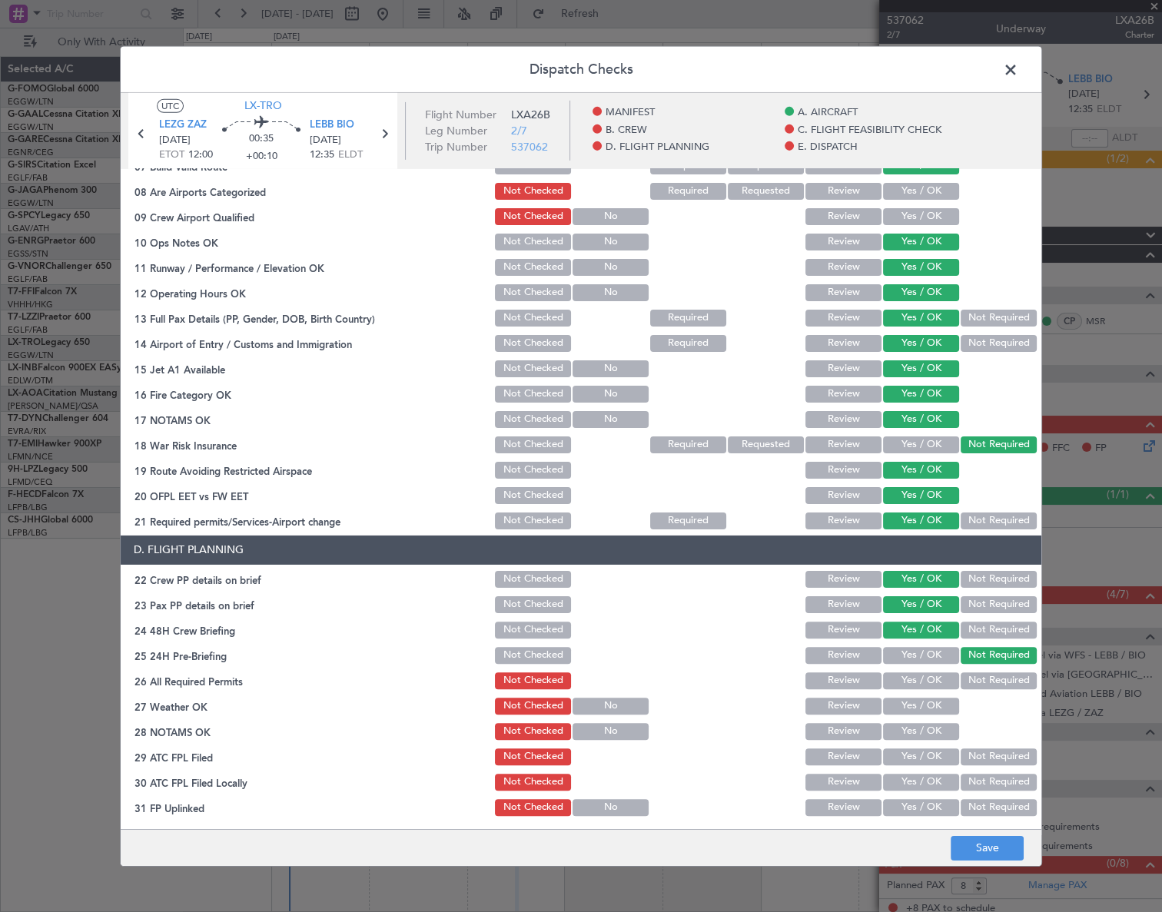
scroll to position [0, 0]
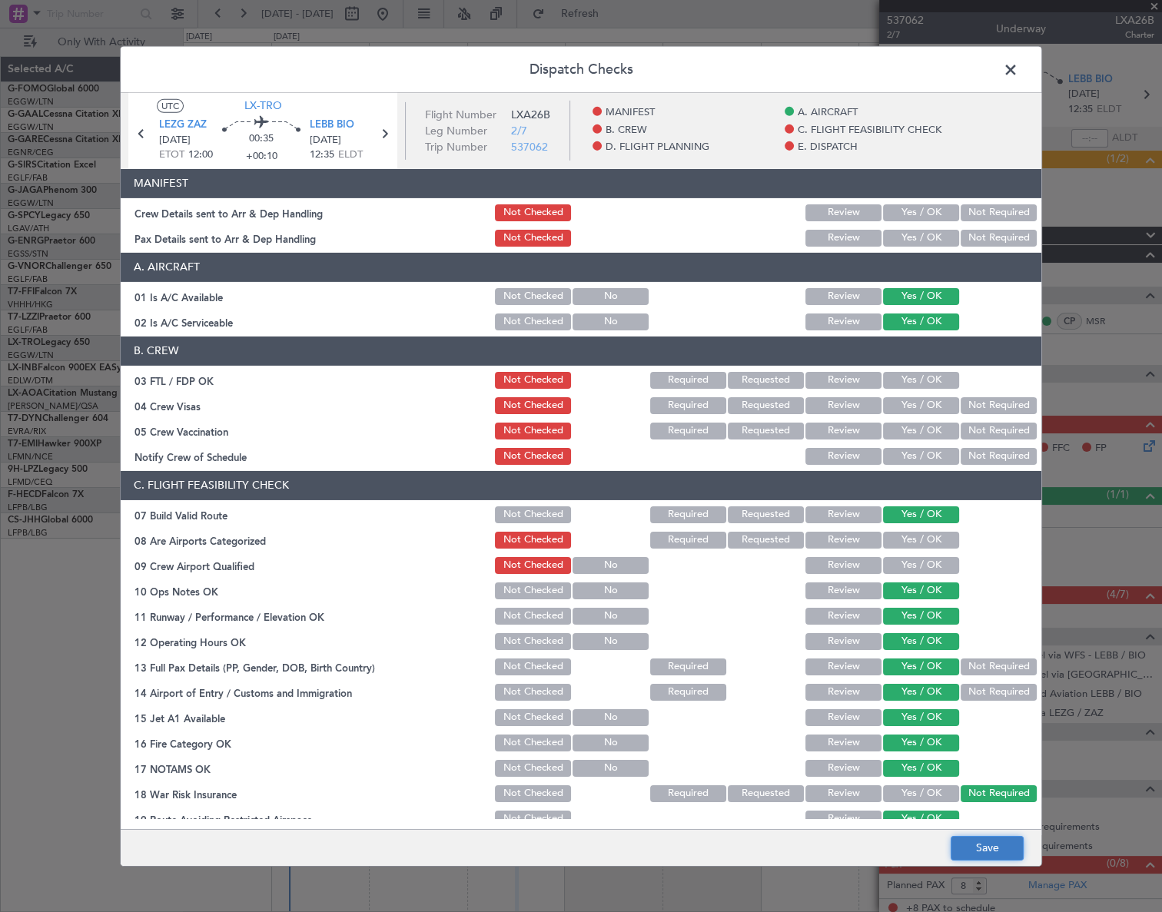
click at [995, 853] on button "Save" at bounding box center [987, 848] width 73 height 25
click at [1018, 63] on span at bounding box center [1018, 73] width 0 height 31
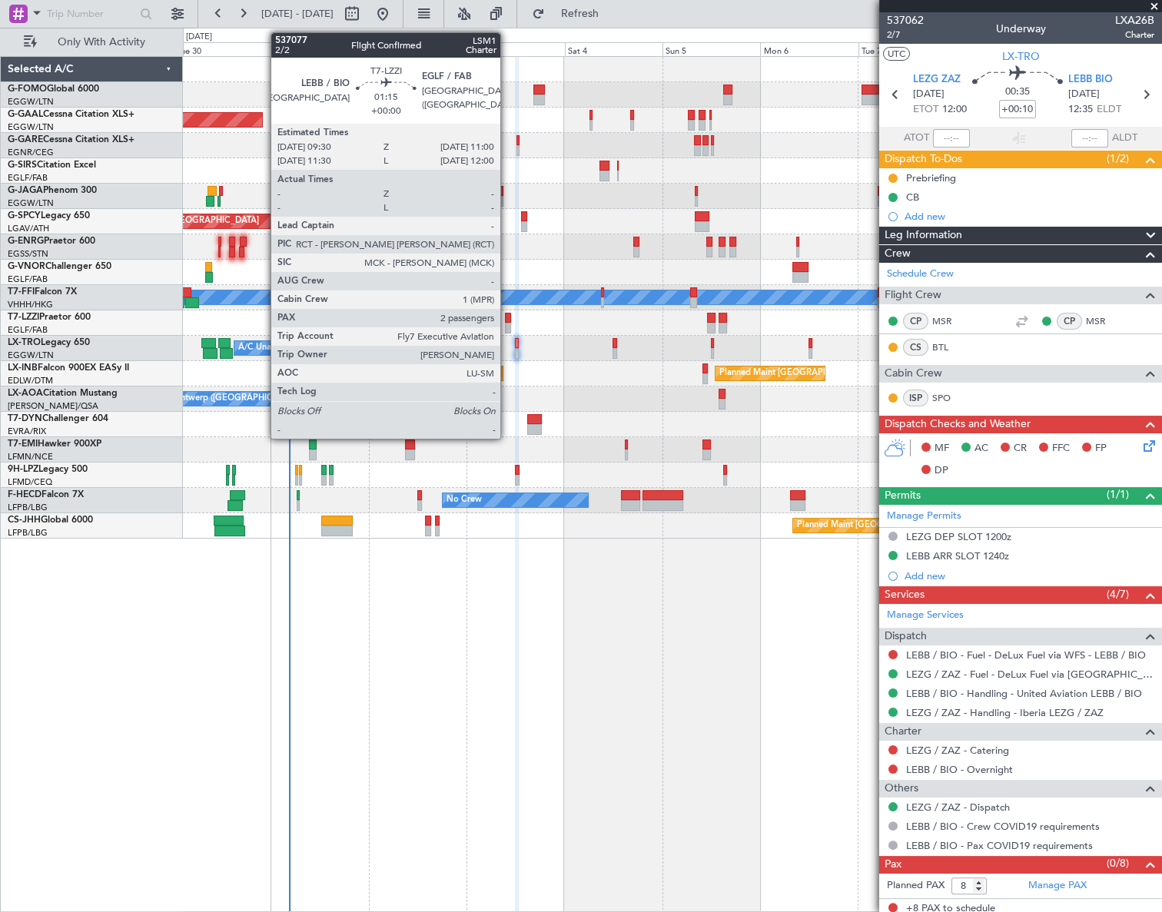
click at [507, 317] on div at bounding box center [508, 318] width 6 height 11
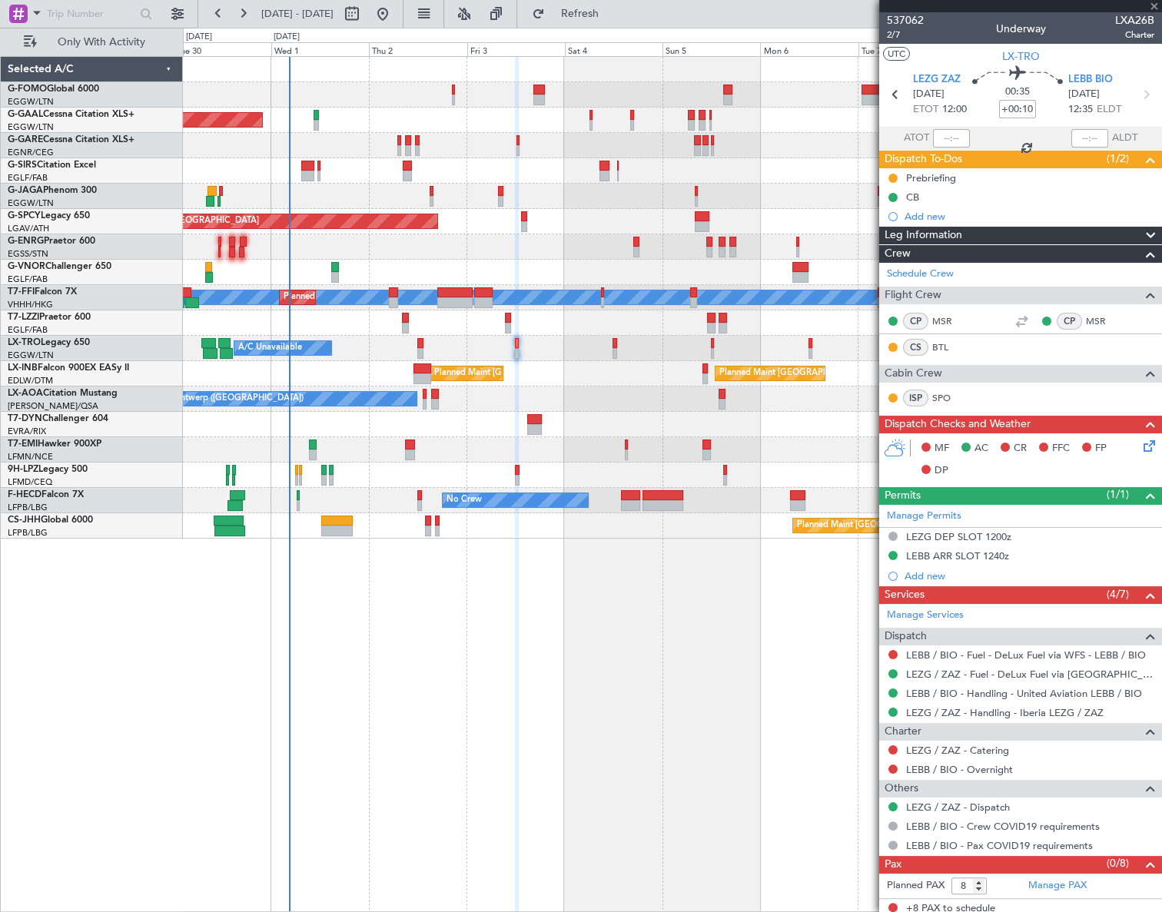
type input "2"
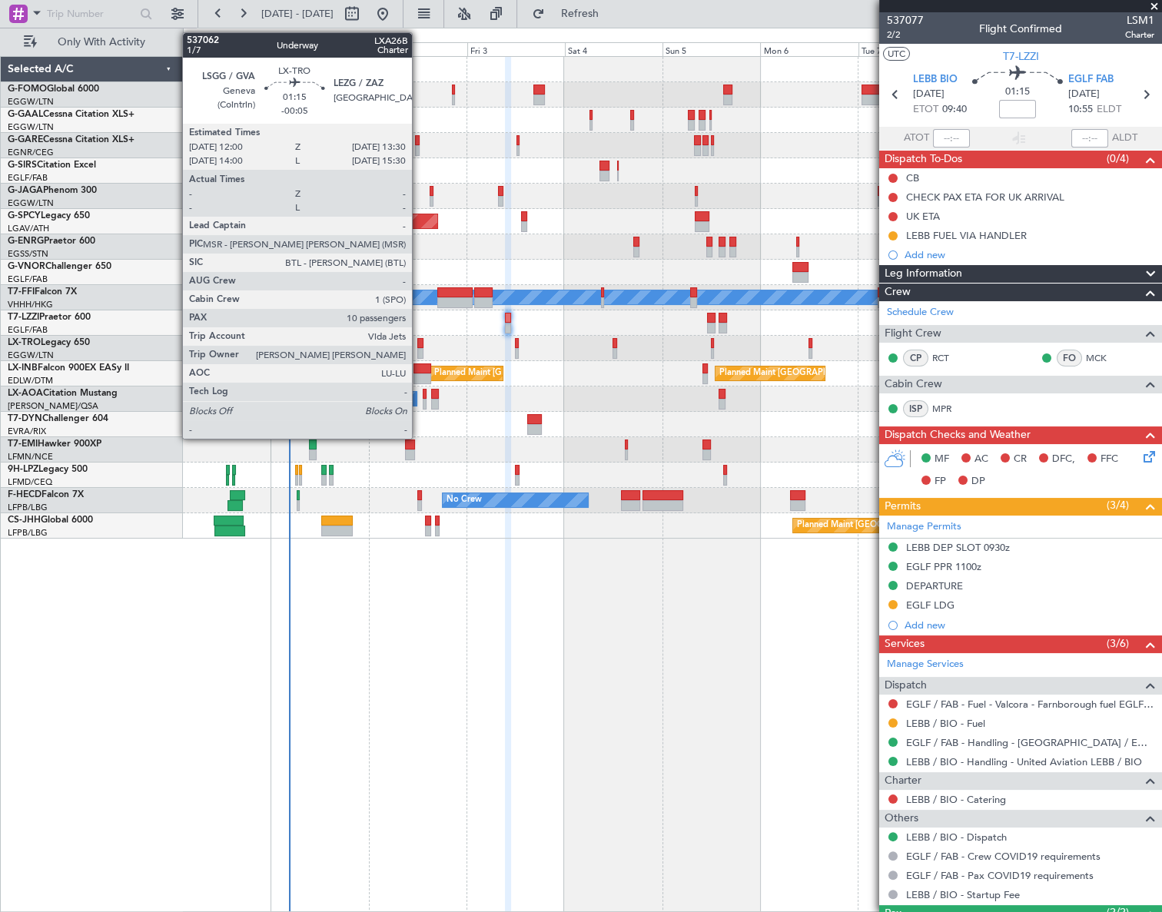
click at [419, 349] on div at bounding box center [420, 353] width 6 height 11
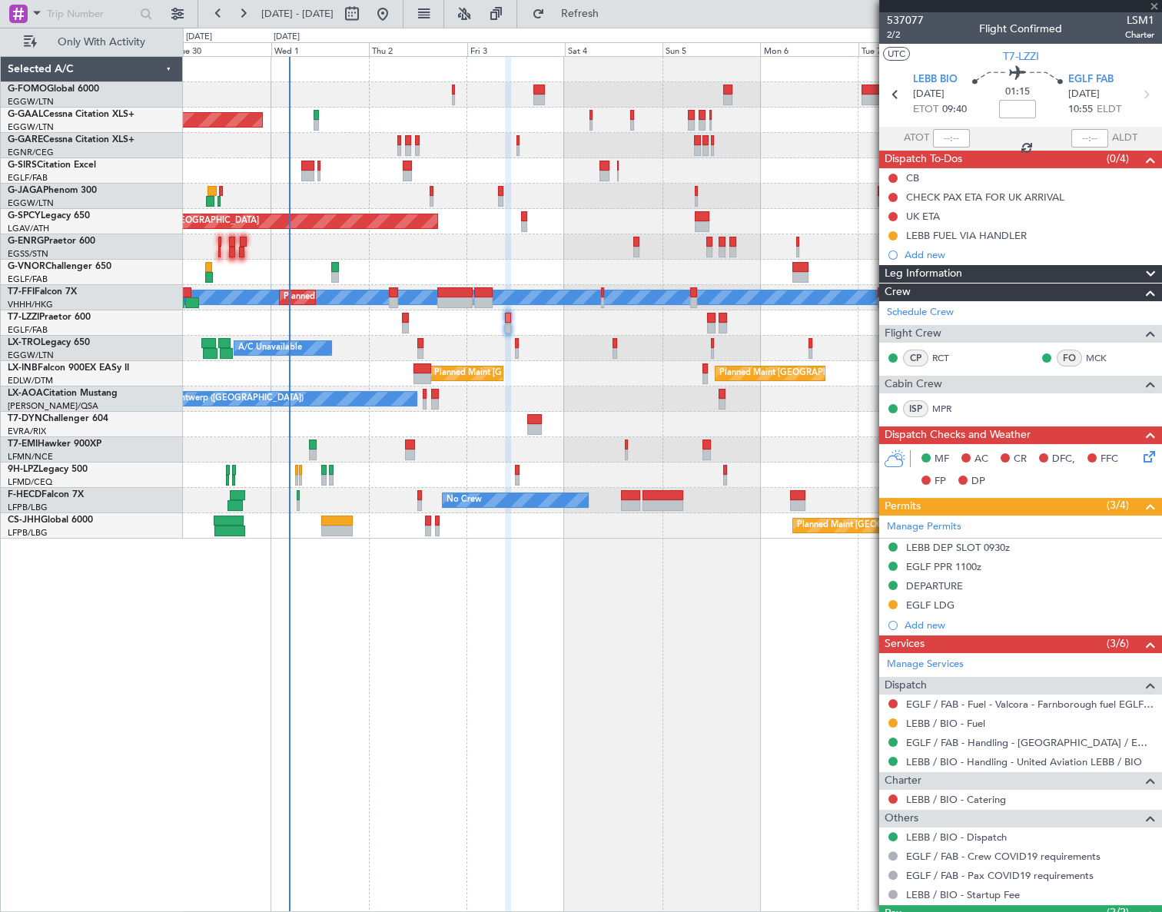
type input "-00:05"
type input "10"
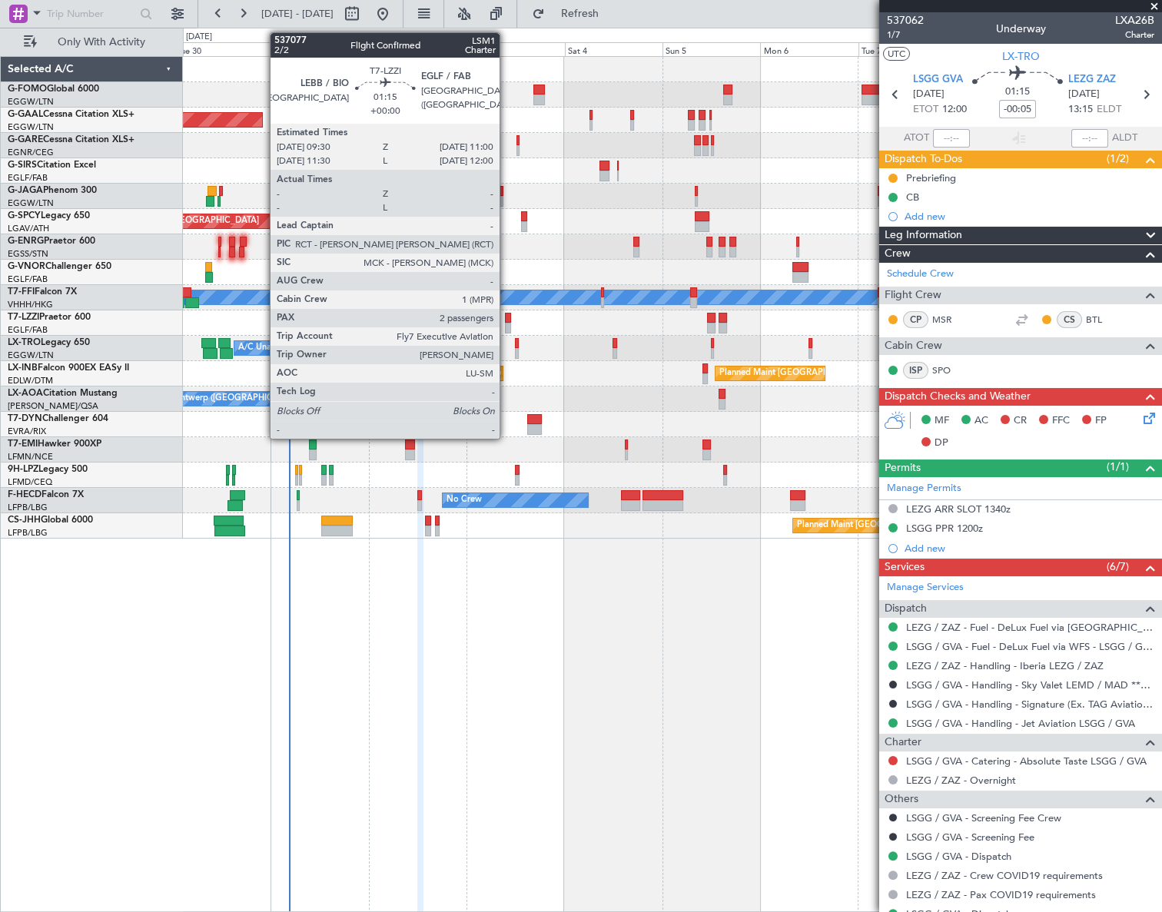
click at [507, 321] on div at bounding box center [508, 318] width 6 height 11
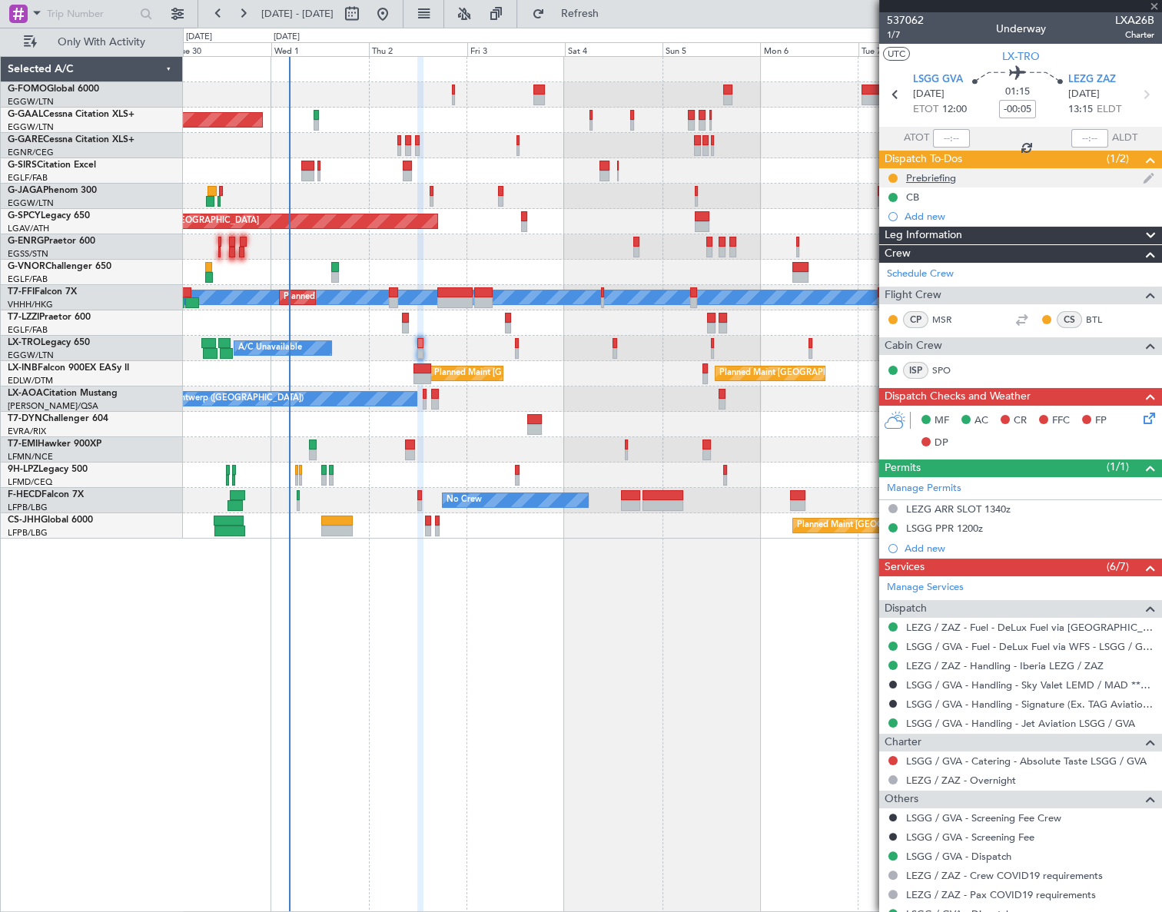
type input "2"
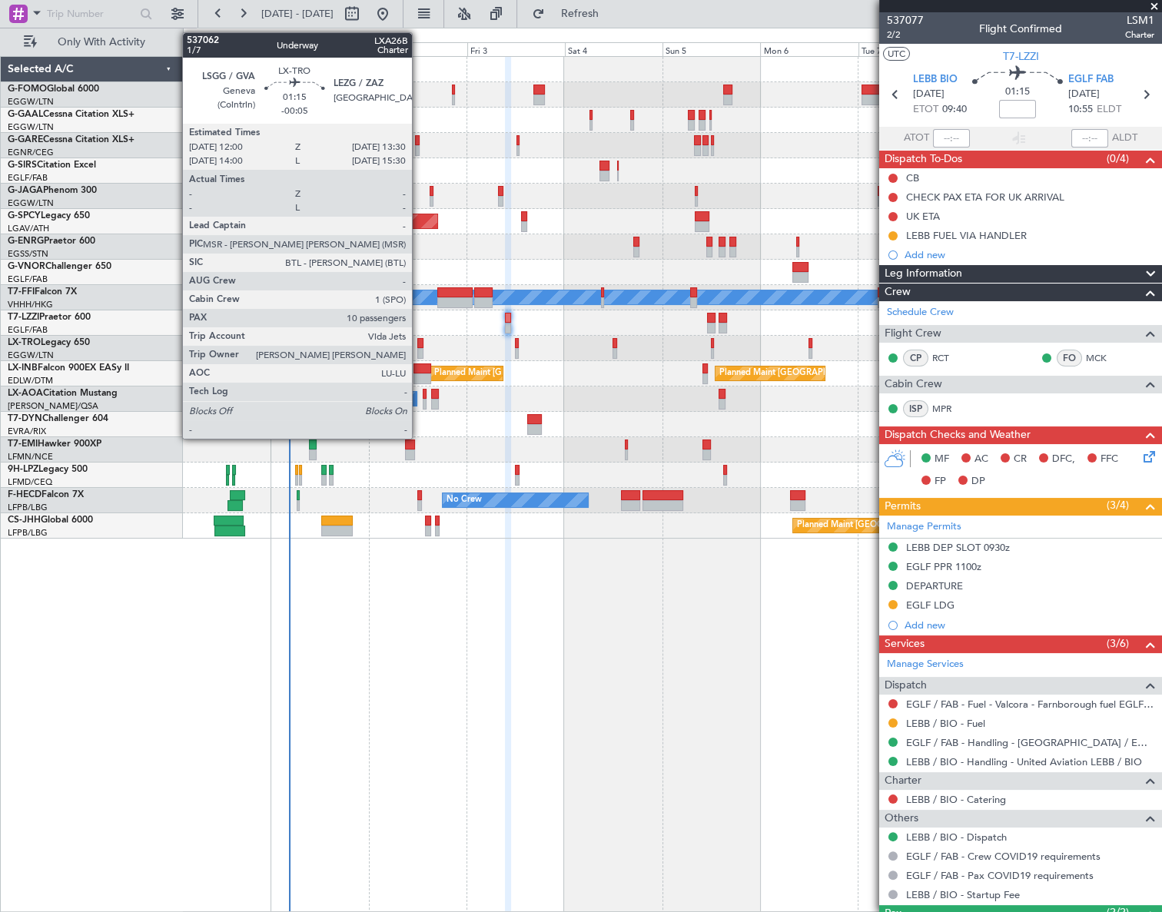
click at [419, 344] on div at bounding box center [420, 343] width 6 height 11
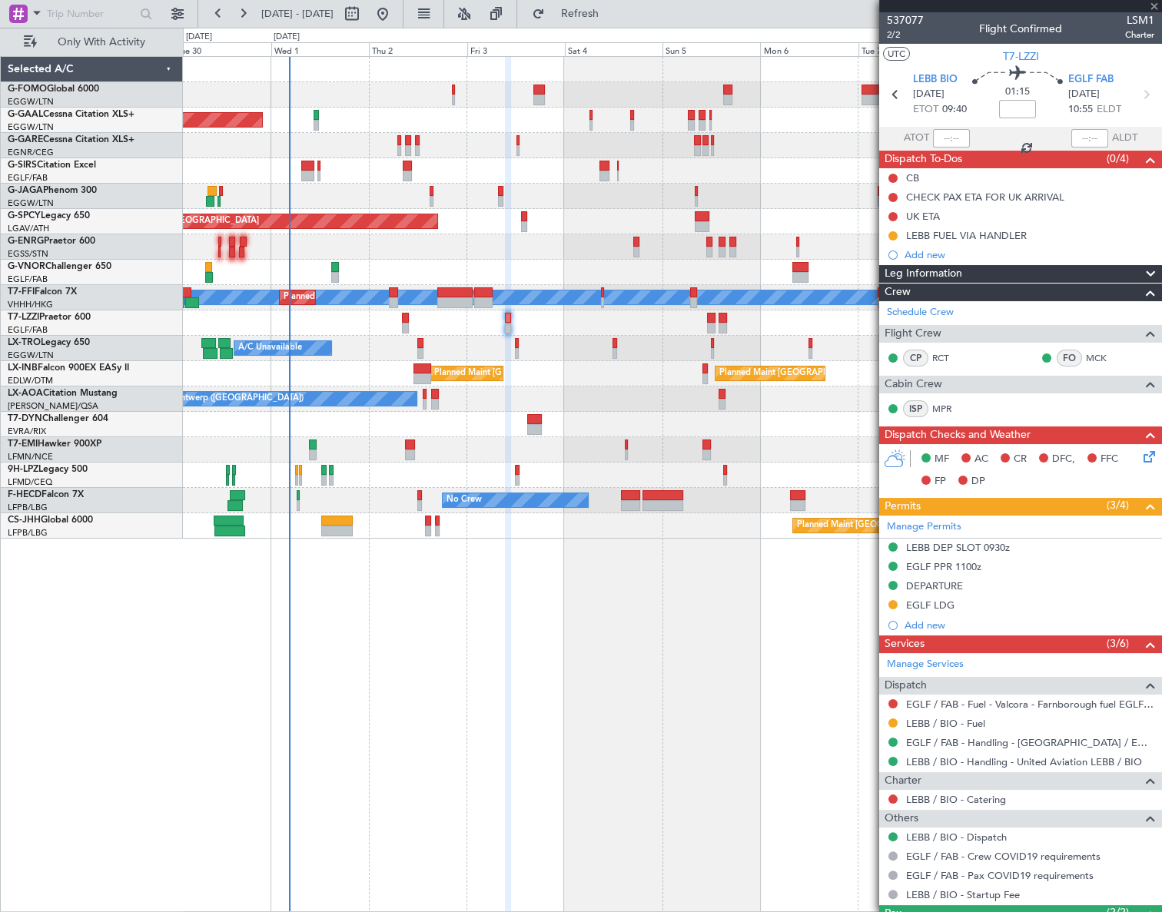
type input "-00:05"
type input "10"
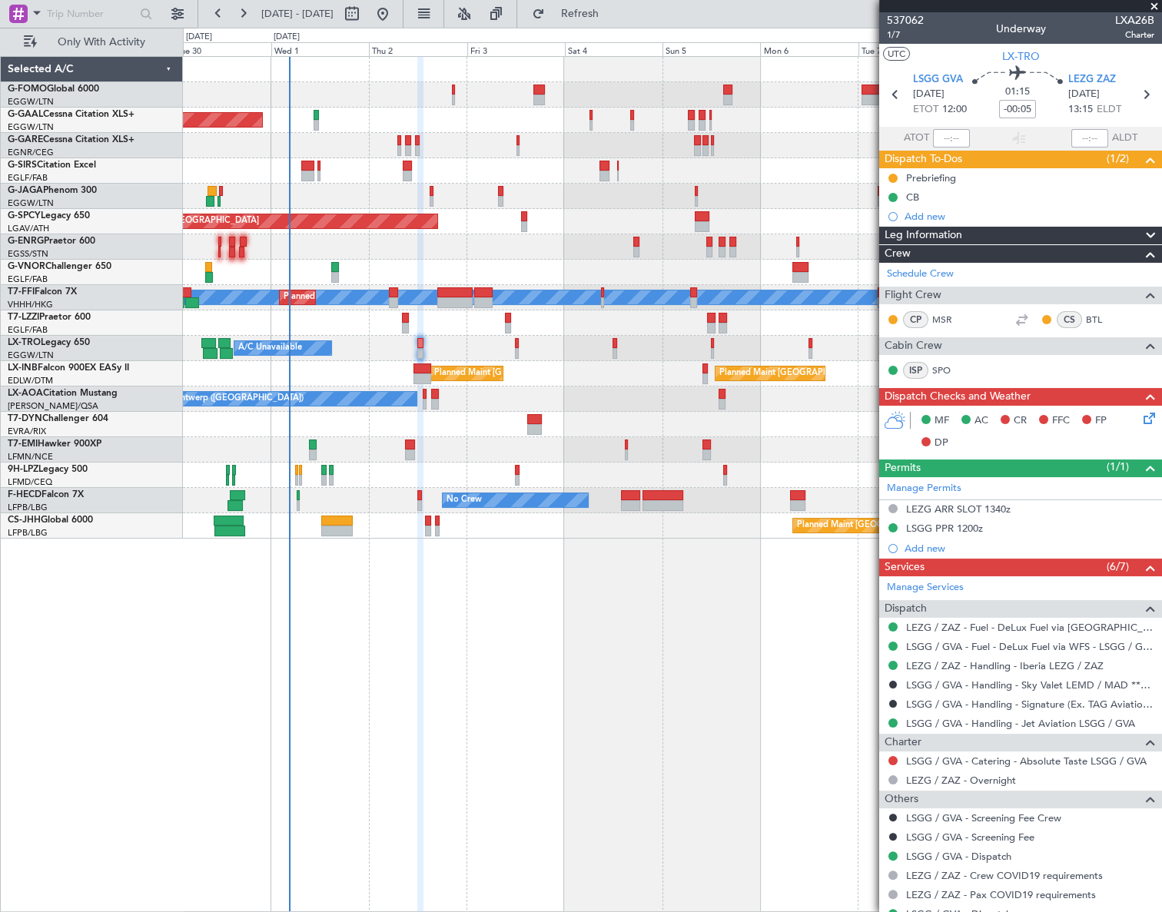
click at [978, 231] on div "Leg Information" at bounding box center [1020, 236] width 283 height 18
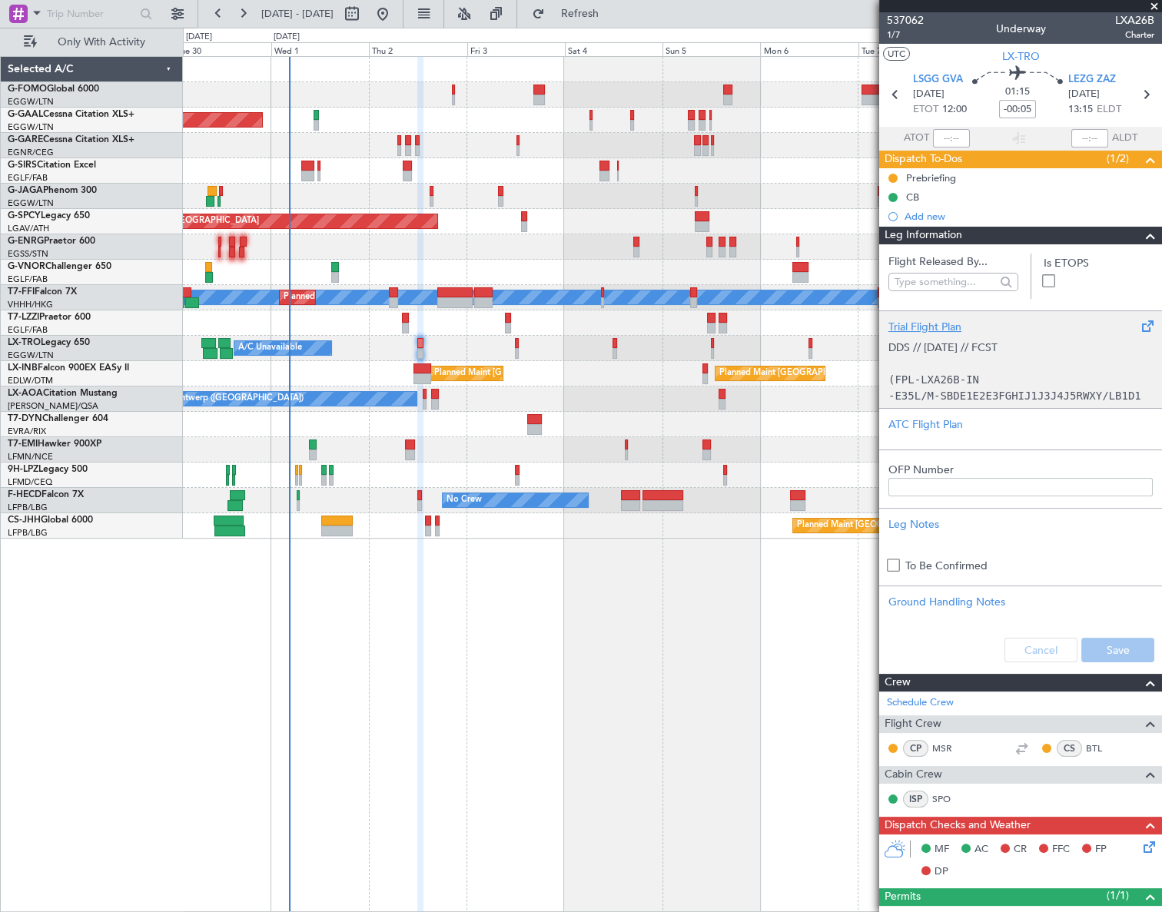
click at [992, 383] on p "(FPL-LXA26B-IN" at bounding box center [1021, 380] width 264 height 16
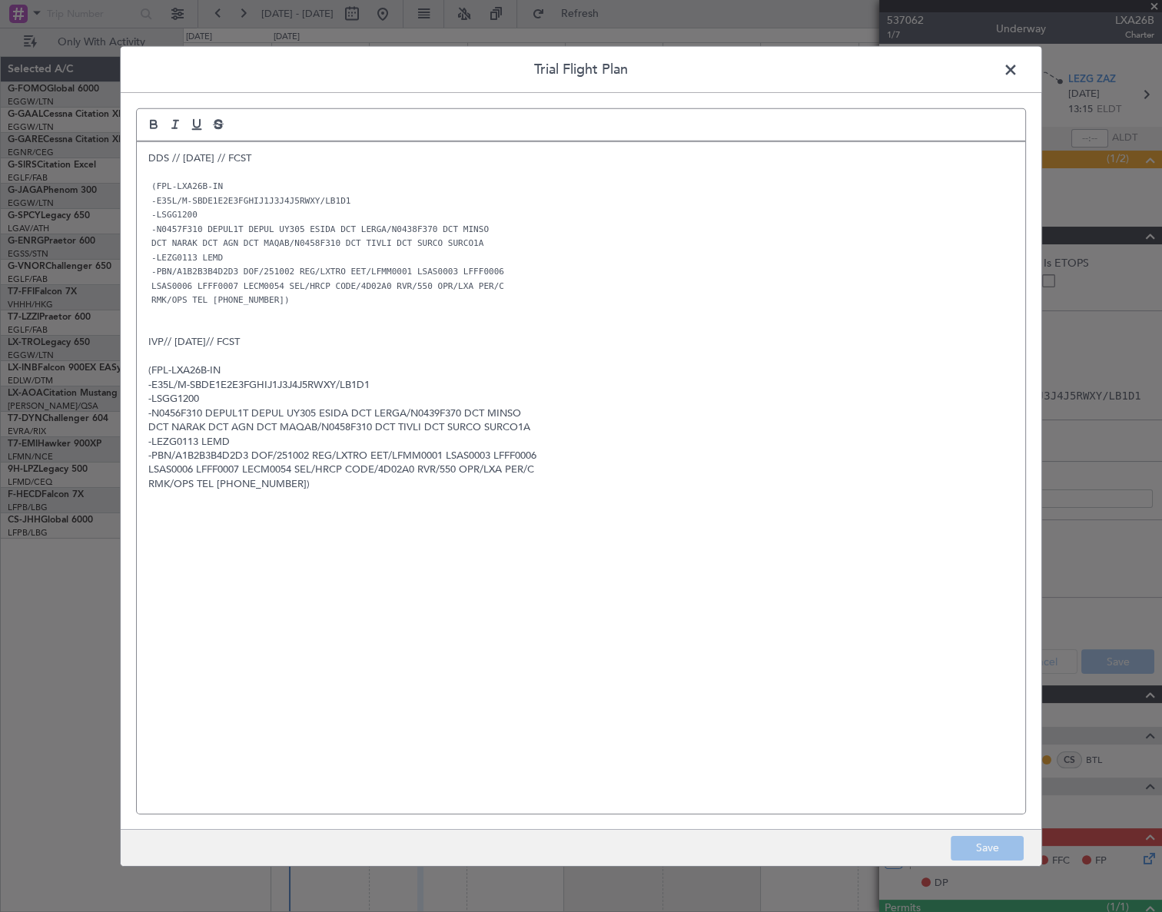
click at [1018, 70] on span at bounding box center [1018, 73] width 0 height 31
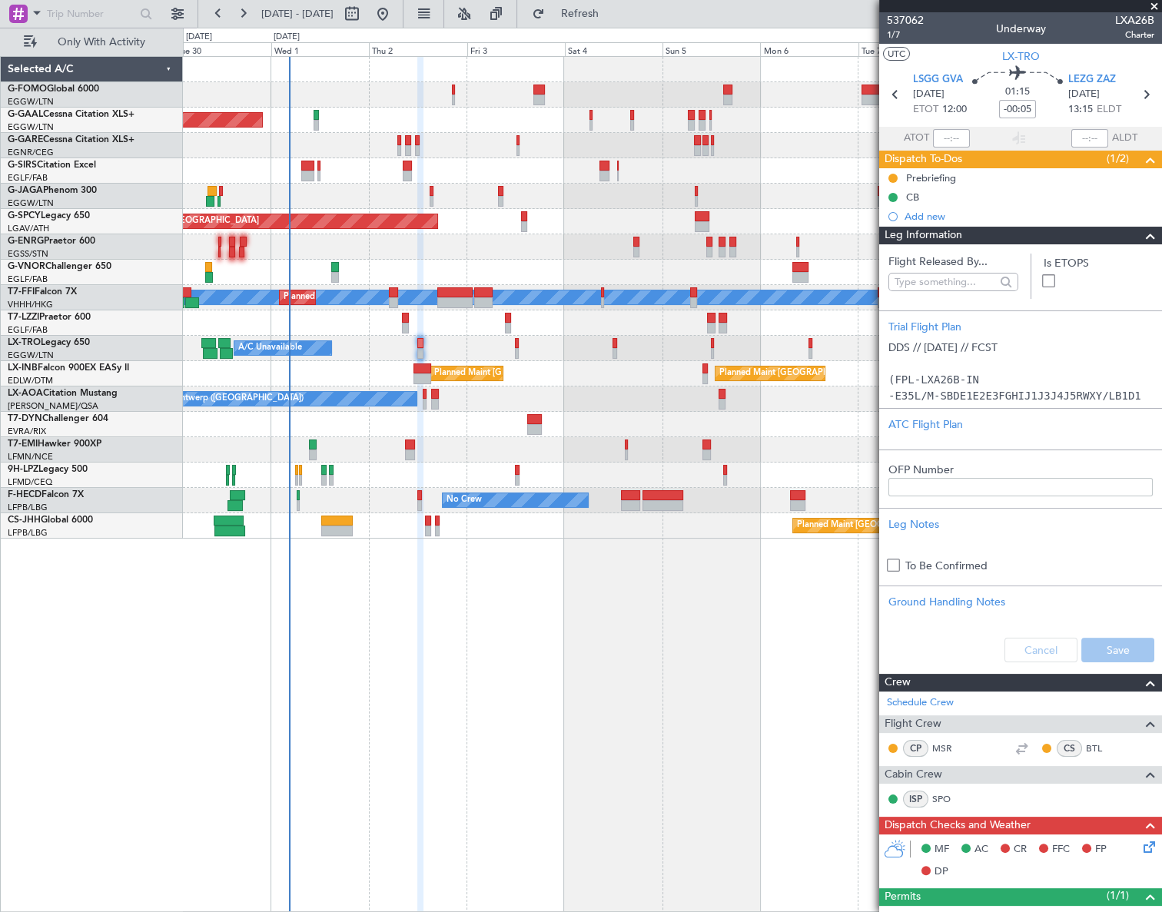
click at [1141, 235] on span at bounding box center [1150, 236] width 18 height 18
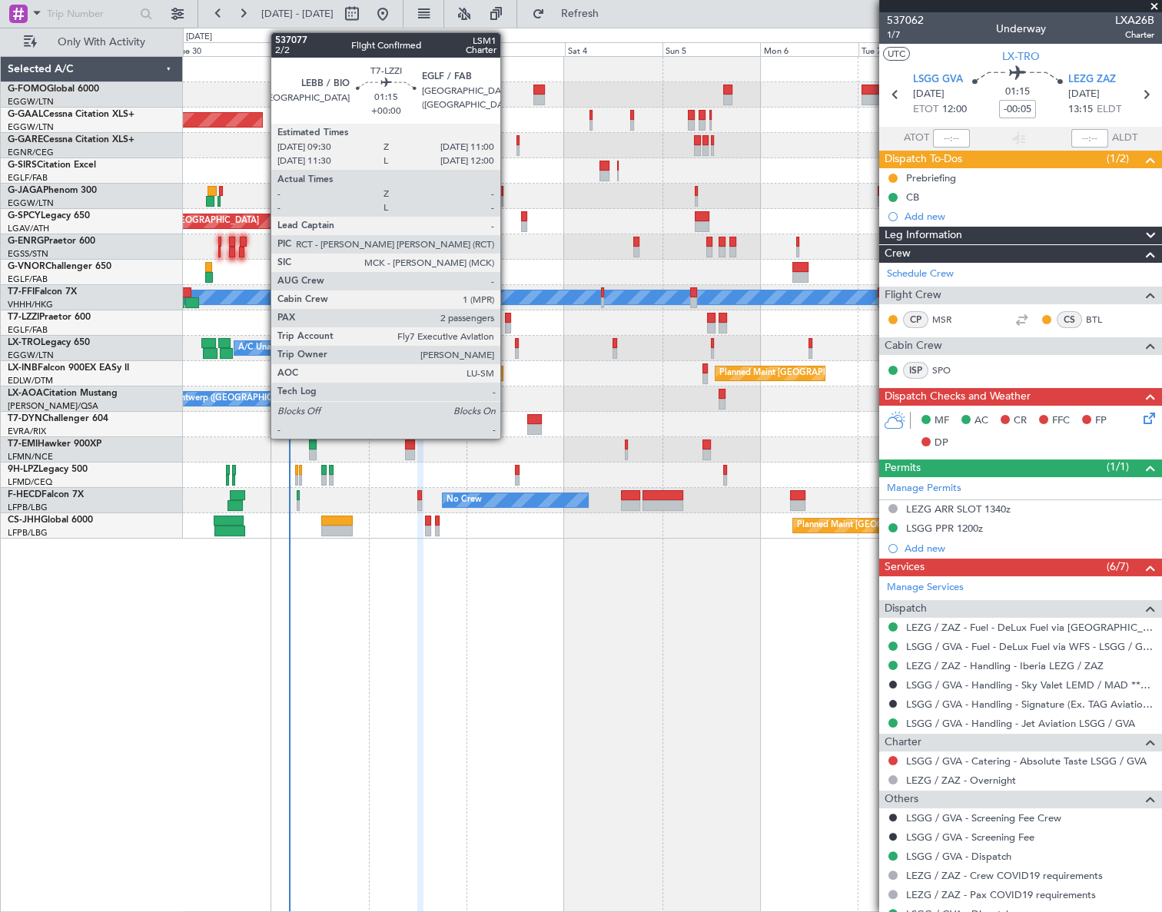
click at [507, 317] on div at bounding box center [508, 318] width 6 height 11
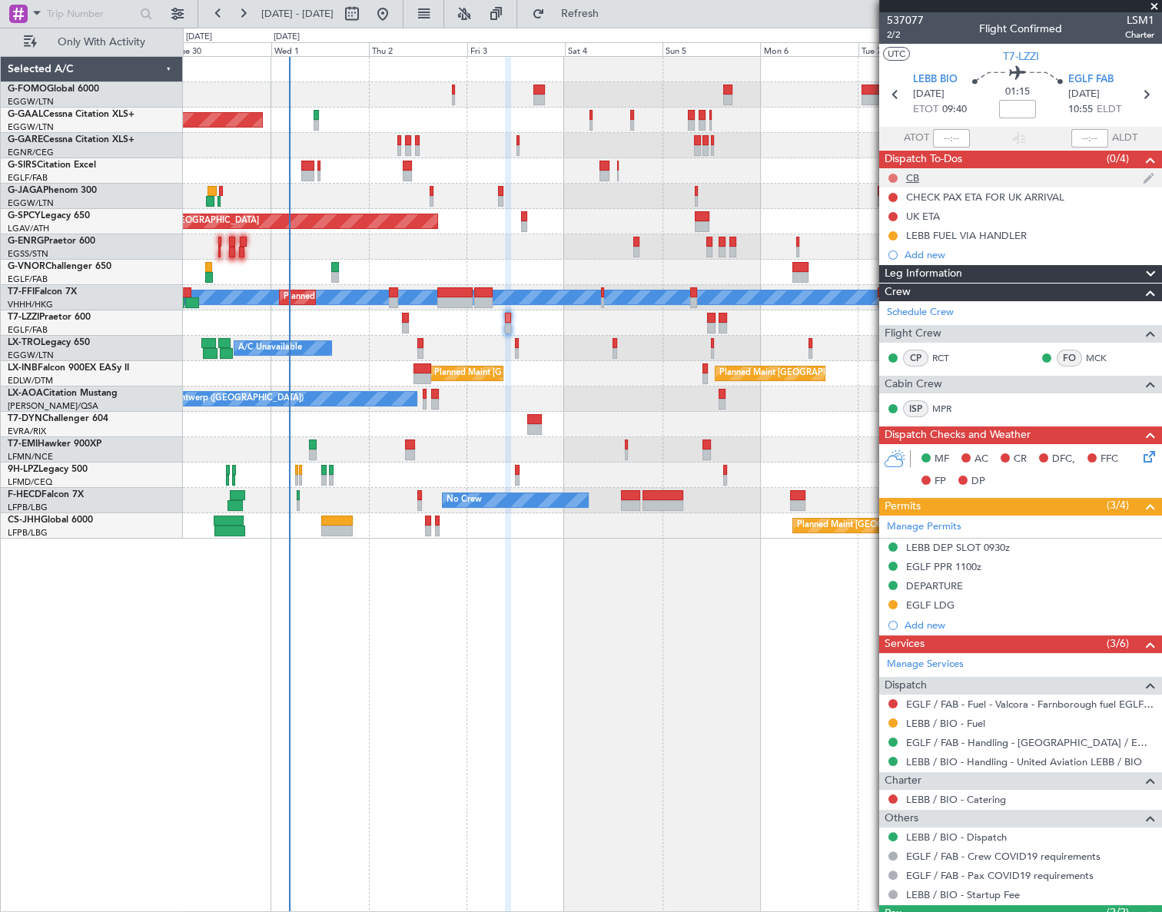
click at [893, 176] on button at bounding box center [893, 178] width 9 height 9
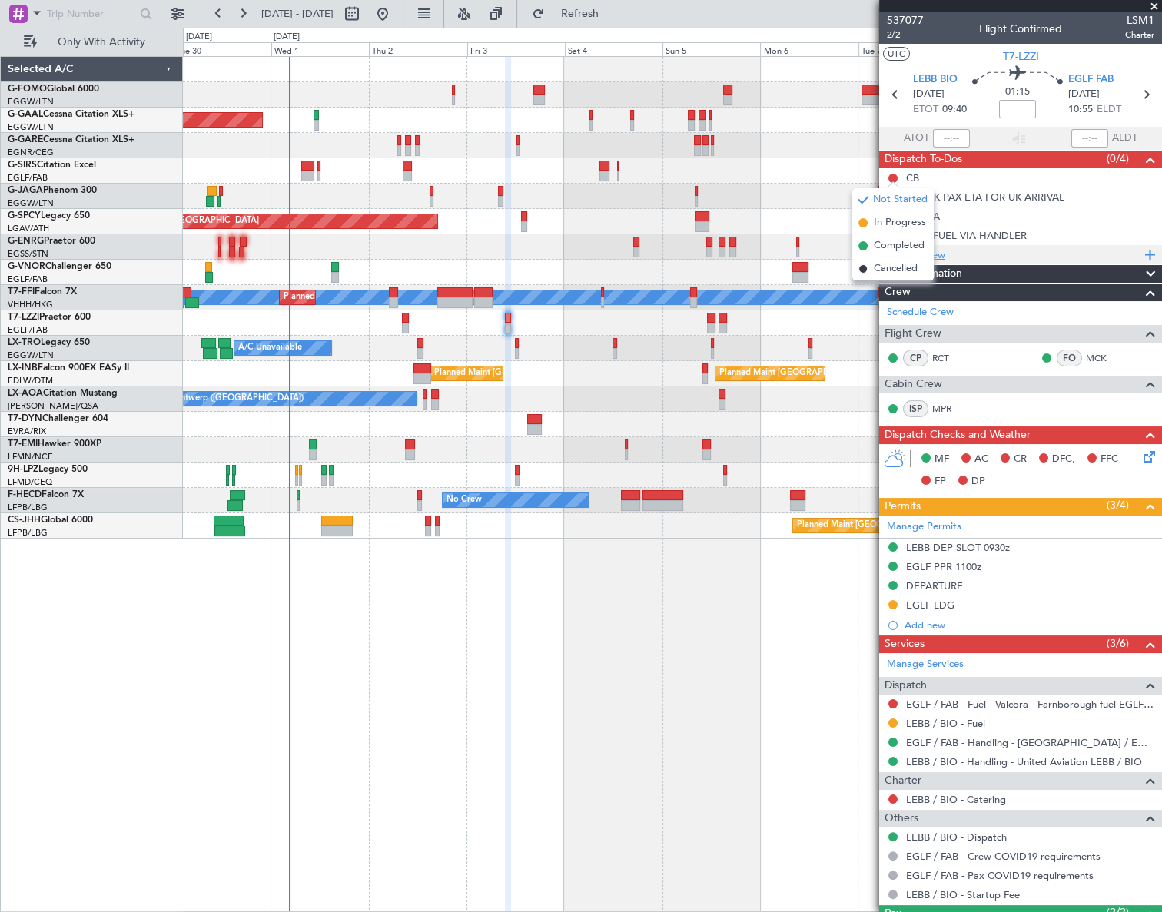
click at [881, 250] on span "Completed" at bounding box center [899, 245] width 51 height 15
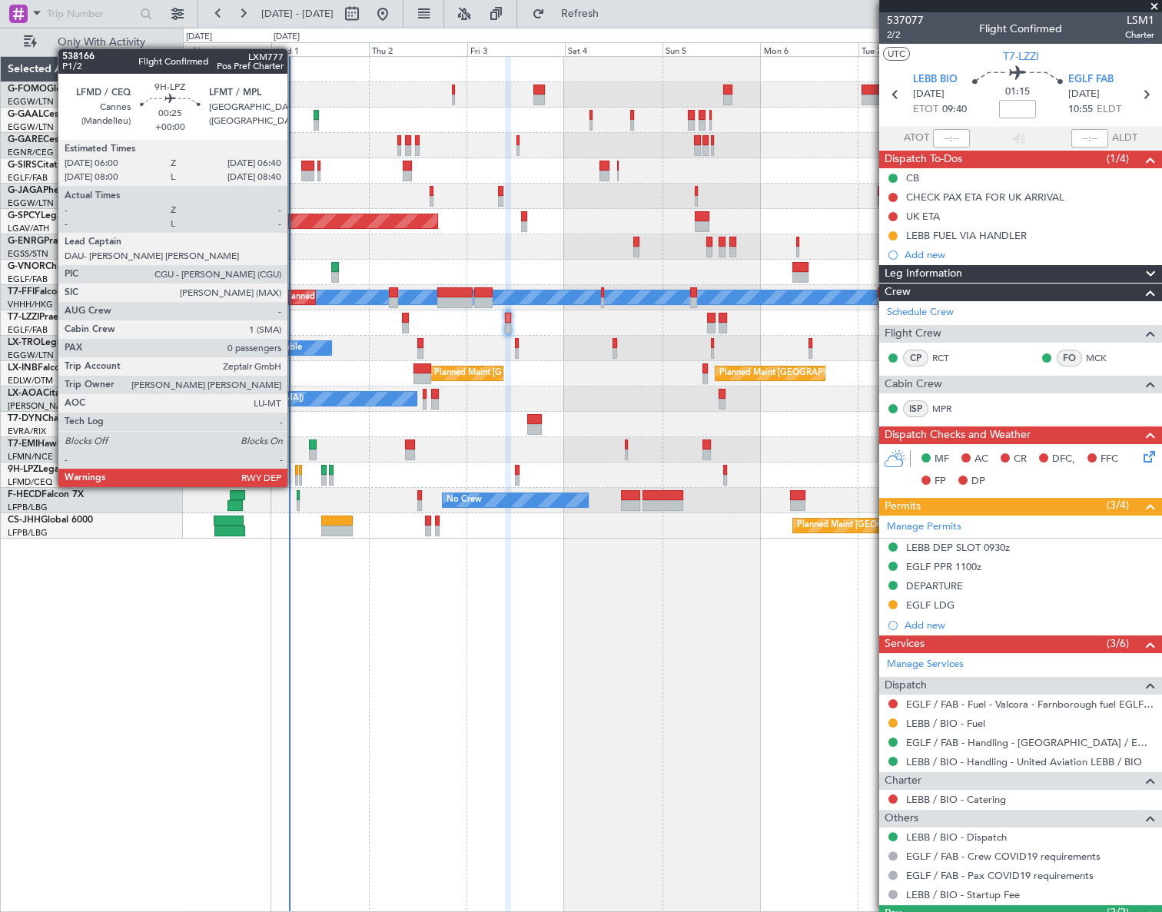
click at [295, 472] on div at bounding box center [296, 470] width 3 height 11
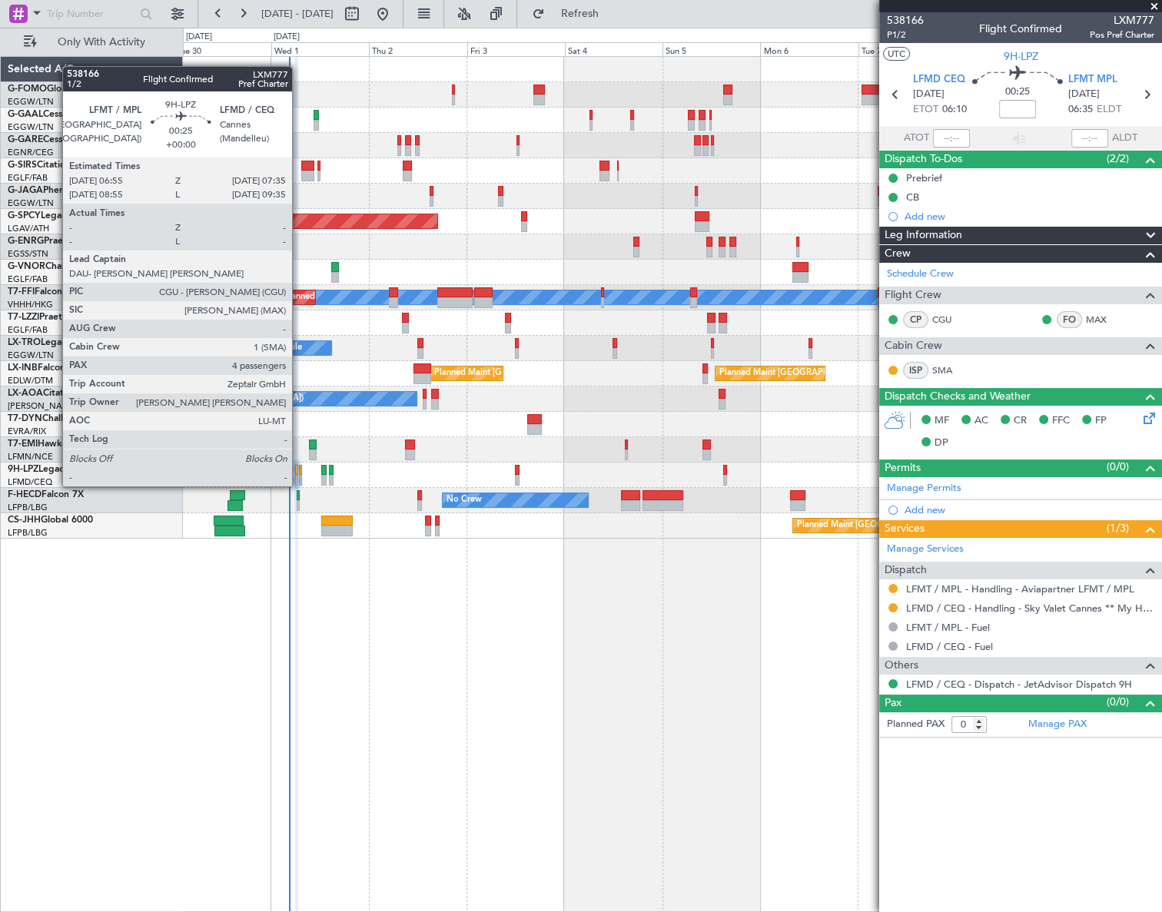
click at [299, 471] on div at bounding box center [300, 470] width 3 height 11
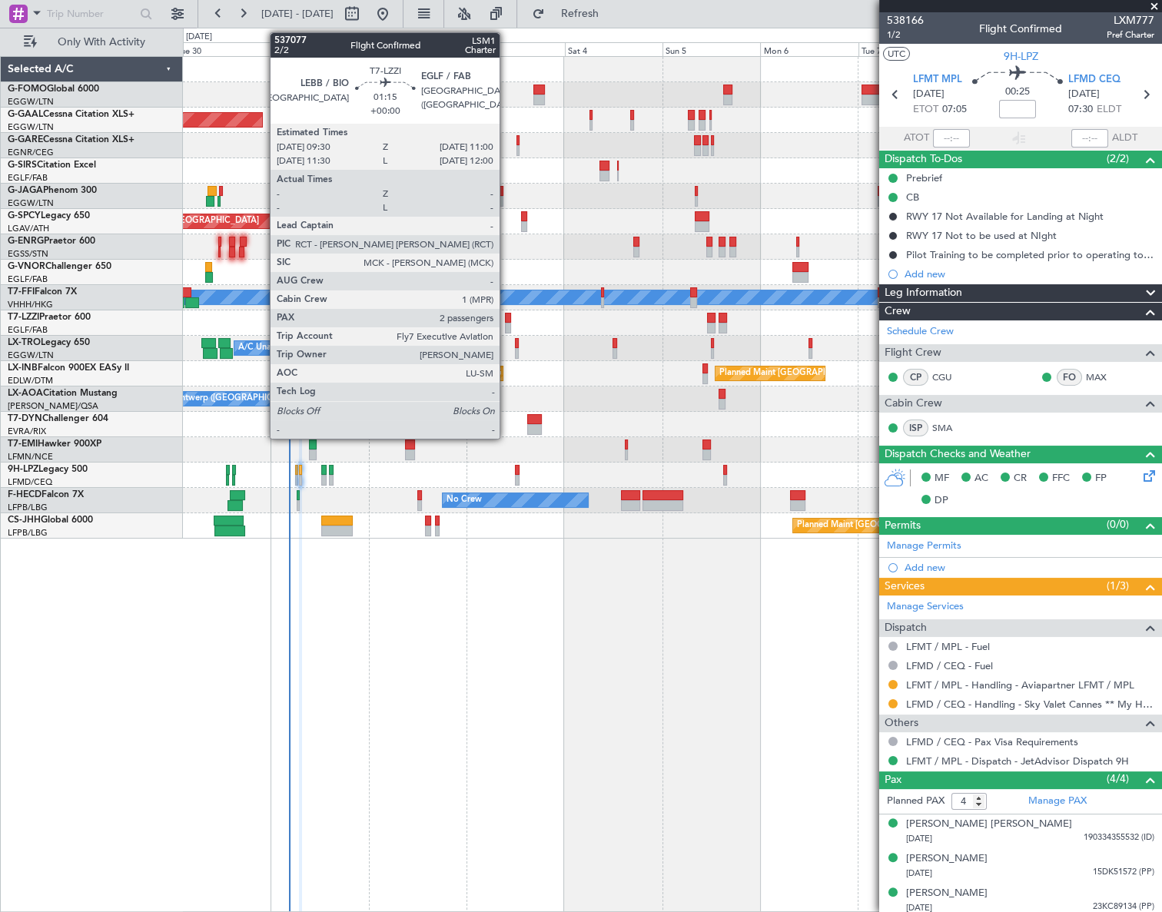
click at [506, 321] on div at bounding box center [508, 318] width 6 height 11
type input "2"
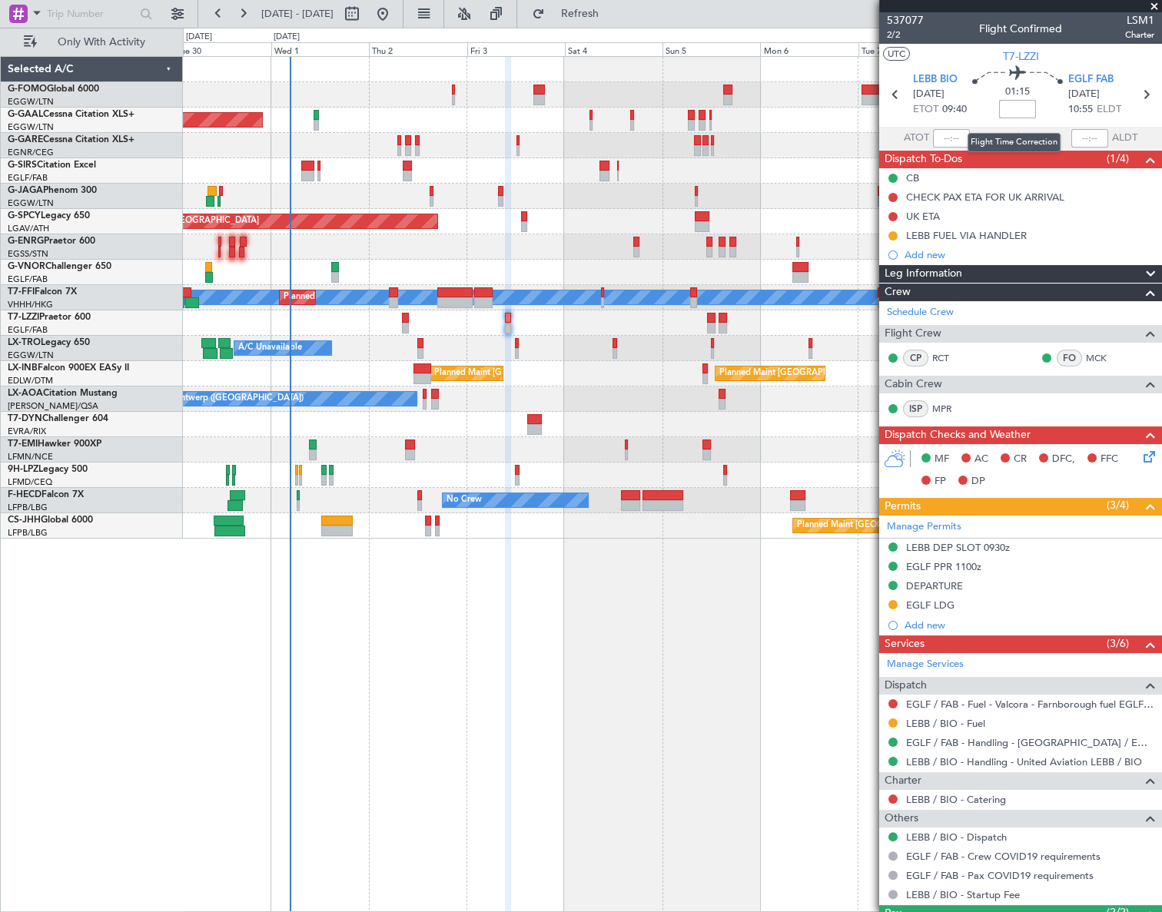
click at [1015, 115] on input at bounding box center [1017, 109] width 37 height 18
type input "+00:20"
click at [992, 272] on div "Leg Information" at bounding box center [1020, 274] width 283 height 18
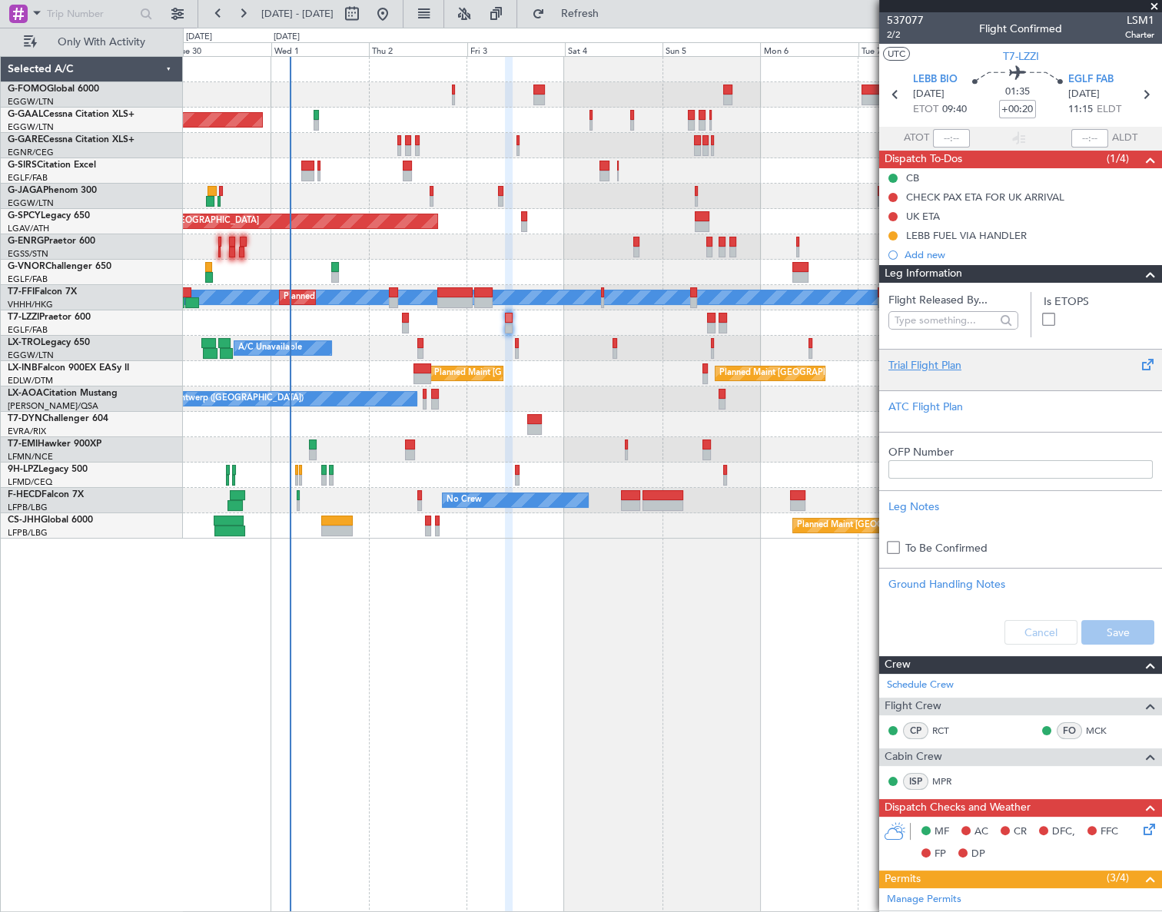
click at [942, 351] on div "Trial Flight Plan" at bounding box center [1020, 370] width 283 height 42
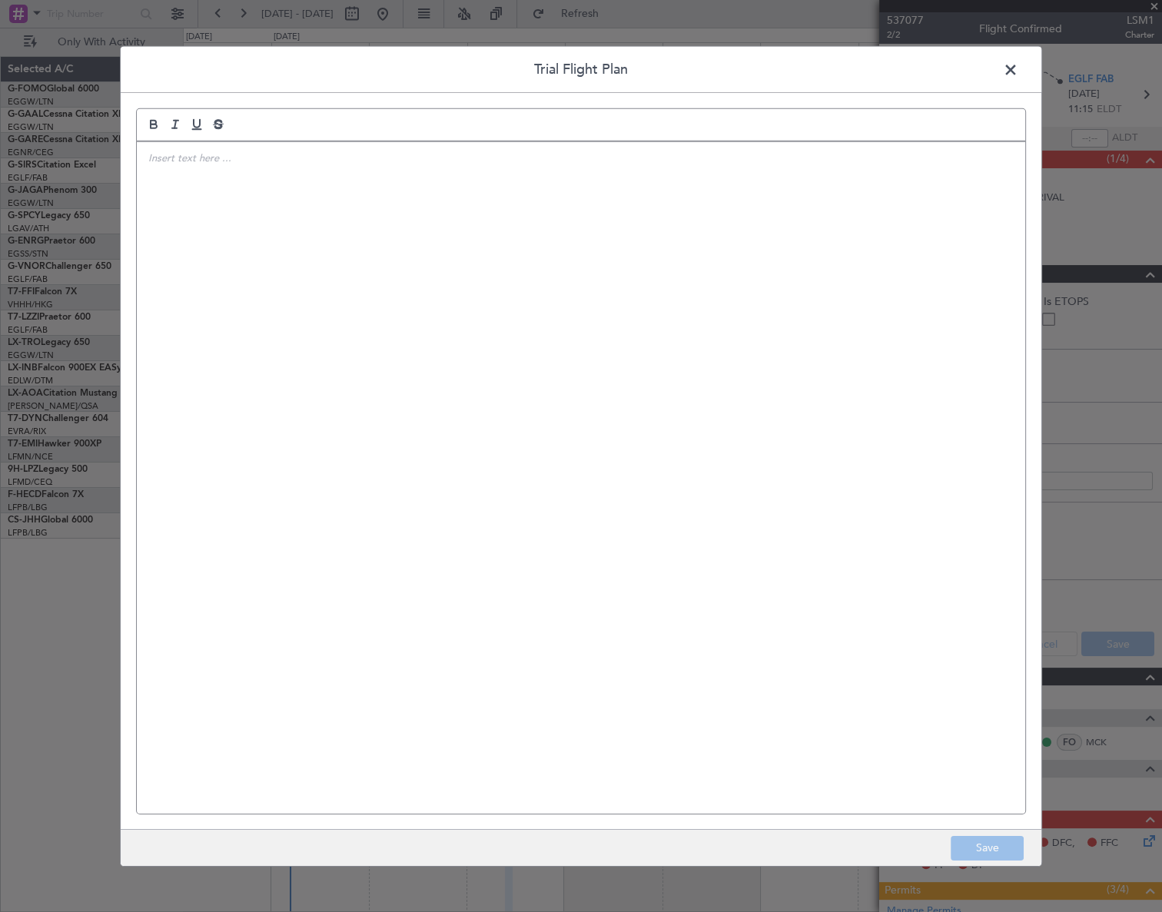
click at [355, 238] on div at bounding box center [581, 477] width 889 height 672
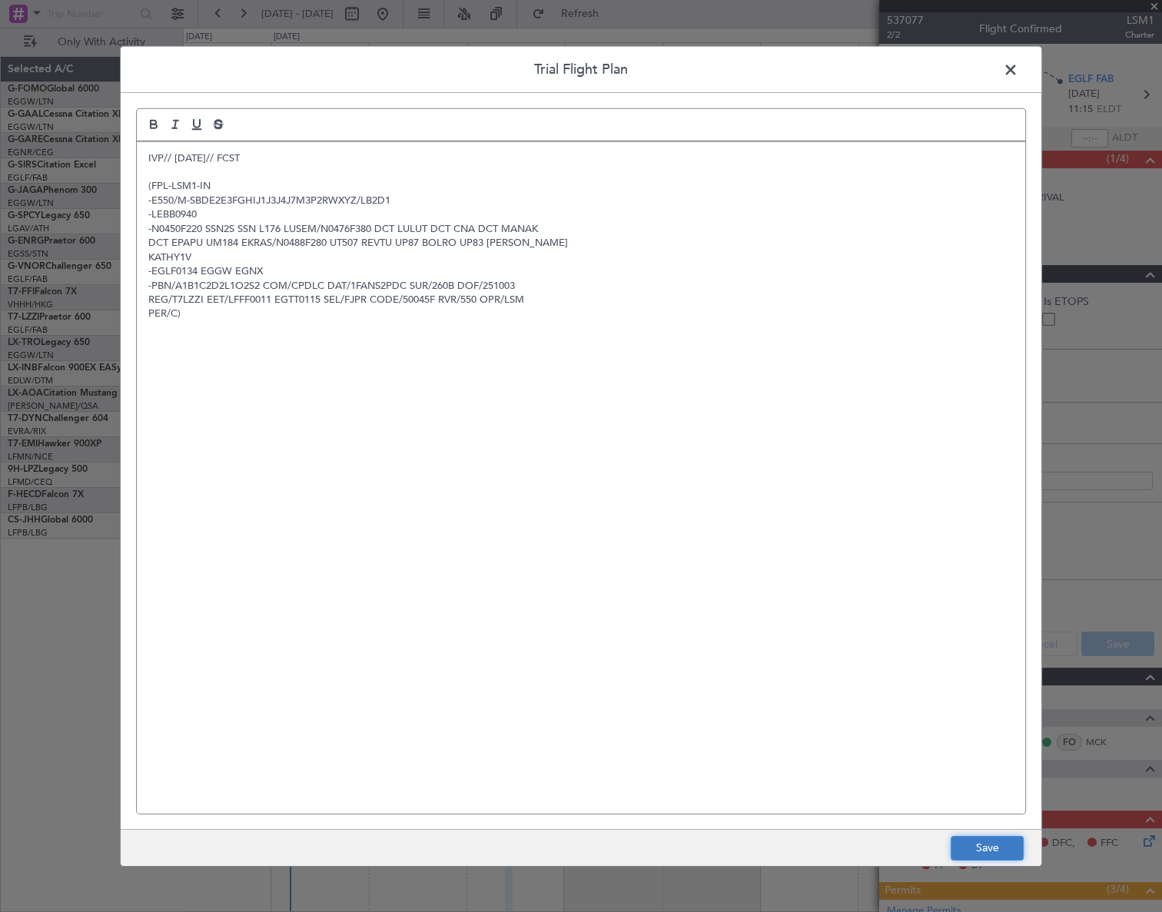
click at [992, 854] on button "Save" at bounding box center [987, 848] width 73 height 25
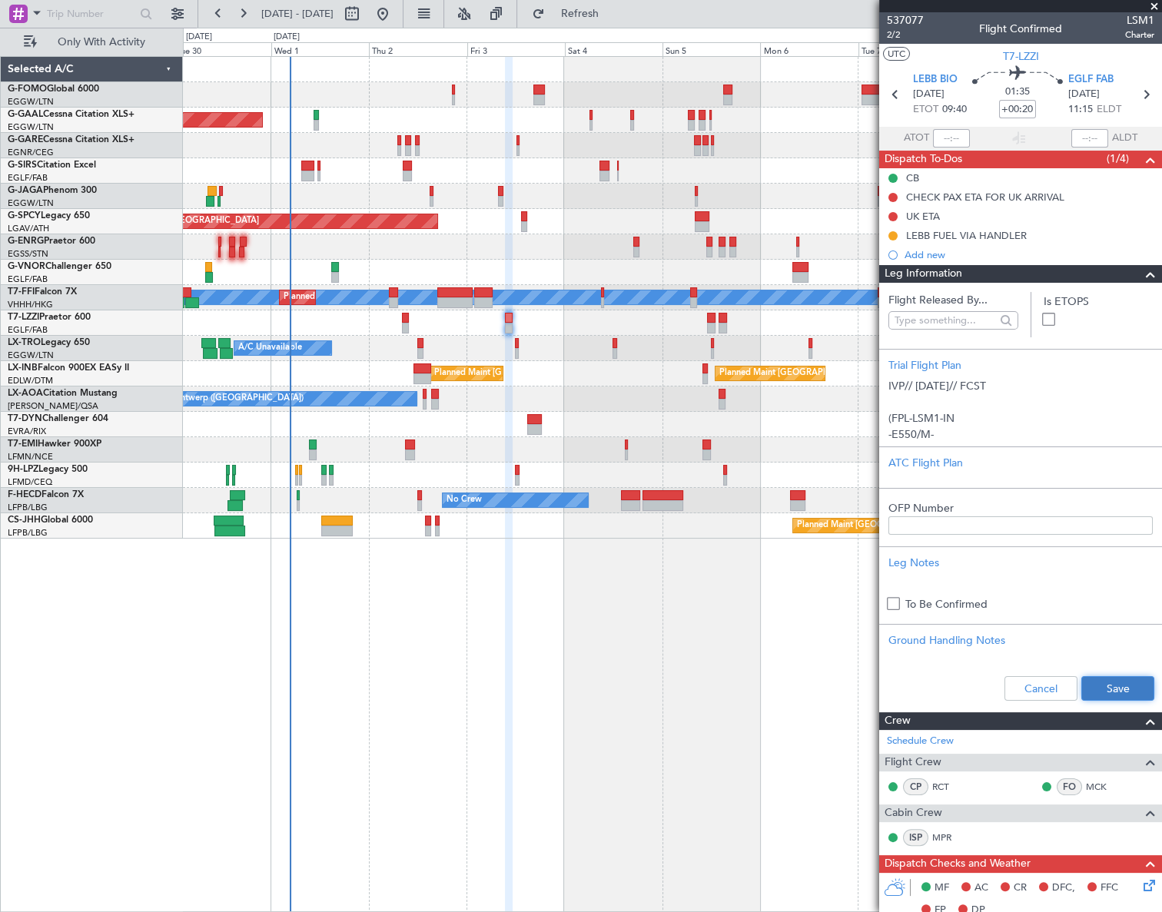
click at [1116, 683] on button "Save" at bounding box center [1117, 688] width 73 height 25
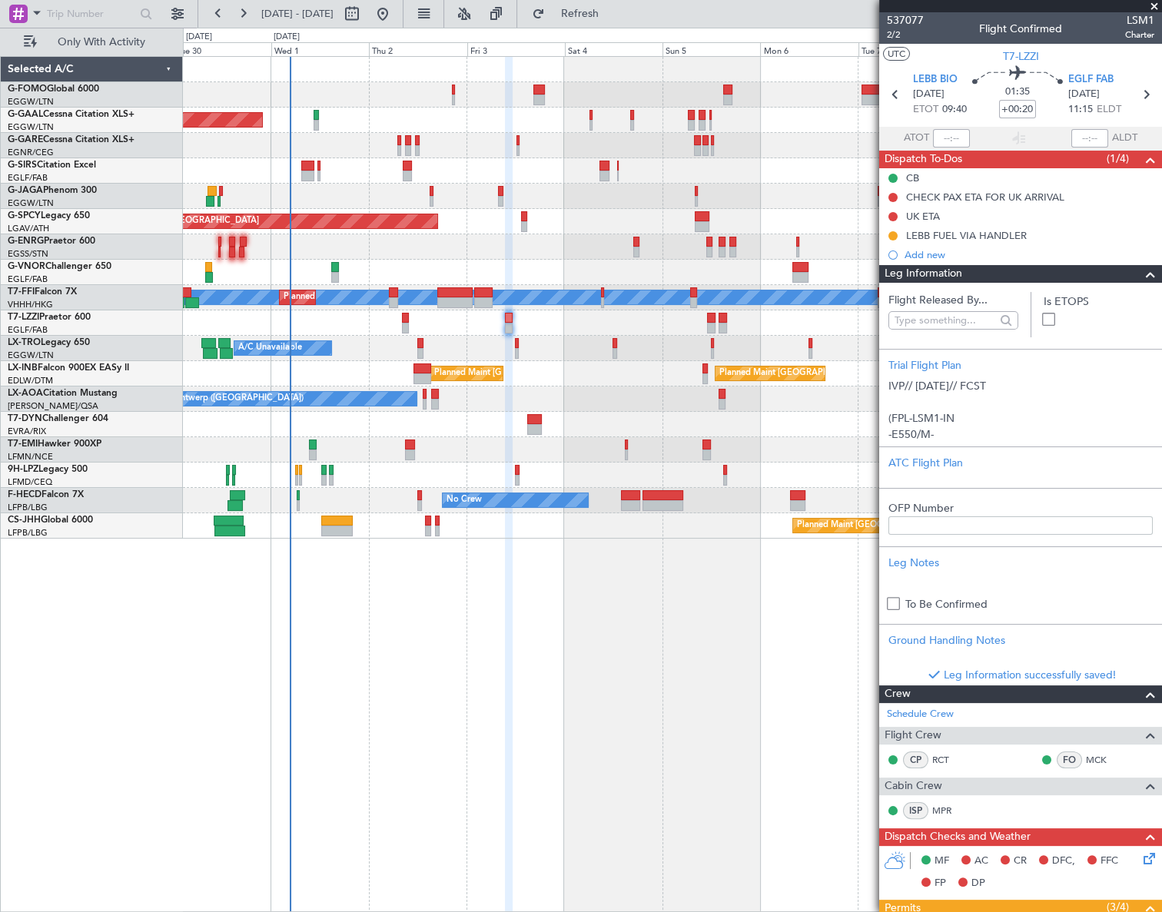
click at [1141, 275] on span at bounding box center [1150, 274] width 18 height 18
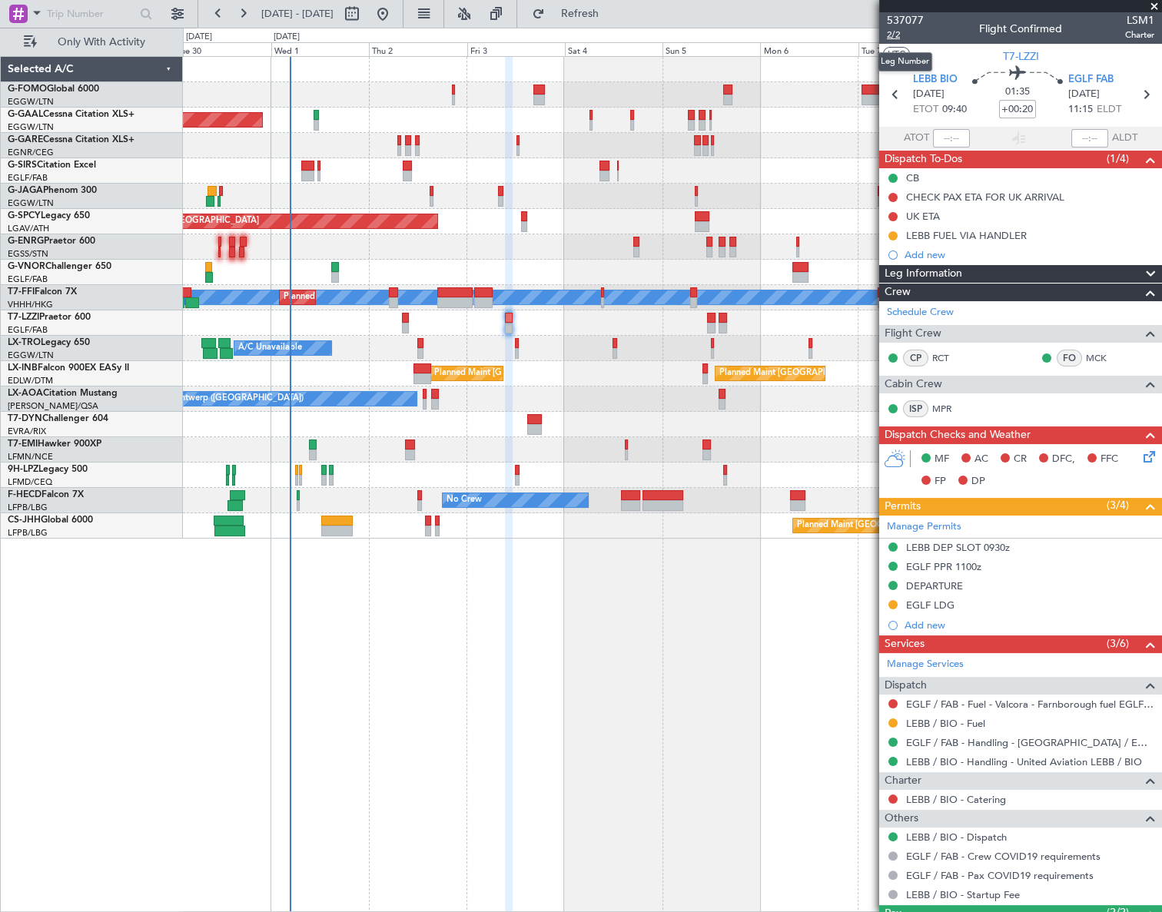
click at [889, 35] on span "2/2" at bounding box center [905, 34] width 37 height 13
click at [1141, 455] on icon at bounding box center [1147, 454] width 12 height 12
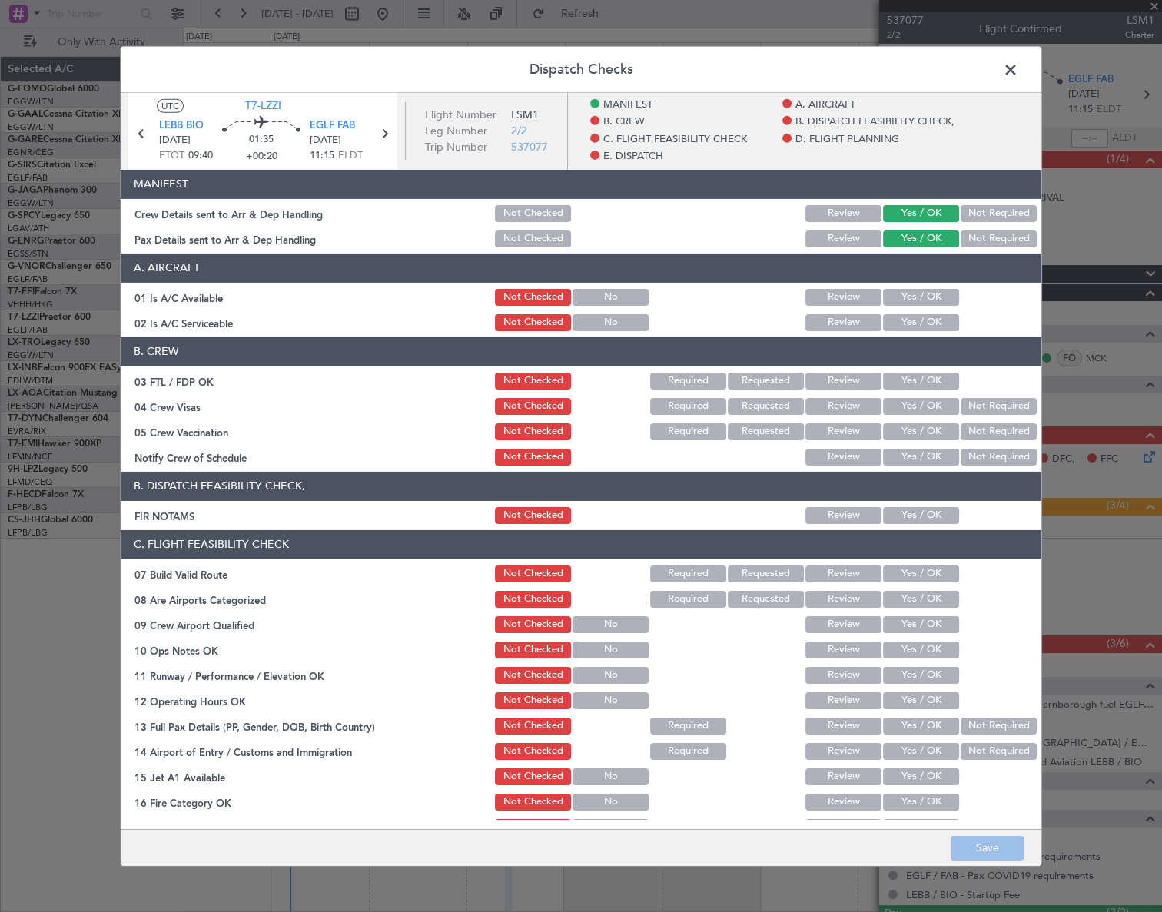
click at [925, 300] on button "Yes / OK" at bounding box center [921, 296] width 76 height 17
click at [919, 324] on button "Yes / OK" at bounding box center [921, 322] width 76 height 17
click at [920, 515] on button "Yes / OK" at bounding box center [921, 515] width 76 height 17
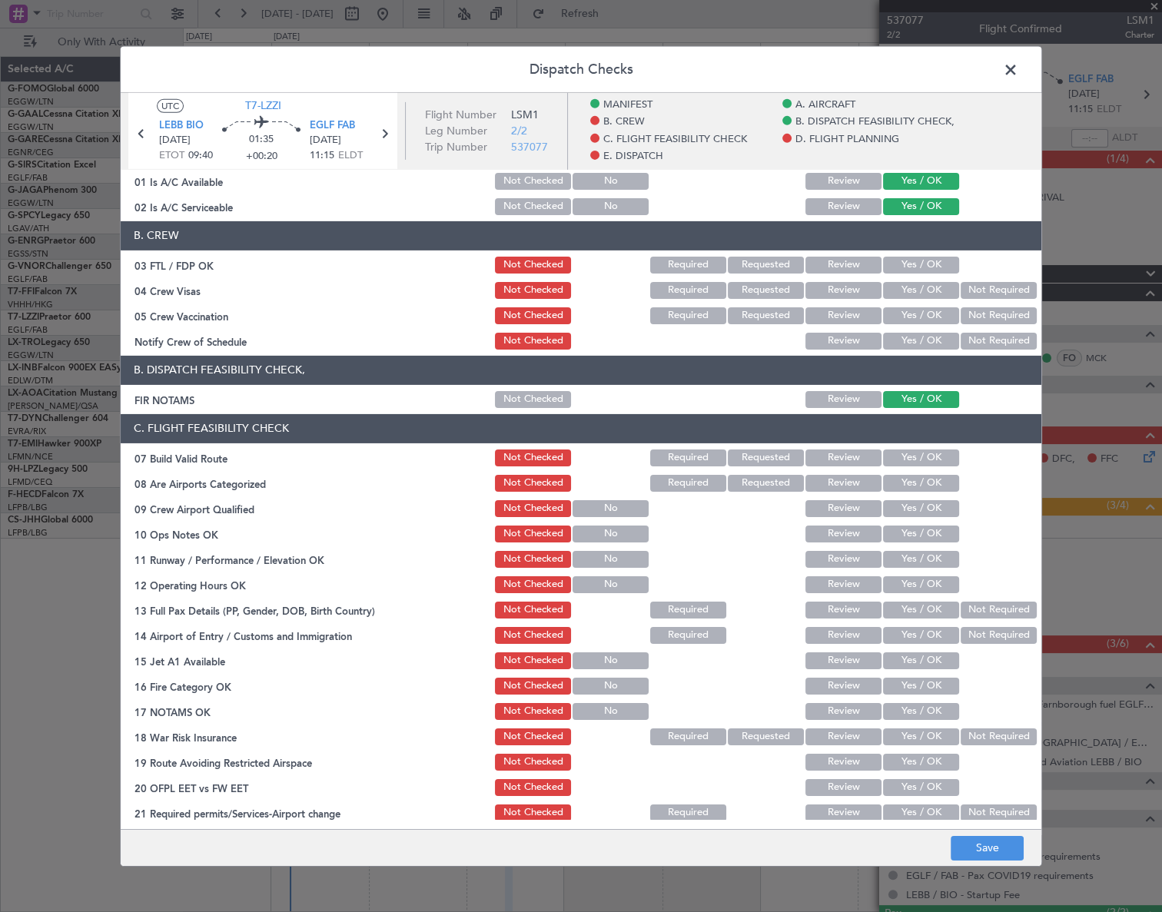
scroll to position [209, 0]
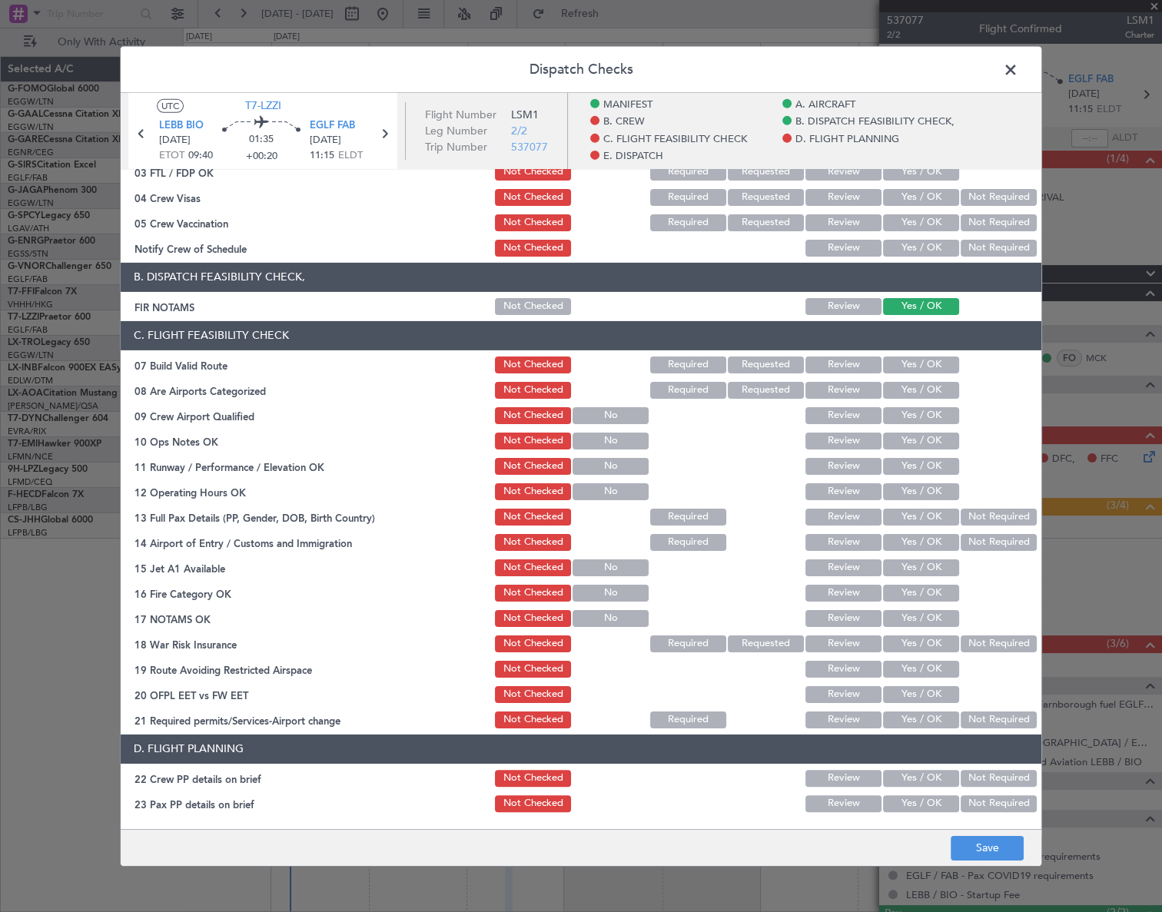
click at [915, 364] on button "Yes / OK" at bounding box center [921, 364] width 76 height 17
click at [930, 434] on button "Yes / OK" at bounding box center [921, 440] width 76 height 17
click at [927, 466] on button "Yes / OK" at bounding box center [921, 465] width 76 height 17
click at [930, 486] on button "Yes / OK" at bounding box center [921, 491] width 76 height 17
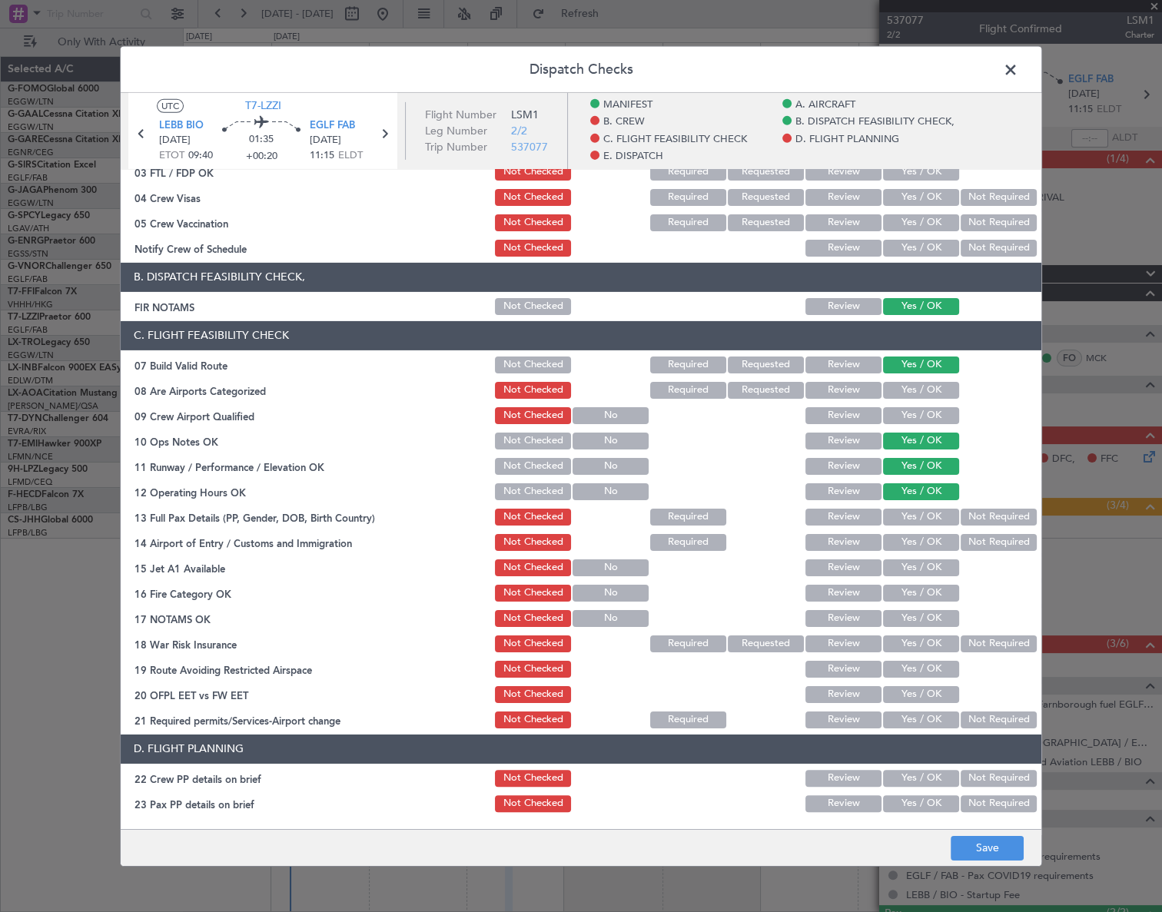
click at [930, 511] on button "Yes / OK" at bounding box center [921, 516] width 76 height 17
click at [934, 533] on button "Yes / OK" at bounding box center [921, 541] width 76 height 17
click at [938, 557] on div "Yes / OK" at bounding box center [920, 567] width 78 height 22
click at [939, 561] on button "Yes / OK" at bounding box center [921, 567] width 76 height 17
click at [935, 595] on button "Yes / OK" at bounding box center [921, 592] width 76 height 17
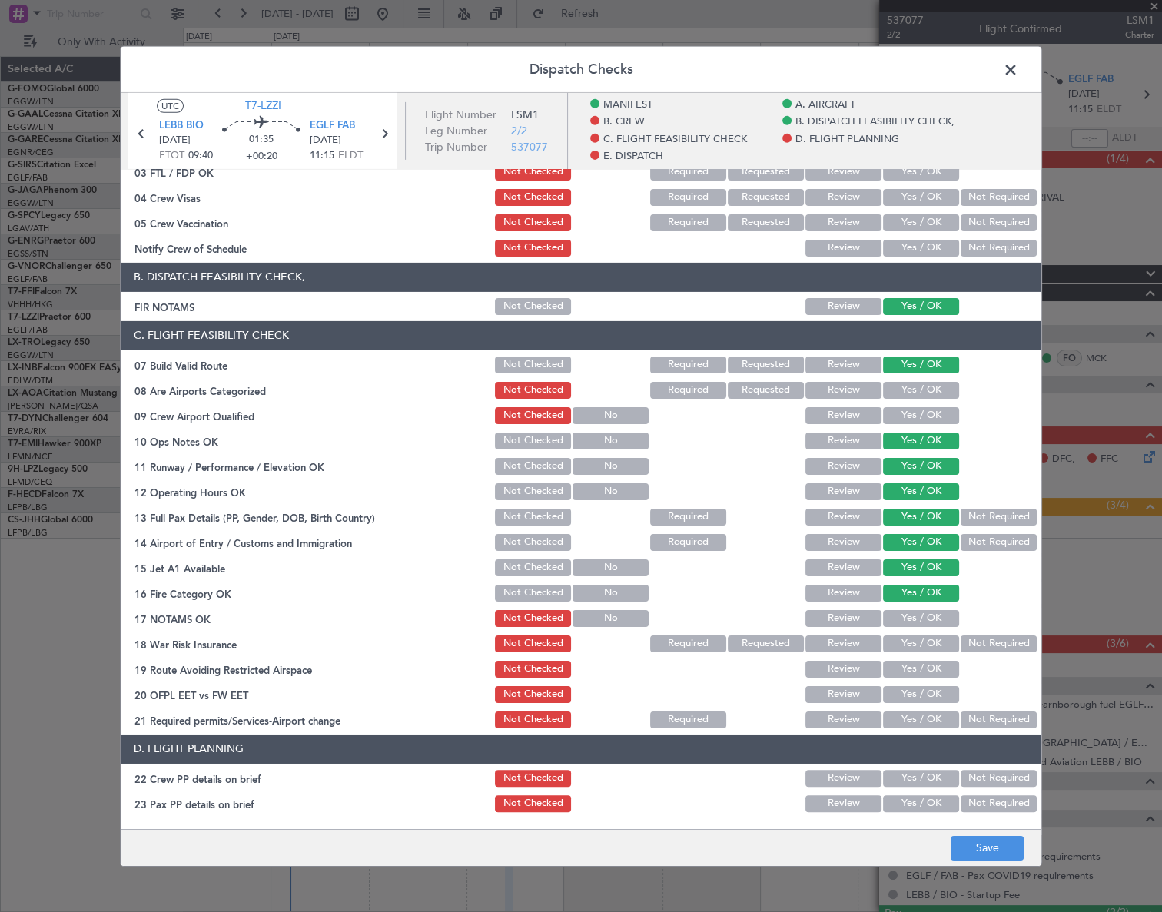
click at [933, 616] on button "Yes / OK" at bounding box center [921, 618] width 76 height 17
click at [972, 644] on button "Not Required" at bounding box center [999, 643] width 76 height 17
click at [930, 673] on button "Yes / OK" at bounding box center [921, 668] width 76 height 17
click at [930, 696] on button "Yes / OK" at bounding box center [921, 694] width 76 height 17
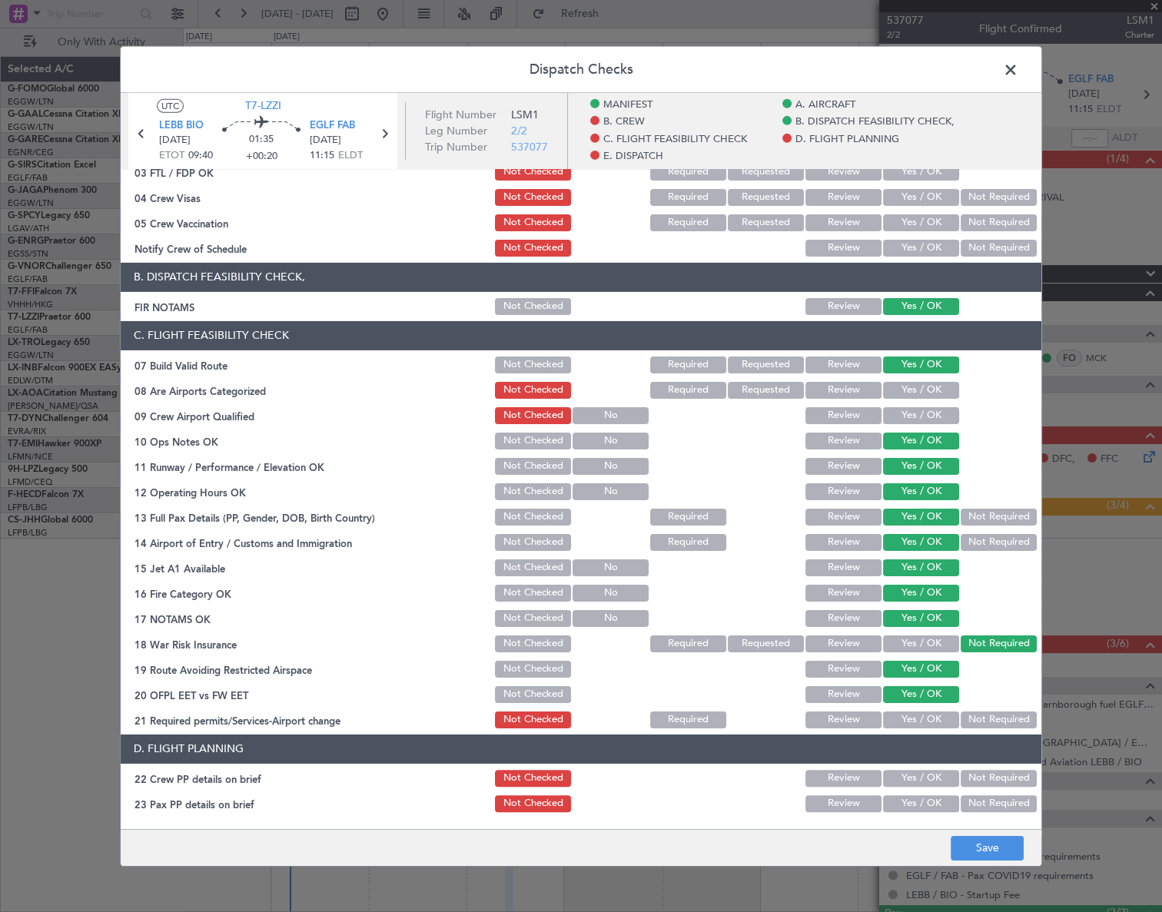
click at [927, 711] on button "Yes / OK" at bounding box center [921, 719] width 76 height 17
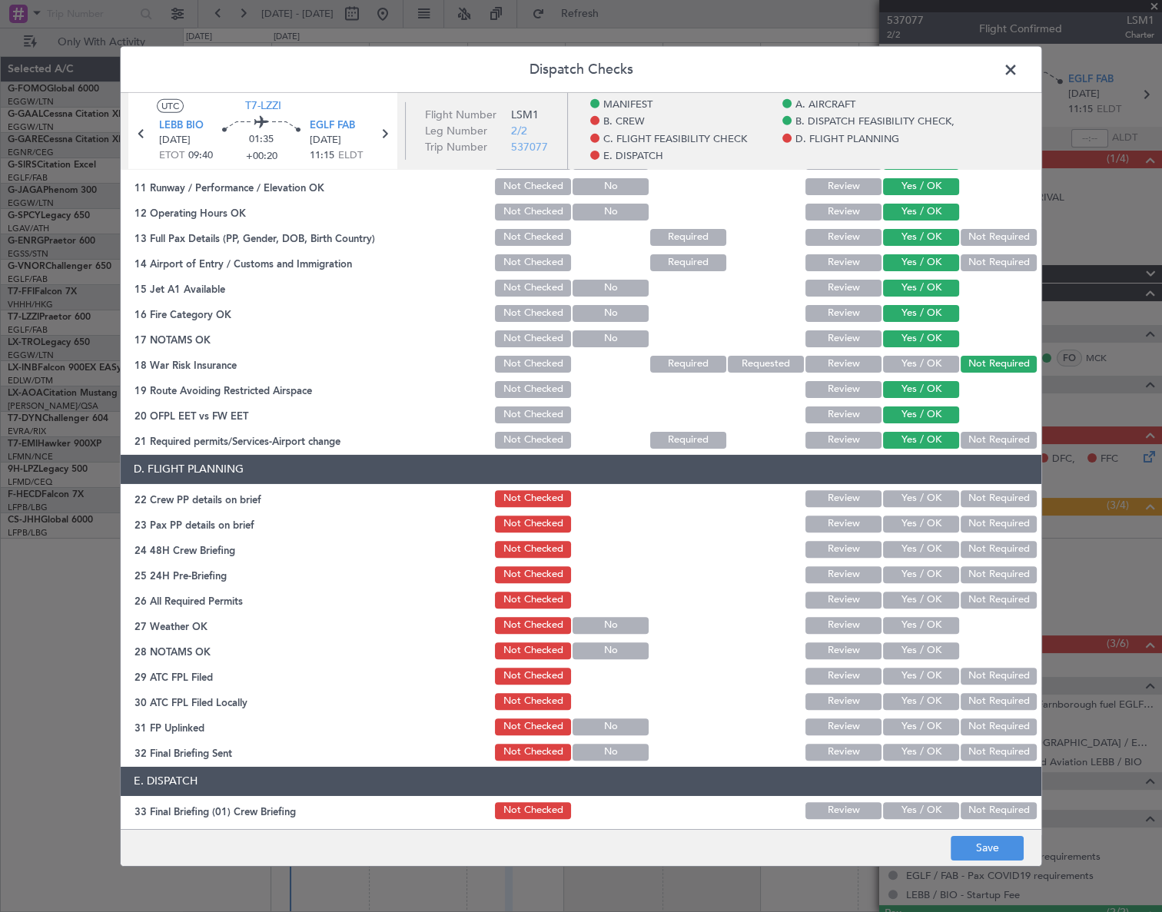
click at [919, 495] on button "Yes / OK" at bounding box center [921, 498] width 76 height 17
click at [919, 529] on button "Yes / OK" at bounding box center [921, 523] width 76 height 17
click at [922, 550] on button "Yes / OK" at bounding box center [921, 548] width 76 height 17
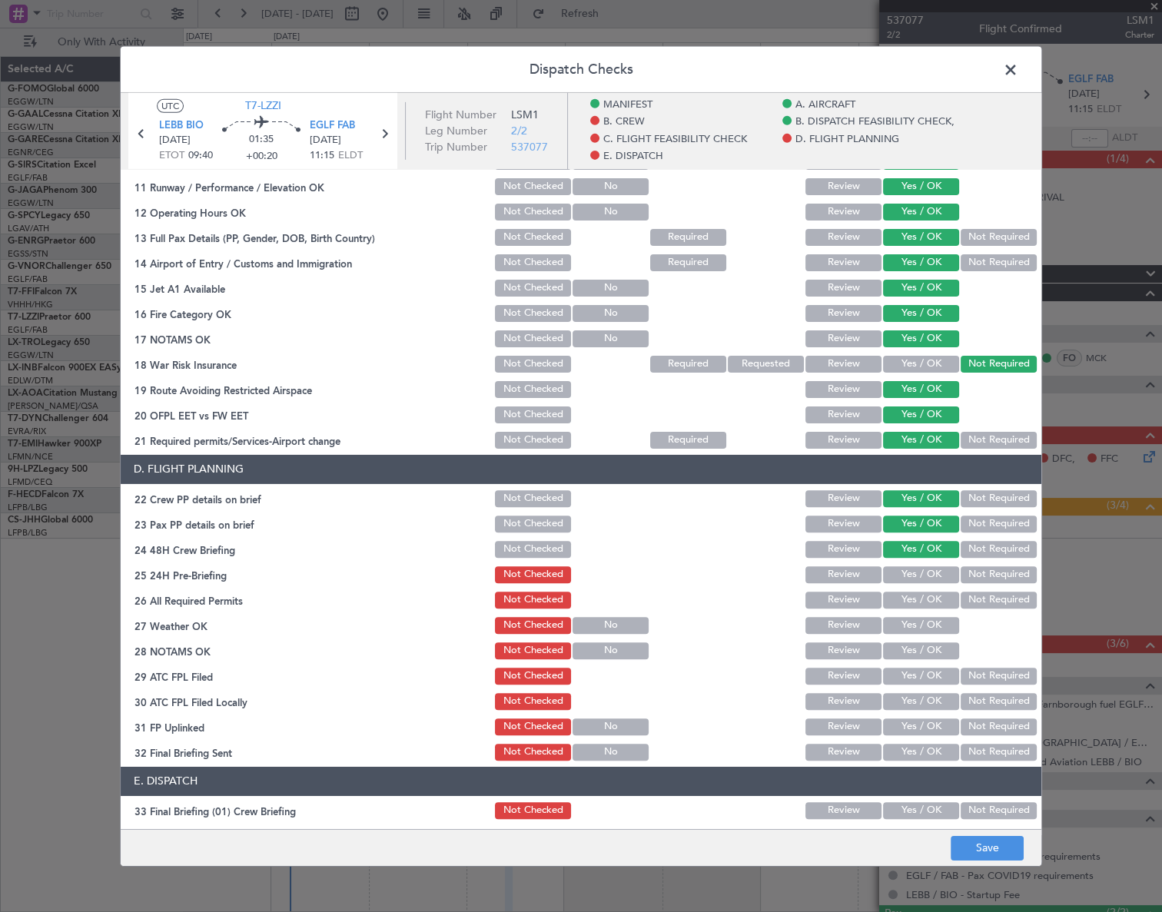
click at [961, 571] on button "Not Required" at bounding box center [999, 574] width 76 height 17
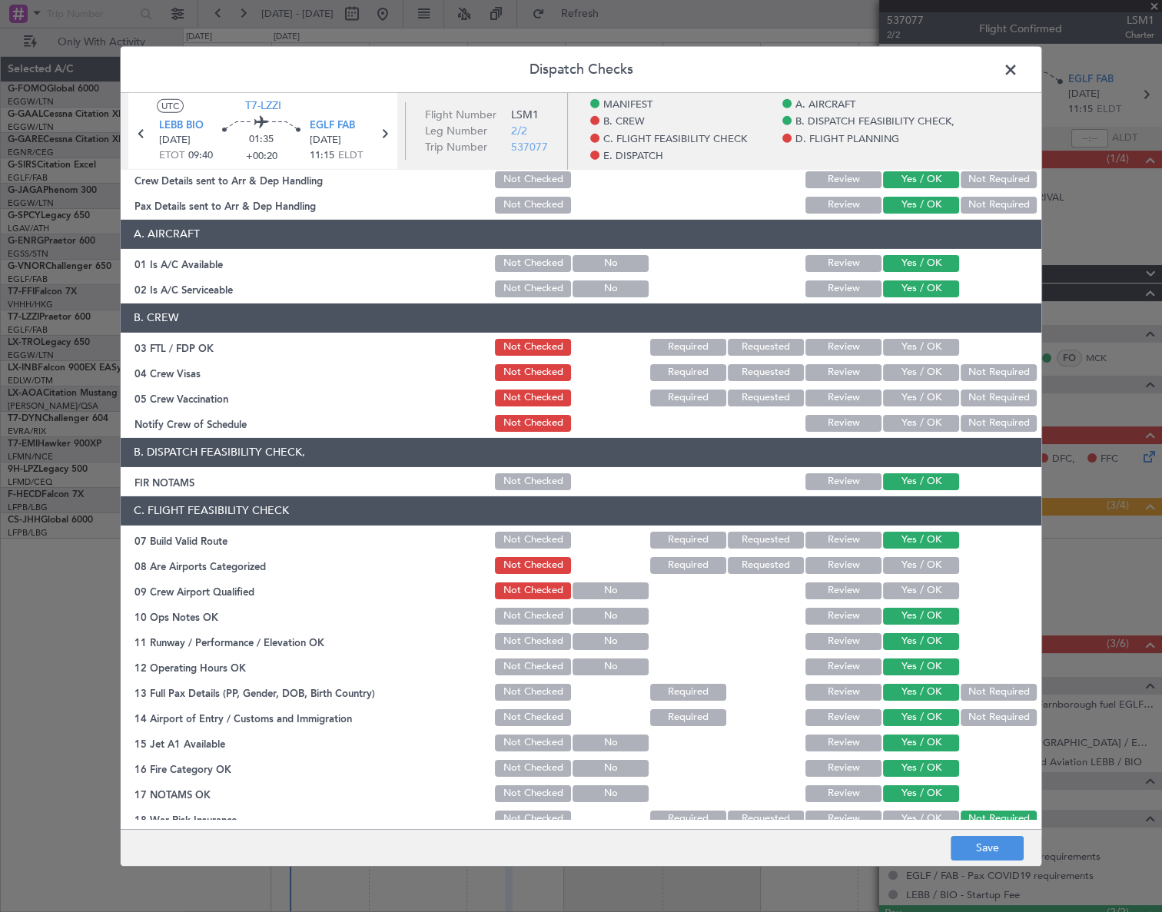
scroll to position [0, 0]
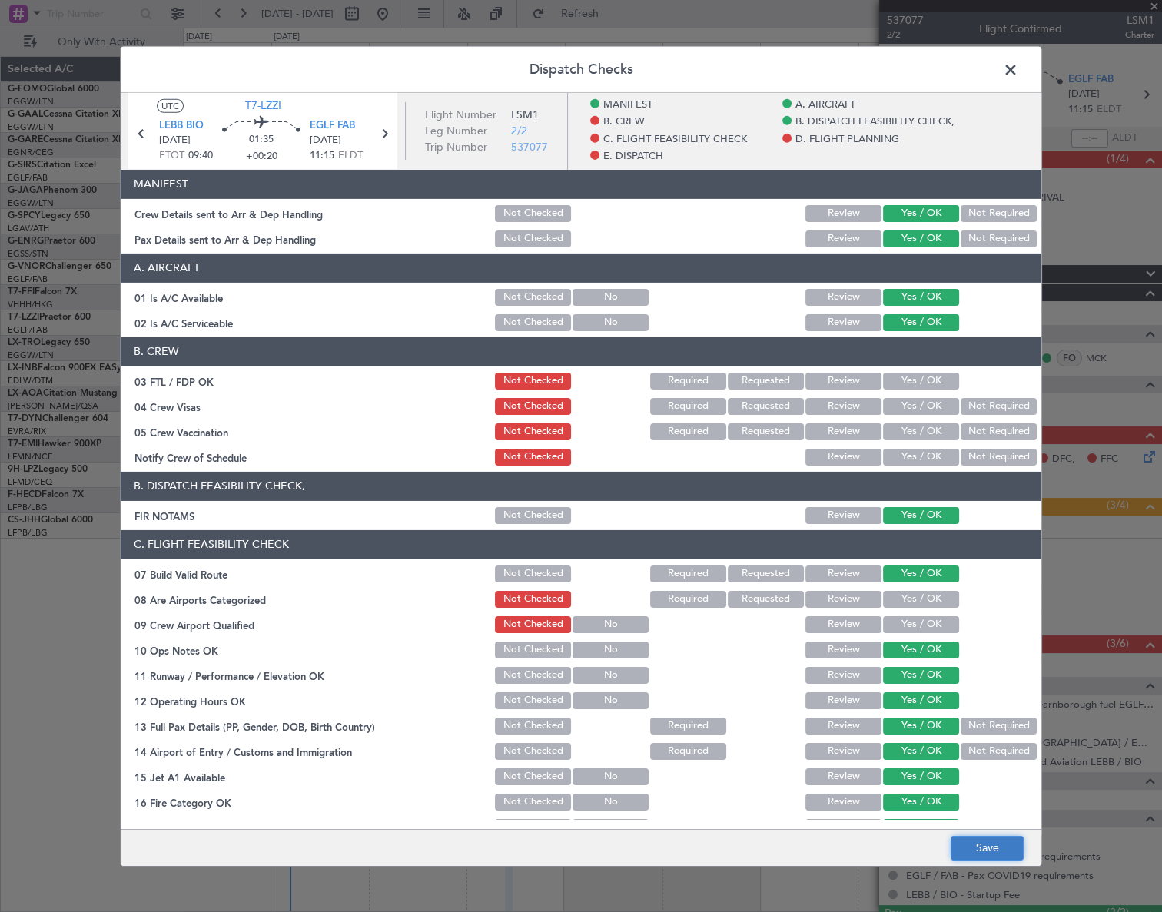
click at [996, 848] on button "Save" at bounding box center [987, 848] width 73 height 25
click at [1018, 71] on span at bounding box center [1018, 73] width 0 height 31
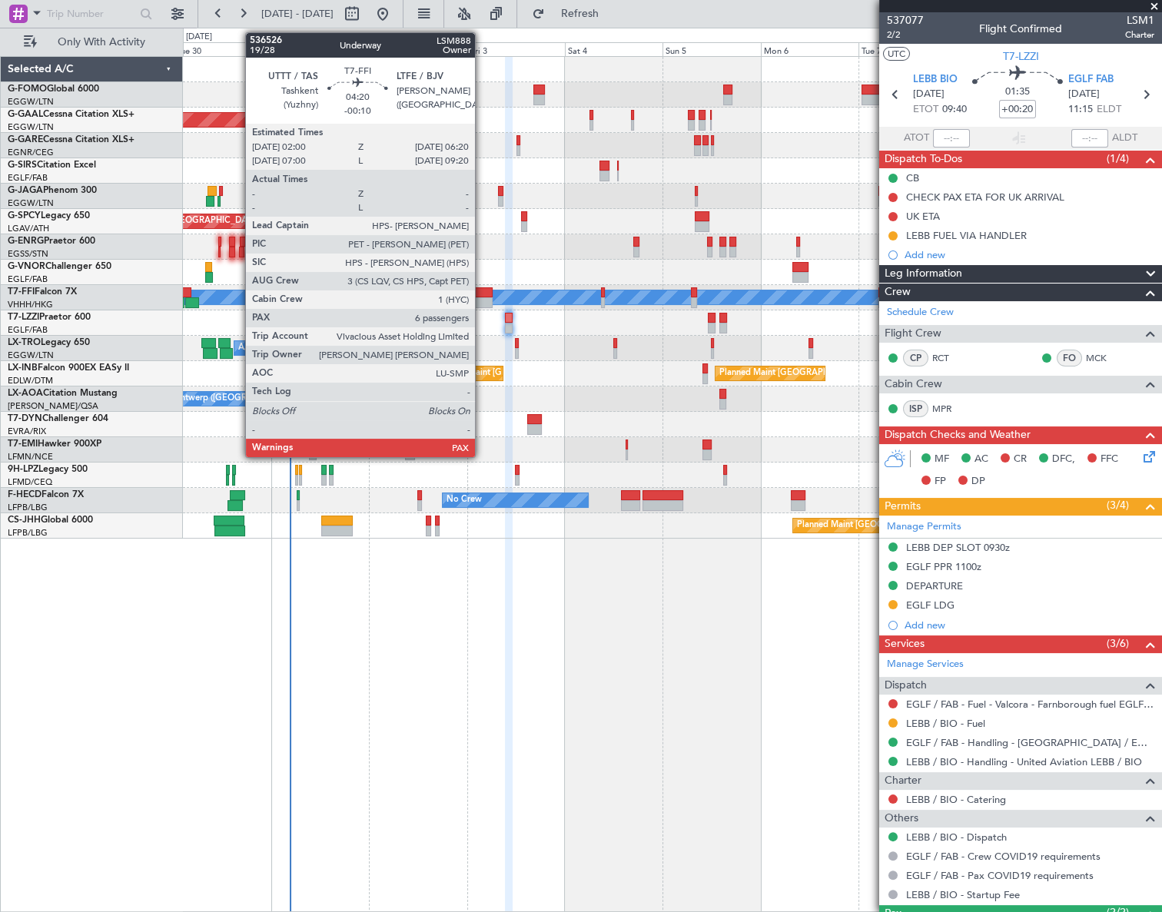
click at [482, 294] on div at bounding box center [483, 292] width 18 height 11
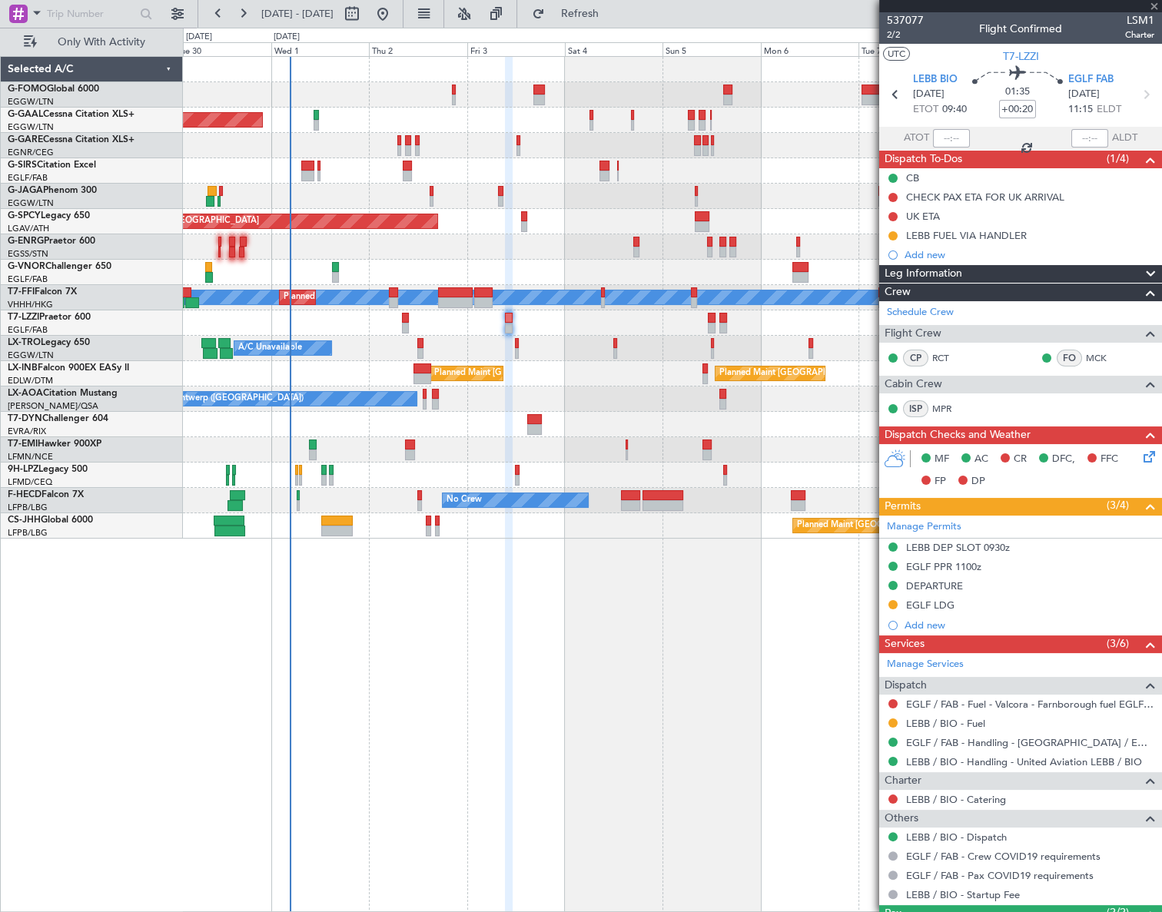
type input "-00:10"
type input "6"
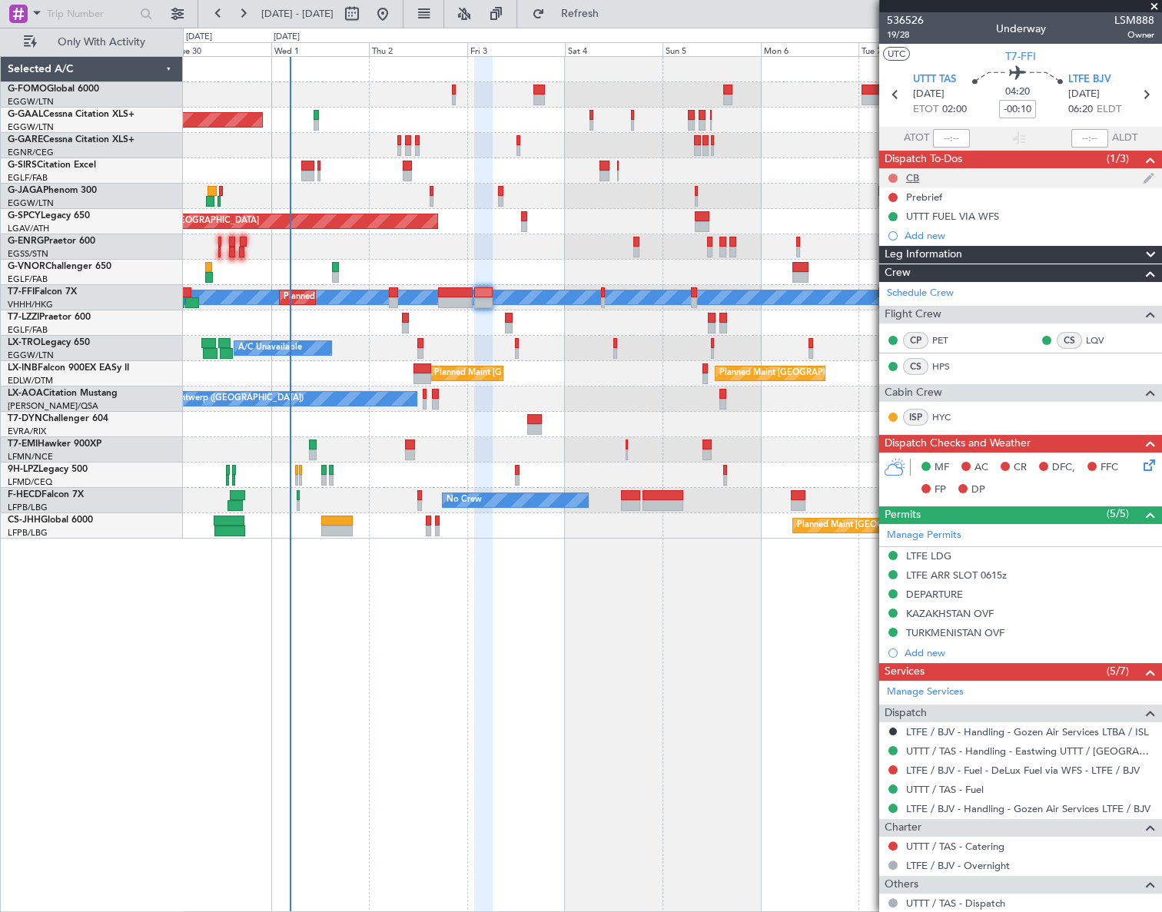
click at [892, 174] on button at bounding box center [893, 178] width 9 height 9
click at [875, 248] on span "Completed" at bounding box center [899, 245] width 51 height 15
click at [892, 199] on button at bounding box center [893, 197] width 9 height 9
click at [889, 240] on span "In Progress" at bounding box center [900, 241] width 52 height 15
click at [982, 247] on div "Leg Information" at bounding box center [1020, 255] width 283 height 18
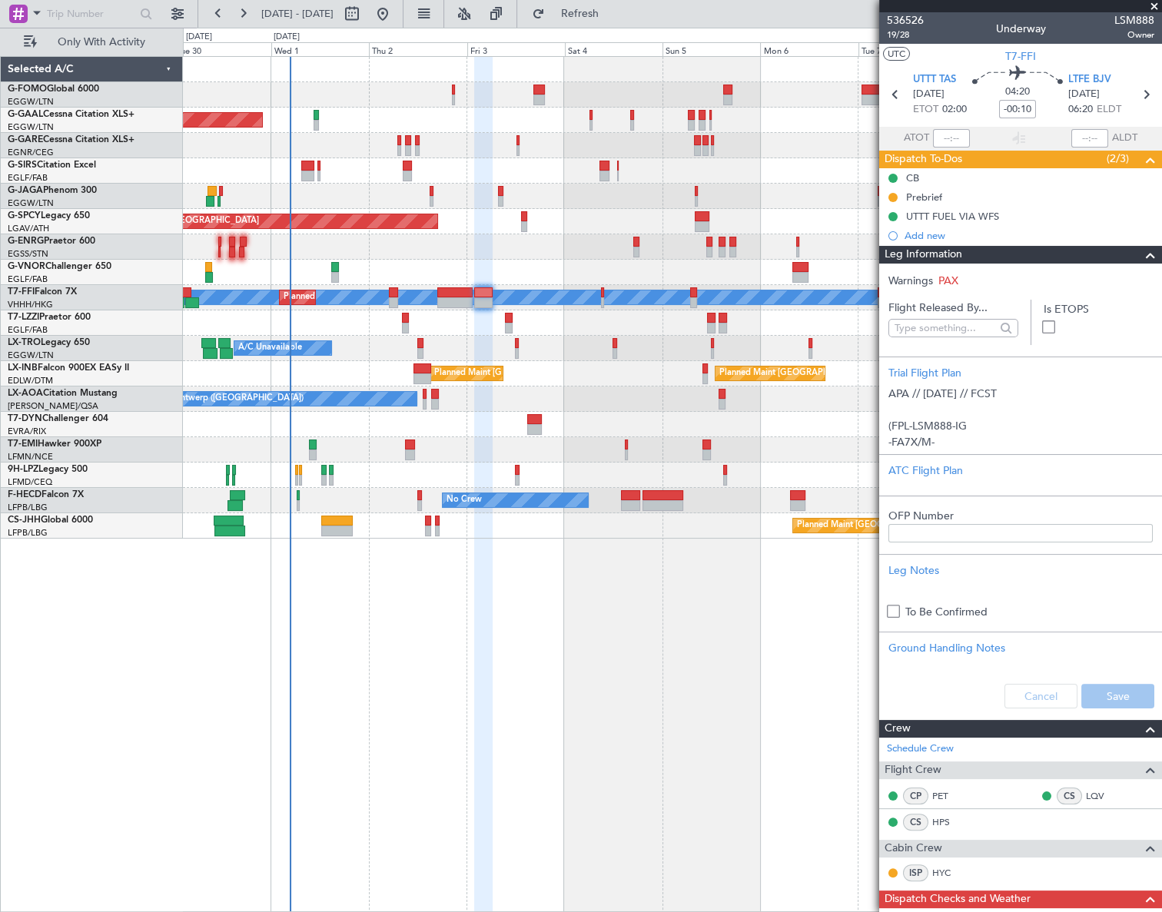
click at [982, 247] on div "Leg Information" at bounding box center [1020, 255] width 283 height 18
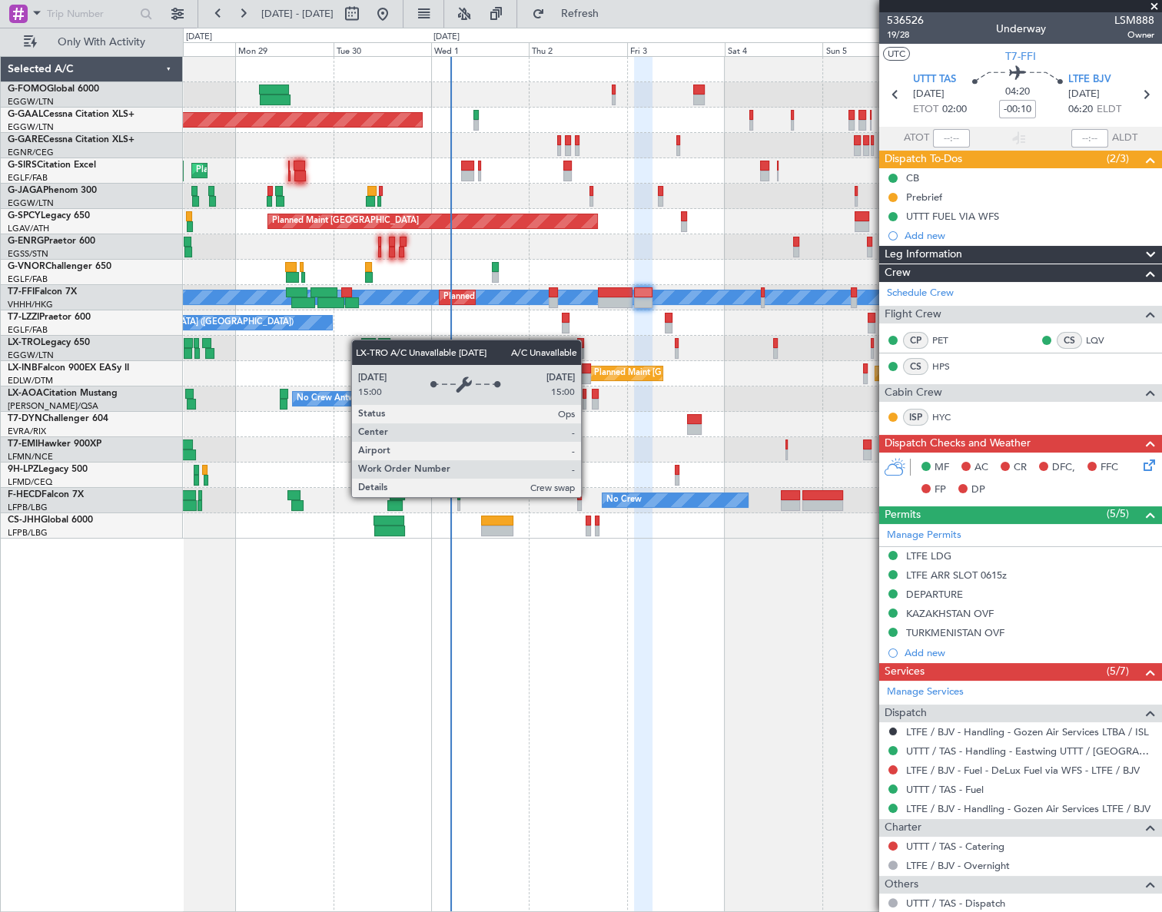
click at [414, 345] on div "Planned Maint Dusseldorf Owner Planned Maint London (Luton) Planned Maint Breme…" at bounding box center [672, 298] width 978 height 482
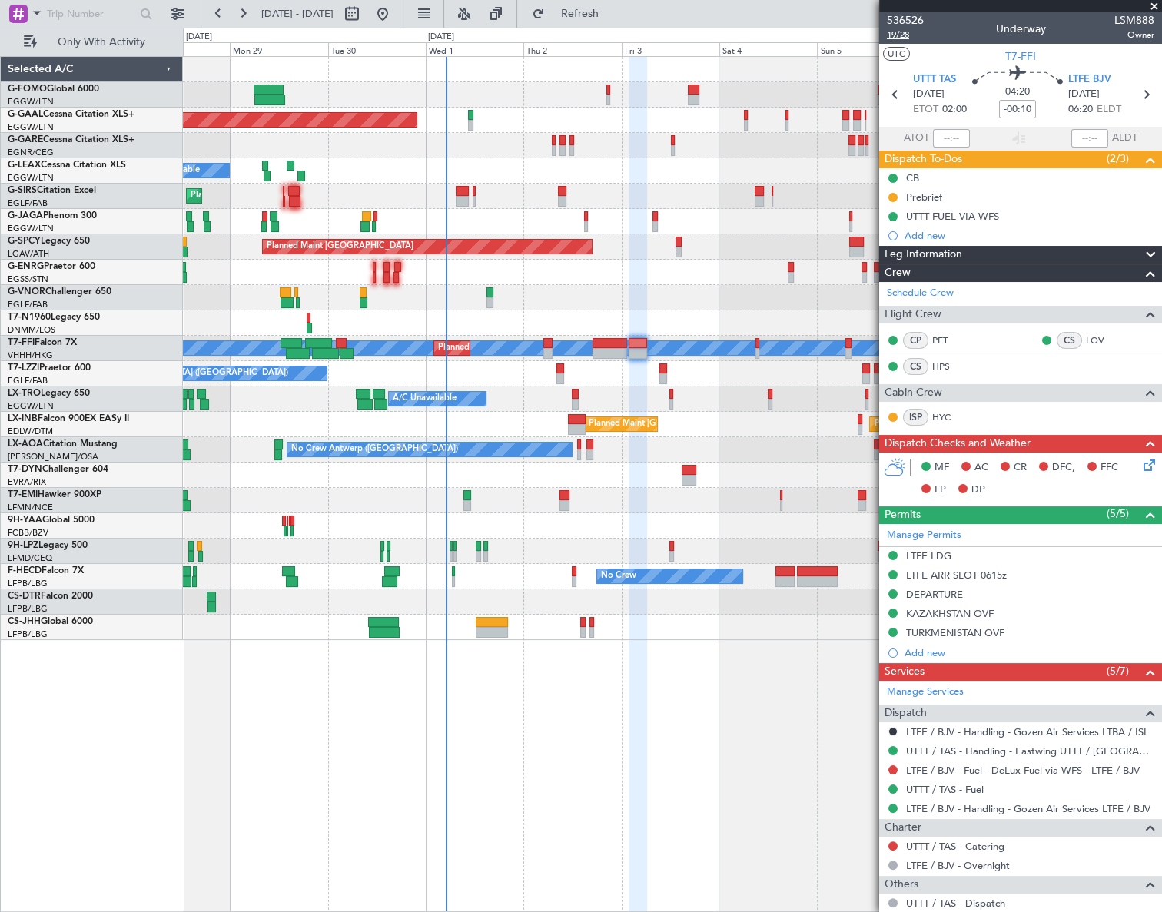
click at [895, 37] on span "19/28" at bounding box center [905, 34] width 37 height 13
click at [1061, 250] on div "Leg Information" at bounding box center [1020, 255] width 283 height 18
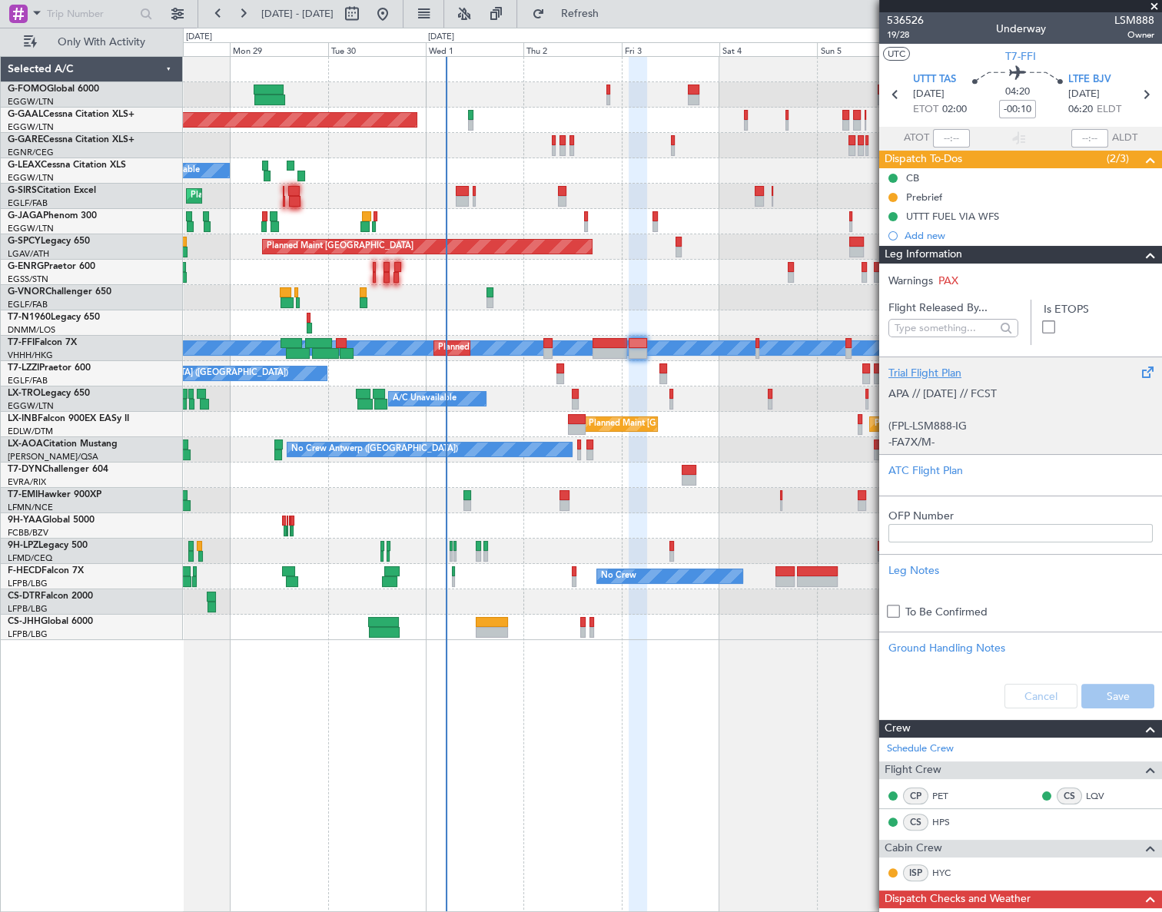
click at [925, 372] on div "Trial Flight Plan" at bounding box center [1021, 373] width 264 height 16
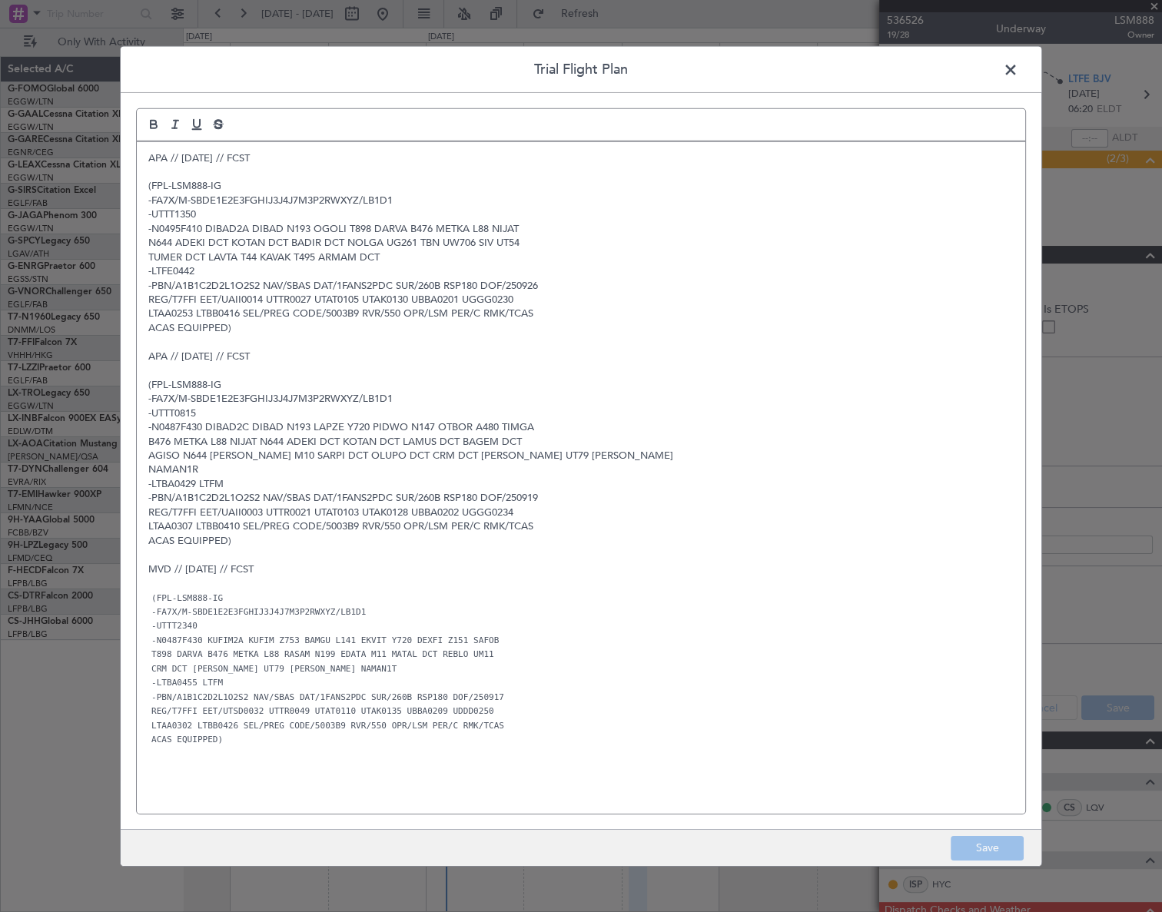
click at [146, 161] on div "APA // 26SEP // FCST (FPL-LSM888-IG -FA7X/M-SBDE1E2E3FGHIJ3J4J7M3P2RWXYZ/LB1D1 …" at bounding box center [581, 477] width 889 height 672
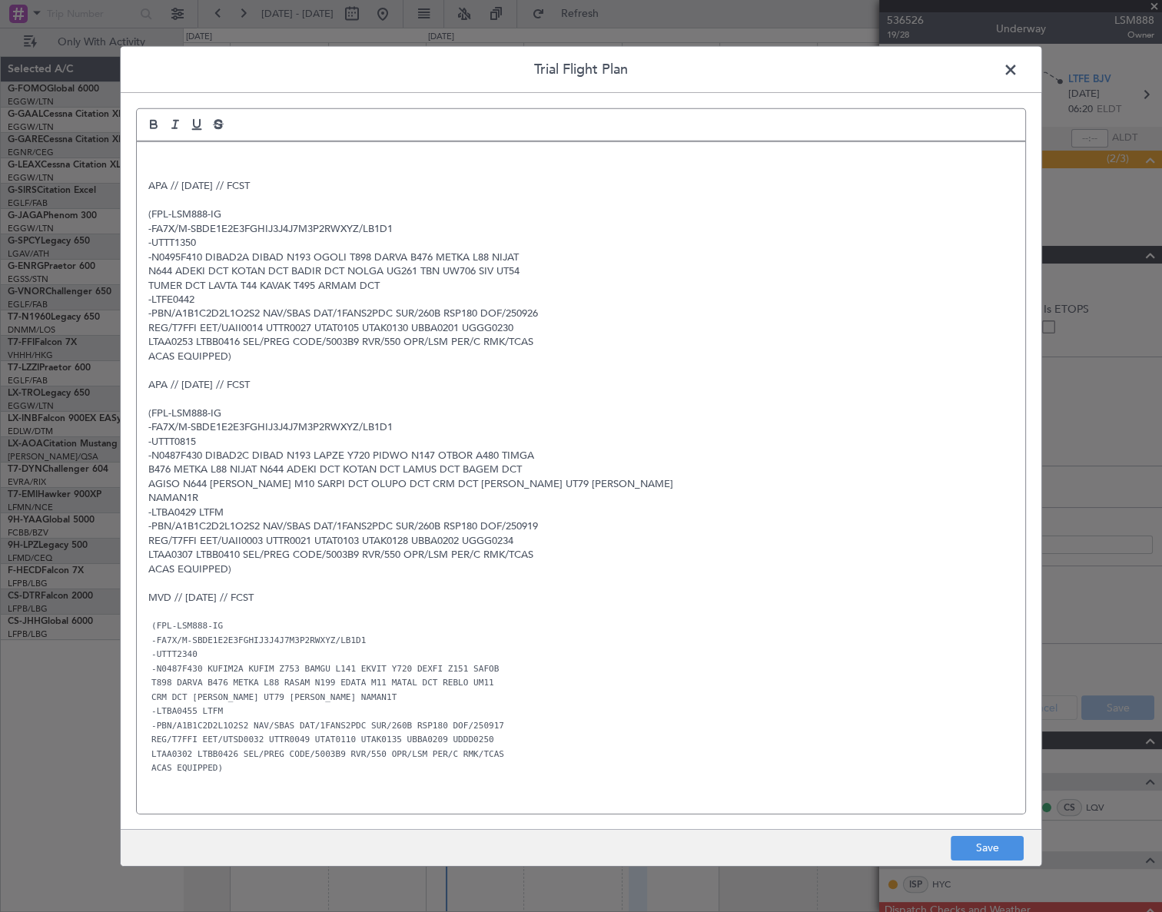
click at [146, 161] on div "APA // 26SEP // FCST (FPL-LSM888-IG -FA7X/M-SBDE1E2E3FGHIJ3J4J7M3P2RWXYZ/LB1D1 …" at bounding box center [581, 477] width 889 height 672
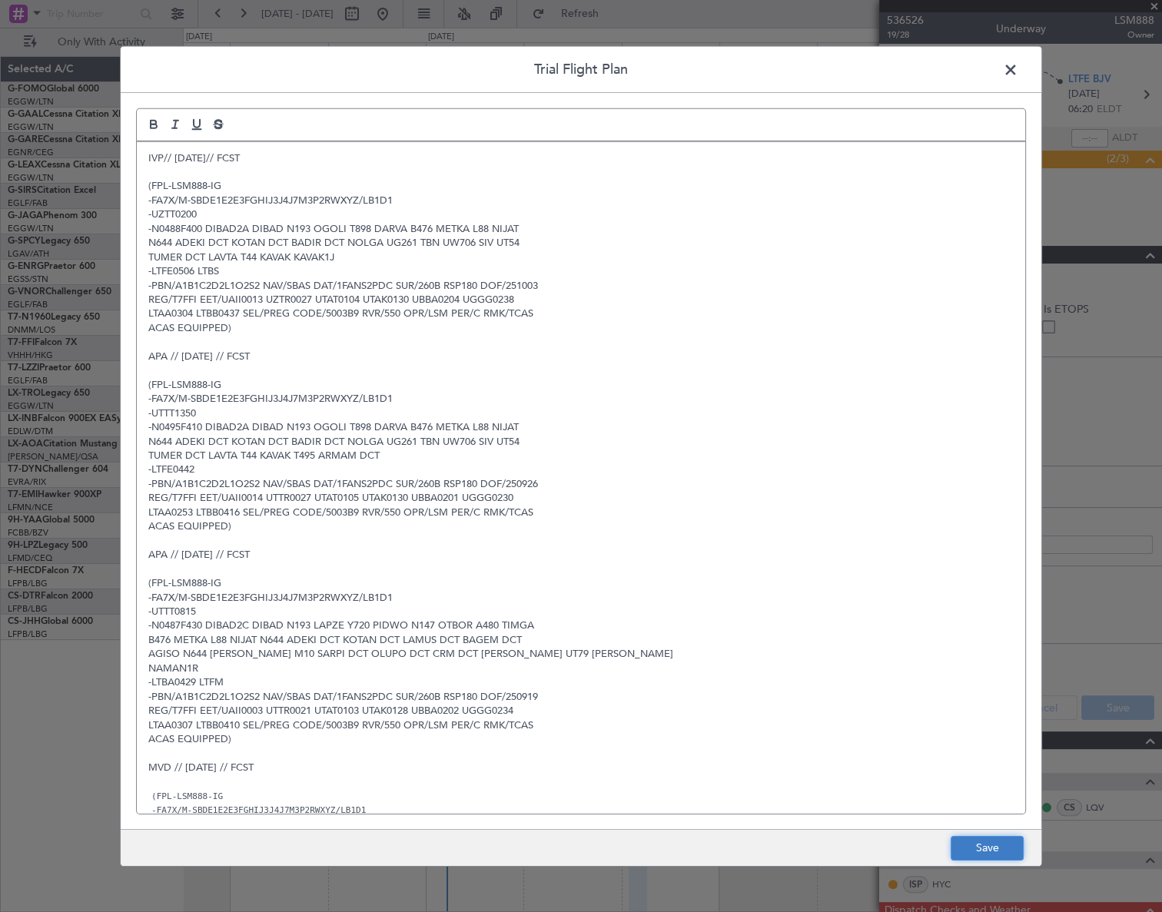
click at [985, 854] on button "Save" at bounding box center [987, 848] width 73 height 25
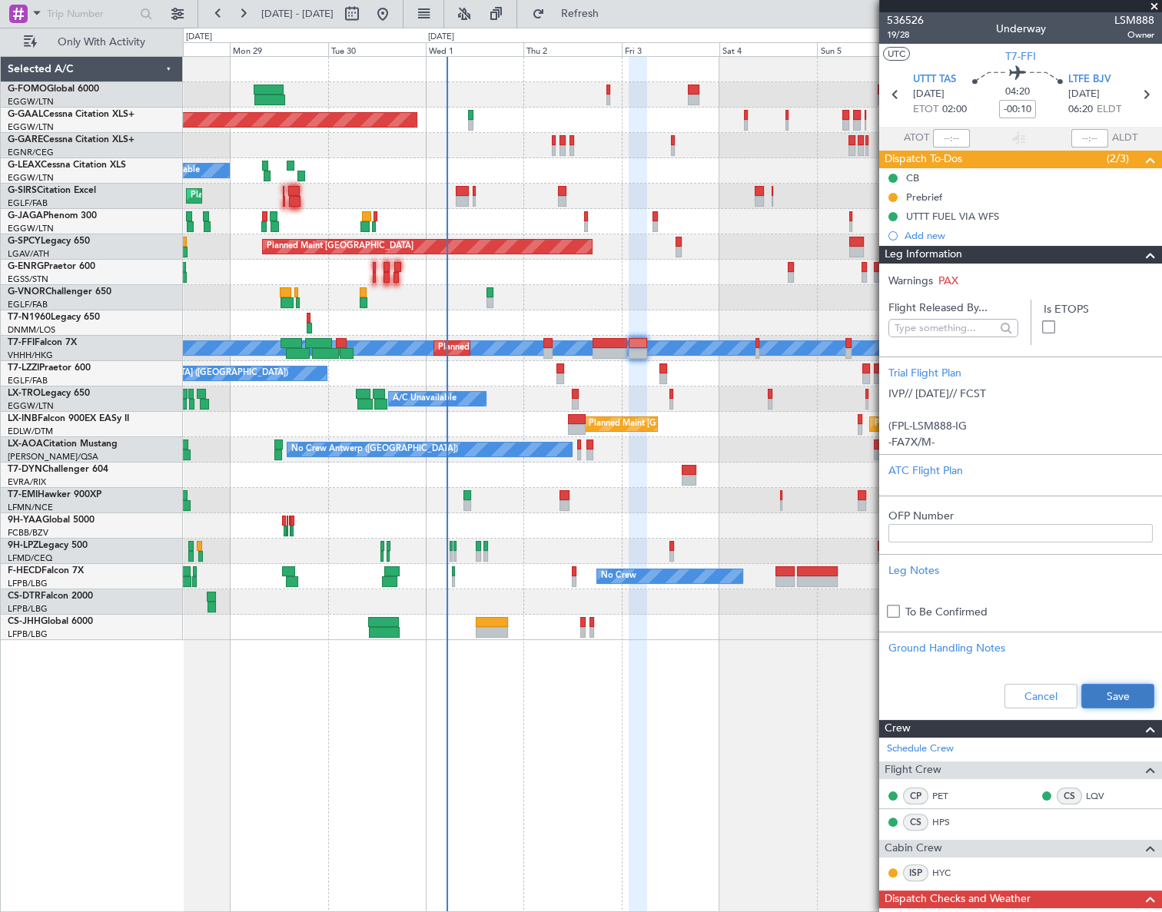
click at [1122, 706] on button "Save" at bounding box center [1117, 696] width 73 height 25
click at [1141, 254] on span at bounding box center [1150, 255] width 18 height 18
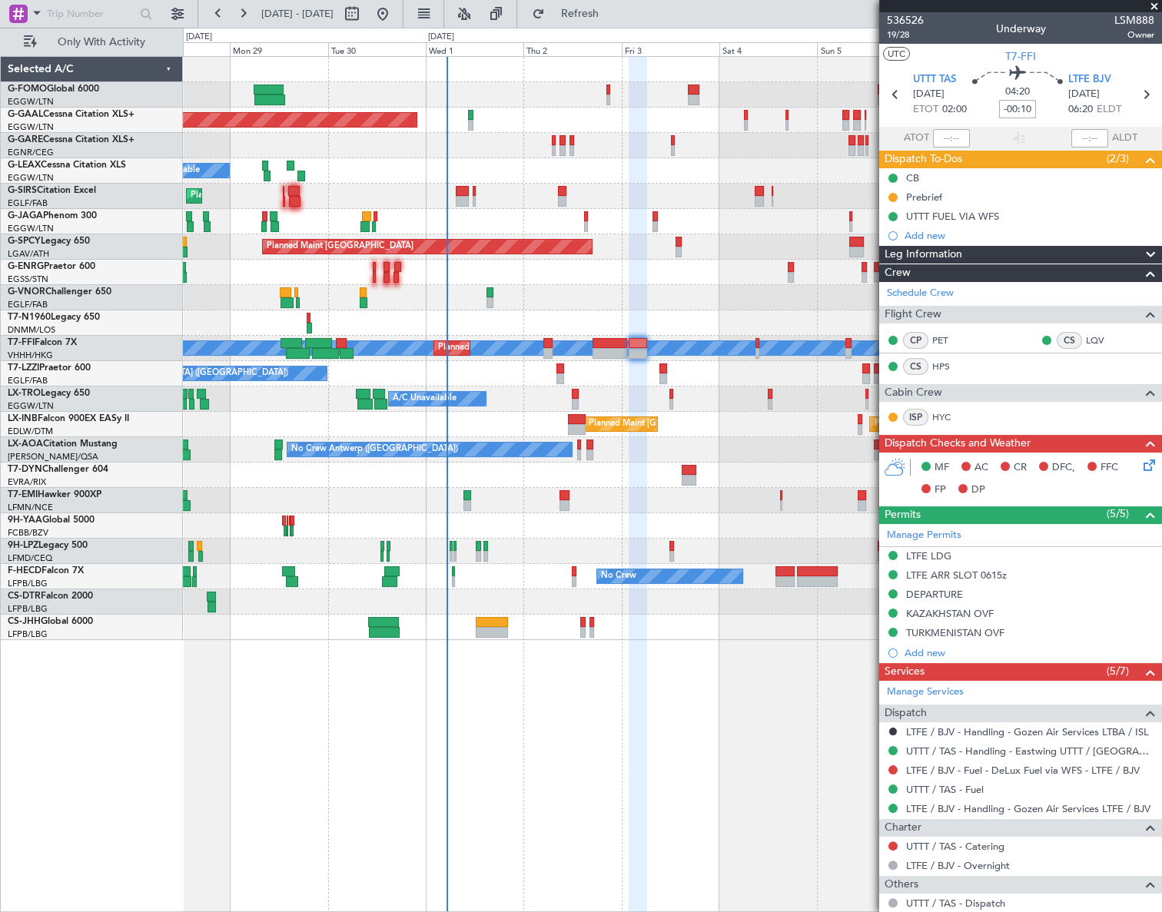
click at [1027, 108] on input "-00:10" at bounding box center [1017, 109] width 37 height 18
click at [810, 669] on div "Planned Maint Dusseldorf Owner A/C Unavailable Planned Maint [GEOGRAPHIC_DATA] …" at bounding box center [672, 484] width 979 height 856
type input "+00:00"
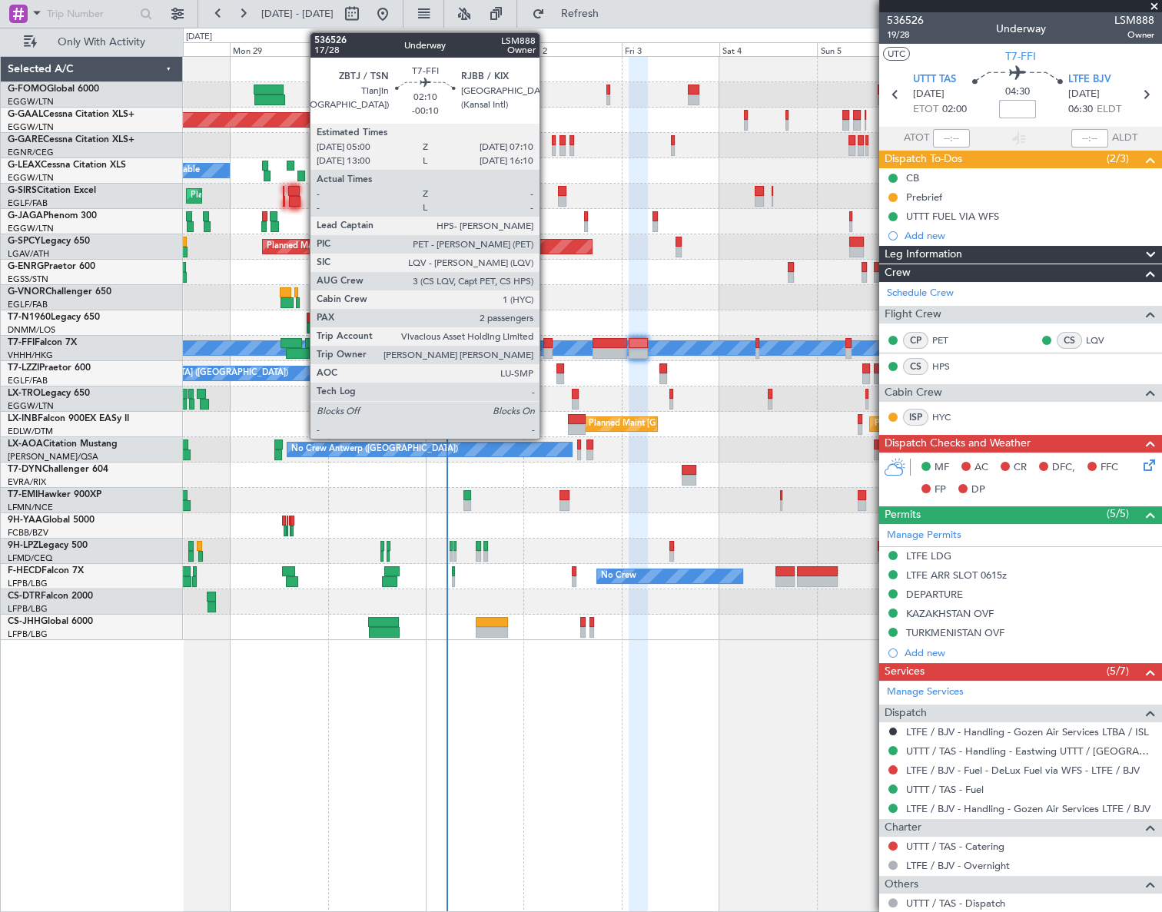
click at [546, 346] on div at bounding box center [547, 343] width 9 height 11
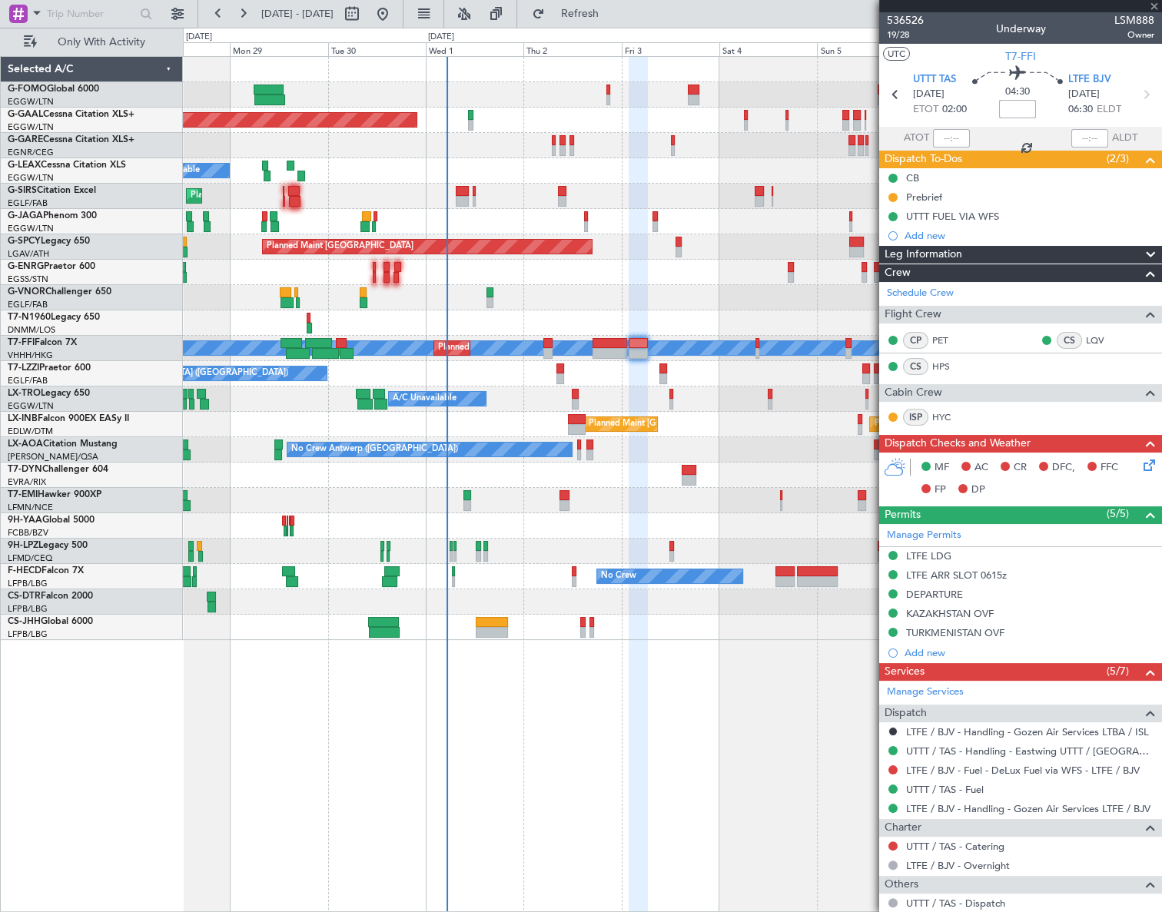
type input "-00:10"
type input "2"
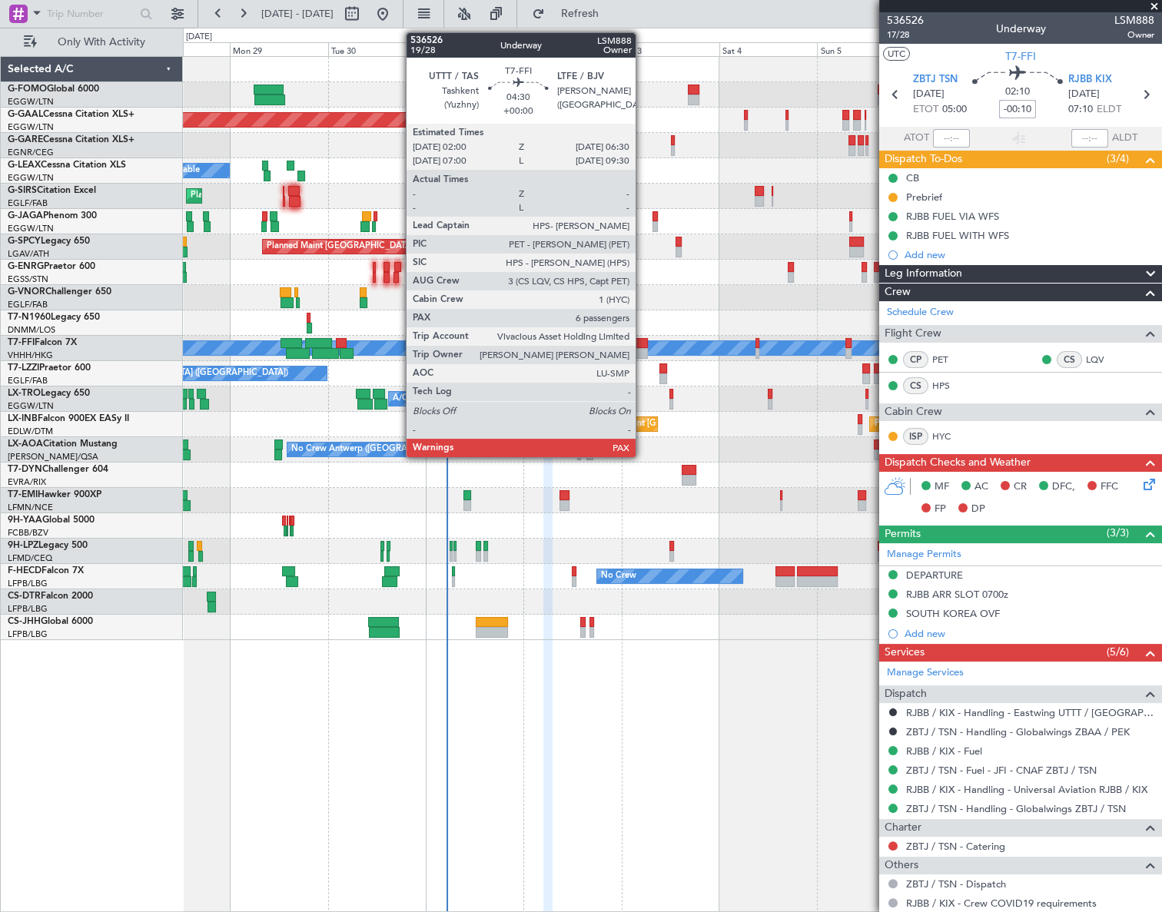
click at [639, 345] on div at bounding box center [638, 343] width 18 height 11
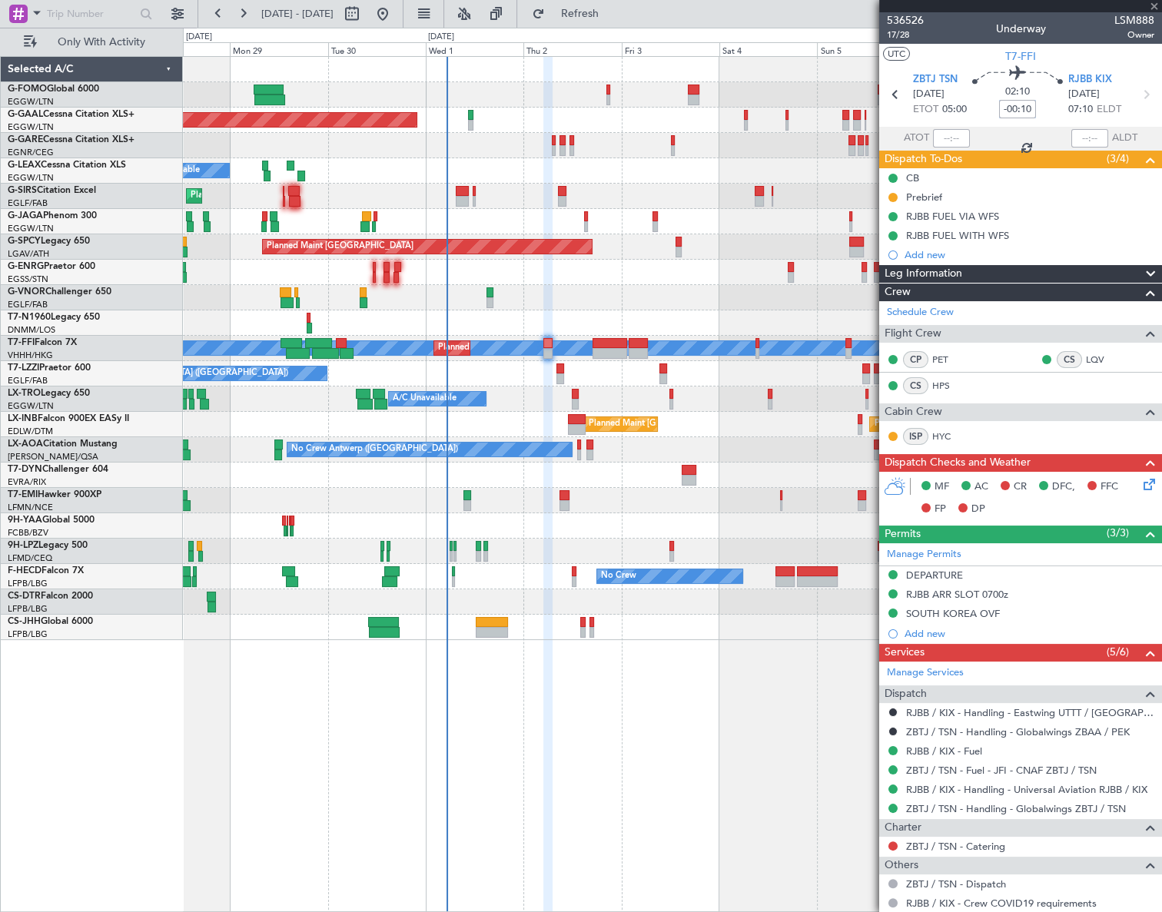
type input "6"
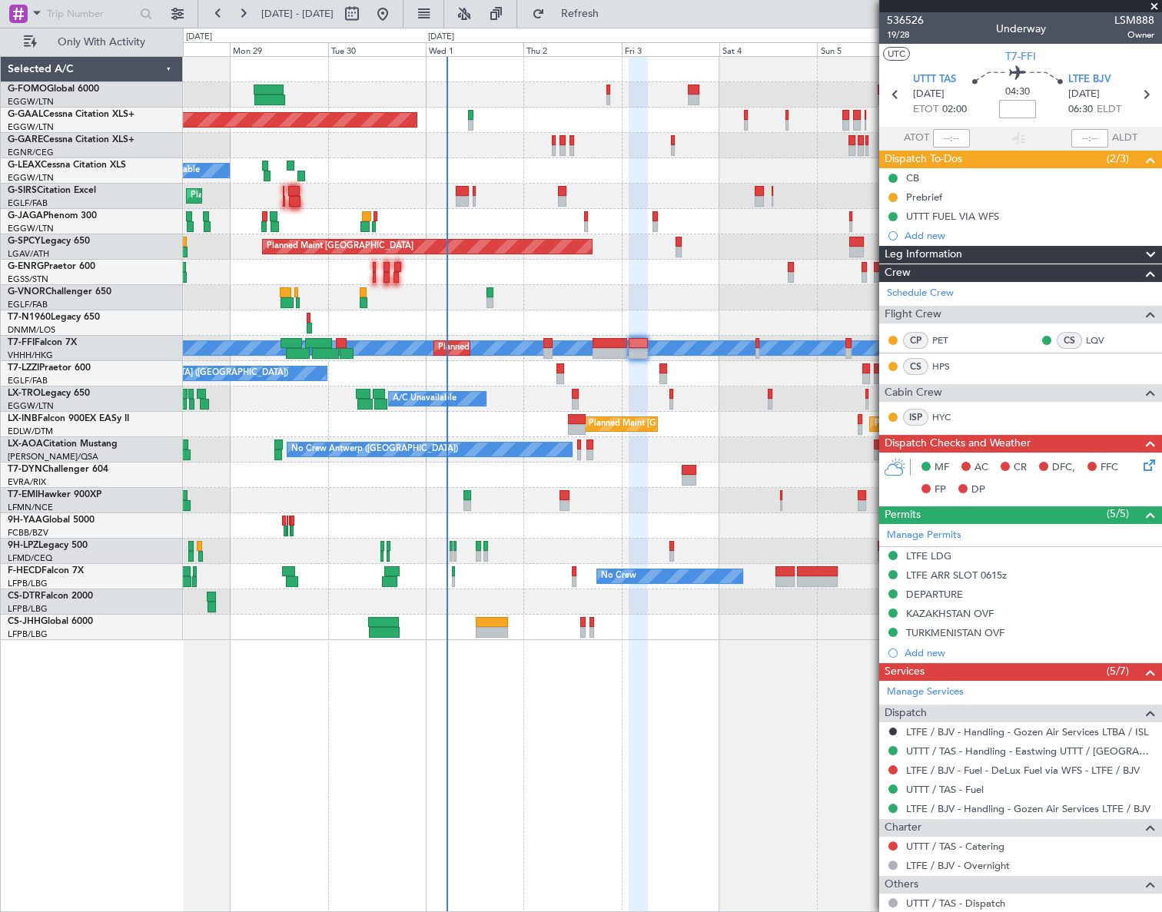
click at [1015, 106] on input at bounding box center [1017, 109] width 37 height 18
click at [739, 715] on div "Planned Maint Dusseldorf Owner A/C Unavailable Planned Maint [GEOGRAPHIC_DATA] …" at bounding box center [672, 484] width 979 height 856
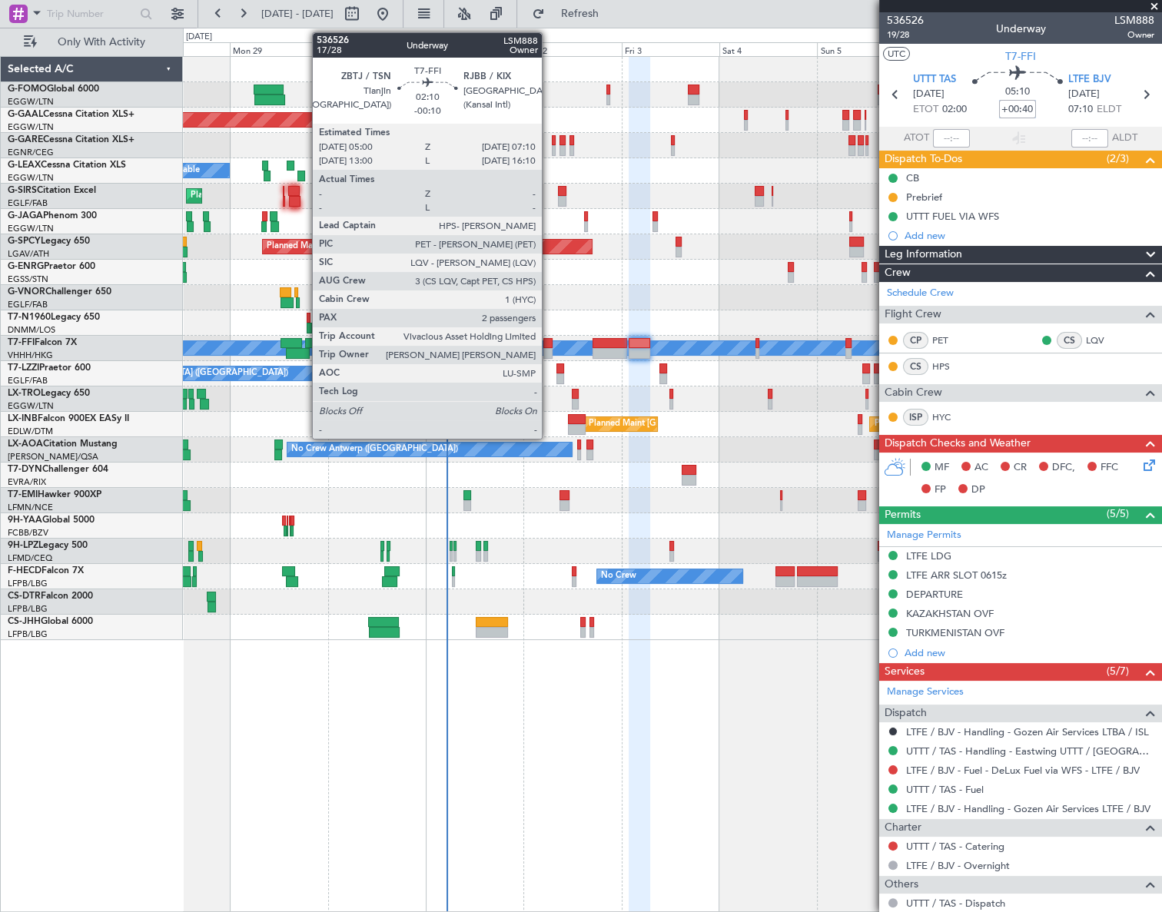
click at [549, 347] on div at bounding box center [547, 343] width 9 height 11
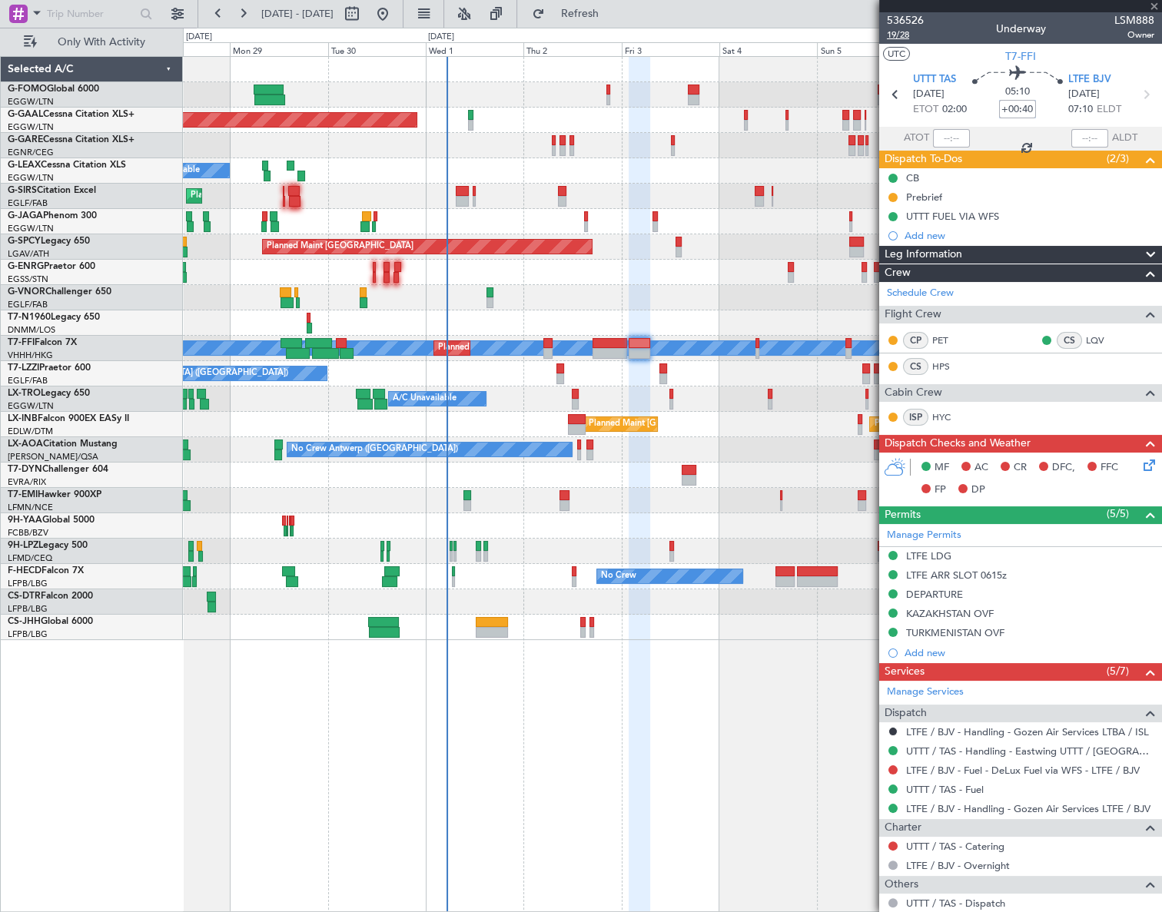
type input "-00:10"
type input "2"
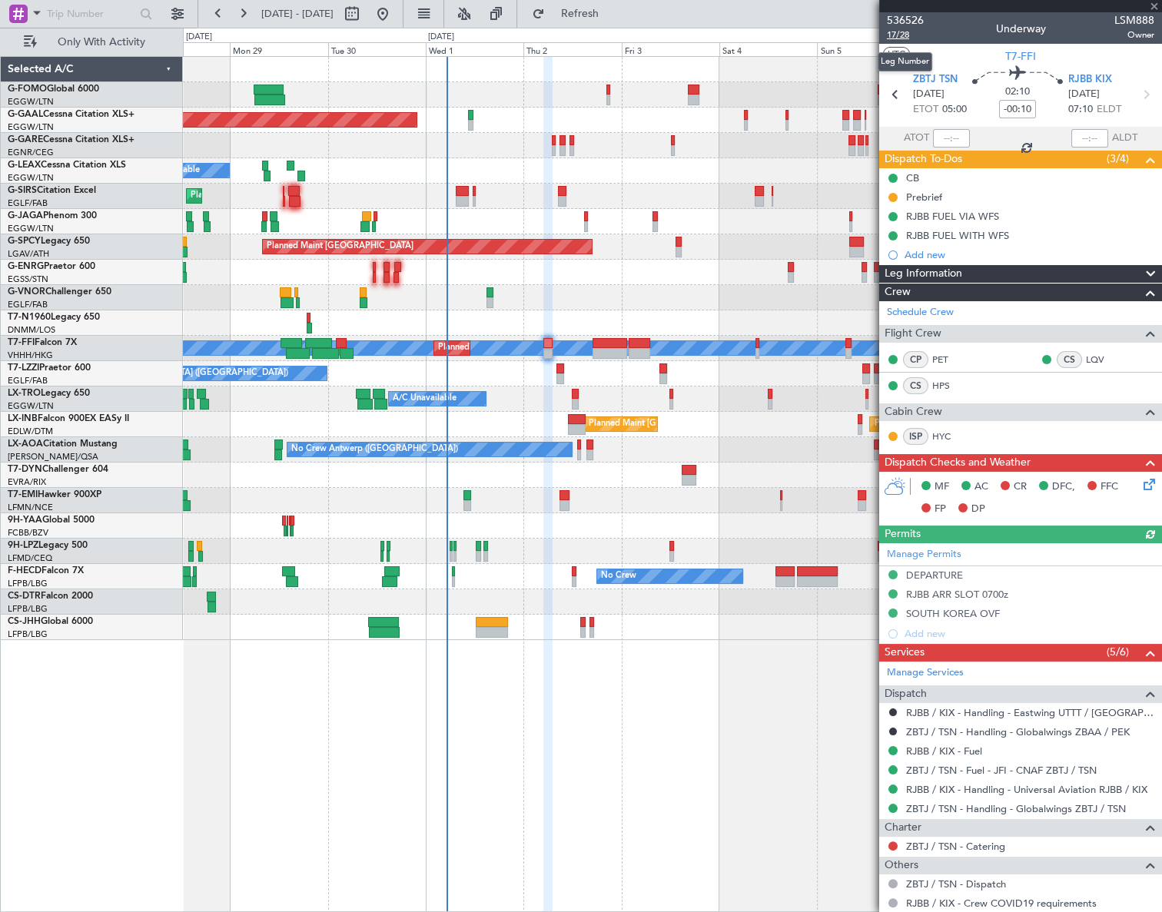
click at [903, 36] on span "17/28" at bounding box center [905, 34] width 37 height 13
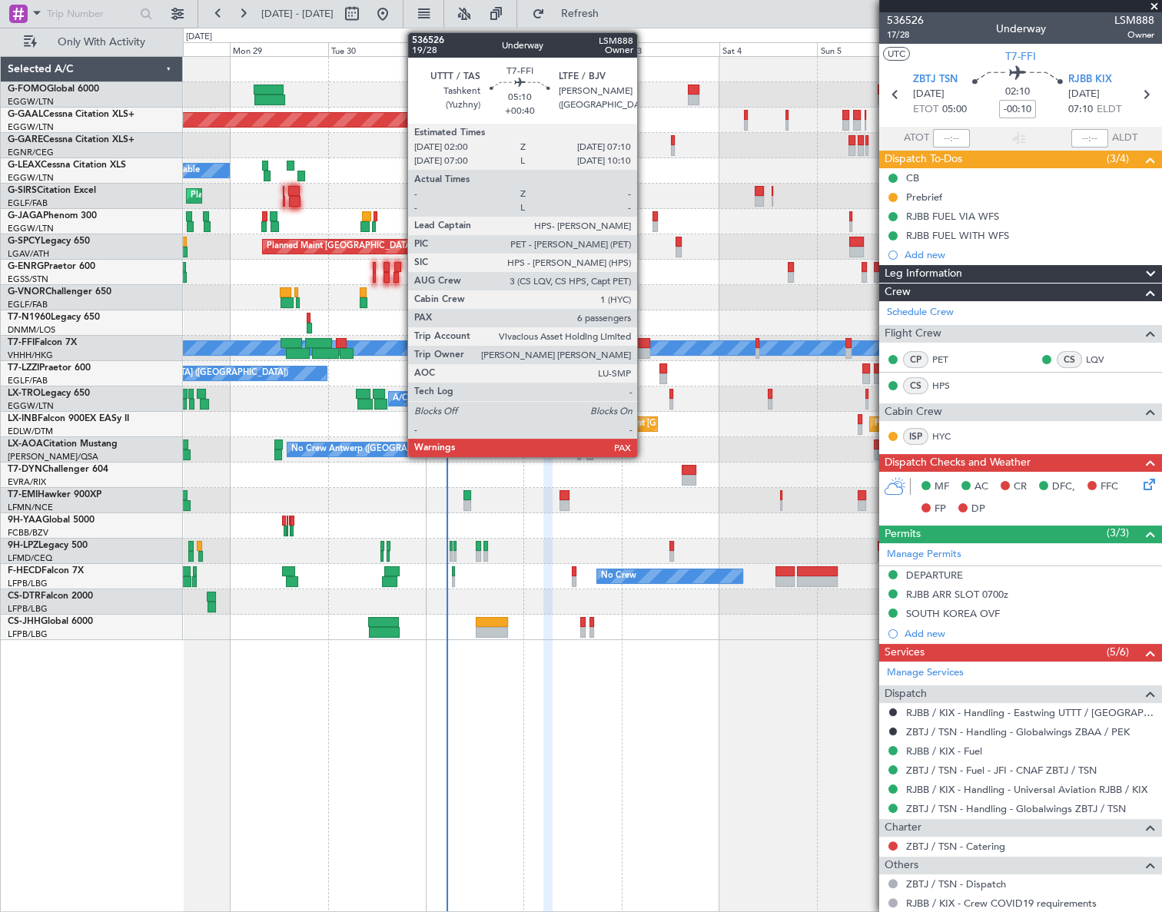
click at [644, 345] on div at bounding box center [640, 343] width 22 height 11
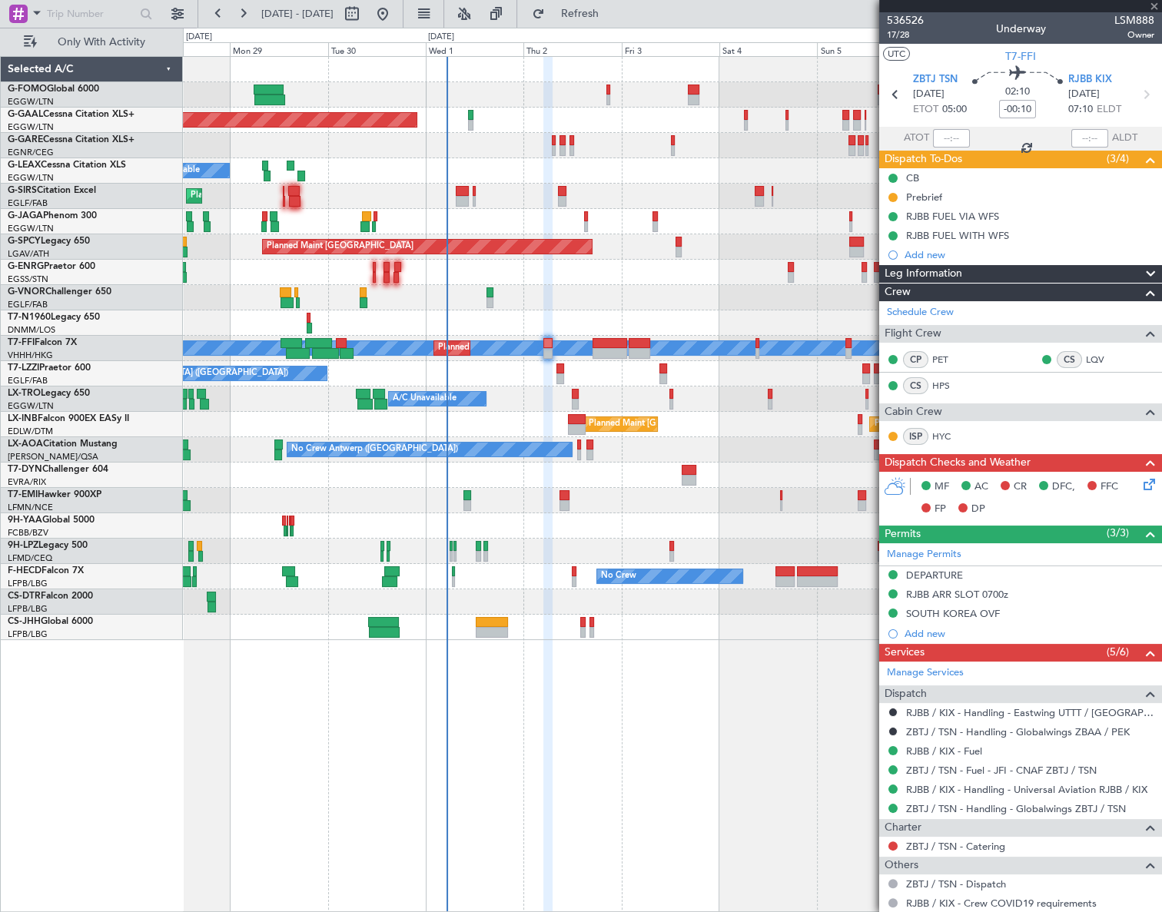
type input "+00:40"
type input "6"
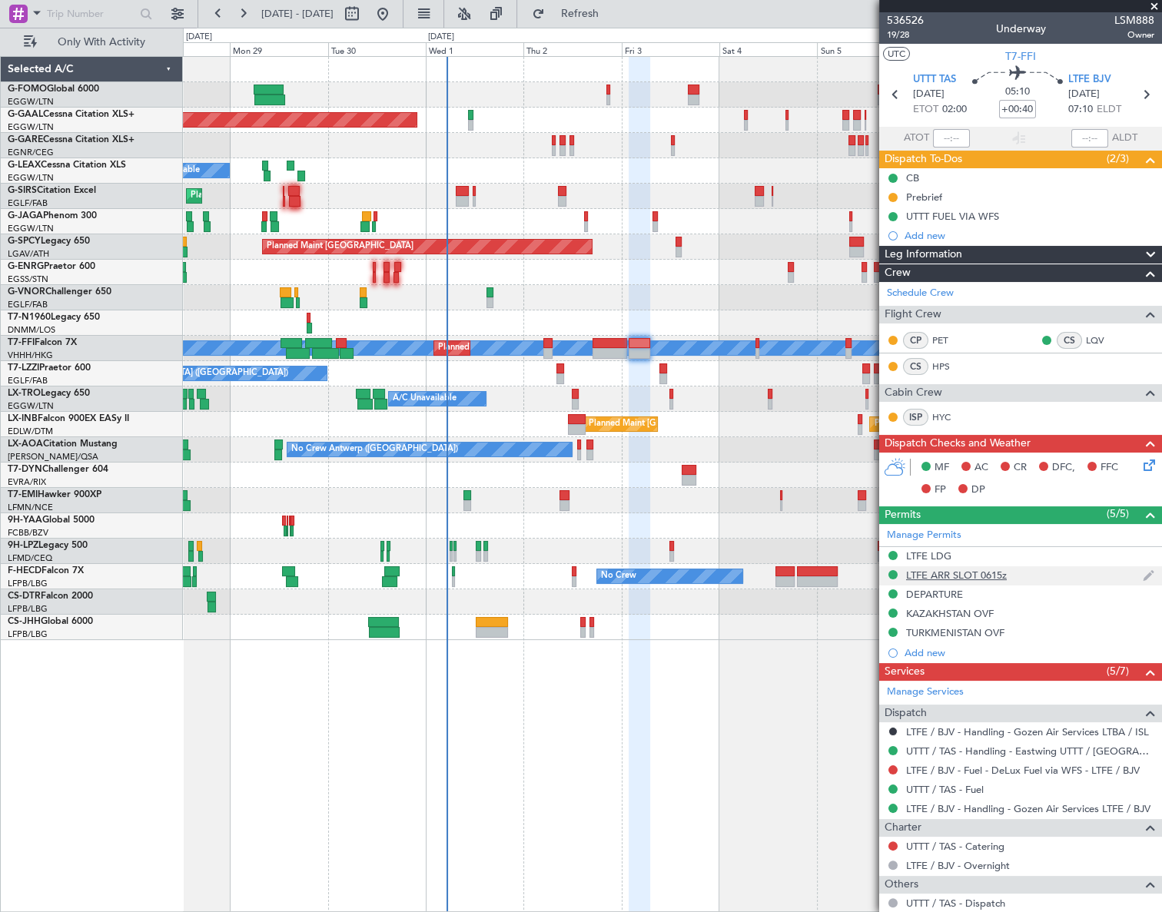
click at [940, 569] on div "LTFE ARR SLOT 0615z" at bounding box center [956, 575] width 101 height 13
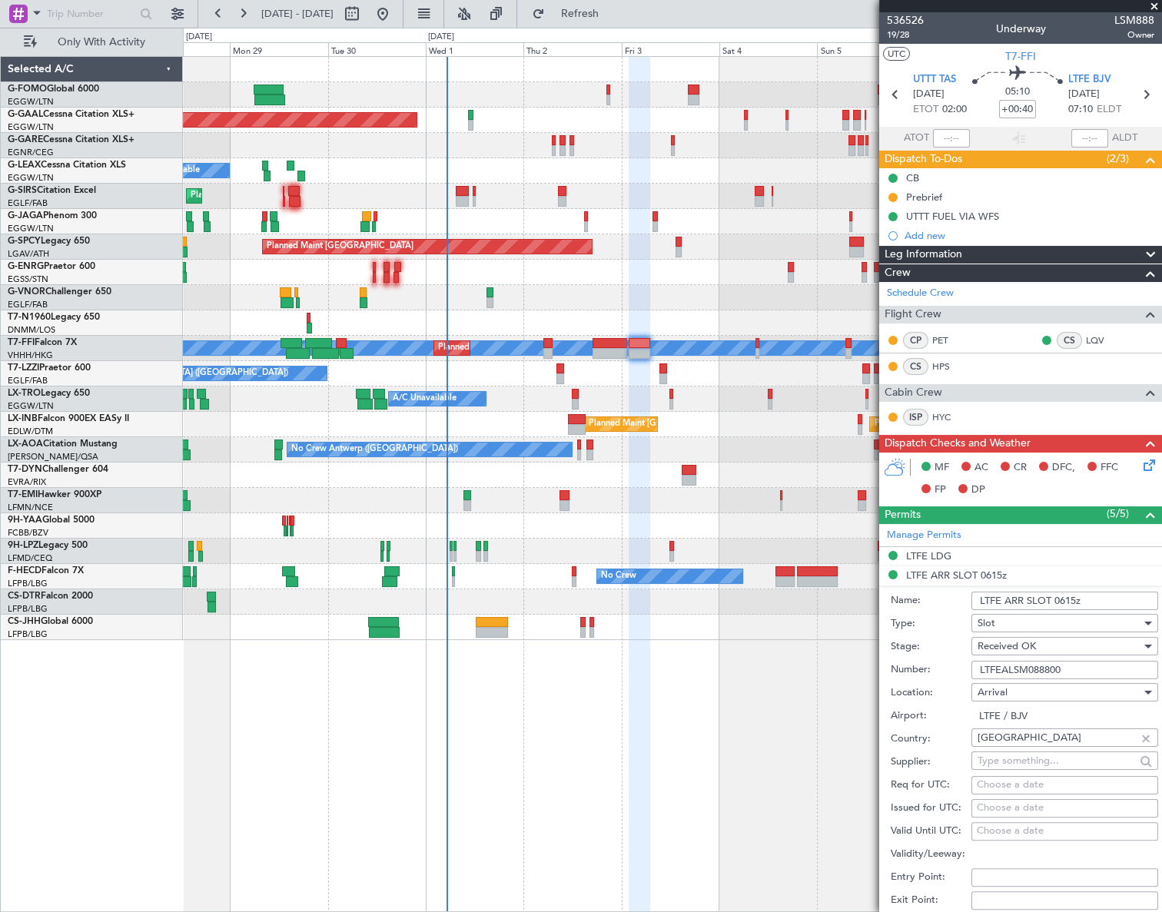
drag, startPoint x: 1091, startPoint y: 596, endPoint x: 1055, endPoint y: 600, distance: 36.3
click at [1055, 600] on input "LTFE ARR SLOT 0615z" at bounding box center [1065, 601] width 187 height 18
type input "LTFE ARR SLOT 0710z"
click at [1042, 656] on div "Received OK" at bounding box center [1060, 646] width 164 height 23
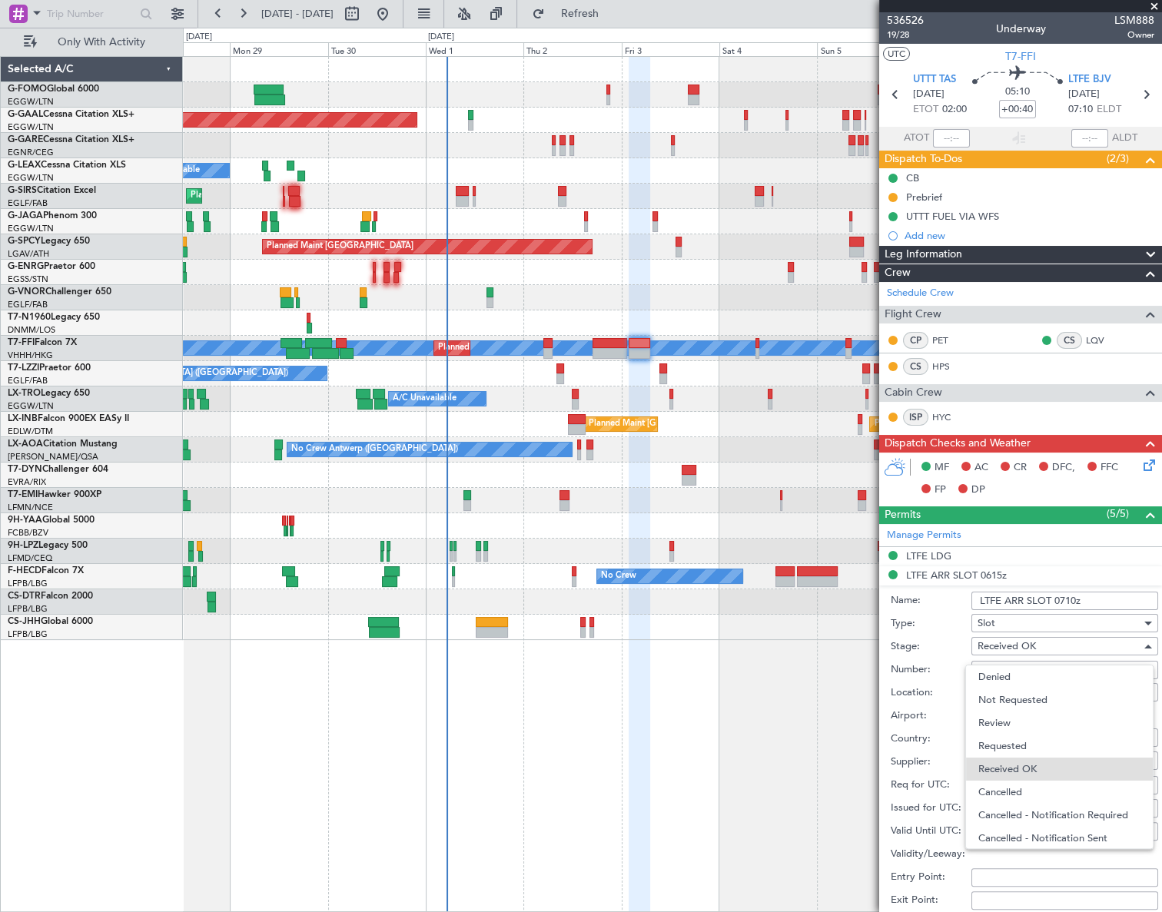
scroll to position [24, 0]
click at [1045, 647] on div at bounding box center [581, 456] width 1162 height 912
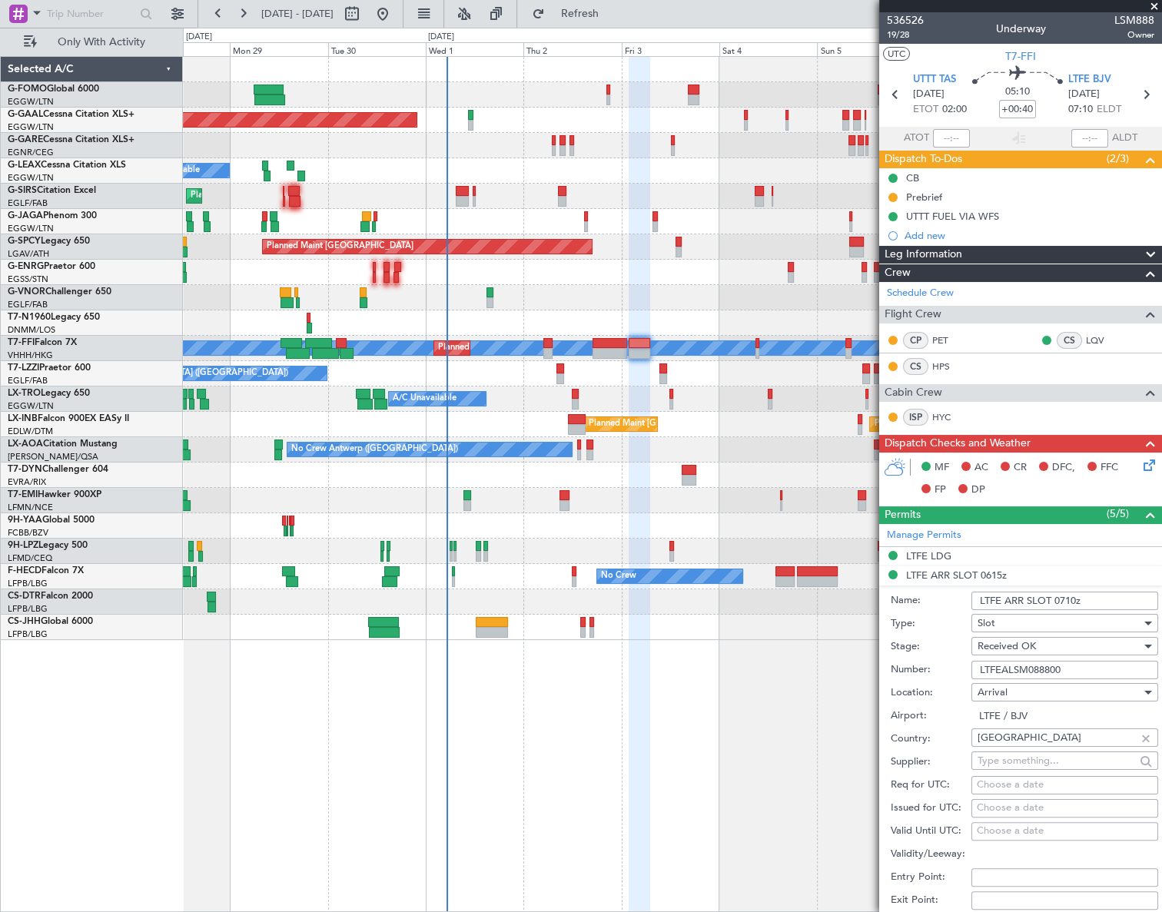
click at [1045, 647] on div "Received OK" at bounding box center [1060, 646] width 164 height 23
click at [1009, 723] on span "Requested" at bounding box center [1059, 722] width 163 height 23
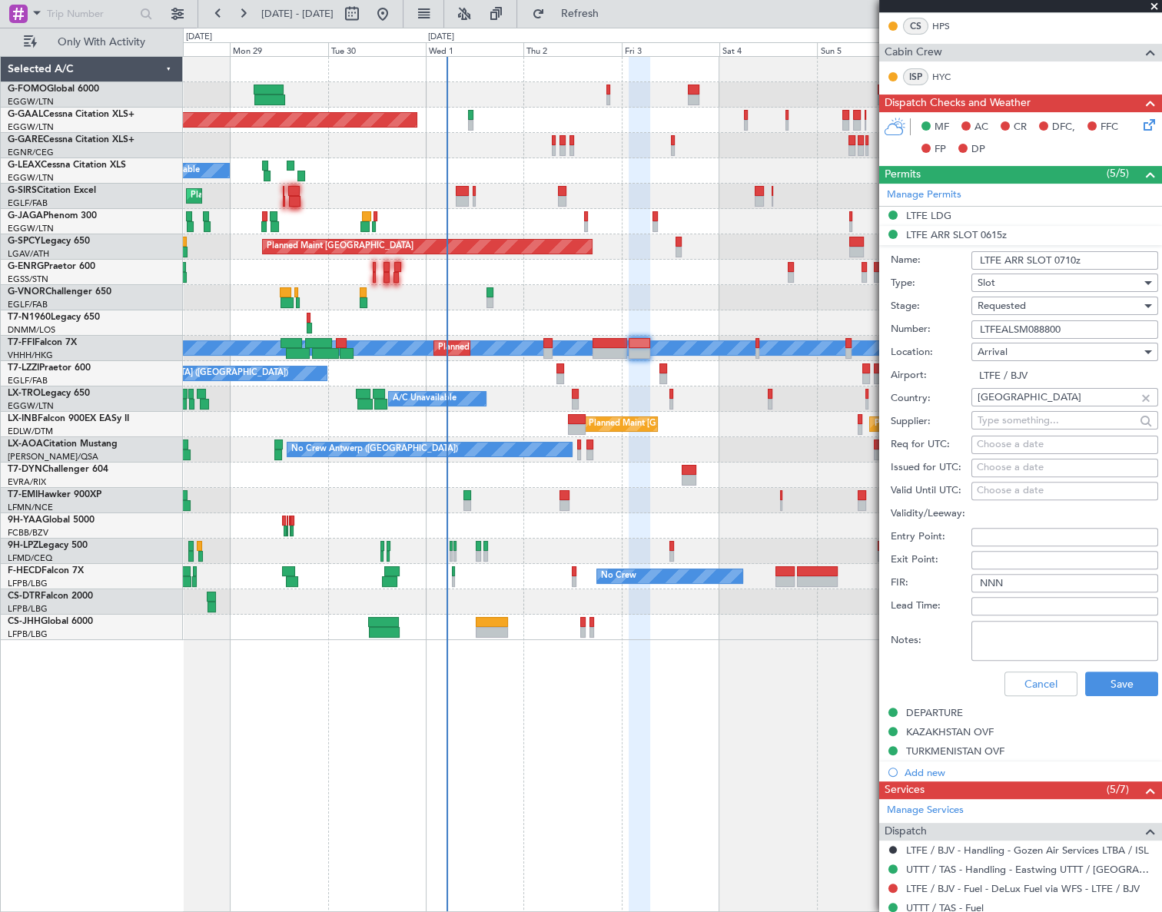
scroll to position [419, 0]
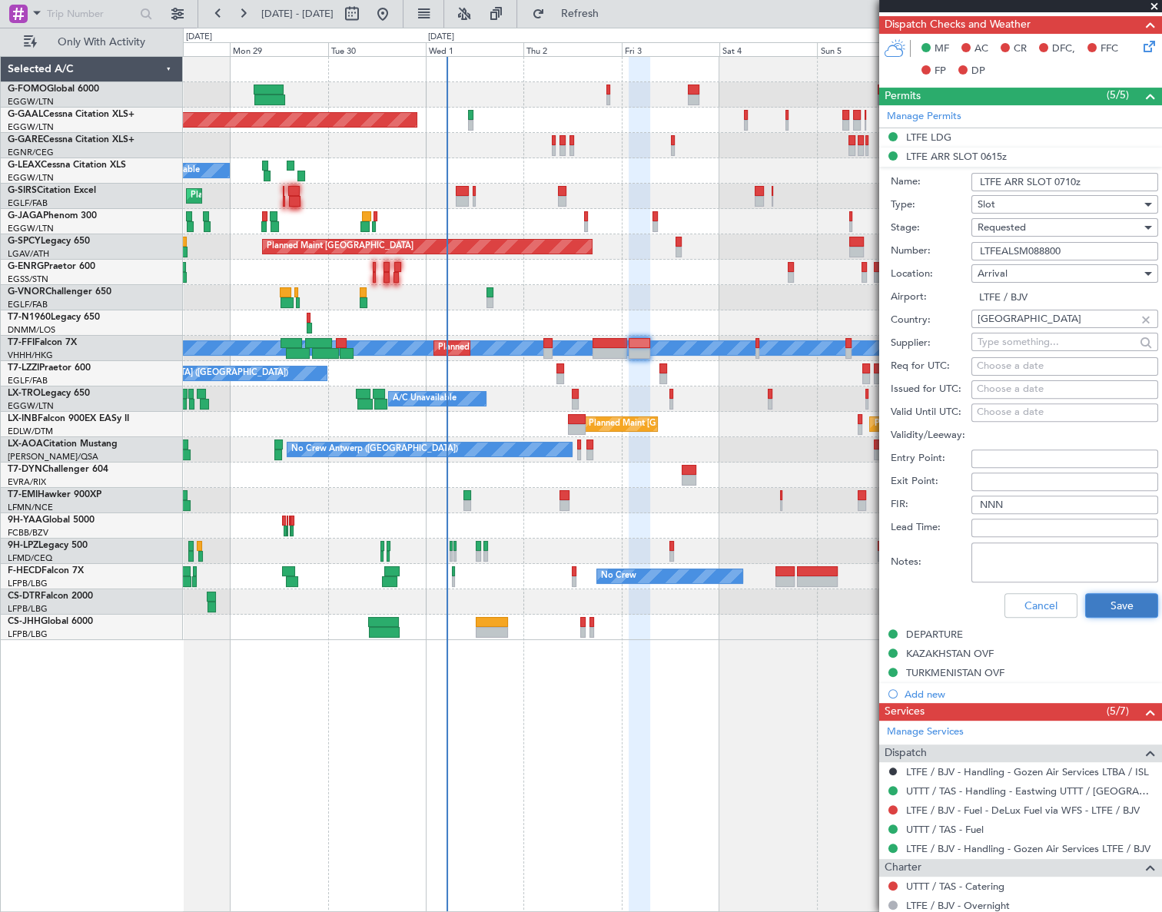
click at [1124, 610] on button "Save" at bounding box center [1121, 605] width 73 height 25
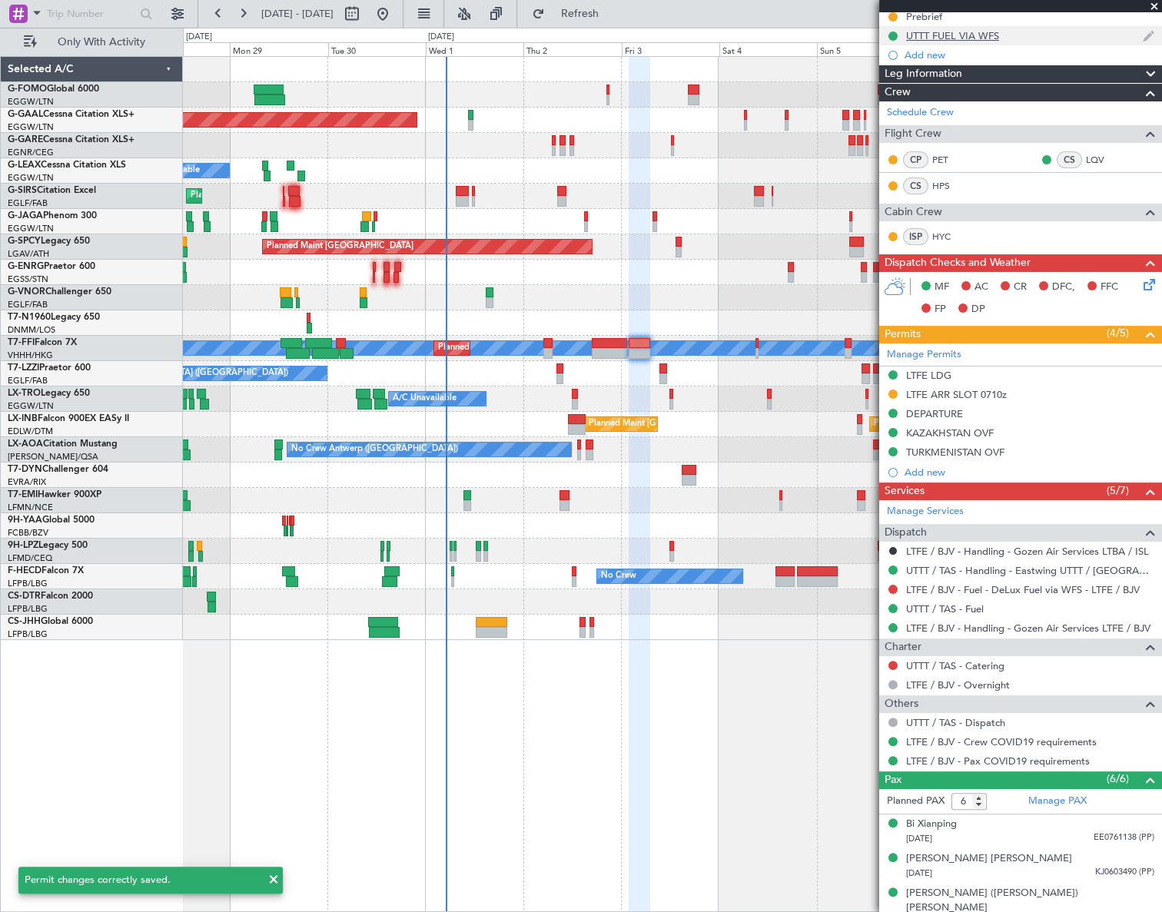
scroll to position [8, 0]
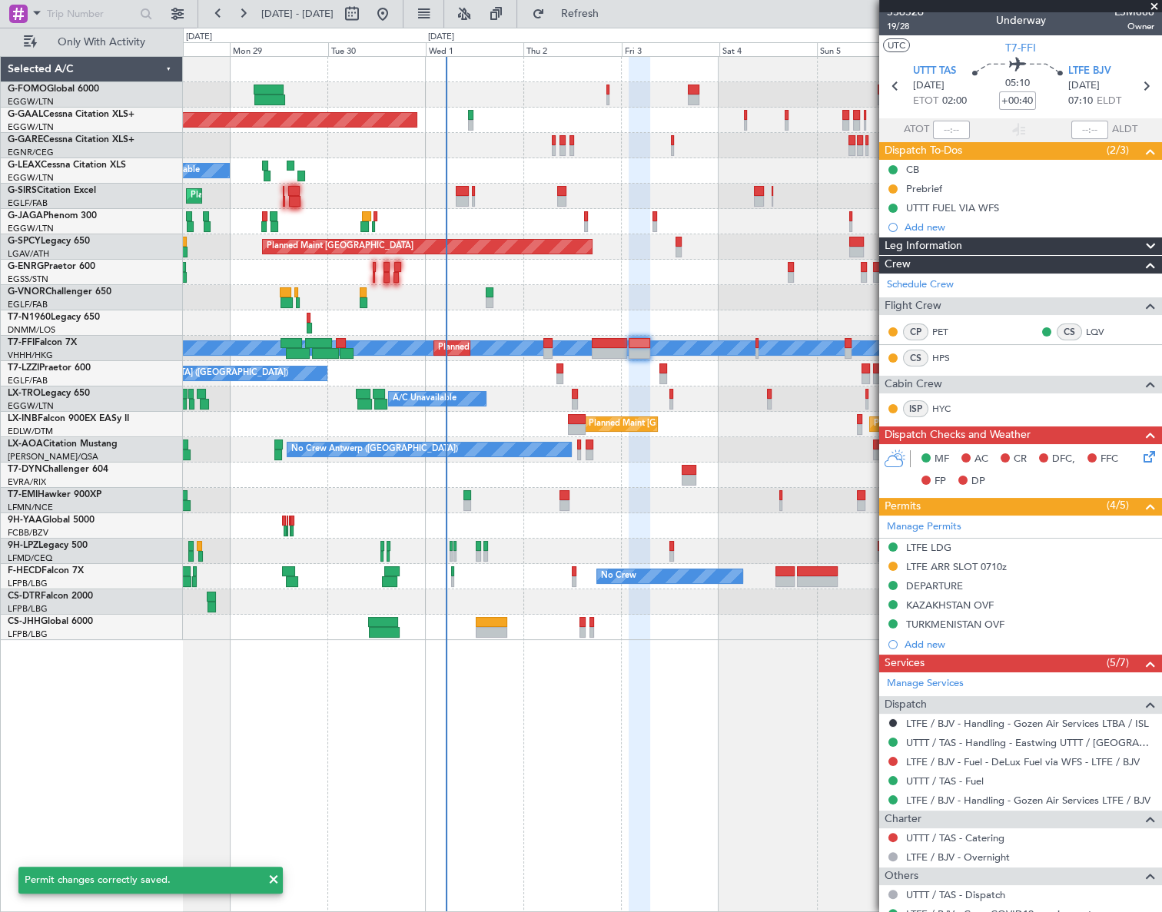
drag, startPoint x: 969, startPoint y: 246, endPoint x: 962, endPoint y: 257, distance: 12.8
click at [969, 245] on div "Leg Information" at bounding box center [1020, 246] width 283 height 18
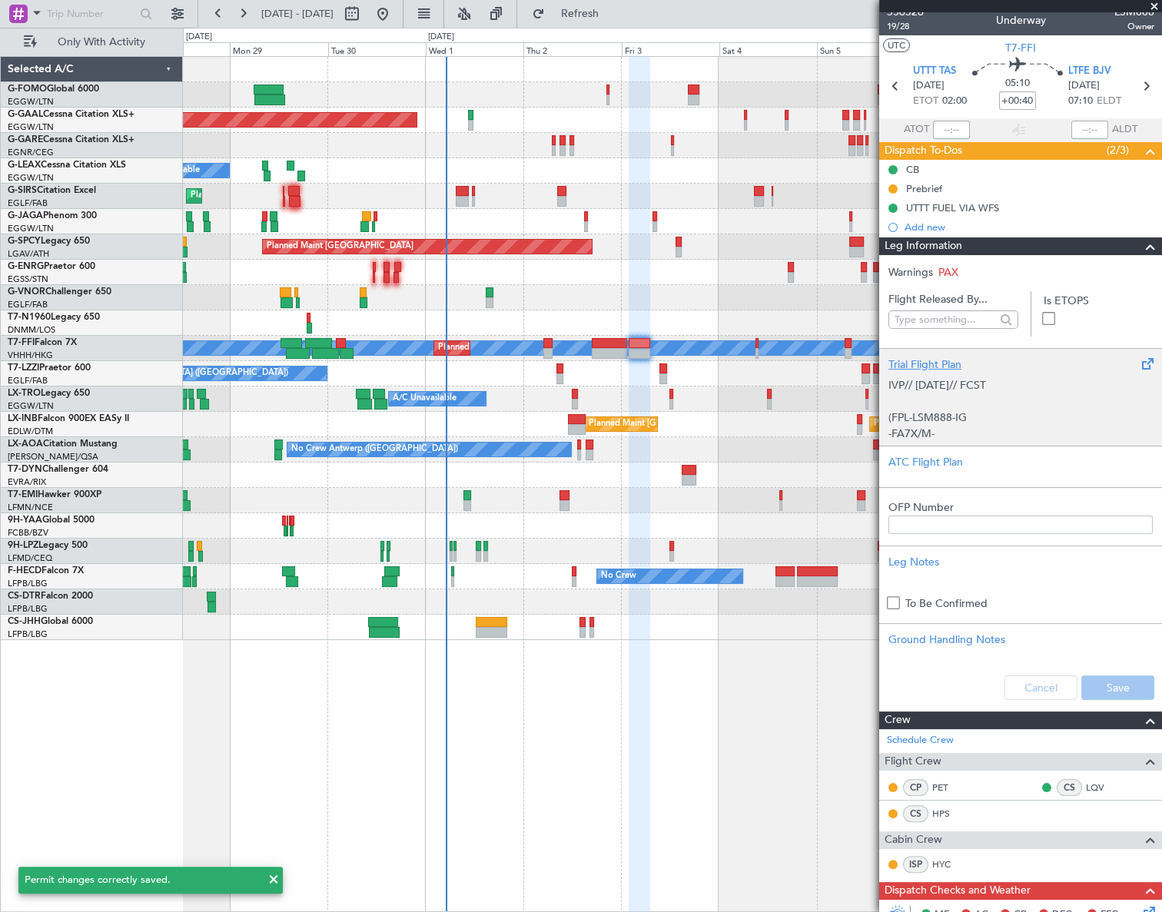
click at [965, 410] on p "(FPL-LSM888-IG" at bounding box center [1021, 418] width 264 height 16
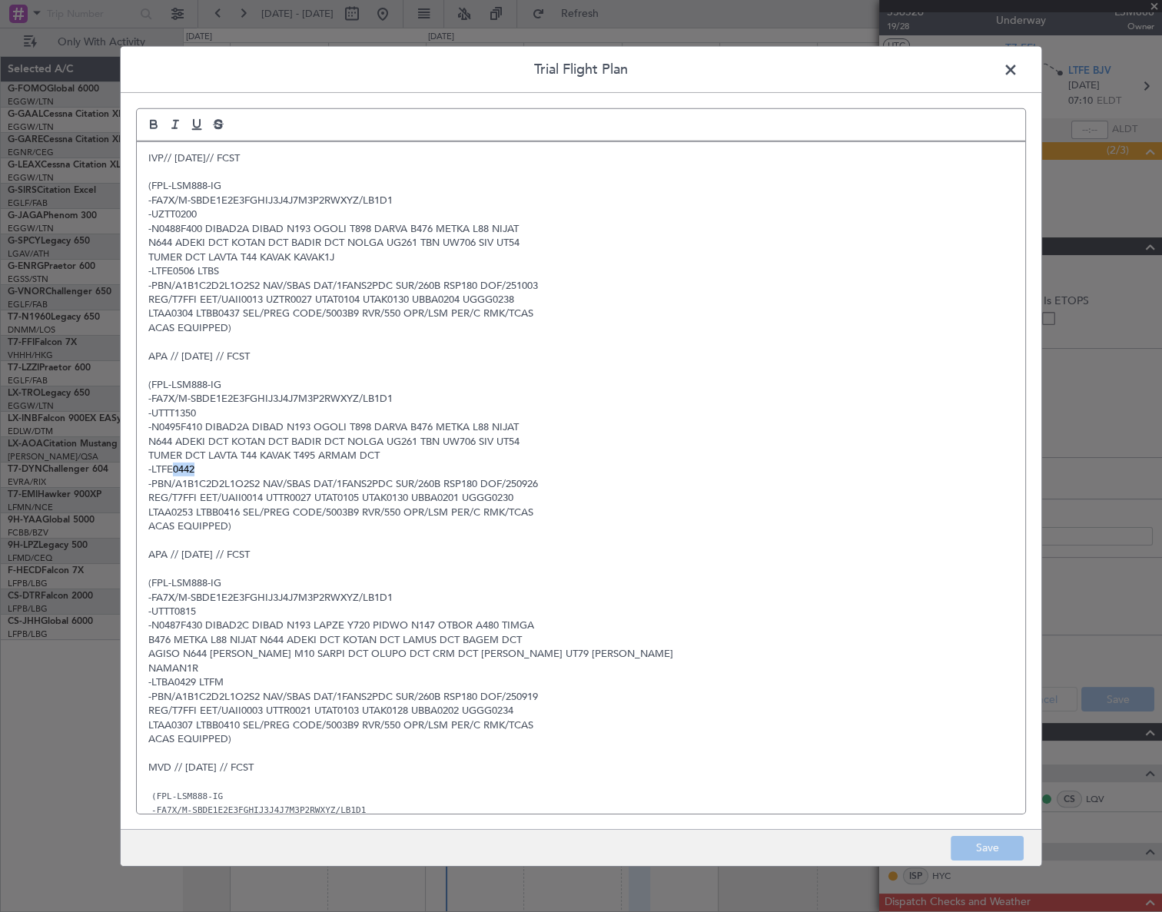
drag, startPoint x: 175, startPoint y: 468, endPoint x: 226, endPoint y: 469, distance: 50.7
click at [226, 469] on p "-LTFE0442" at bounding box center [580, 470] width 865 height 14
click at [238, 507] on p "LTAA0253 LTBB0416 SEL/PREG CODE/5003B9 RVR/550 OPR/LSM PER/C RMK/TCAS" at bounding box center [580, 513] width 865 height 14
click at [1018, 68] on span at bounding box center [1018, 73] width 0 height 31
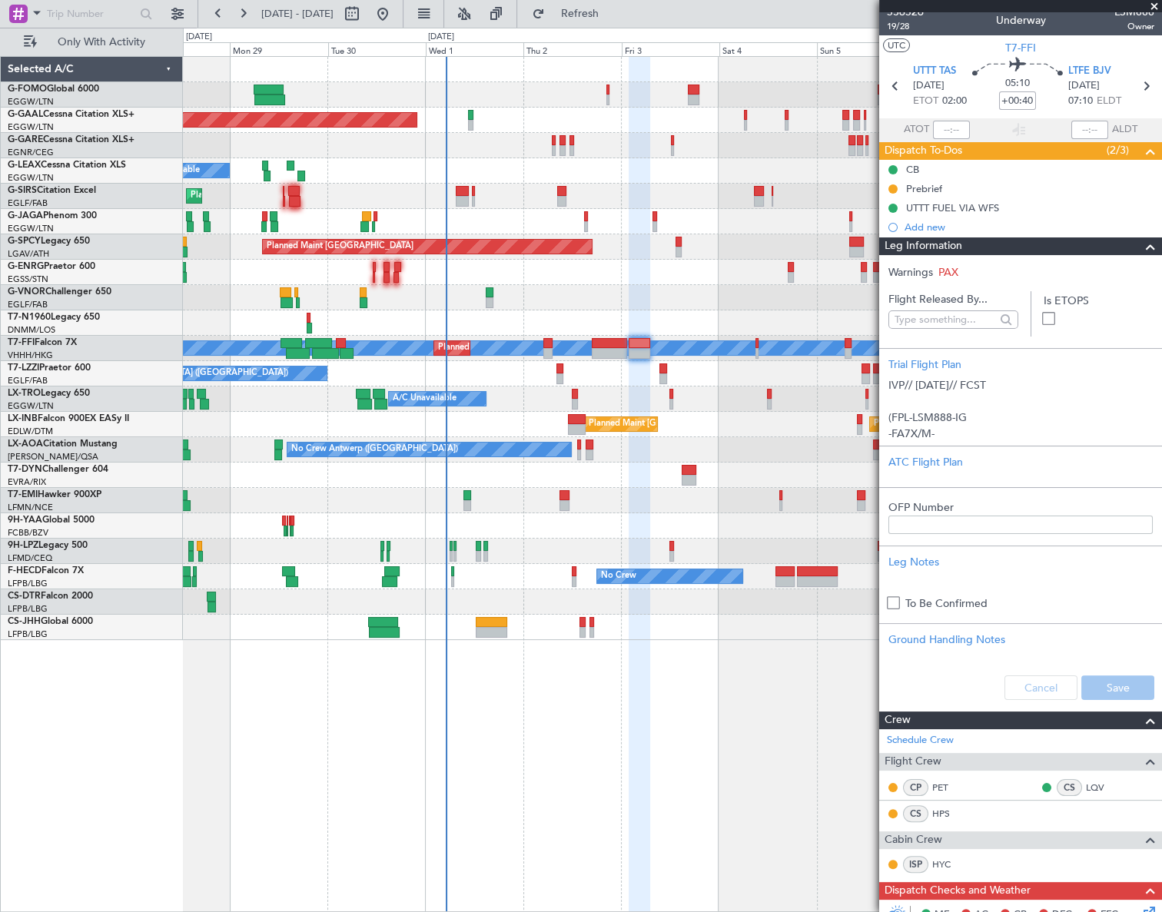
click at [1145, 246] on span at bounding box center [1150, 246] width 18 height 18
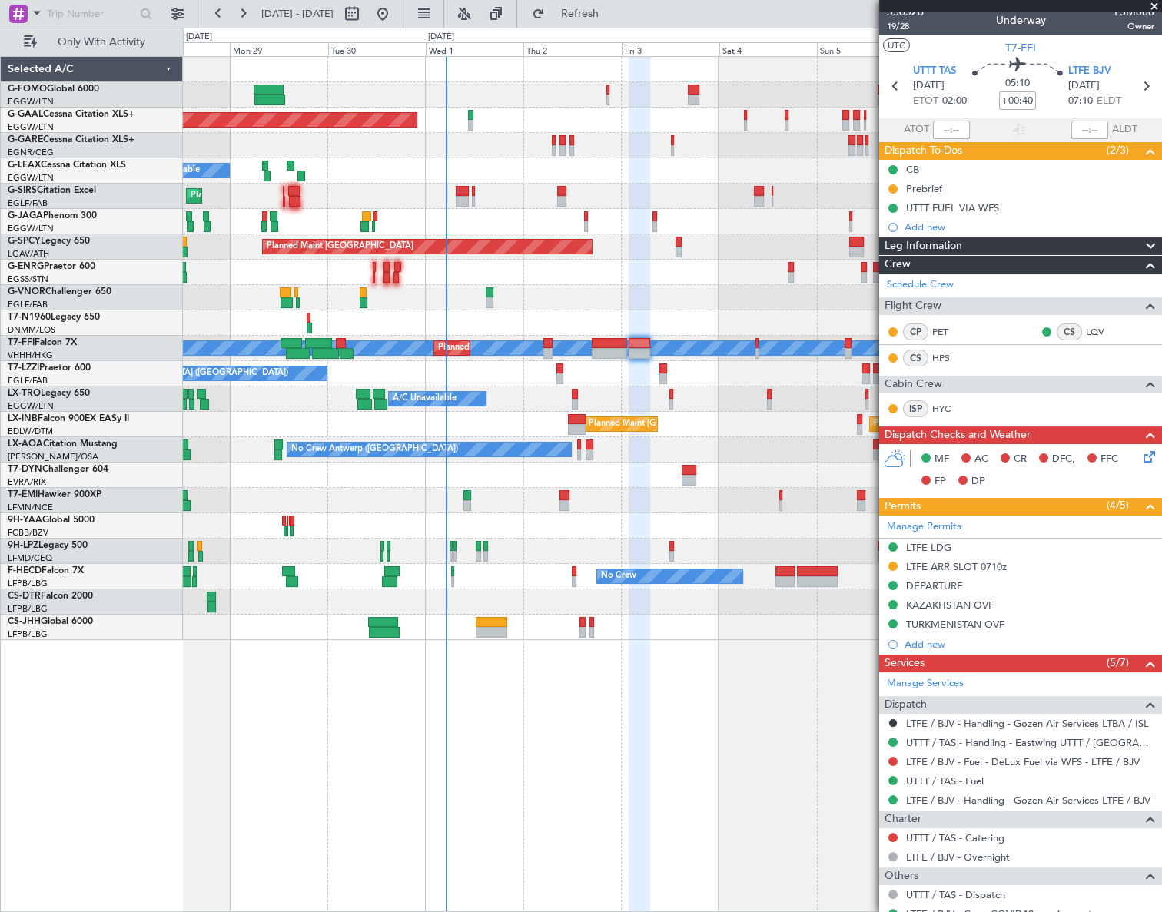
click at [1141, 453] on icon at bounding box center [1147, 454] width 12 height 12
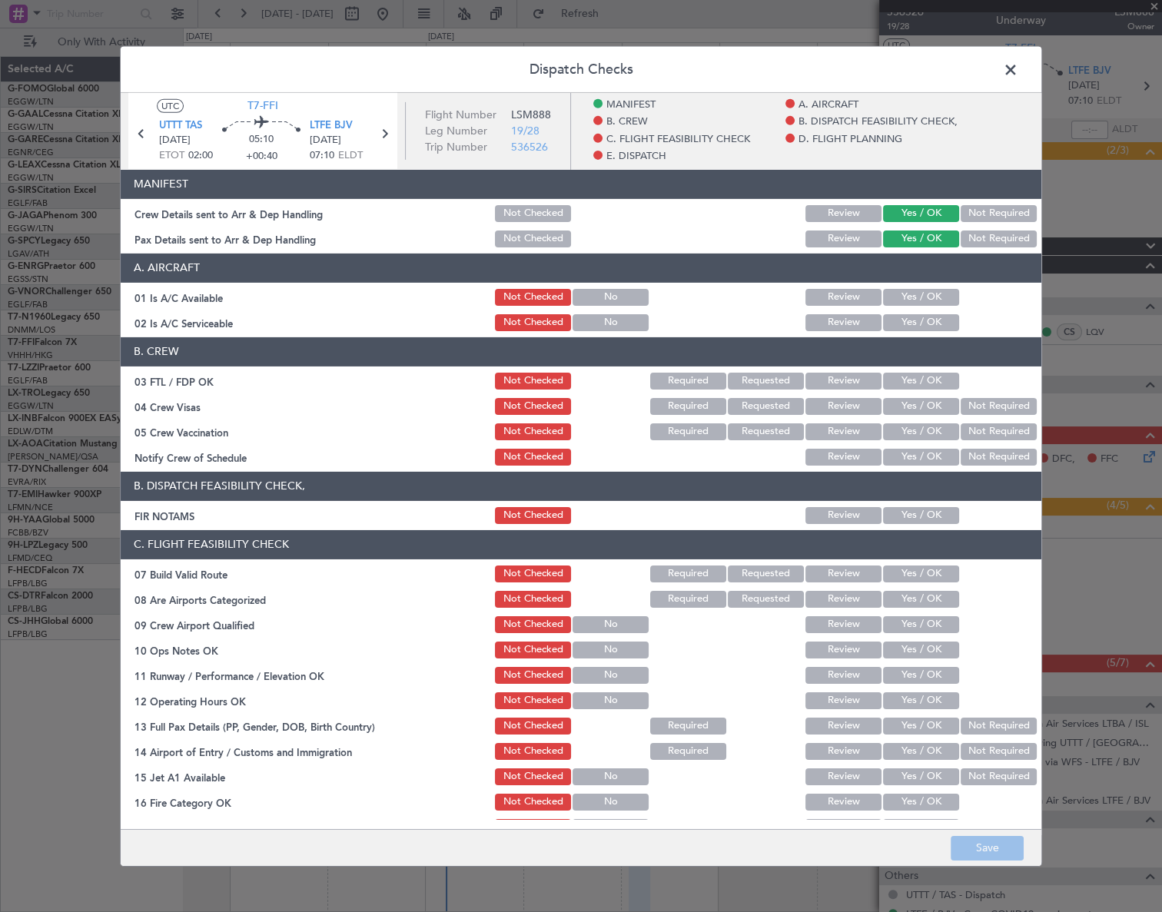
click at [928, 298] on button "Yes / OK" at bounding box center [921, 296] width 76 height 17
click at [921, 316] on button "Yes / OK" at bounding box center [921, 322] width 76 height 17
click at [907, 515] on button "Yes / OK" at bounding box center [921, 515] width 76 height 17
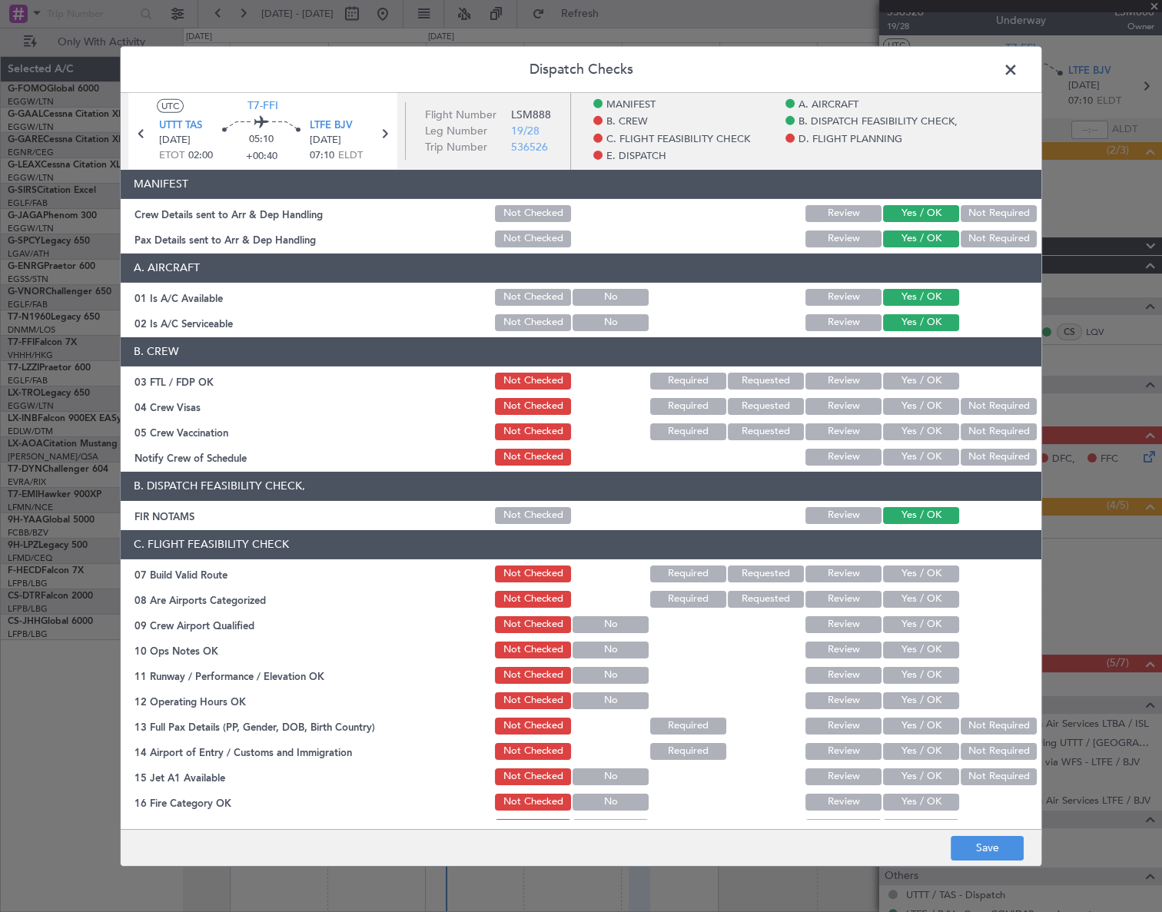
scroll to position [279, 0]
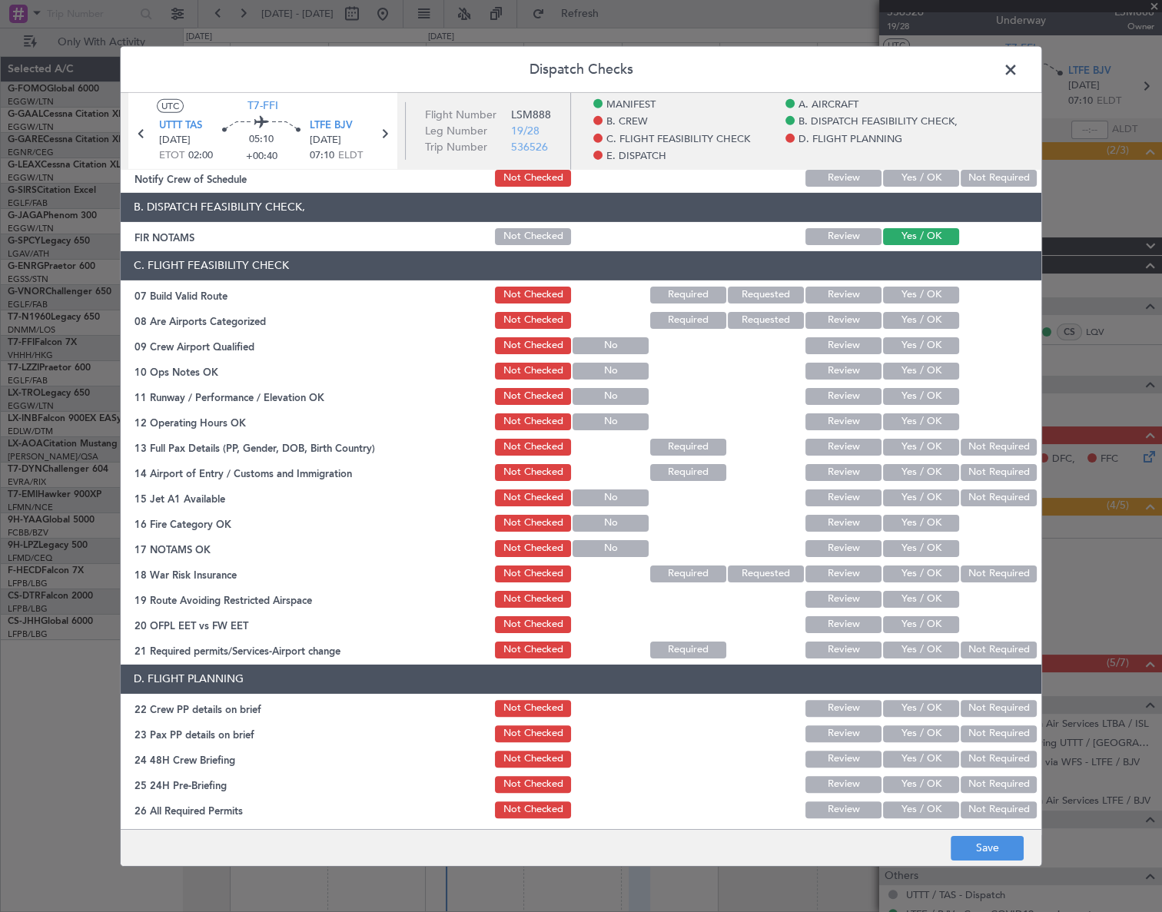
click at [941, 290] on button "Yes / OK" at bounding box center [921, 294] width 76 height 17
click at [944, 372] on button "Yes / OK" at bounding box center [921, 370] width 76 height 17
click at [940, 397] on button "Yes / OK" at bounding box center [921, 395] width 76 height 17
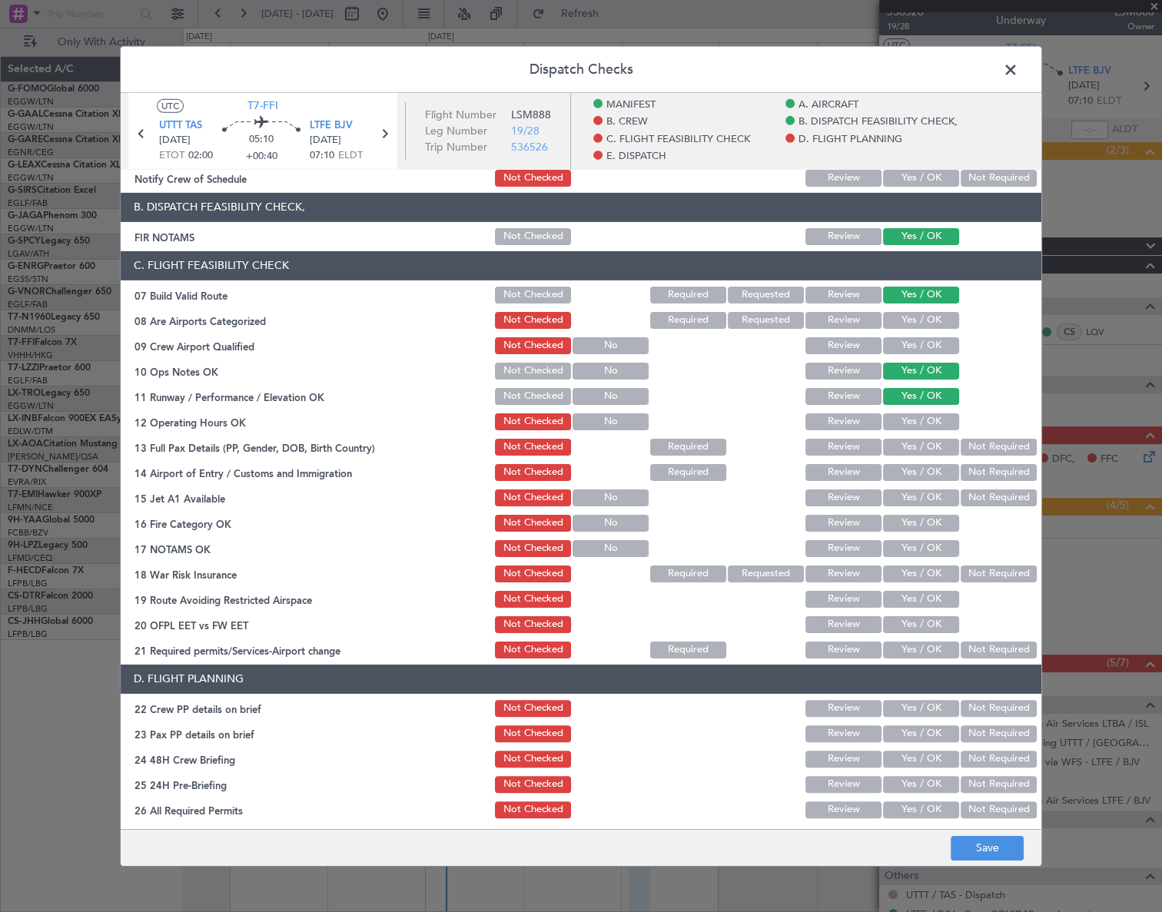
click at [938, 420] on button "Yes / OK" at bounding box center [921, 421] width 76 height 17
click at [938, 450] on button "Yes / OK" at bounding box center [921, 446] width 76 height 17
click at [932, 477] on button "Yes / OK" at bounding box center [921, 471] width 76 height 17
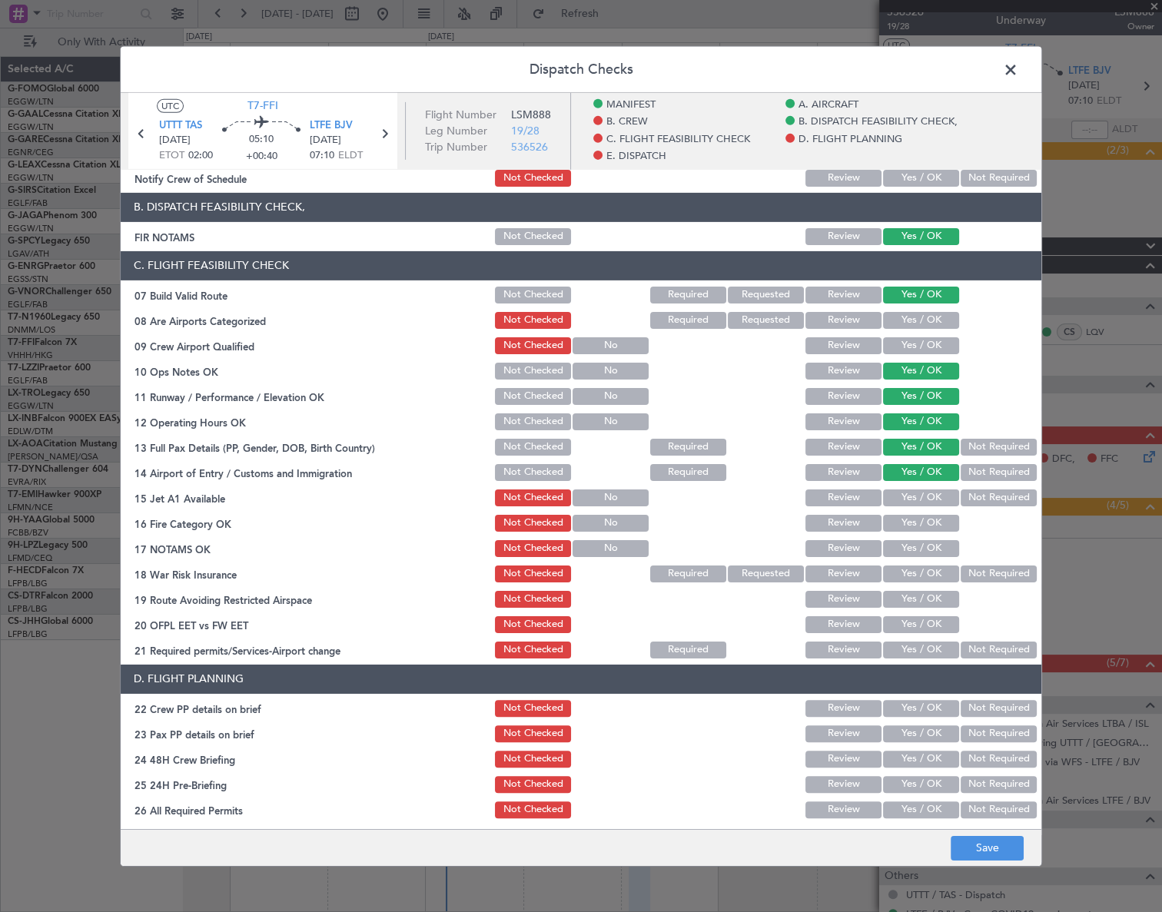
drag, startPoint x: 933, startPoint y: 494, endPoint x: 935, endPoint y: 511, distance: 17.1
click at [934, 494] on button "Yes / OK" at bounding box center [921, 497] width 76 height 17
click at [935, 520] on button "Yes / OK" at bounding box center [921, 522] width 76 height 17
click at [932, 546] on button "Yes / OK" at bounding box center [921, 548] width 76 height 17
click at [976, 576] on button "Not Required" at bounding box center [999, 573] width 76 height 17
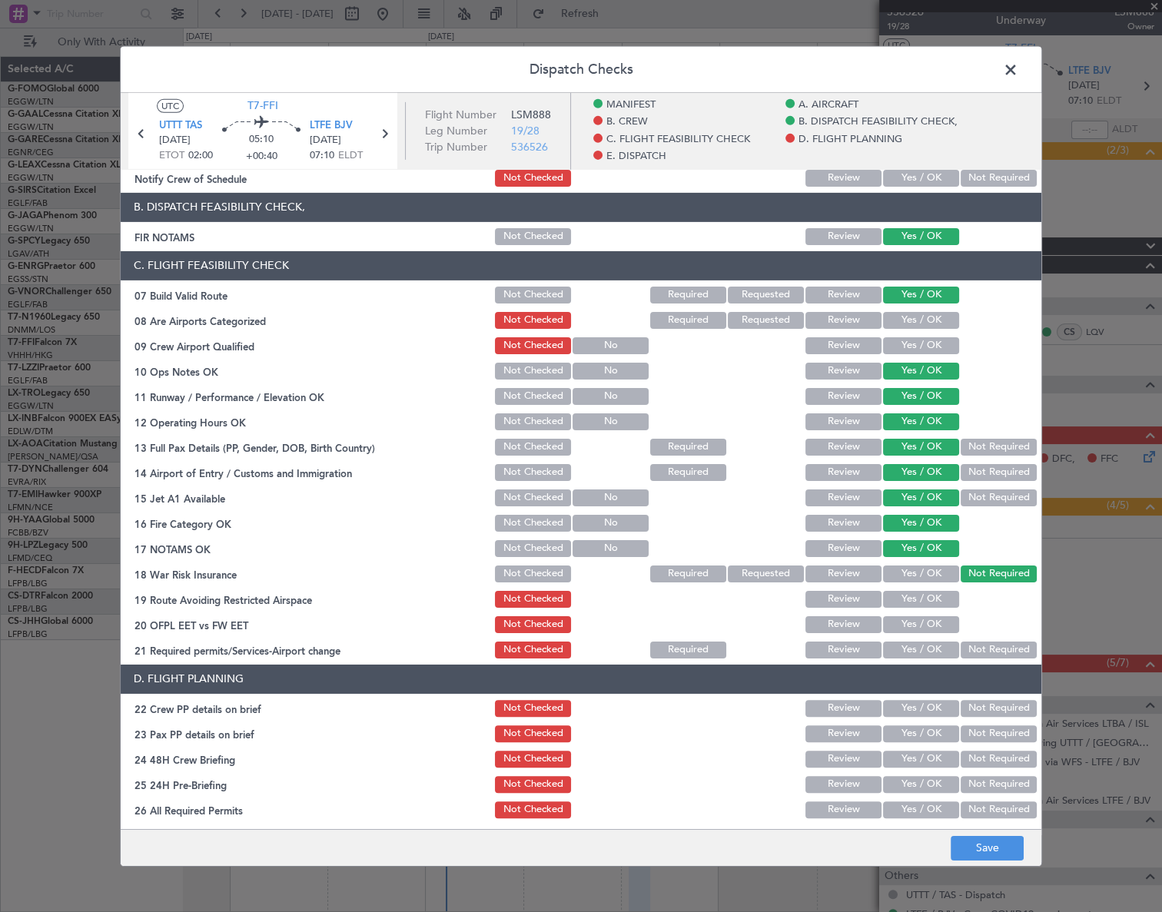
click at [920, 596] on button "Yes / OK" at bounding box center [921, 598] width 76 height 17
click at [923, 623] on button "Yes / OK" at bounding box center [921, 624] width 76 height 17
click at [921, 649] on button "Yes / OK" at bounding box center [921, 649] width 76 height 17
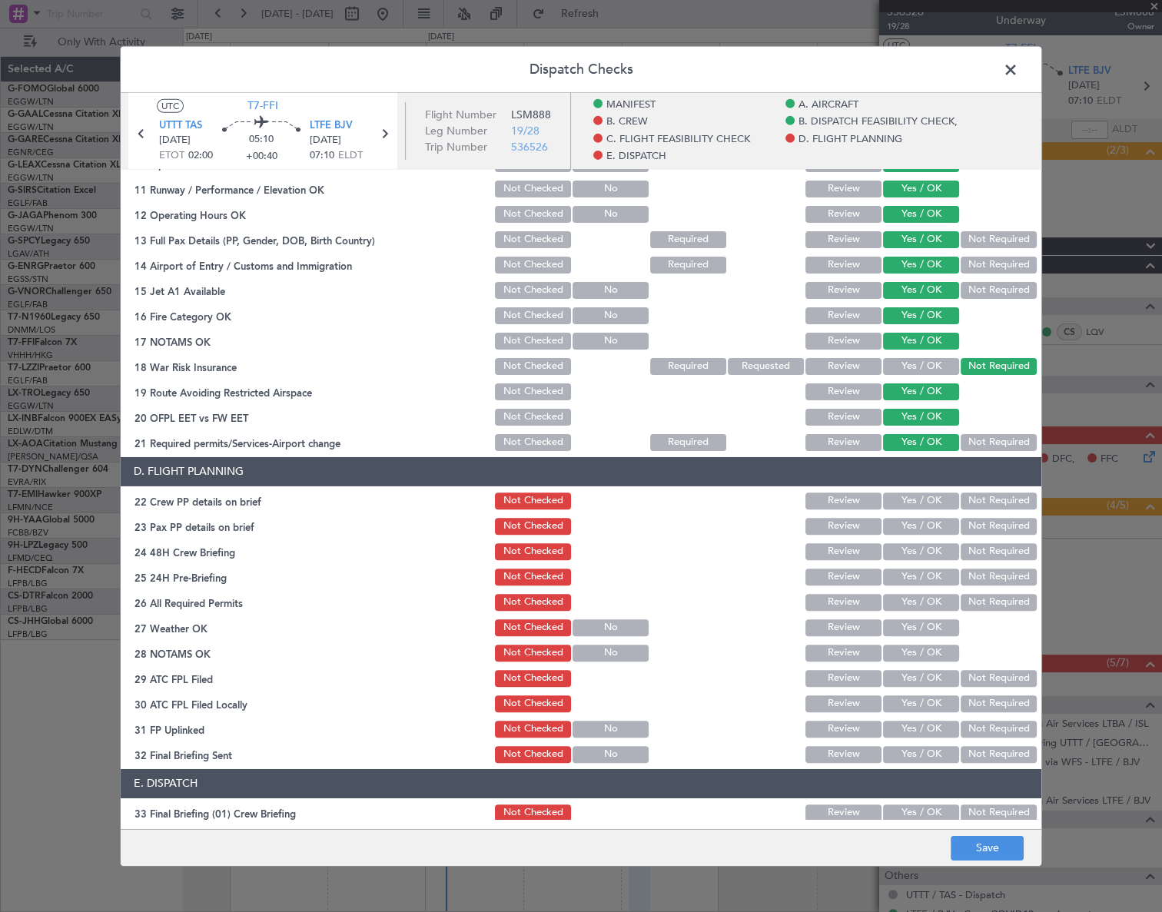
scroll to position [489, 0]
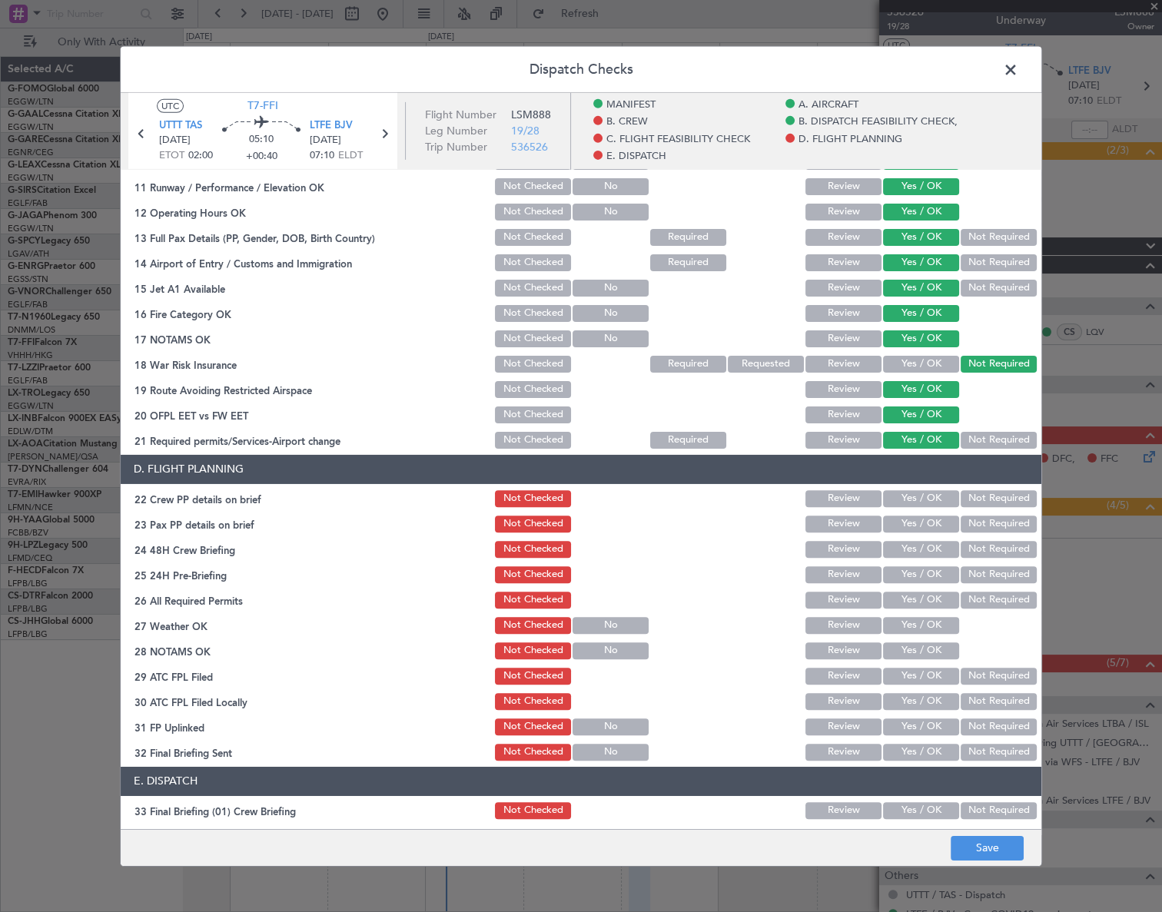
click at [918, 495] on button "Yes / OK" at bounding box center [921, 498] width 76 height 17
drag, startPoint x: 922, startPoint y: 517, endPoint x: 921, endPoint y: 535, distance: 17.7
click at [922, 519] on button "Yes / OK" at bounding box center [921, 523] width 76 height 17
click at [925, 549] on button "Yes / OK" at bounding box center [921, 548] width 76 height 17
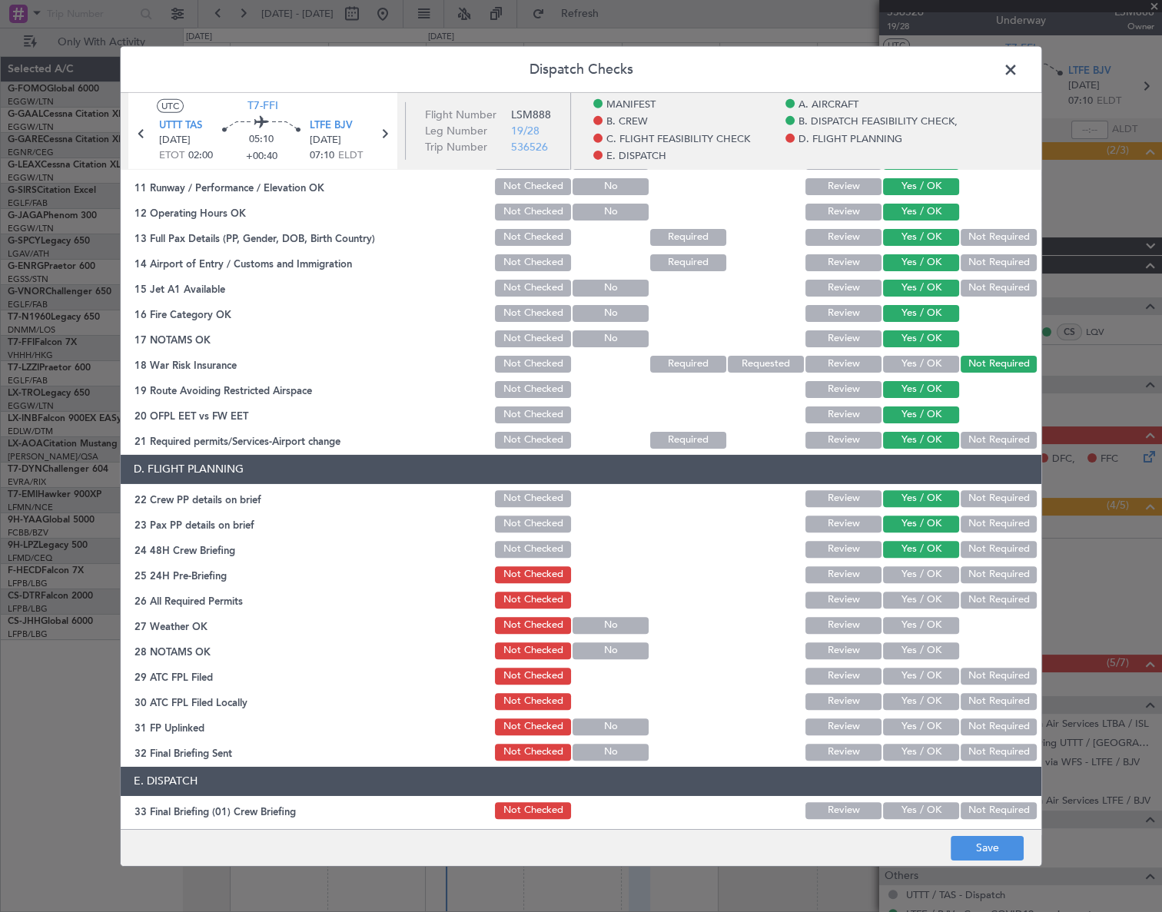
click at [961, 570] on button "Not Required" at bounding box center [999, 574] width 76 height 17
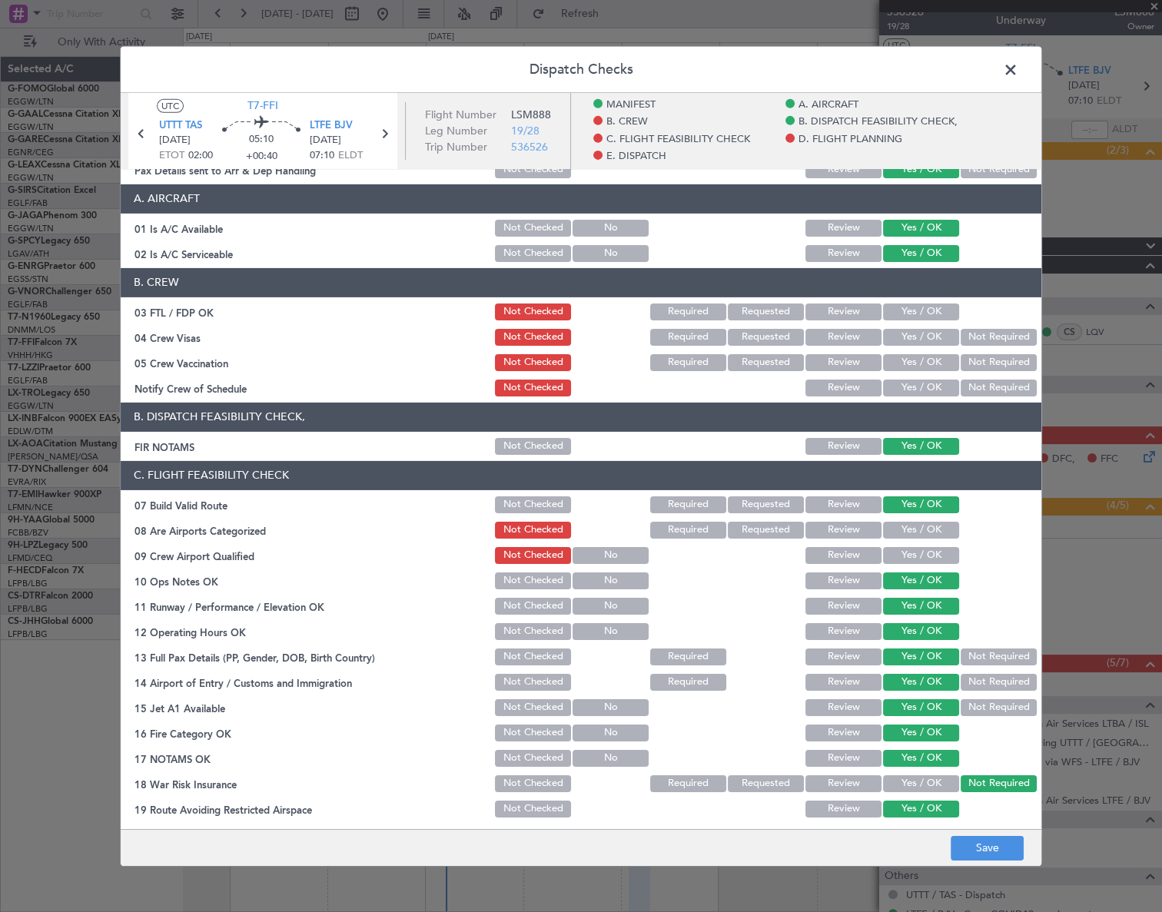
scroll to position [0, 0]
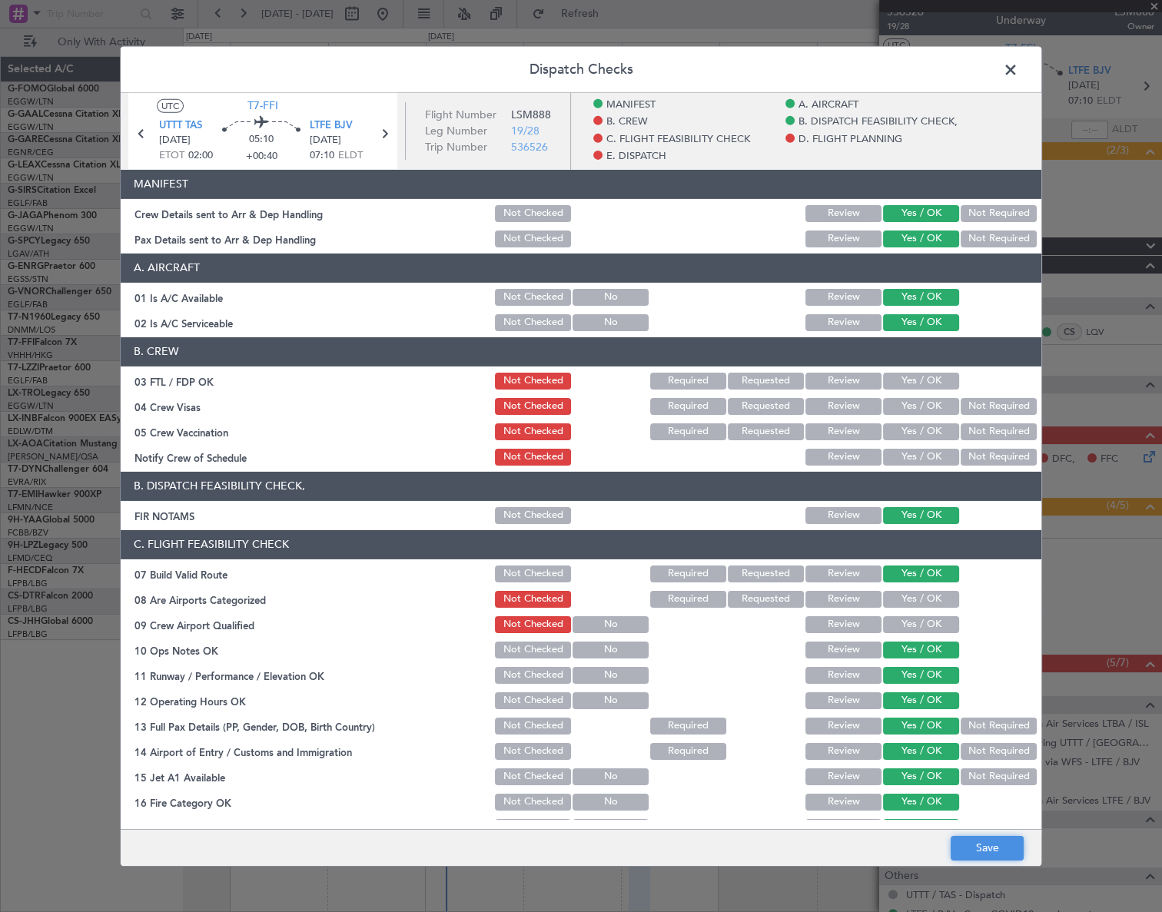
click at [1011, 845] on button "Save" at bounding box center [987, 848] width 73 height 25
click at [1018, 68] on span at bounding box center [1018, 73] width 0 height 31
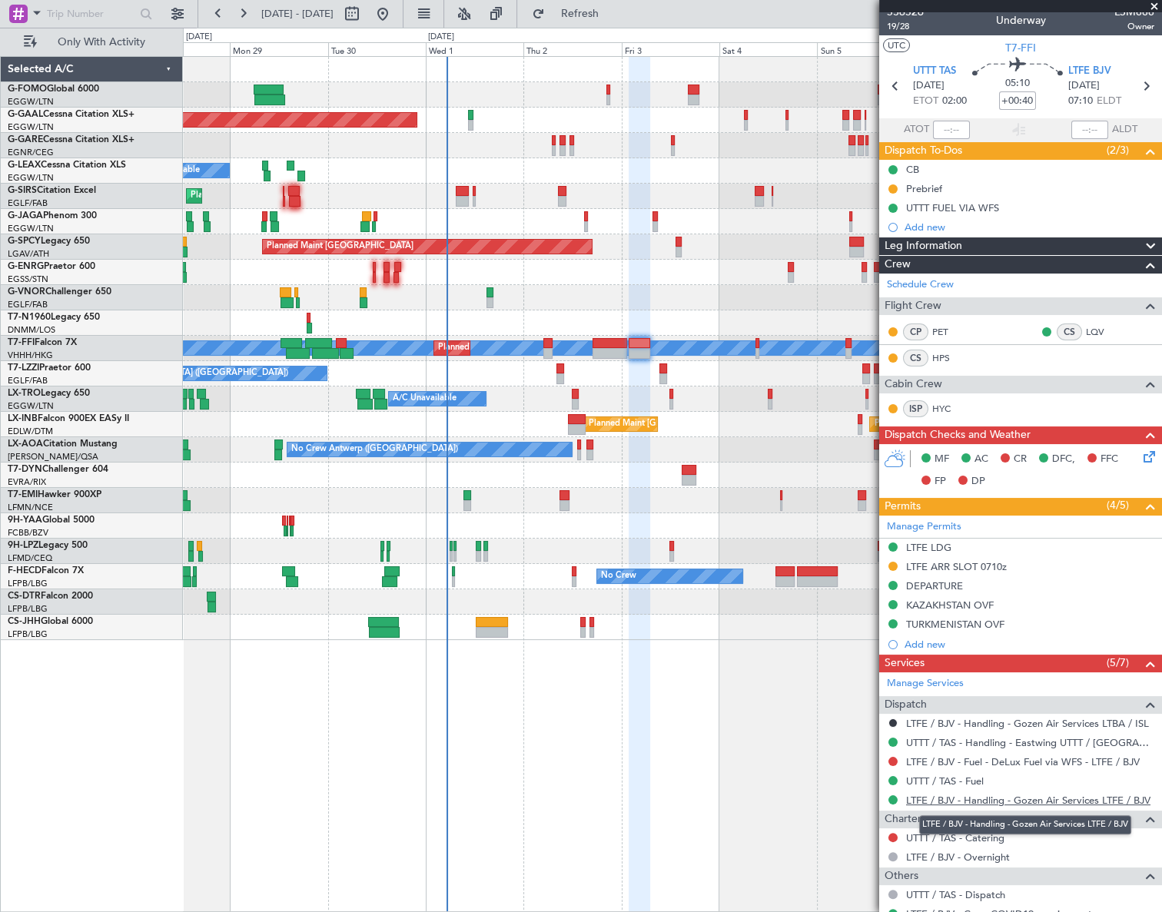
click at [1008, 796] on link "LTFE / BJV - Handling - Gozen Air Services LTFE / BJV" at bounding box center [1028, 800] width 244 height 13
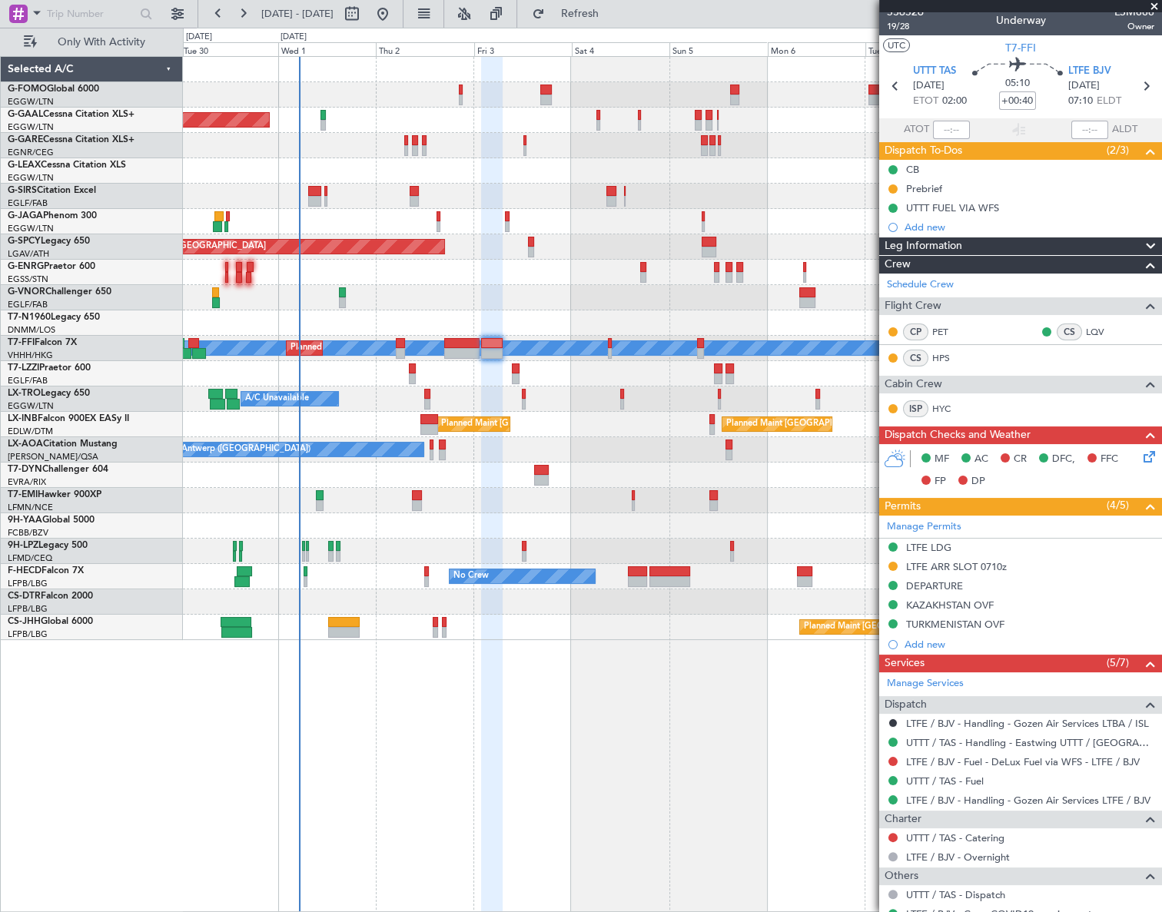
click at [386, 526] on div "Planned Maint Dusseldorf Owner Owner A/C Unavailable Planned Maint [GEOGRAPHIC_…" at bounding box center [672, 348] width 978 height 583
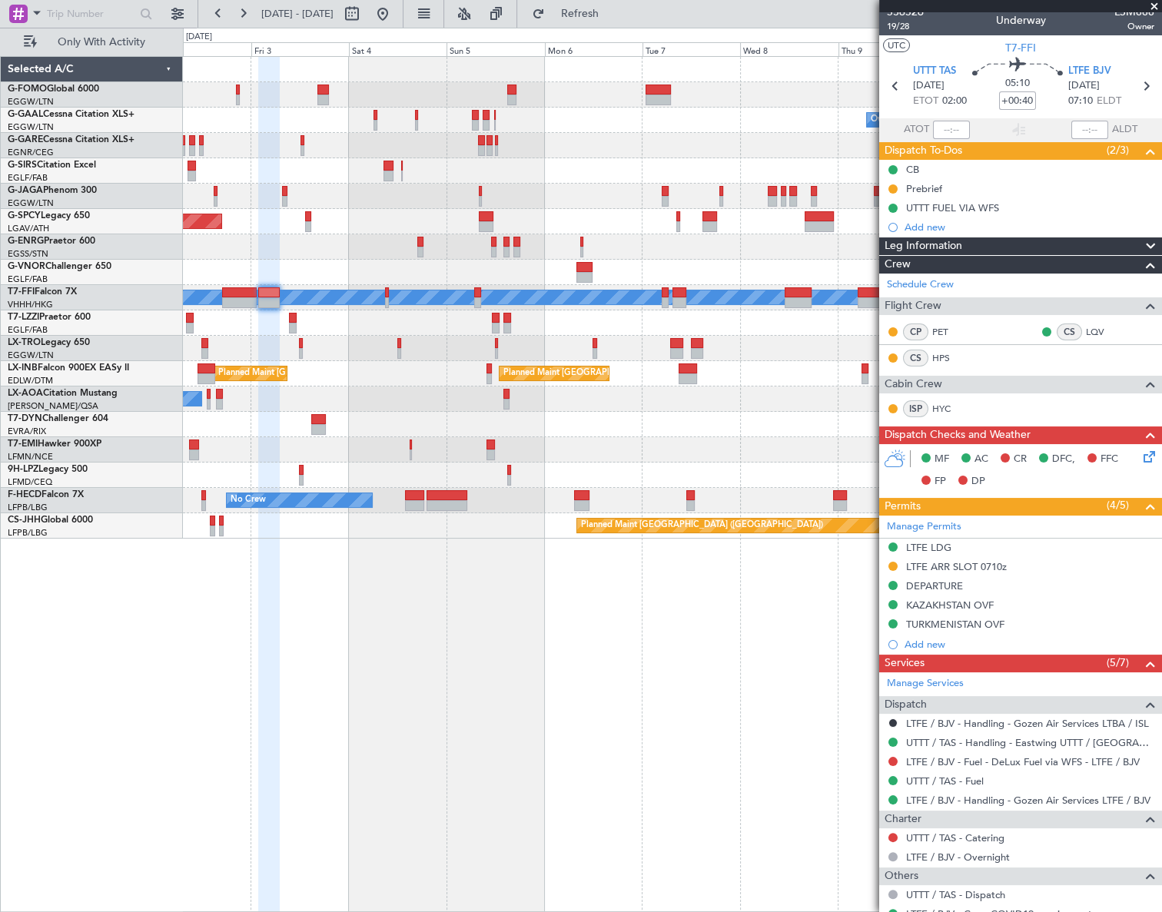
click at [168, 688] on div "Owner Owner Owner Planned [GEOGRAPHIC_DATA] Planned Maint [GEOGRAPHIC_DATA] [PE…" at bounding box center [581, 470] width 1162 height 885
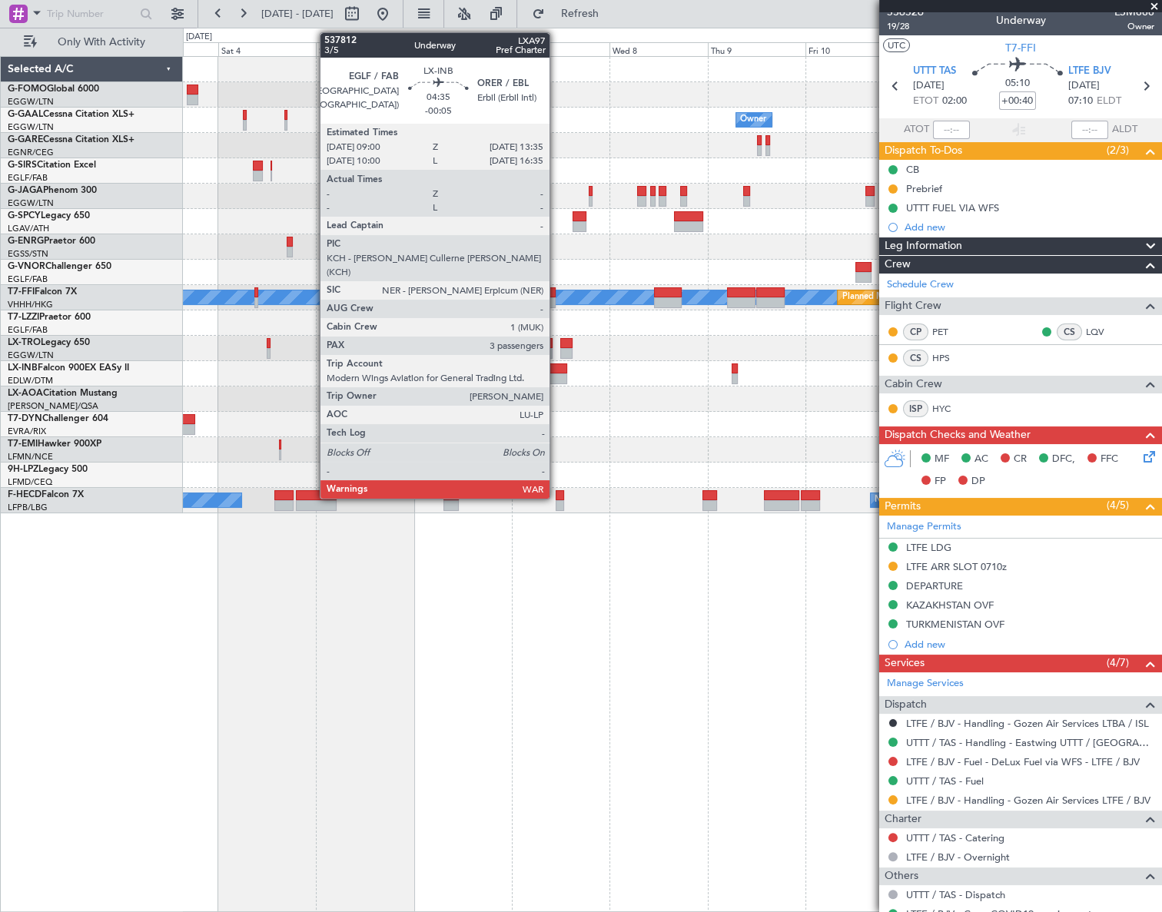
click at [557, 374] on div at bounding box center [557, 379] width 19 height 11
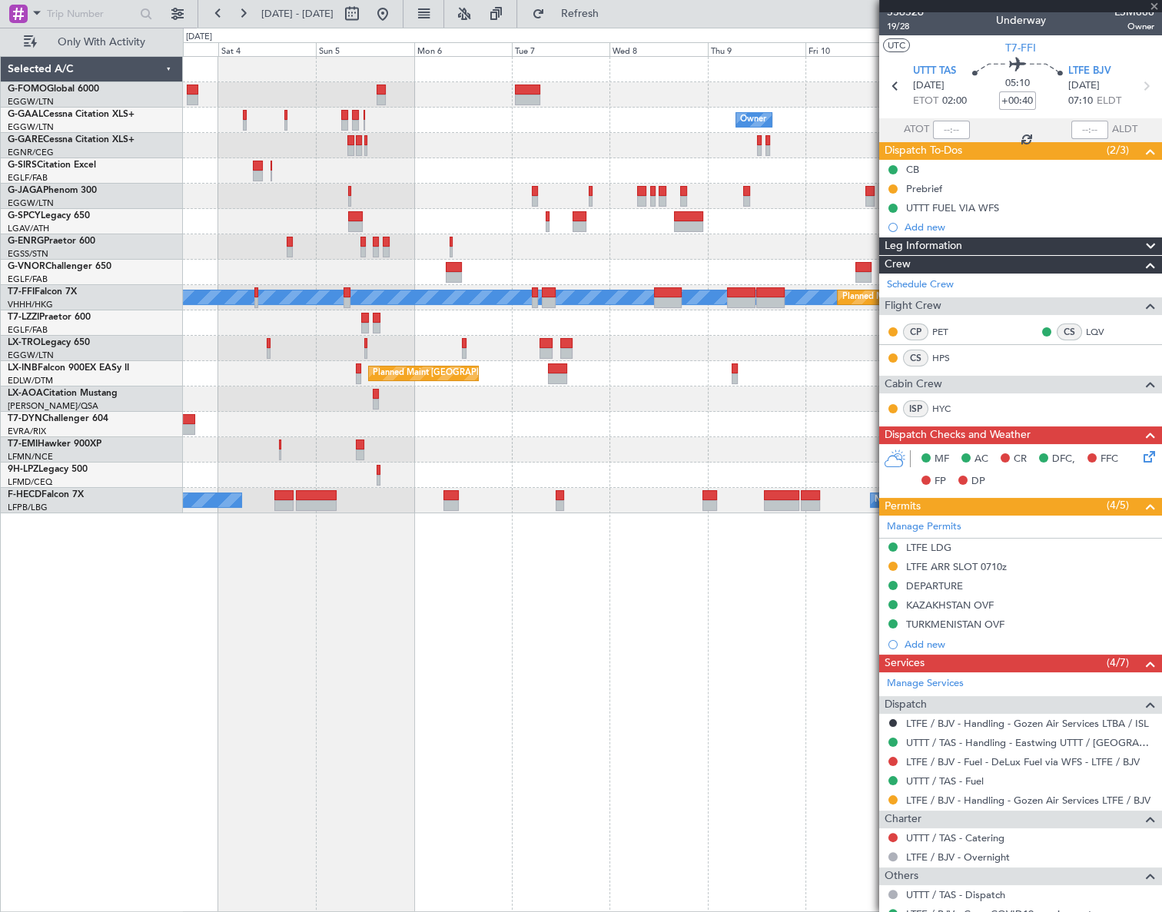
type input "-00:05"
type input "3"
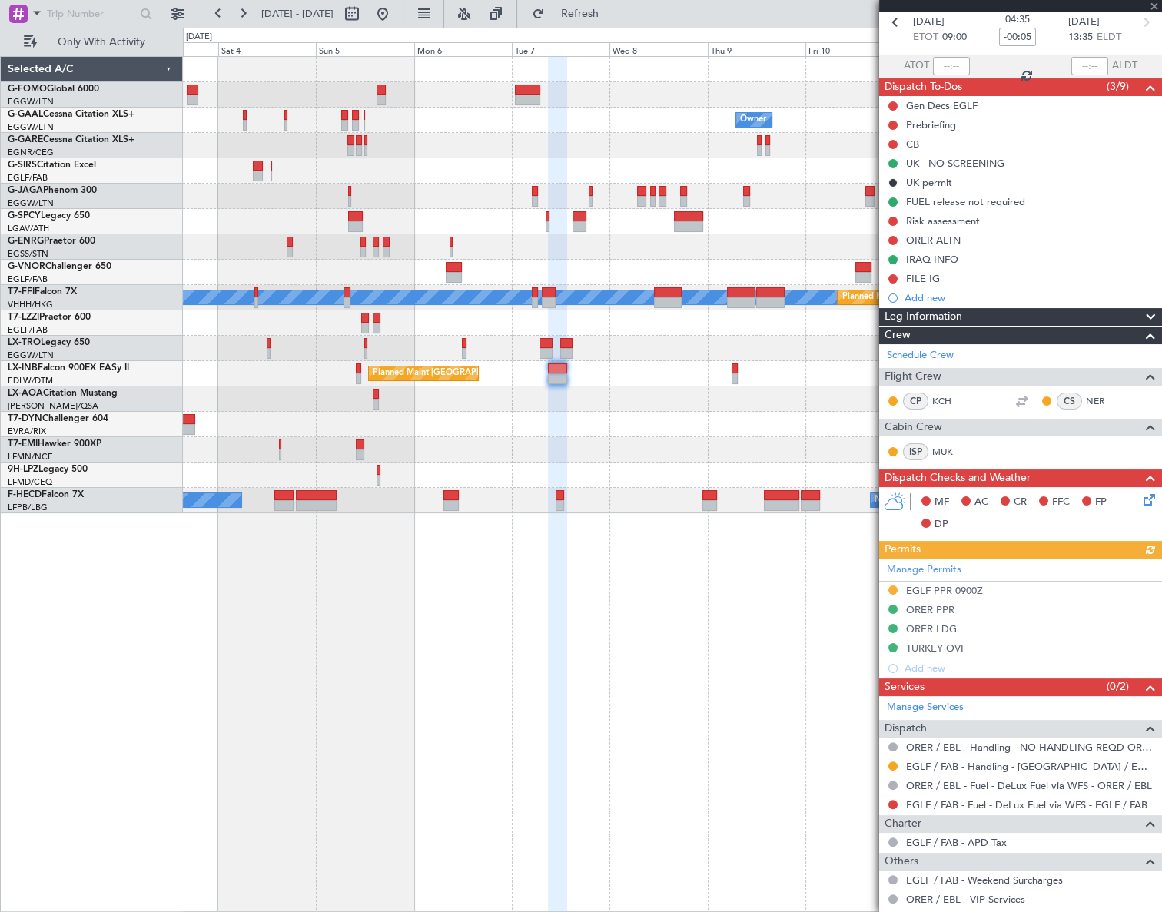
scroll to position [139, 0]
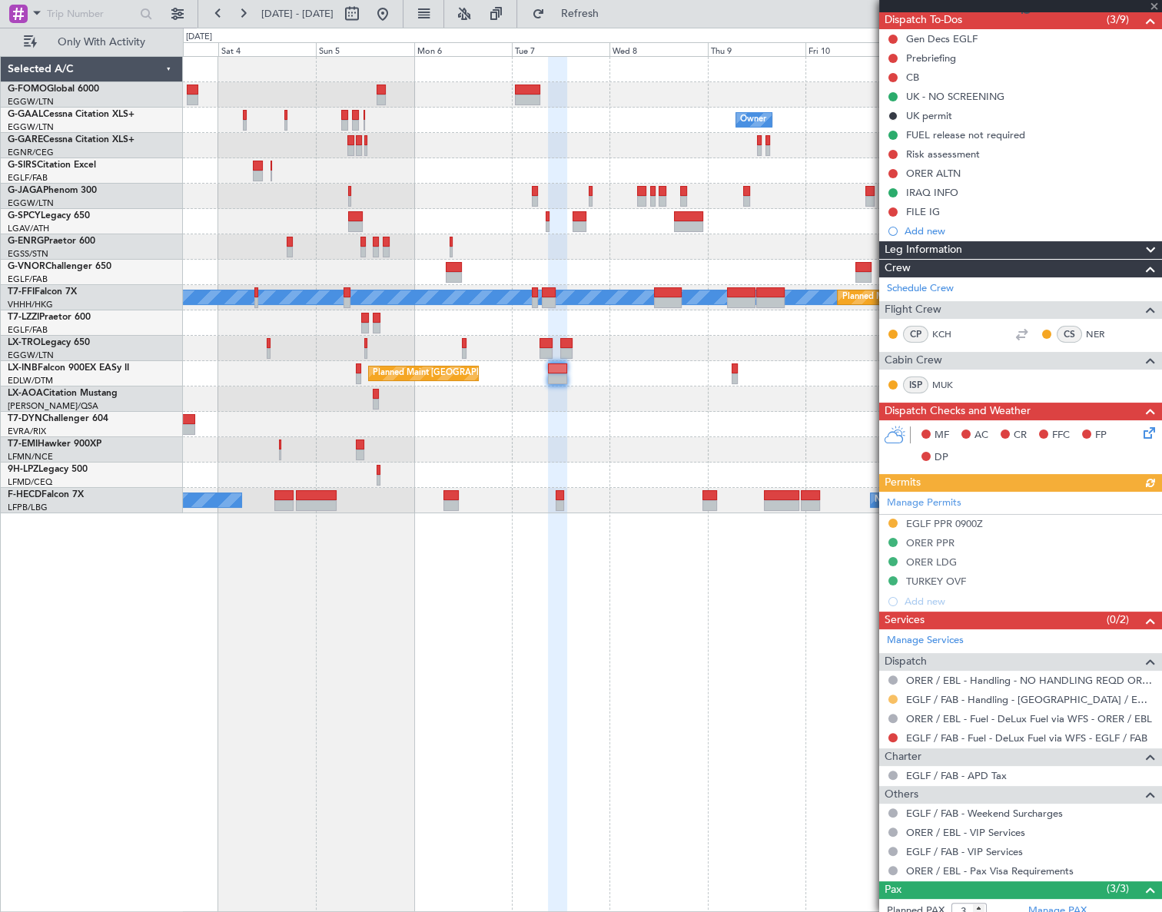
click at [892, 696] on button at bounding box center [893, 699] width 9 height 9
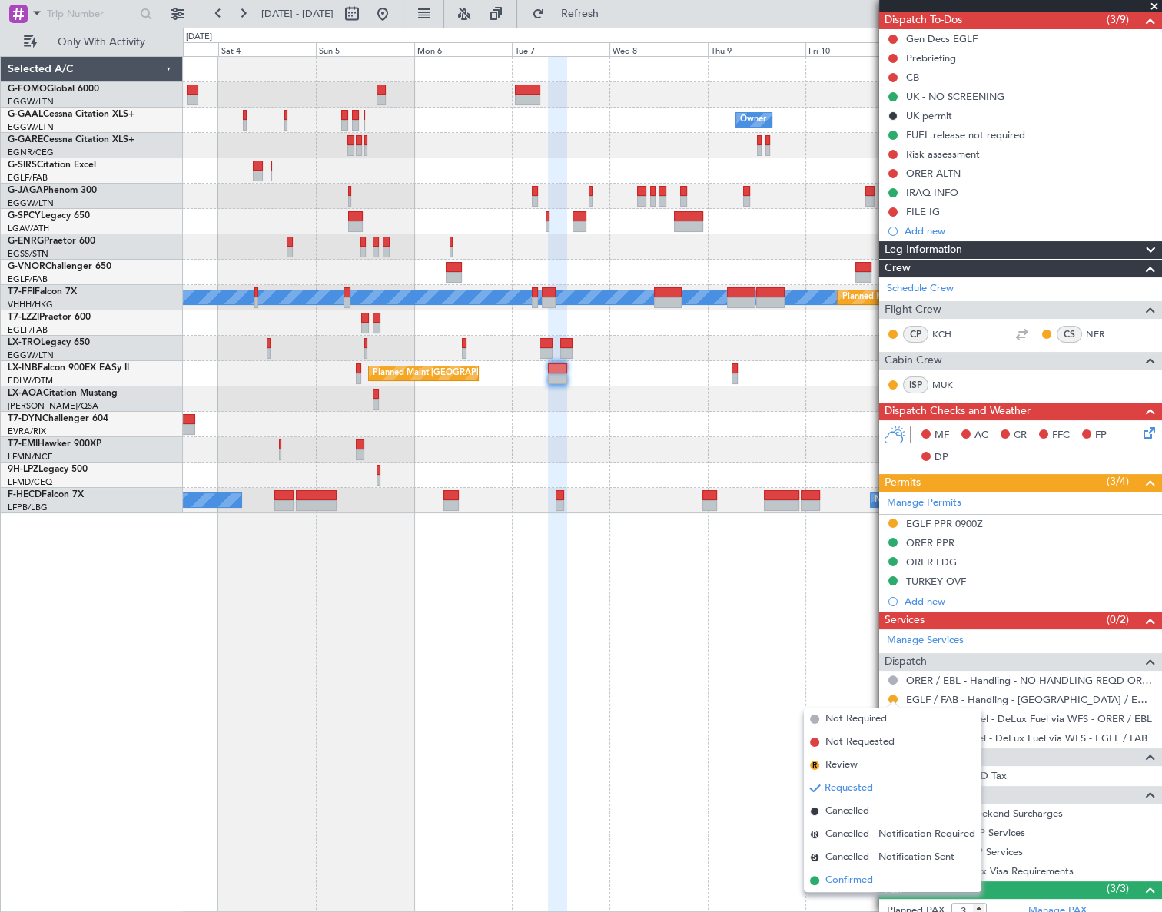
click at [840, 878] on span "Confirmed" at bounding box center [849, 880] width 48 height 15
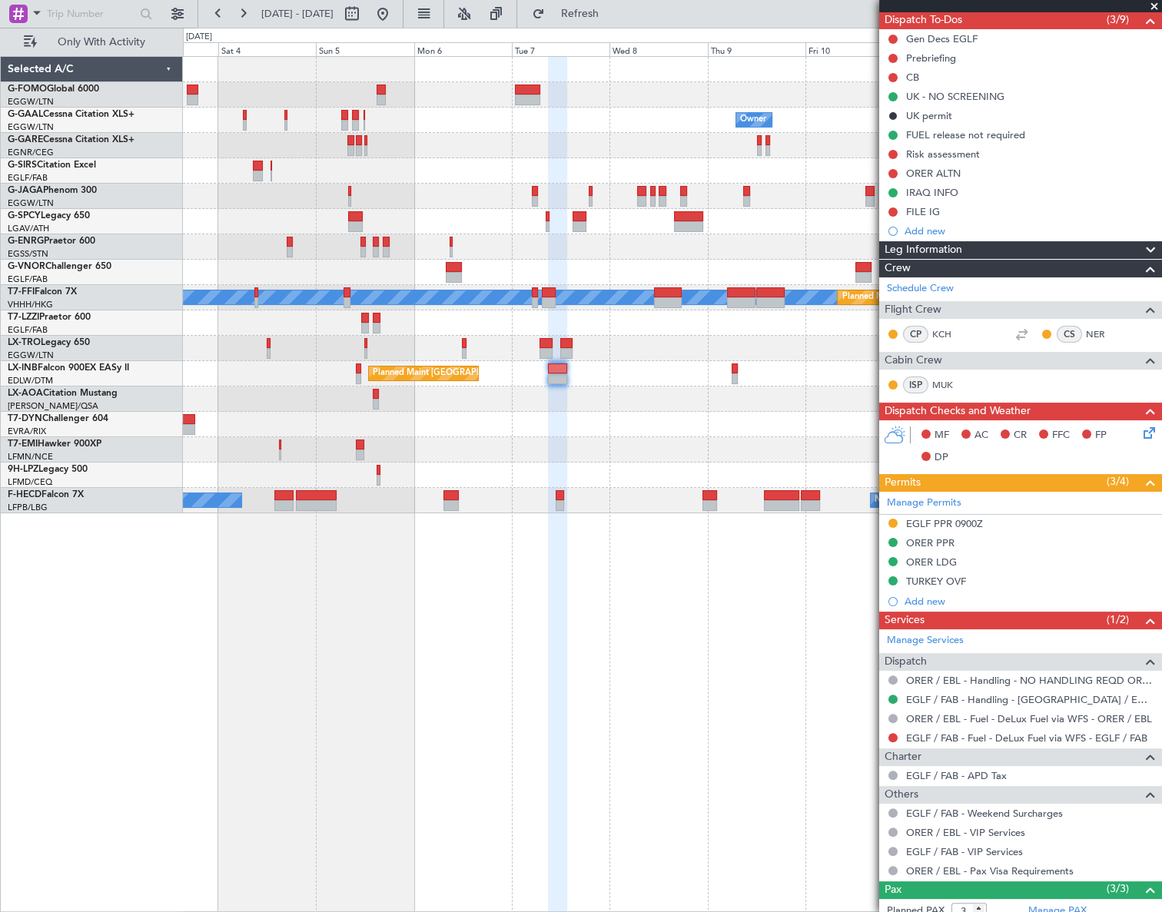
click at [955, 526] on div "EGLF PPR 0900Z" at bounding box center [944, 523] width 77 height 13
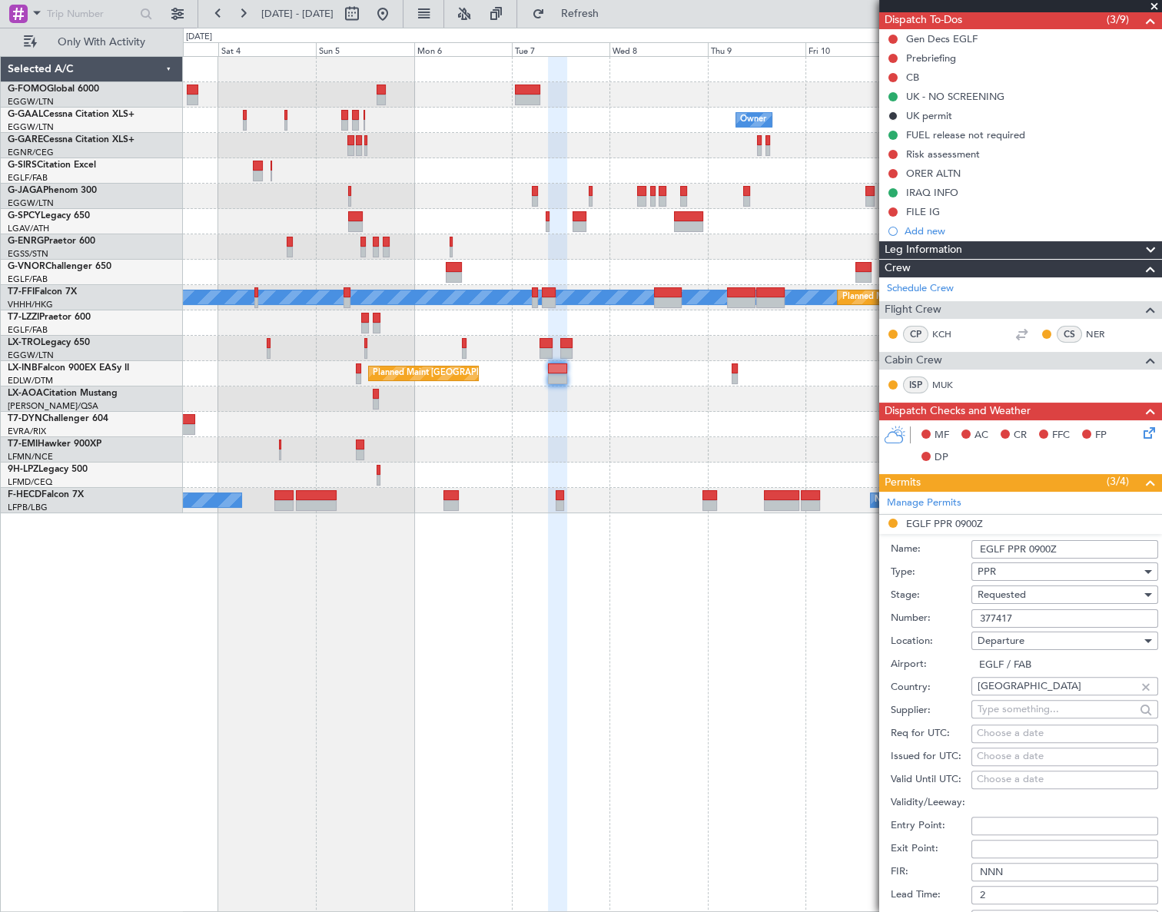
click at [1007, 615] on input "377417" at bounding box center [1065, 619] width 187 height 18
click at [1030, 590] on div "Requested" at bounding box center [1060, 594] width 164 height 23
click at [1027, 706] on span "Received OK" at bounding box center [1059, 710] width 163 height 23
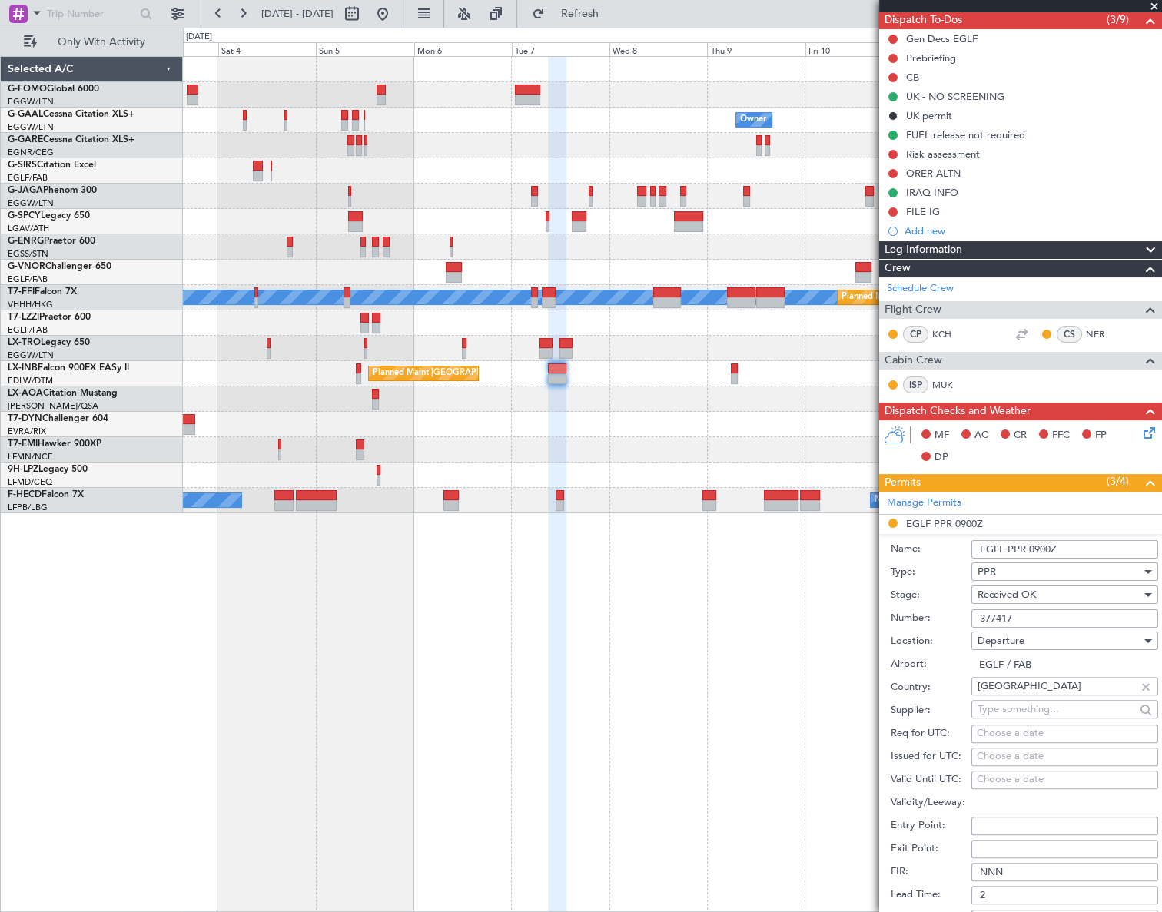
scroll to position [349, 0]
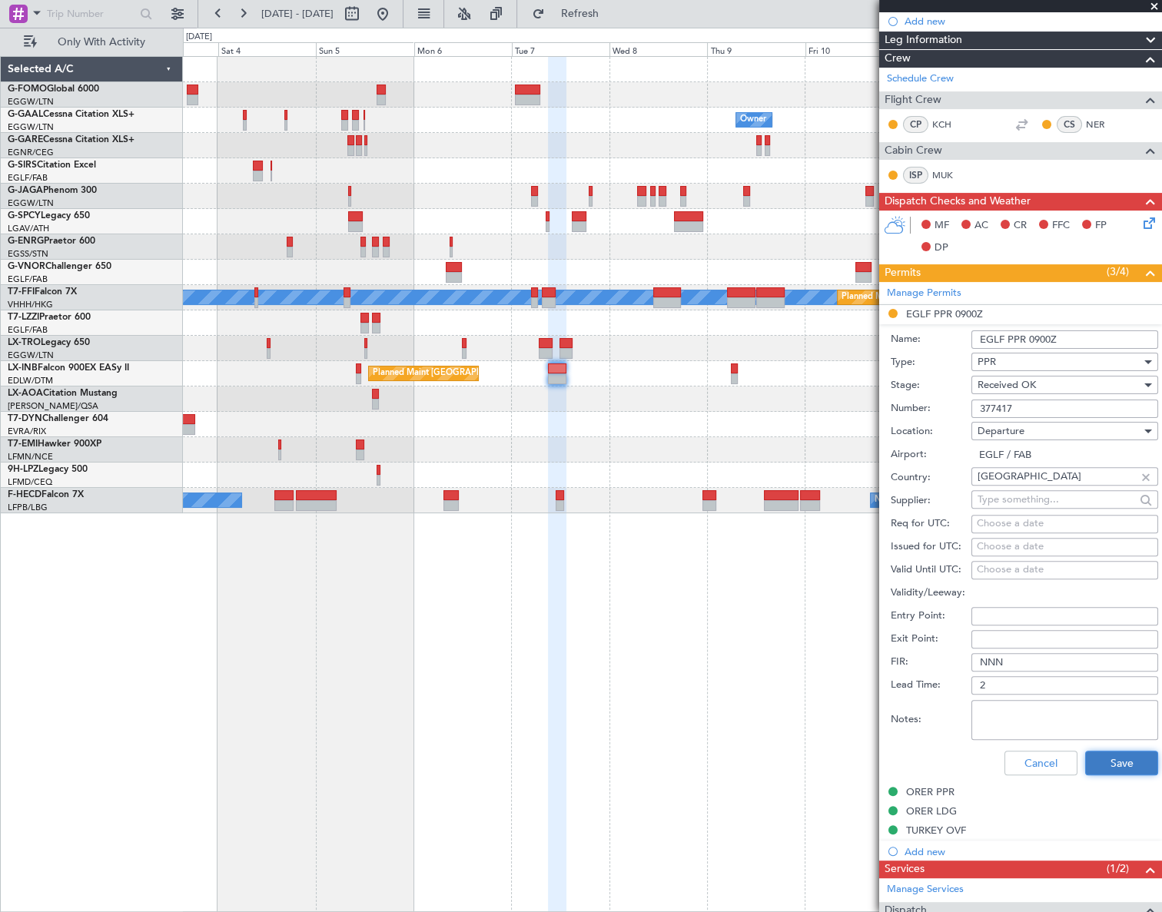
click at [1100, 764] on button "Save" at bounding box center [1121, 763] width 73 height 25
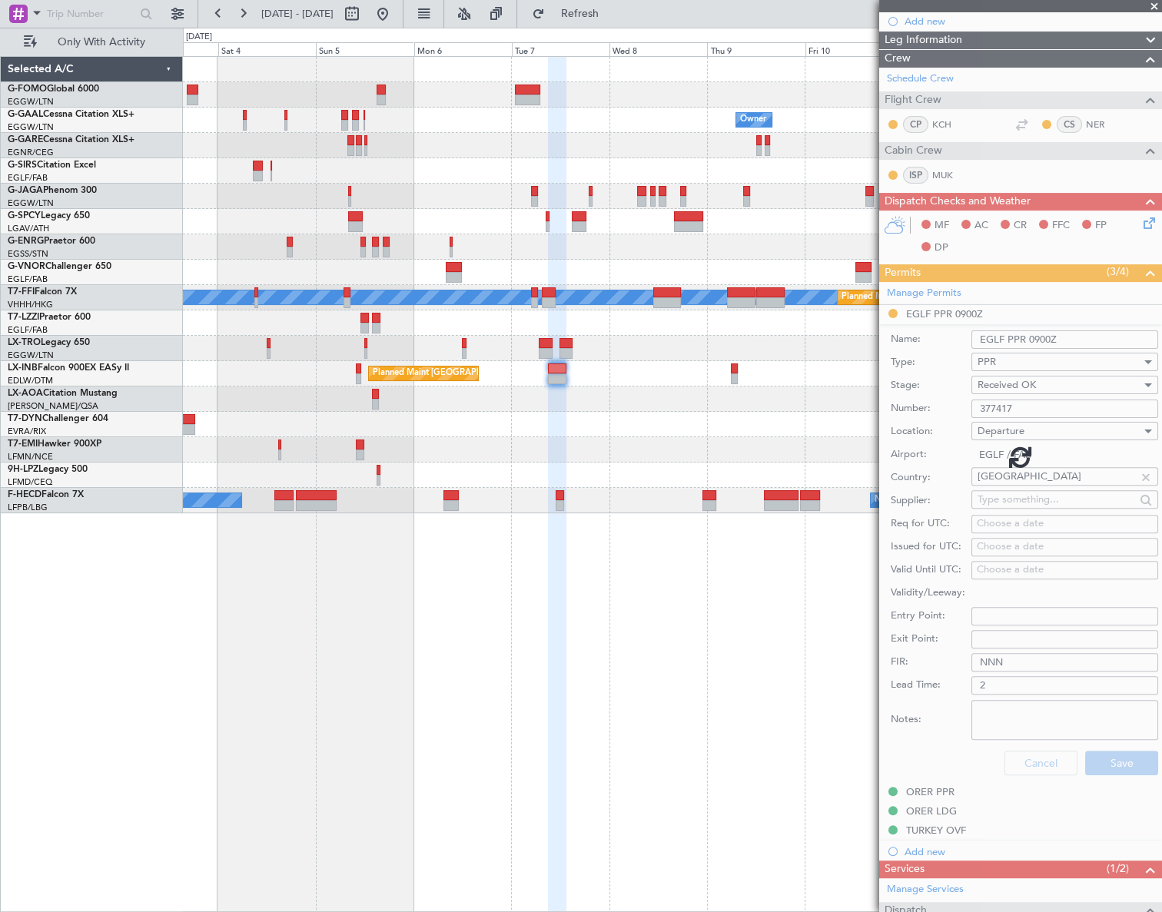
scroll to position [253, 0]
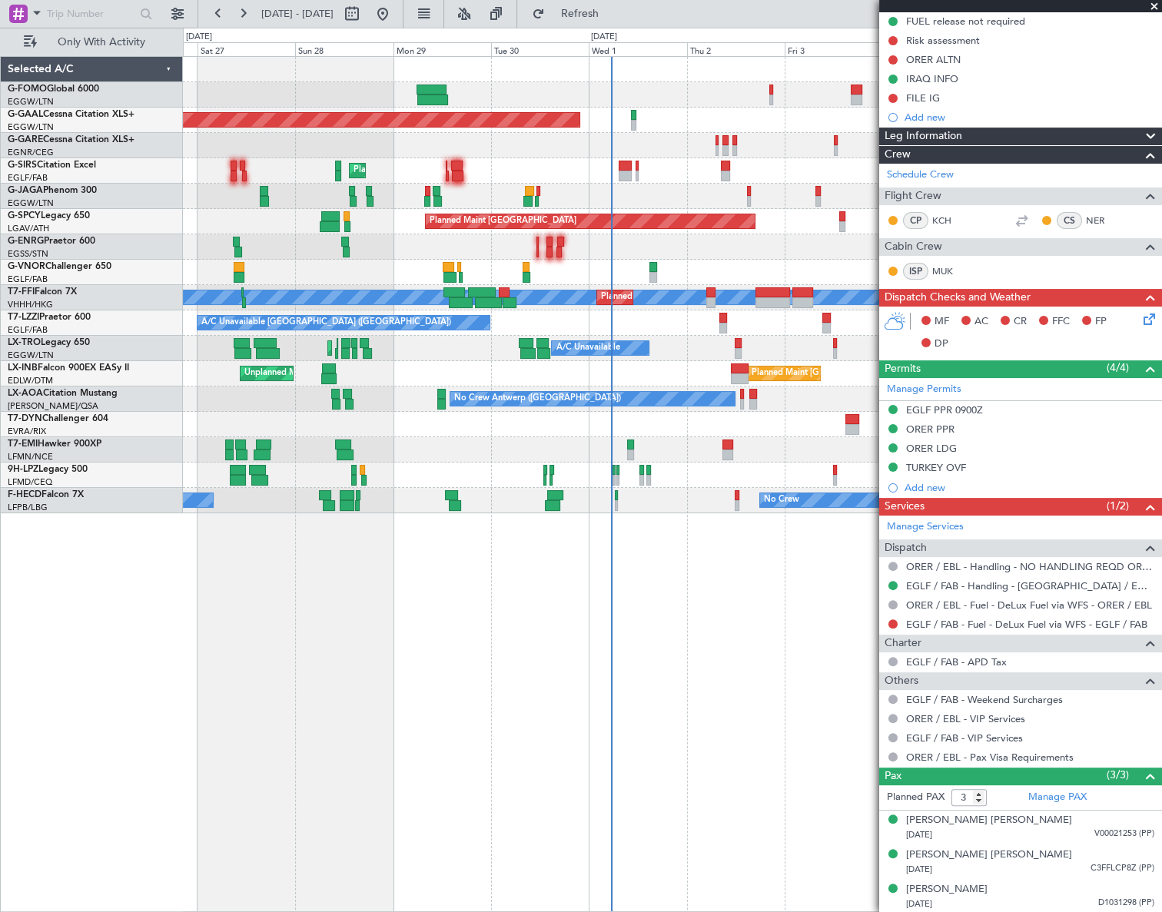
click at [1161, 672] on html "[DATE] - [DATE] Refresh Quick Links Only With Activity Planned Maint [GEOGRAPHI…" at bounding box center [581, 456] width 1162 height 912
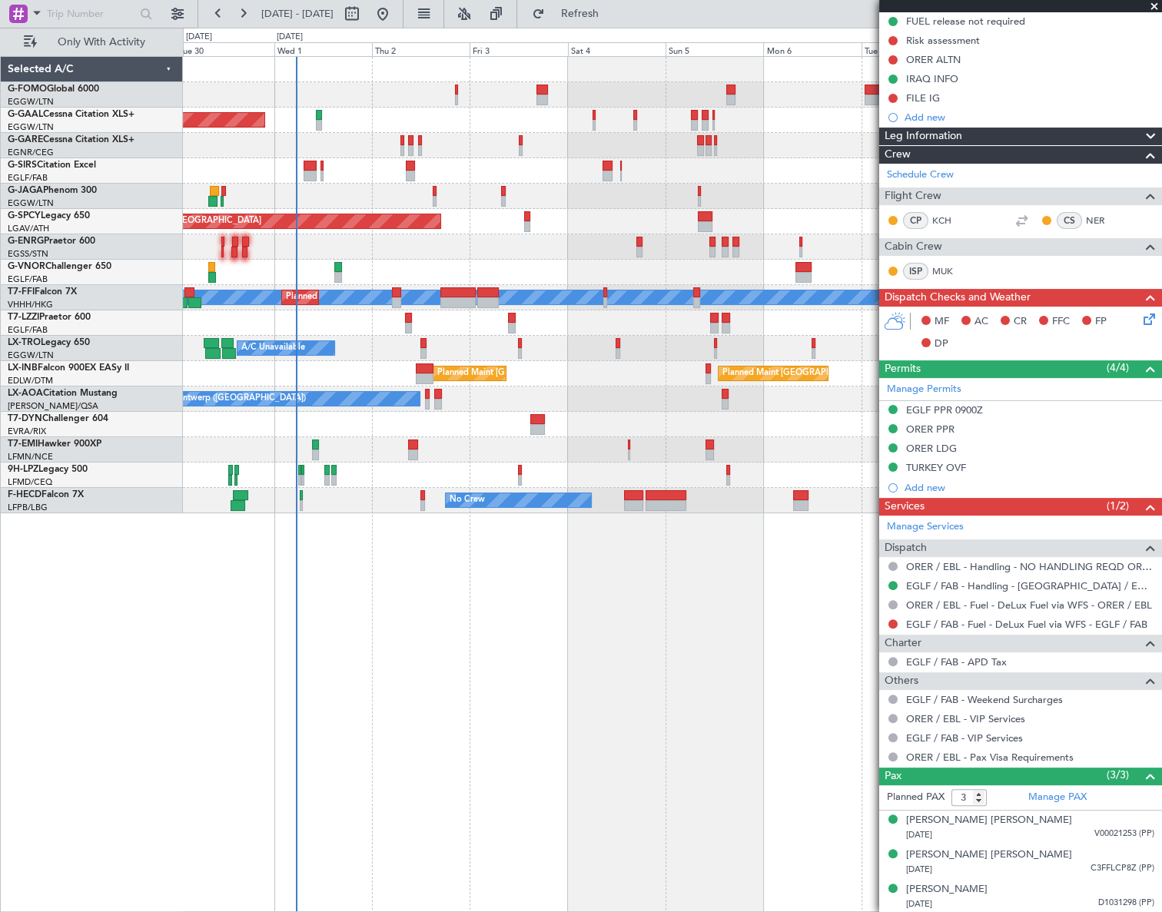
click at [374, 729] on div "Planned Maint Dusseldorf Owner Owner Planned Maint [GEOGRAPHIC_DATA] ([GEOGRAPH…" at bounding box center [672, 484] width 979 height 856
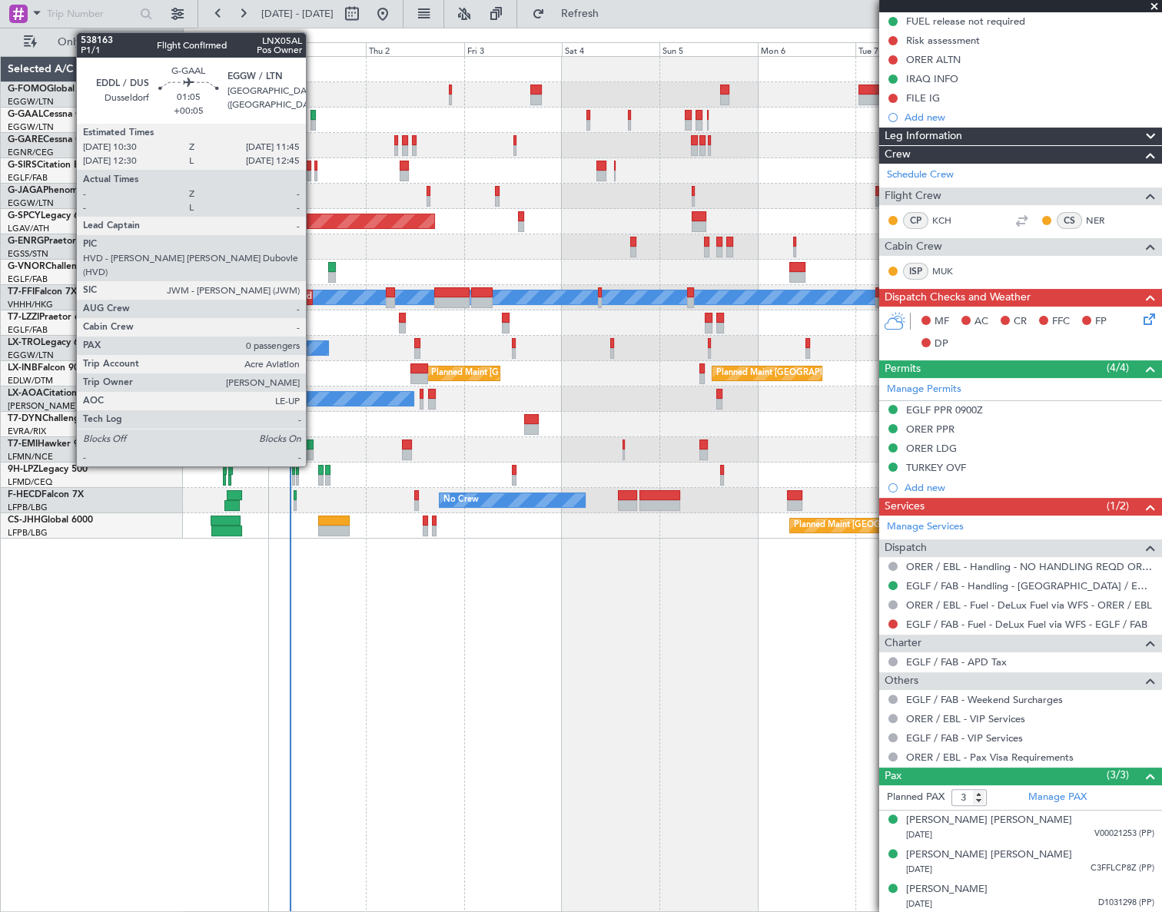
click at [313, 120] on div at bounding box center [313, 125] width 5 height 11
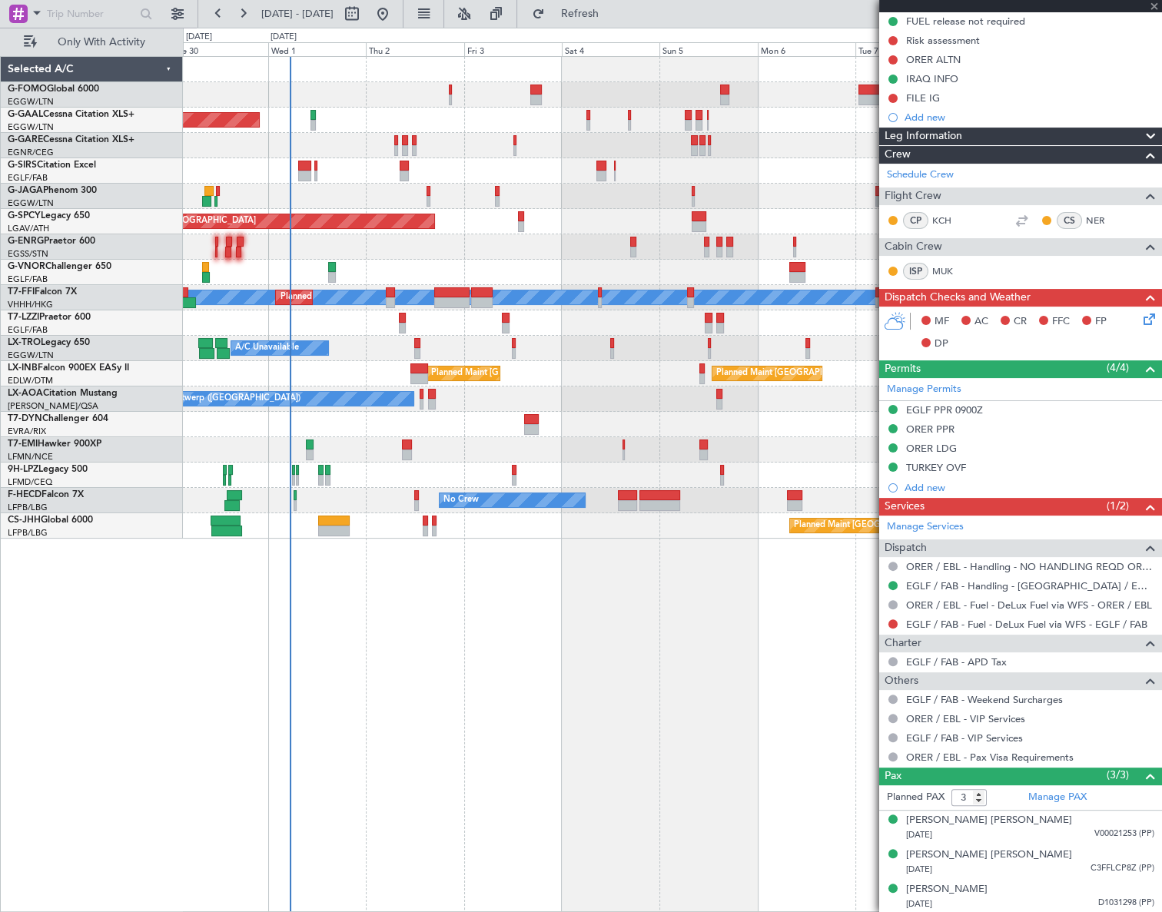
type input "+00:05"
type input "0"
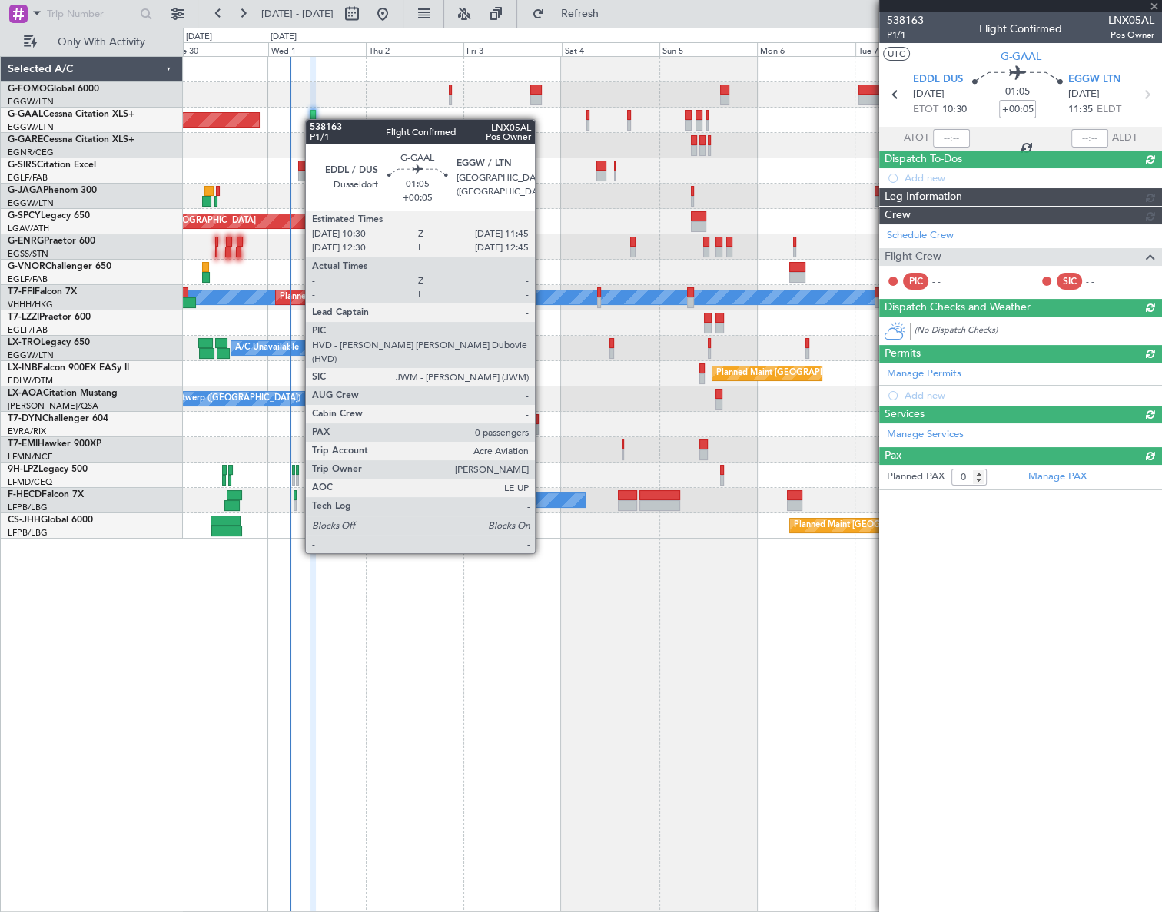
scroll to position [0, 0]
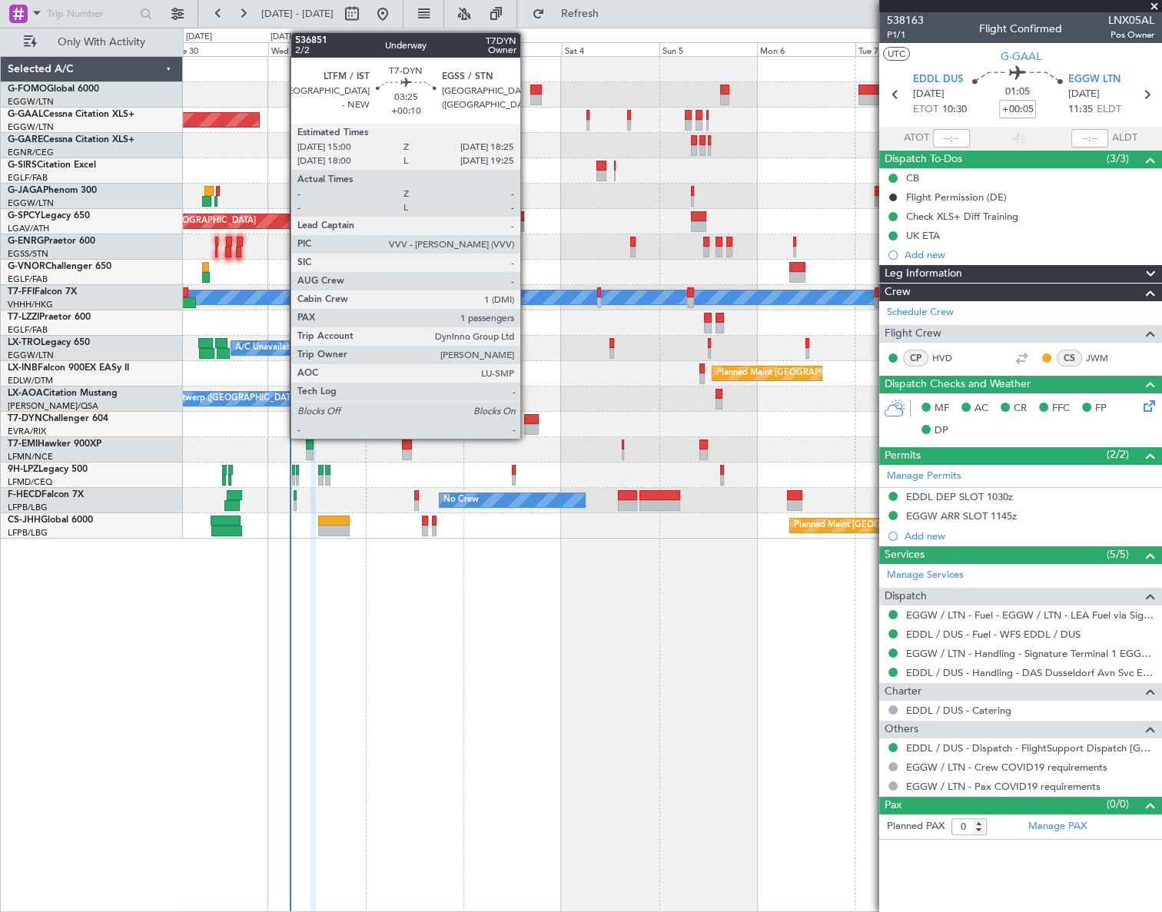
click at [527, 422] on div at bounding box center [531, 419] width 15 height 11
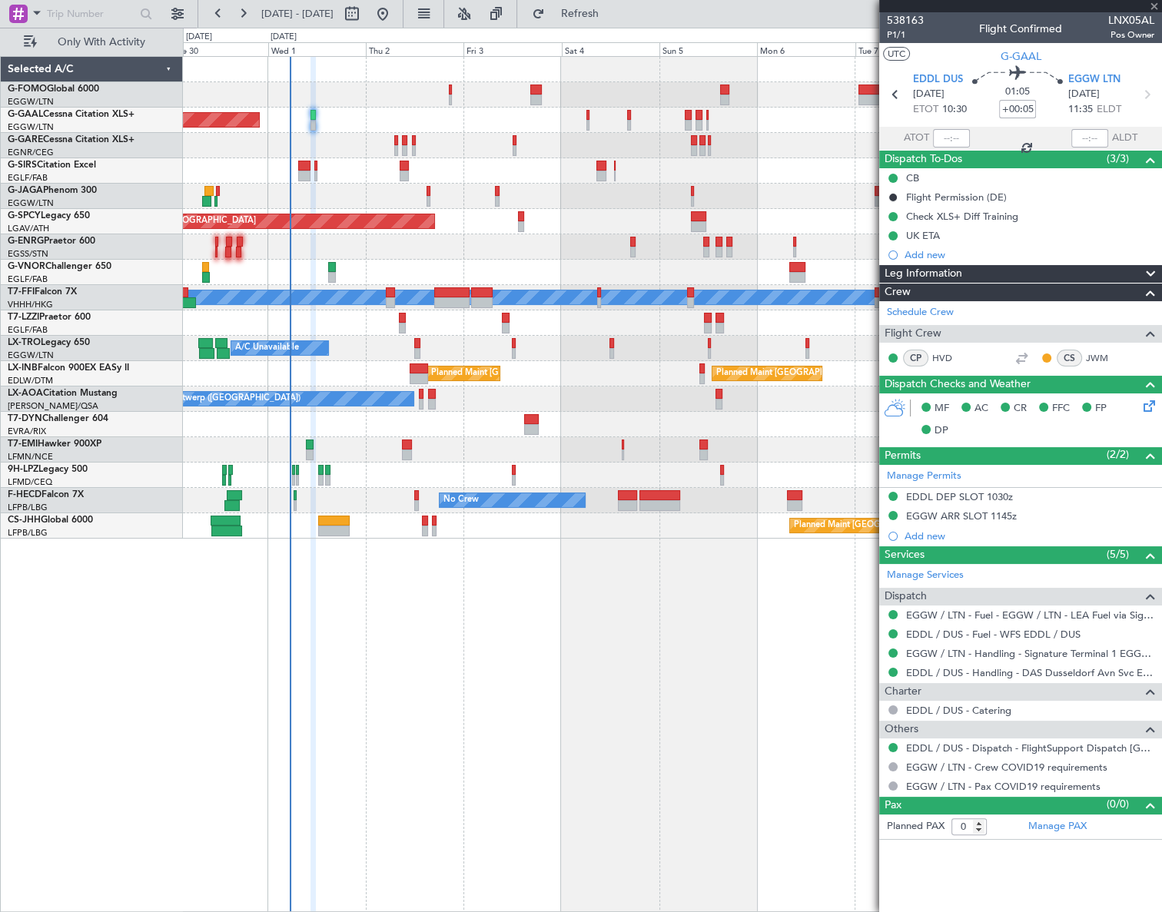
type input "+00:10"
type input "1"
